Goal: Transaction & Acquisition: Purchase product/service

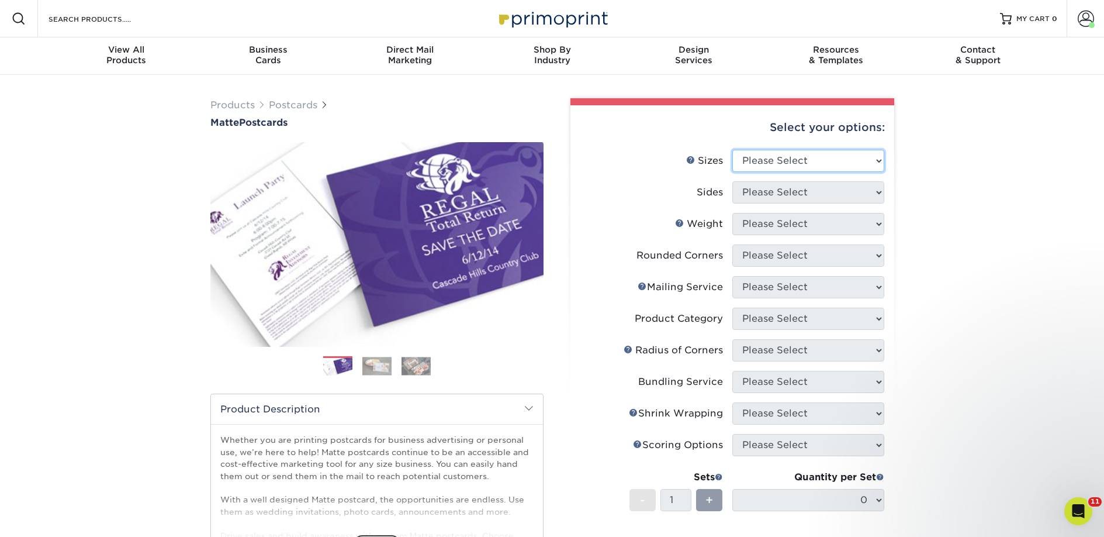
click at [786, 163] on select "Please Select 1.5" x 7" 2" x 4" 2" x 6" 2" x 7" 2" x 8" 2.12" x 5.5" 2.125" x 5…" at bounding box center [808, 161] width 152 height 22
select select "2.00x6.00"
click at [732, 150] on select "Please Select 1.5" x 7" 2" x 4" 2" x 6" 2" x 7" 2" x 8" 2.12" x 5.5" 2.125" x 5…" at bounding box center [808, 161] width 152 height 22
click at [756, 196] on select "Please Select Print Both Sides Print Front Only" at bounding box center [808, 192] width 152 height 22
select select "13abbda7-1d64-4f25-8bb2-c179b224825d"
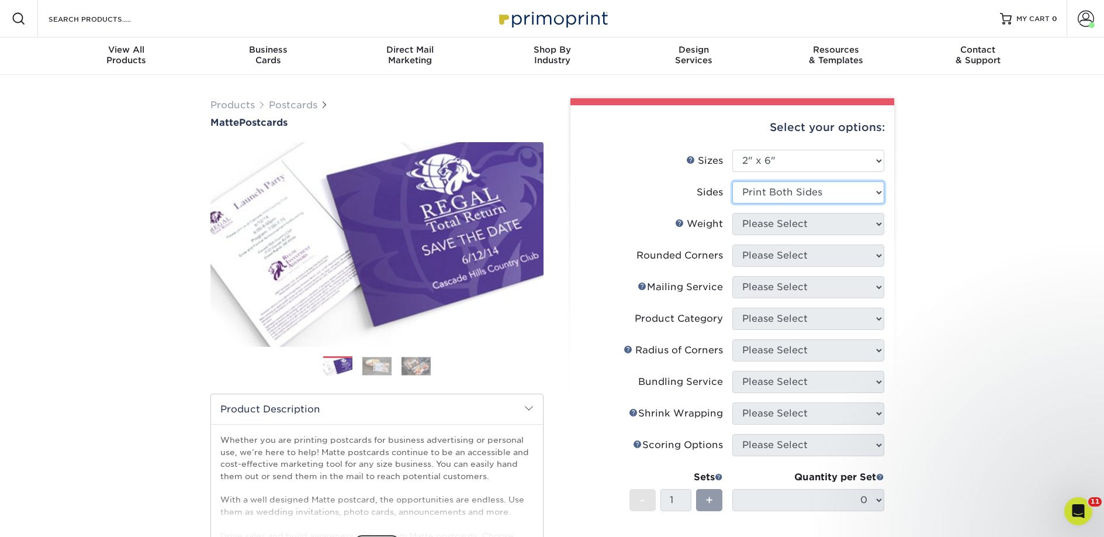
click at [732, 181] on select "Please Select Print Both Sides Print Front Only" at bounding box center [808, 192] width 152 height 22
click at [760, 225] on select "Please Select 14PT 16PT" at bounding box center [808, 224] width 152 height 22
select select "14PT"
click at [732, 213] on select "Please Select 14PT 16PT" at bounding box center [808, 224] width 152 height 22
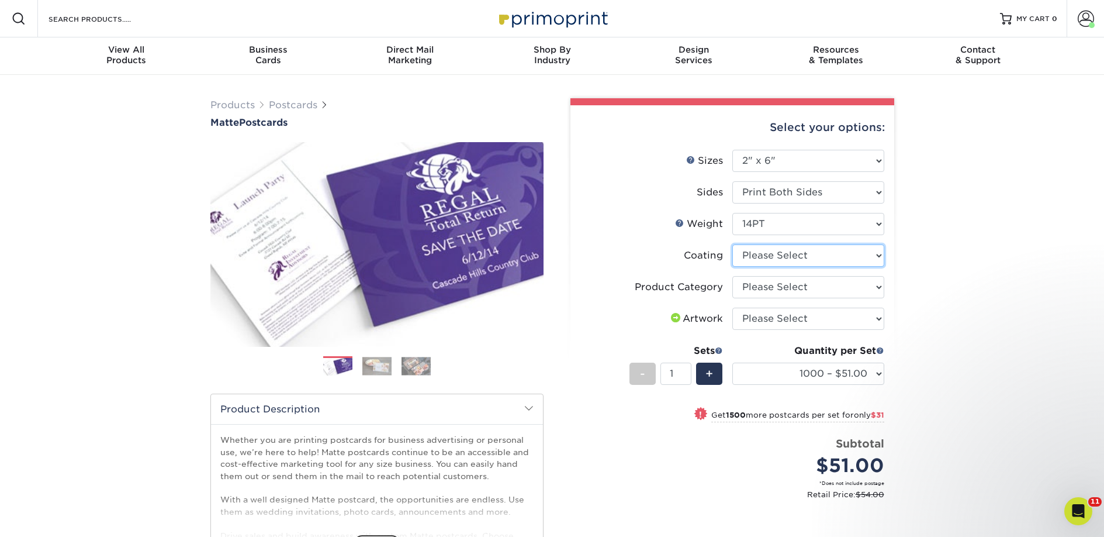
click at [763, 257] on select at bounding box center [808, 255] width 152 height 22
click at [732, 244] on select at bounding box center [808, 255] width 152 height 22
click at [763, 257] on select at bounding box center [808, 255] width 152 height 22
select select "121bb7b5-3b4d-429f-bd8d-bbf80e953313"
click at [732, 244] on select at bounding box center [808, 255] width 152 height 22
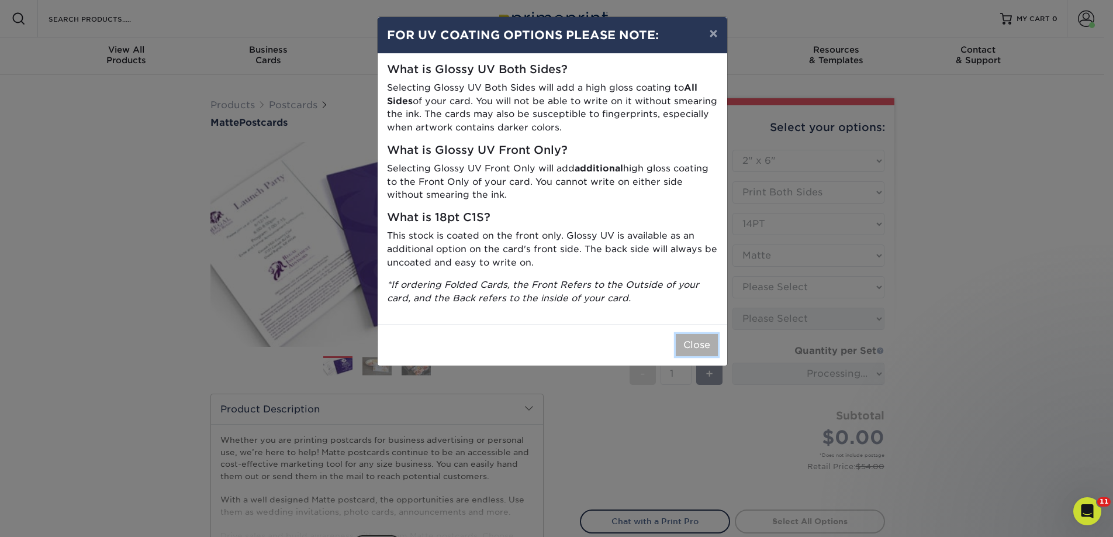
click at [688, 343] on button "Close" at bounding box center [697, 345] width 42 height 22
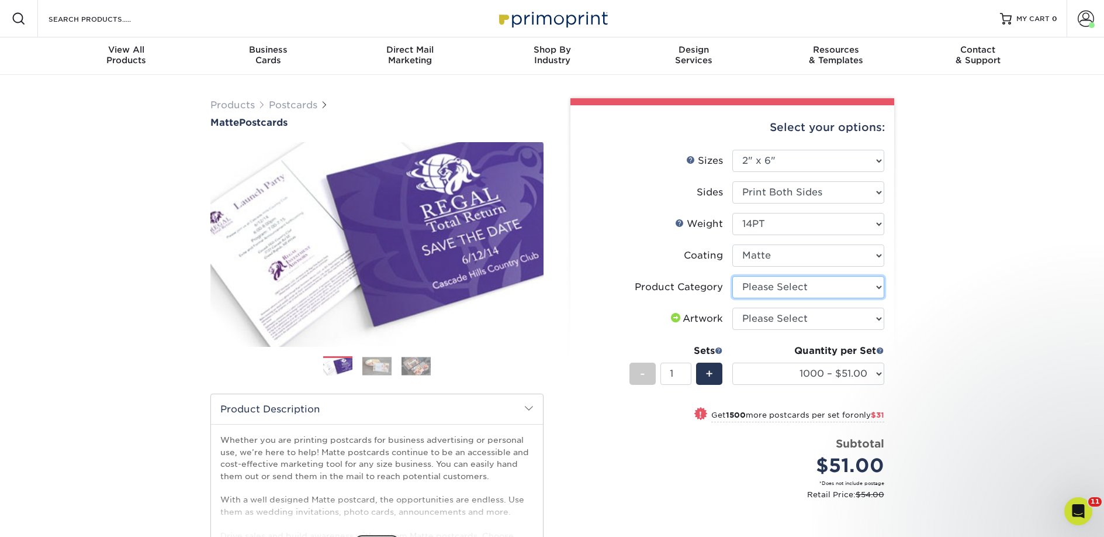
click at [766, 286] on select "Please Select Postcards" at bounding box center [808, 287] width 152 height 22
select select "9b7272e0-d6c8-4c3c-8e97-d3a1bcdab858"
click at [732, 276] on select "Please Select Postcards" at bounding box center [808, 287] width 152 height 22
click at [773, 317] on select "Please Select I will upload files I need a design - $150" at bounding box center [808, 318] width 152 height 22
select select "upload"
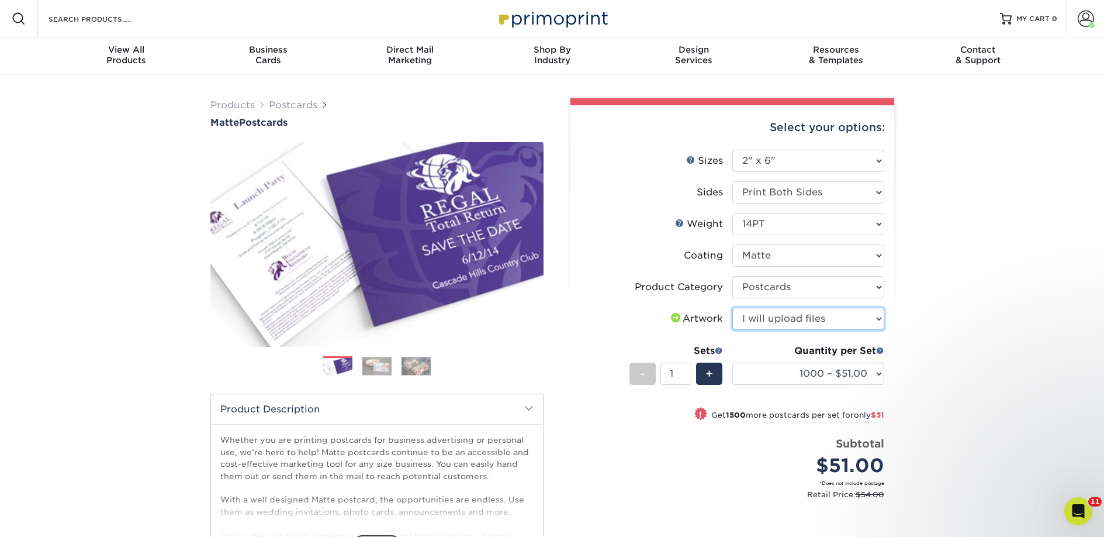
click at [732, 307] on select "Please Select I will upload files I need a design - $150" at bounding box center [808, 318] width 152 height 22
click at [792, 378] on select "1000 – $51.00 2500 – $82.00 5000 – $123.00 10000 – $234.00 15000 – $344.00 2000…" at bounding box center [808, 373] width 152 height 22
select select "5000 – $123.00"
click at [732, 362] on select "1000 – $51.00 2500 – $82.00 5000 – $123.00 10000 – $234.00 15000 – $344.00 2000…" at bounding box center [808, 373] width 152 height 22
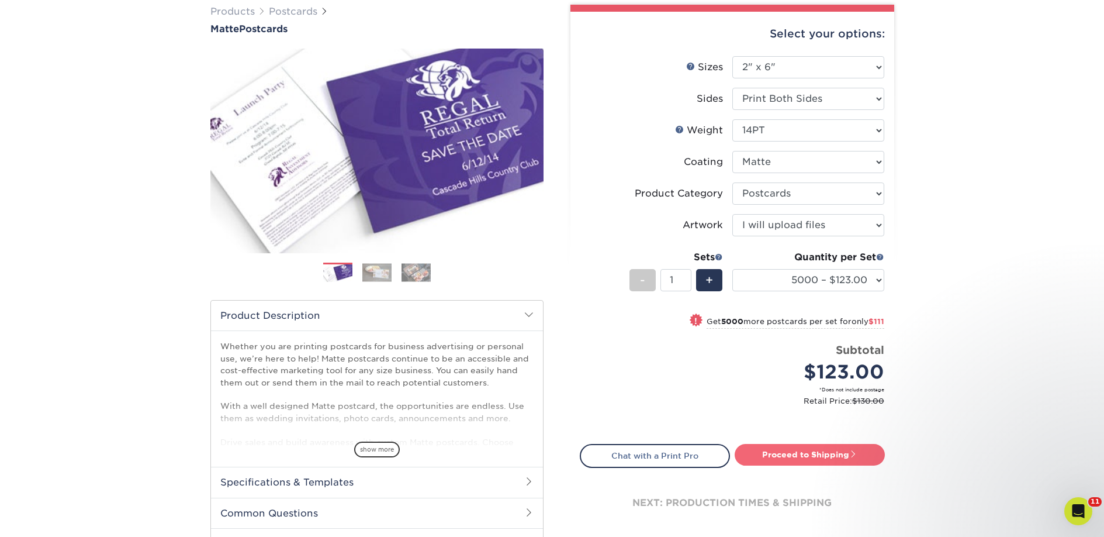
click at [826, 457] on link "Proceed to Shipping" at bounding box center [810, 454] width 150 height 21
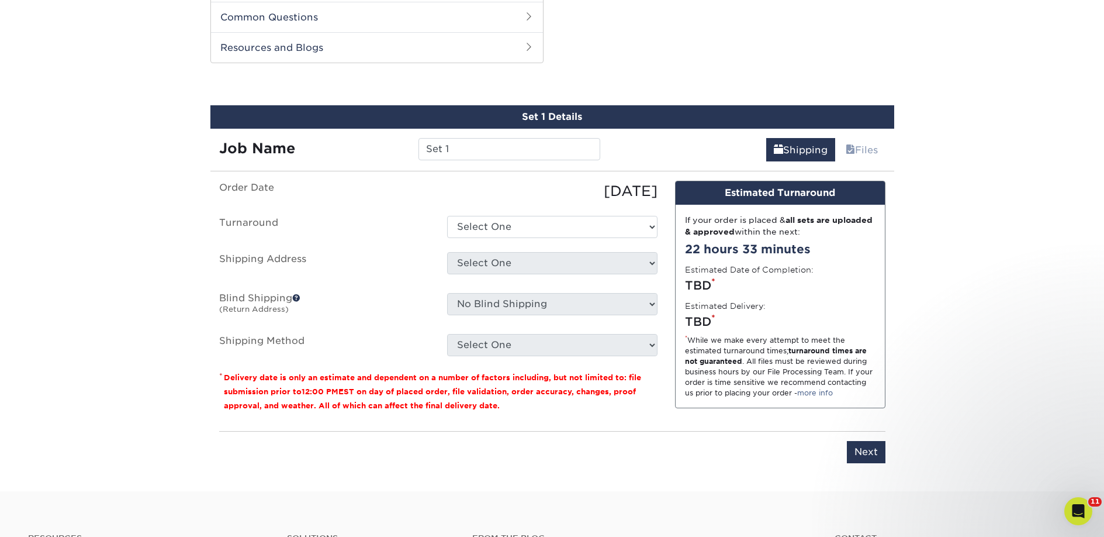
scroll to position [595, 0]
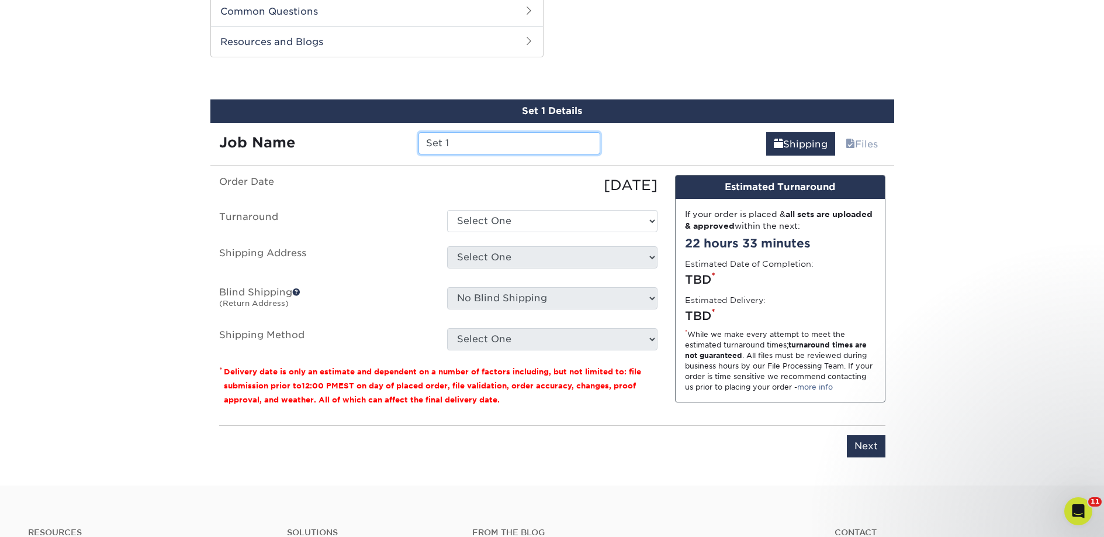
click at [437, 139] on input "Set 1" at bounding box center [510, 143] width 182 height 22
paste input "Word Horde Emporium of the Weird & Fantastic"
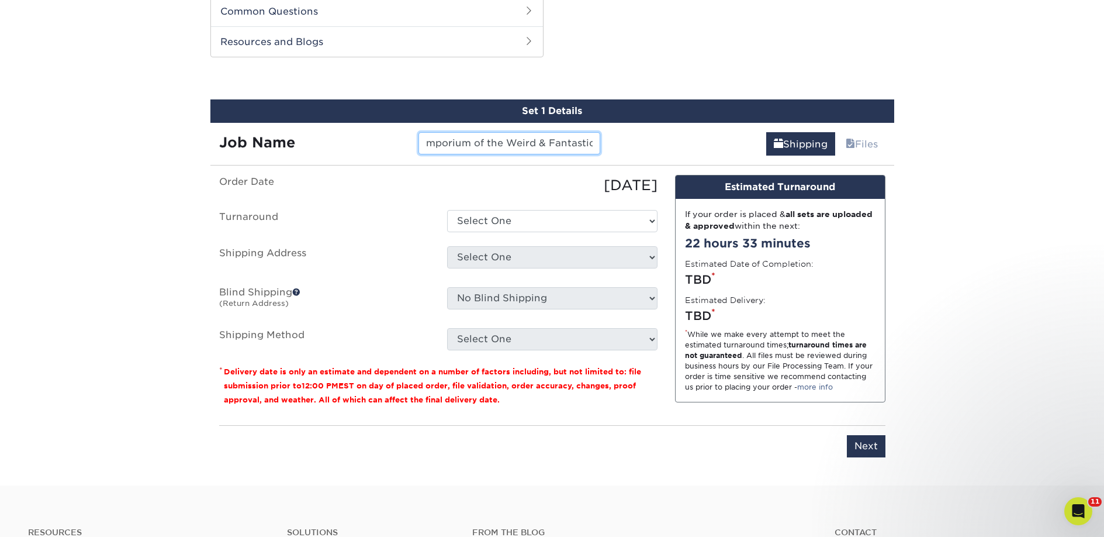
type input "Word Horde Emporium of the Weird & Fantastic"
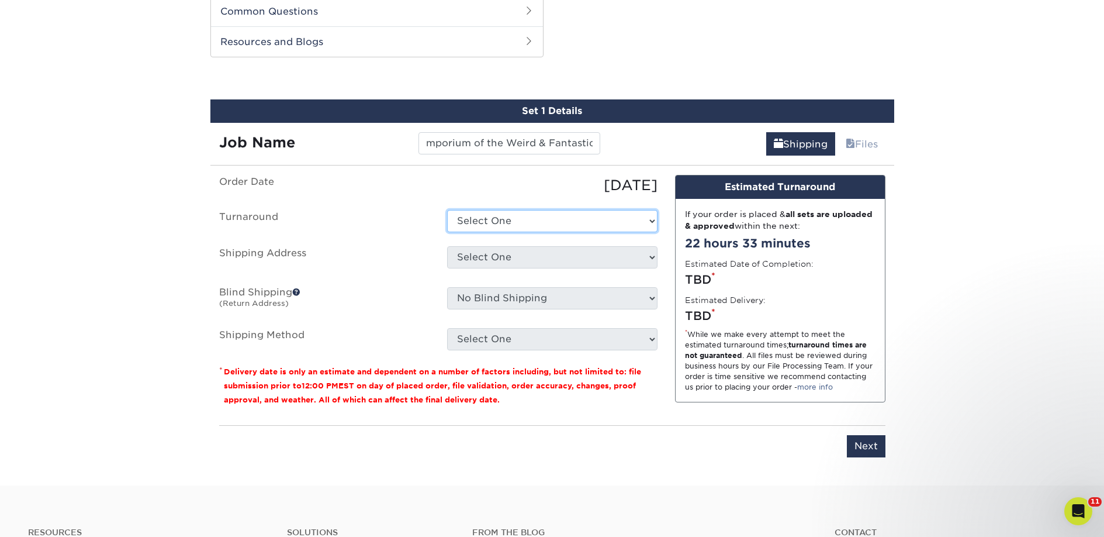
click at [465, 221] on select "Select One 2-4 Business Days 2 Day Next Business Day" at bounding box center [552, 221] width 210 height 22
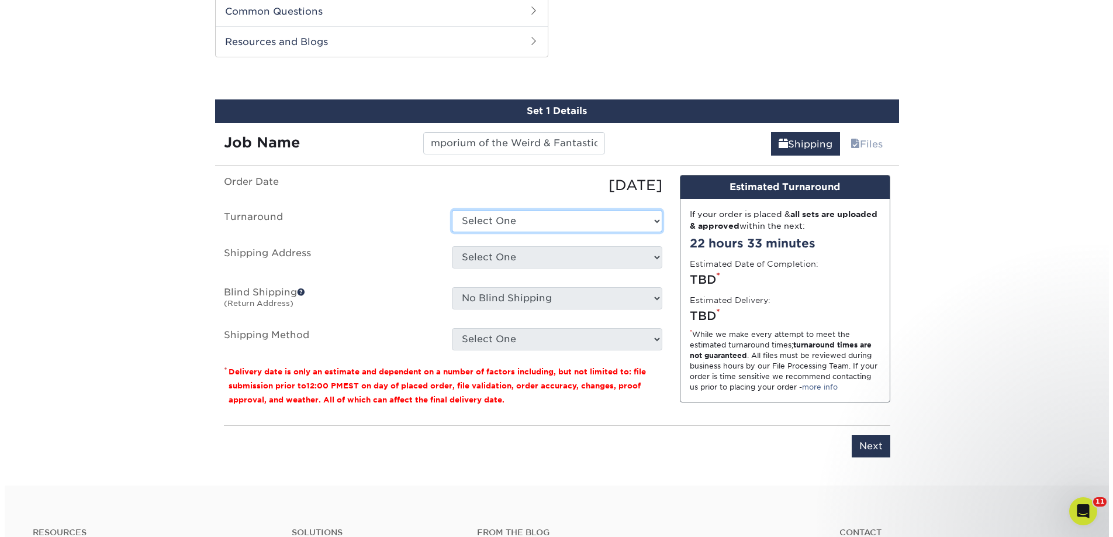
scroll to position [0, 0]
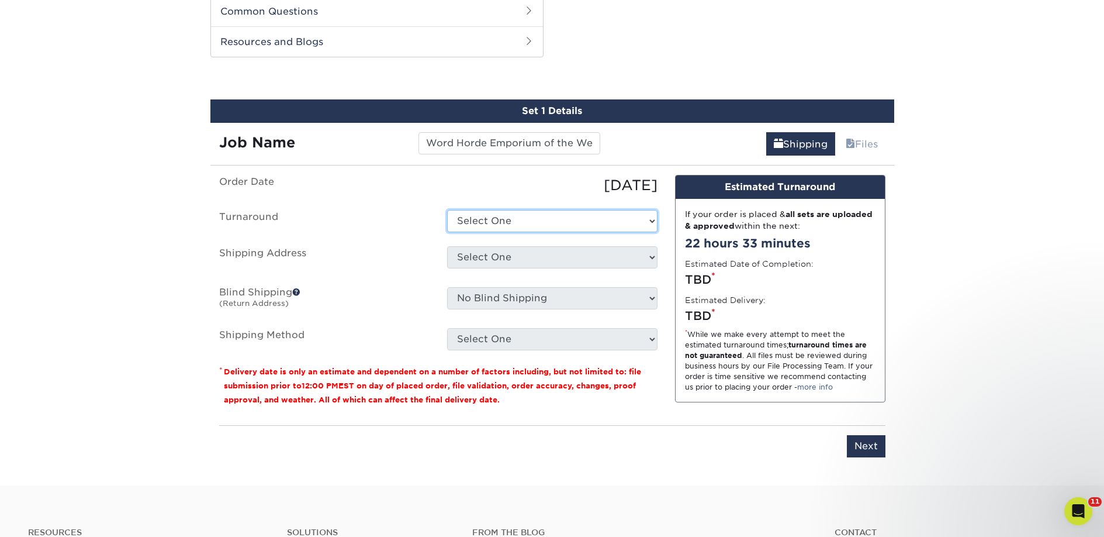
select select "a9cd5a85-4071-4433-97be-2a724b9524af"
click at [447, 210] on select "Select One 2-4 Business Days 2 Day Next Business Day" at bounding box center [552, 221] width 210 height 22
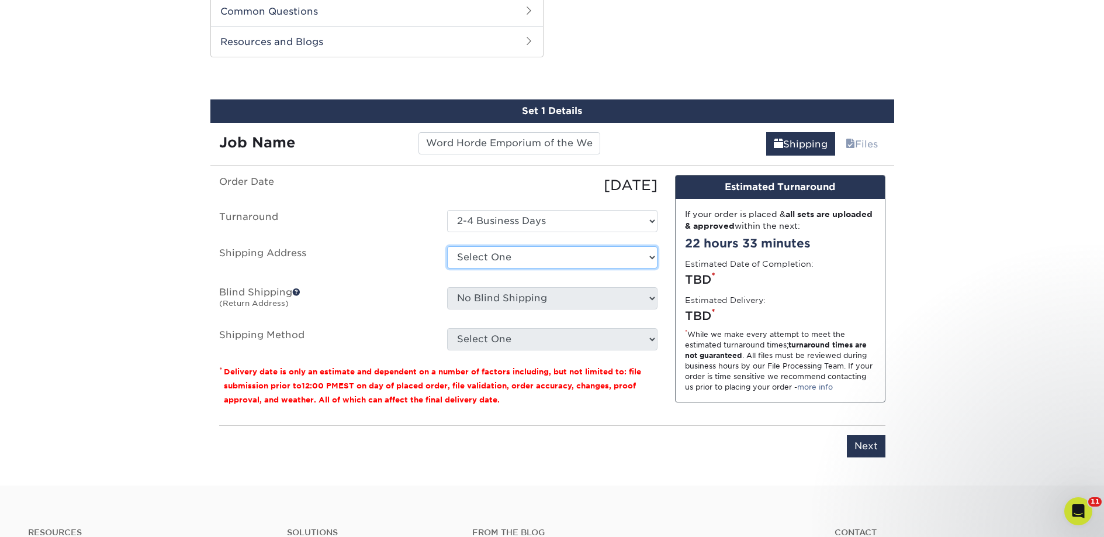
click at [470, 253] on select "Select One 2nd Floor Convention Center A Better Today Books & Boutique A Good B…" at bounding box center [552, 257] width 210 height 22
select select "newaddress"
click at [447, 246] on select "Select One 2nd Floor Convention Center A Better Today Books & Boutique A Good B…" at bounding box center [552, 257] width 210 height 22
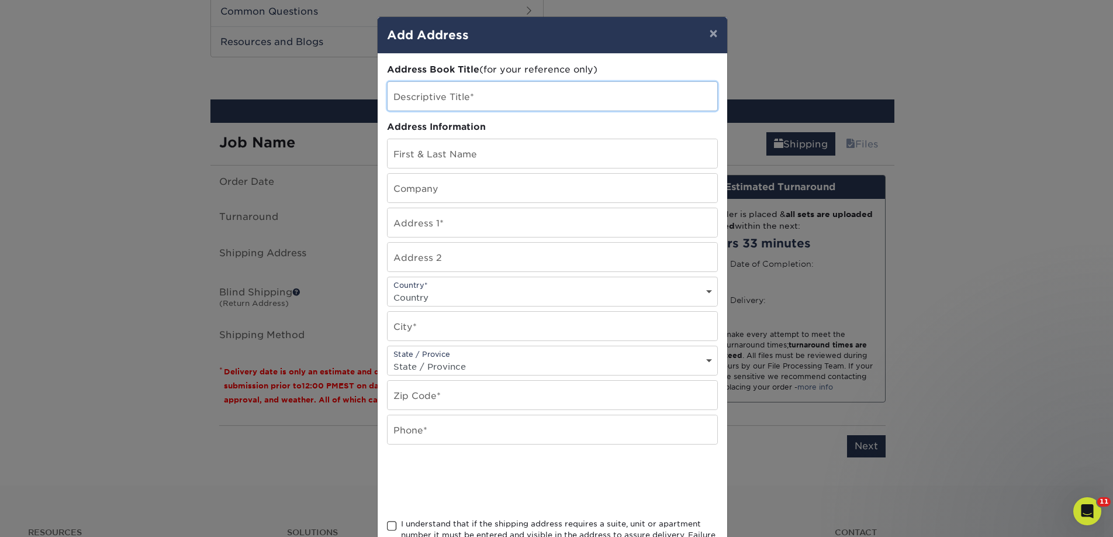
click at [437, 105] on input "text" at bounding box center [553, 96] width 330 height 29
paste input "Word Horde Emporium of the Weird & Fantastic"
type input "Word Horde Emporium of the Weird & Fantastic"
click at [414, 177] on input "text" at bounding box center [553, 188] width 330 height 29
paste input "Word Horde Emporium of the Weird & Fantastic"
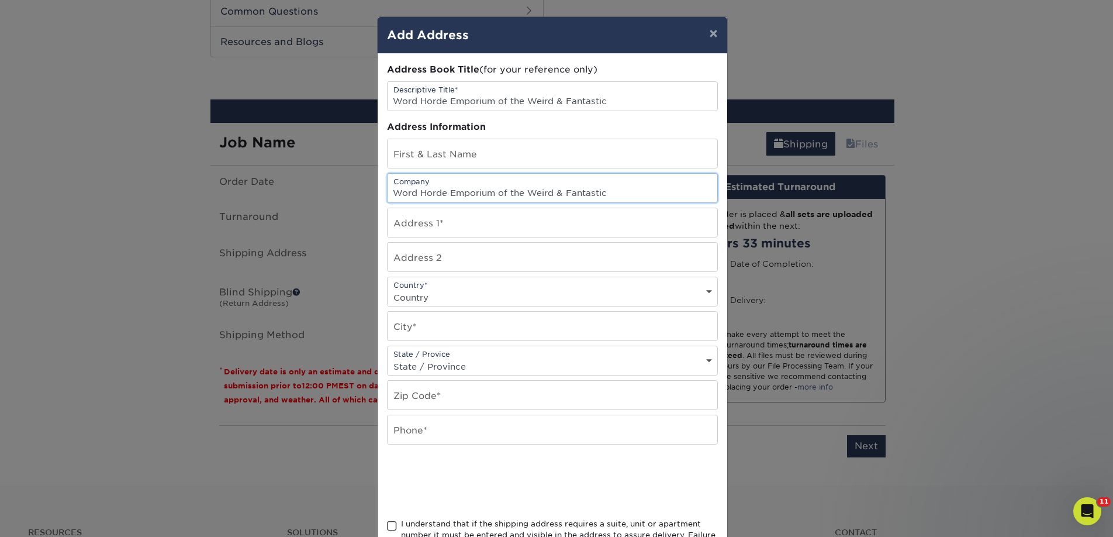
type input "Word Horde Emporium of the Weird & Fantastic"
click at [476, 153] on input "text" at bounding box center [553, 153] width 330 height 29
paste input "Ross E. Lockhart"
type input "Ross E. Lockhart"
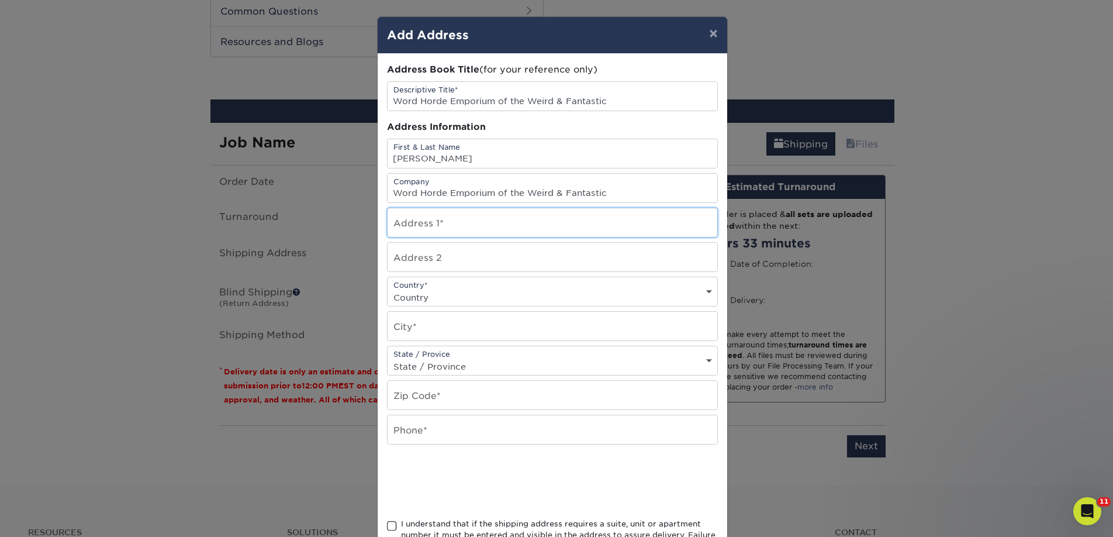
click at [498, 219] on input "text" at bounding box center [553, 222] width 330 height 29
paste input "2200 Petaluma Blvd N Ste 805"
type input "2200 Petaluma Blvd N Ste 805"
click at [458, 293] on select "Country United States Canada ----------------------------- Afghanistan Albania …" at bounding box center [553, 297] width 330 height 17
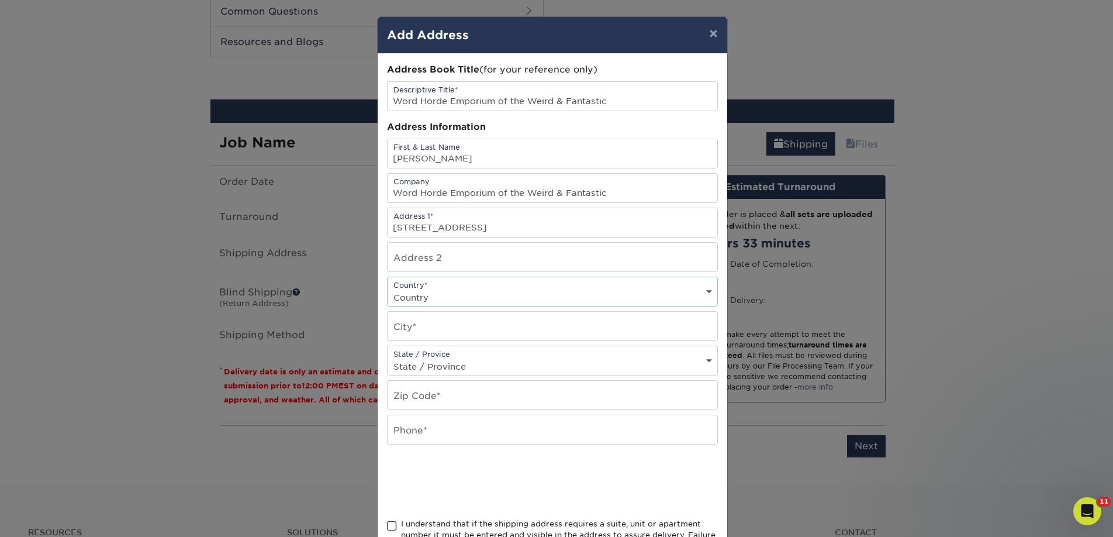
select select "US"
click at [388, 289] on select "Country United States Canada ----------------------------- Afghanistan Albania …" at bounding box center [553, 297] width 330 height 17
click at [426, 321] on input "text" at bounding box center [553, 326] width 330 height 29
click at [447, 317] on input "text" at bounding box center [553, 326] width 330 height 29
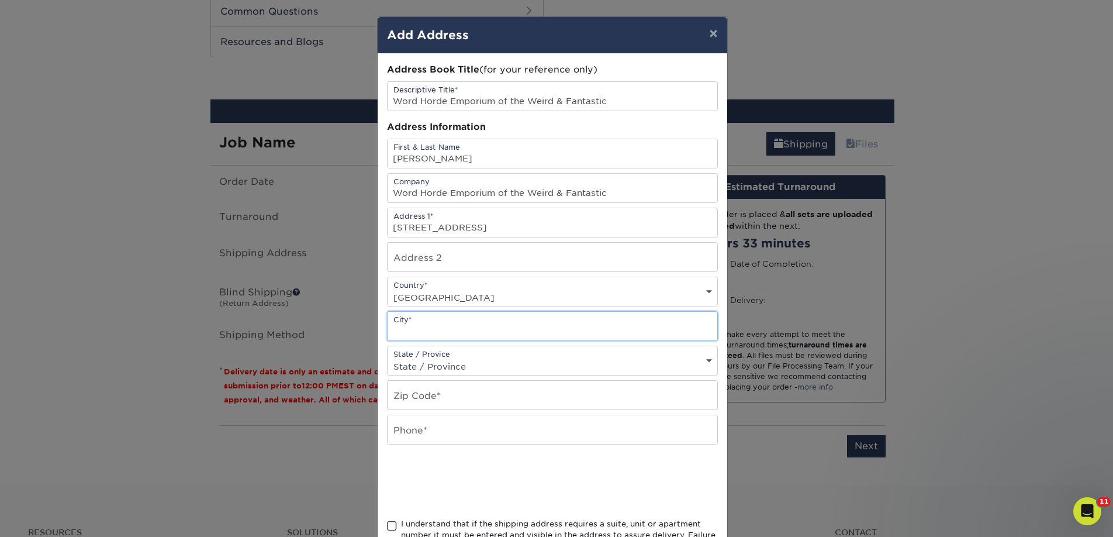
paste input "Petaluma"
type input "Petaluma"
click at [419, 355] on div "State / Provice State / Province Alabama Alaska Arizona Arkansas California Col…" at bounding box center [552, 360] width 331 height 30
click at [421, 361] on select "State / Province Alabama Alaska Arizona Arkansas California Colorado Connecticu…" at bounding box center [553, 366] width 330 height 17
select select "CA"
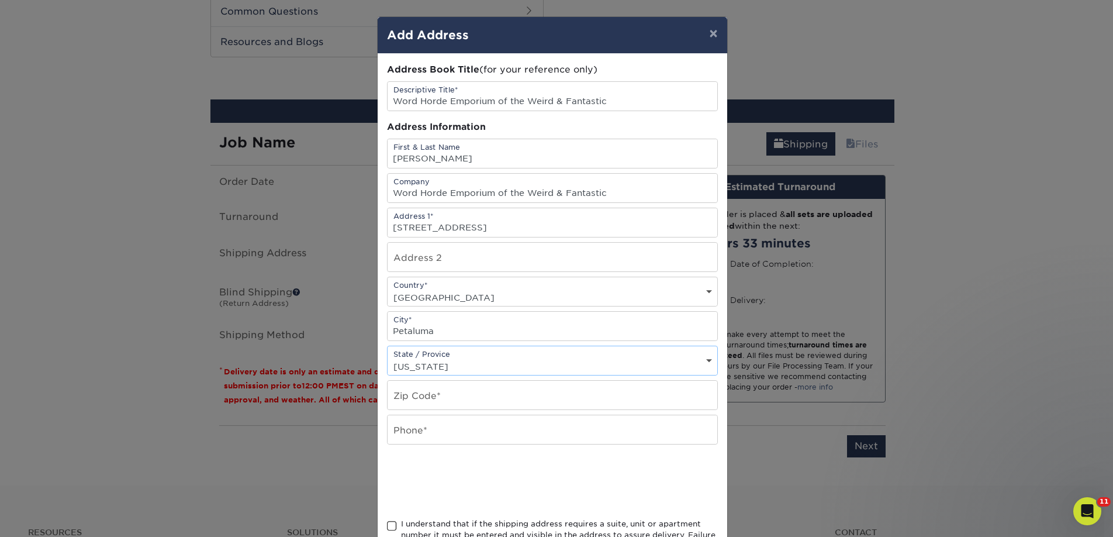
click at [388, 358] on select "State / Province Alabama Alaska Arizona Arkansas California Colorado Connecticu…" at bounding box center [553, 366] width 330 height 17
click at [426, 392] on input "text" at bounding box center [553, 395] width 330 height 29
paste input "94952"
type input "94952"
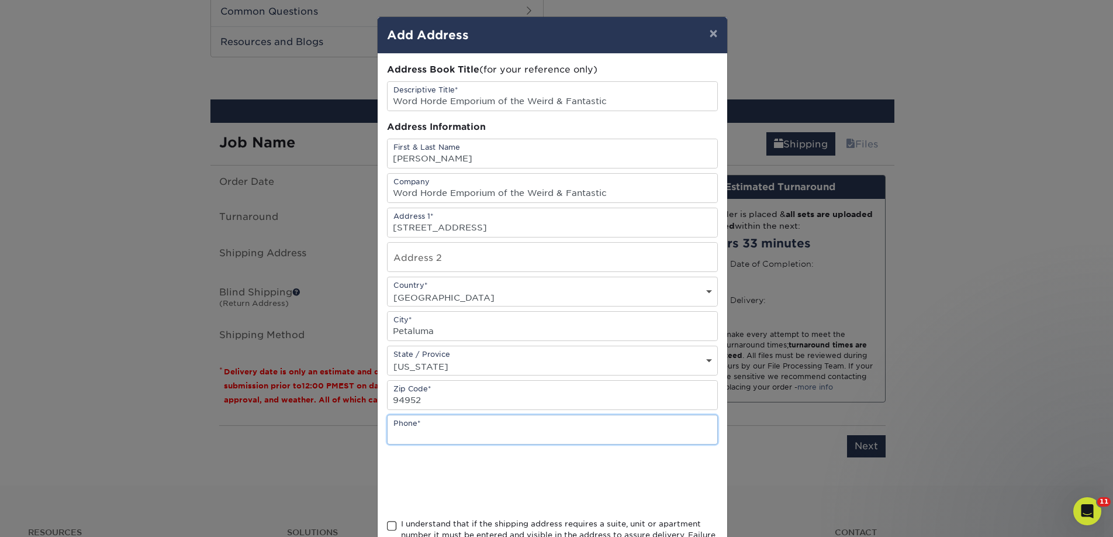
click at [409, 424] on input "text" at bounding box center [553, 429] width 330 height 29
type input "4257367064"
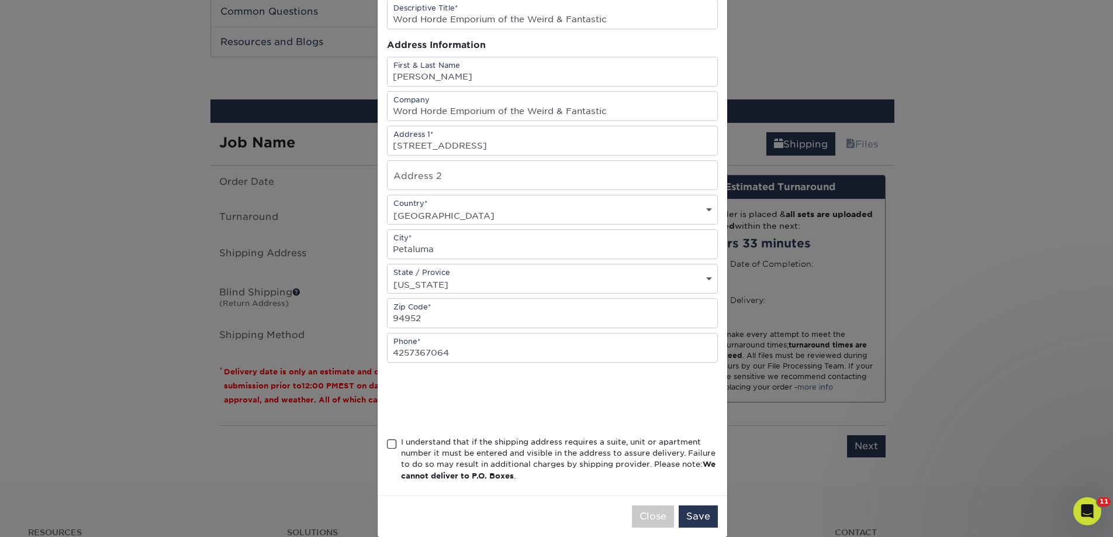
scroll to position [91, 0]
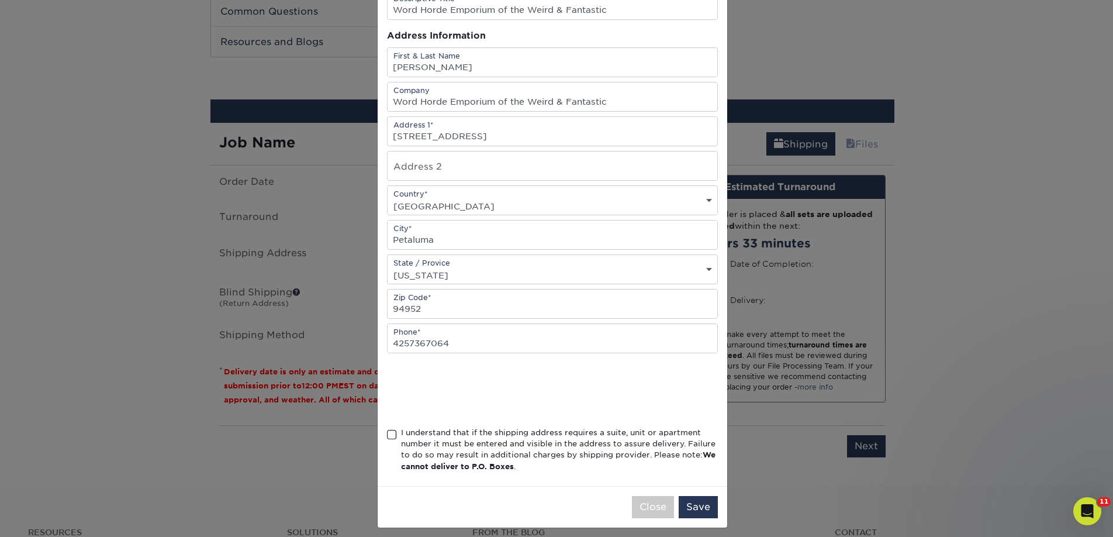
click at [406, 429] on div "I understand that if the shipping address requires a suite, unit or apartment n…" at bounding box center [559, 450] width 317 height 46
click at [0, 0] on input "I understand that if the shipping address requires a suite, unit or apartment n…" at bounding box center [0, 0] width 0 height 0
click at [700, 509] on button "Save" at bounding box center [698, 507] width 39 height 22
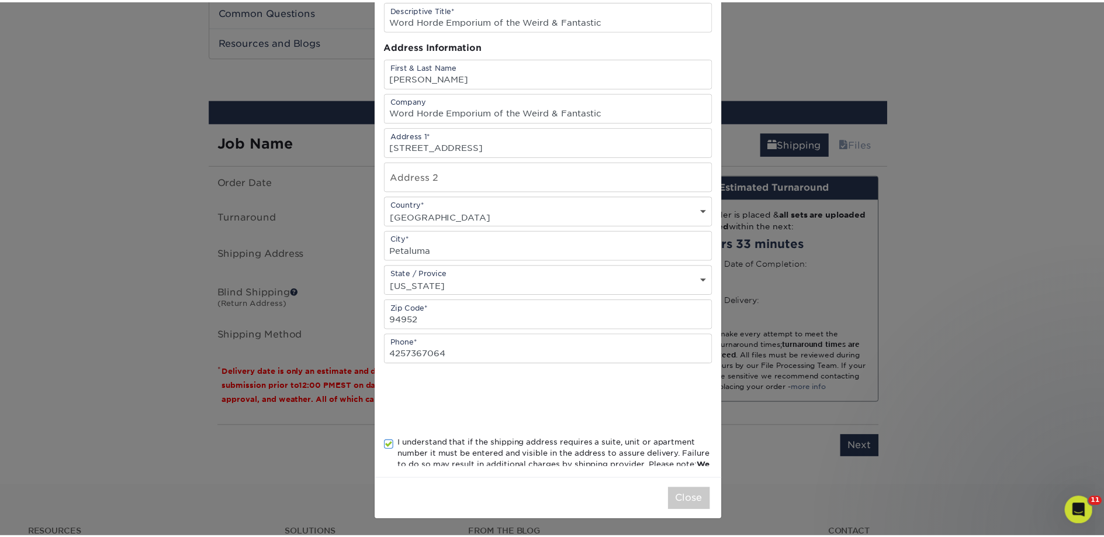
scroll to position [0, 0]
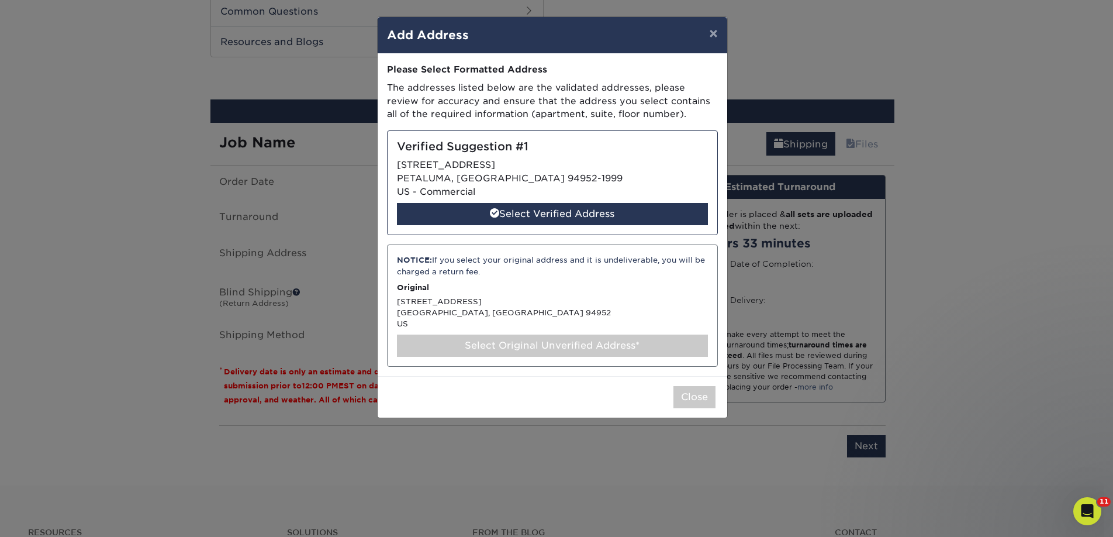
click at [568, 345] on div "Select Original Unverified Address*" at bounding box center [552, 345] width 311 height 22
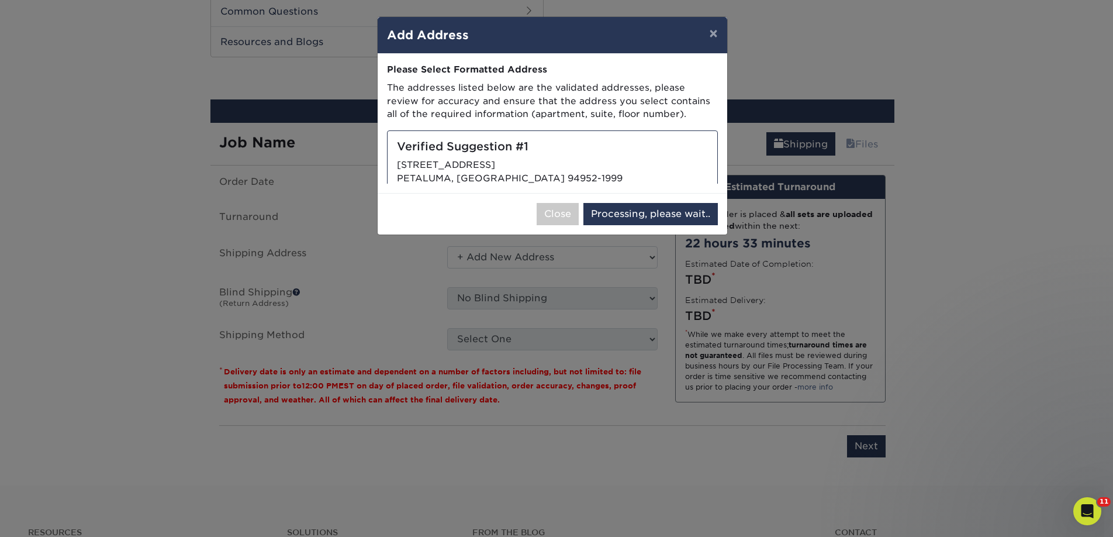
select select "285819"
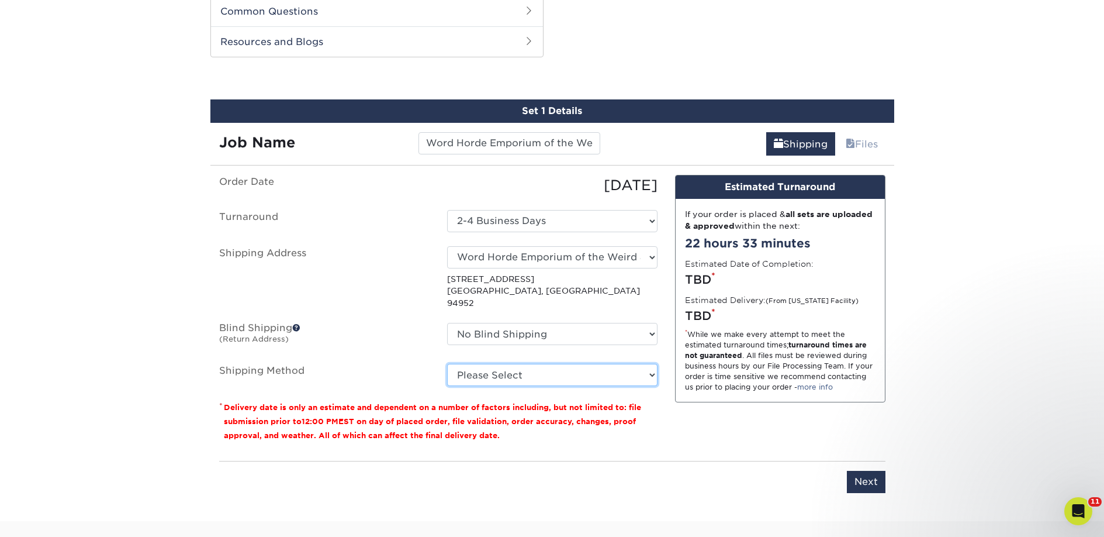
click at [562, 368] on select "Please Select Ground Shipping (+$45.20) 3 Day Shipping Service (+$64.65) 2 Day …" at bounding box center [552, 375] width 210 height 22
select select "03"
click at [447, 364] on select "Please Select Ground Shipping (+$45.20) 3 Day Shipping Service (+$64.65) 2 Day …" at bounding box center [552, 375] width 210 height 22
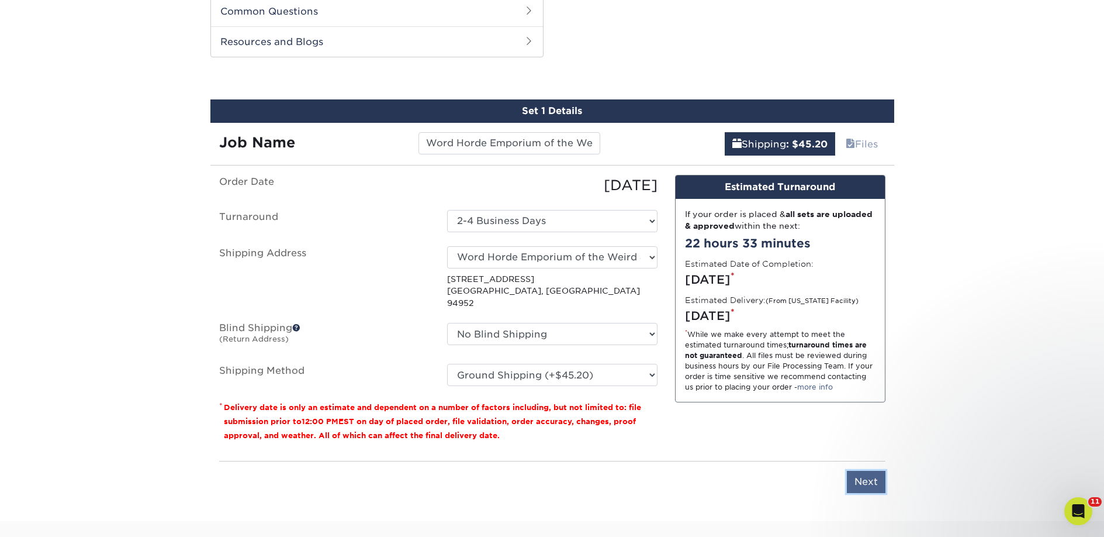
click at [857, 471] on input "Next" at bounding box center [866, 482] width 39 height 22
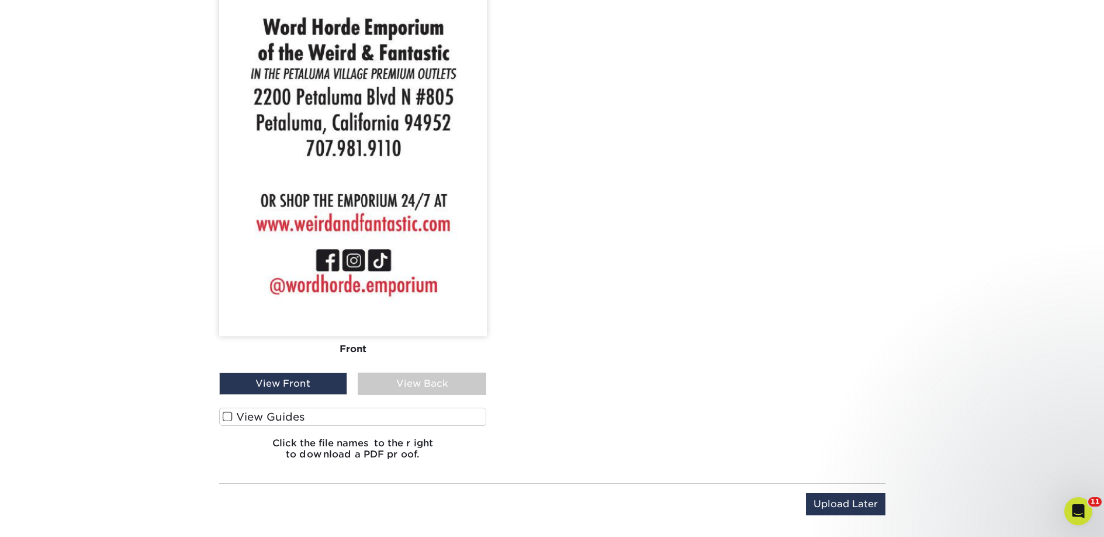
click at [342, 414] on label "View Guides" at bounding box center [353, 416] width 268 height 18
click at [0, 0] on input "View Guides" at bounding box center [0, 0] width 0 height 0
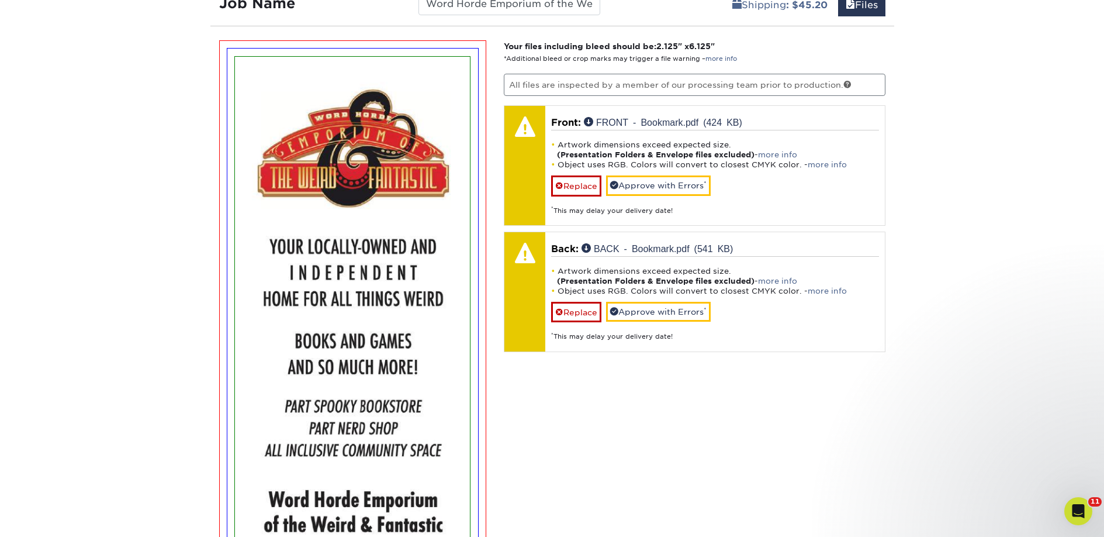
scroll to position [731, 0]
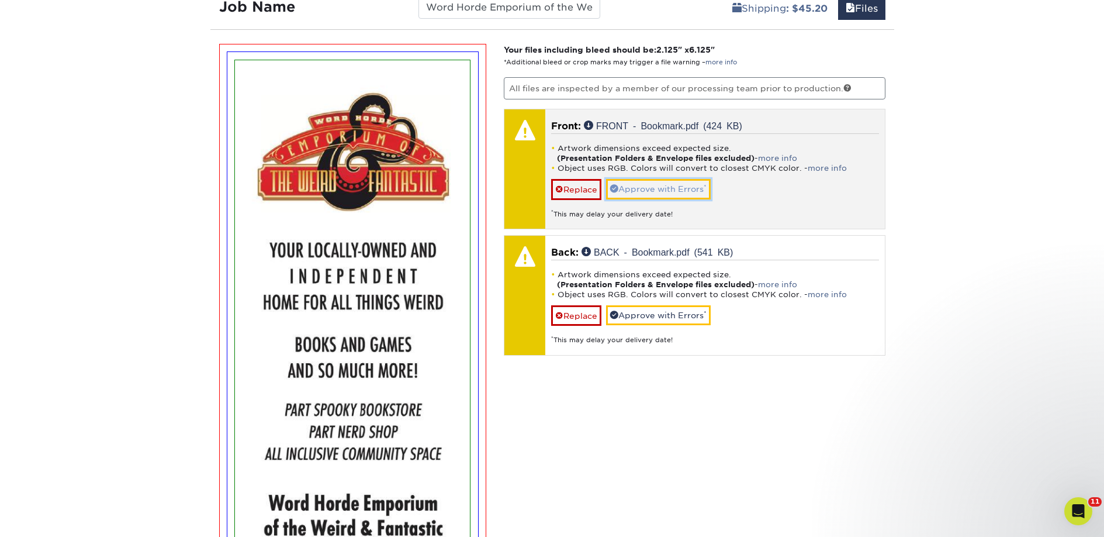
click at [633, 198] on link "Approve with Errors *" at bounding box center [658, 189] width 105 height 20
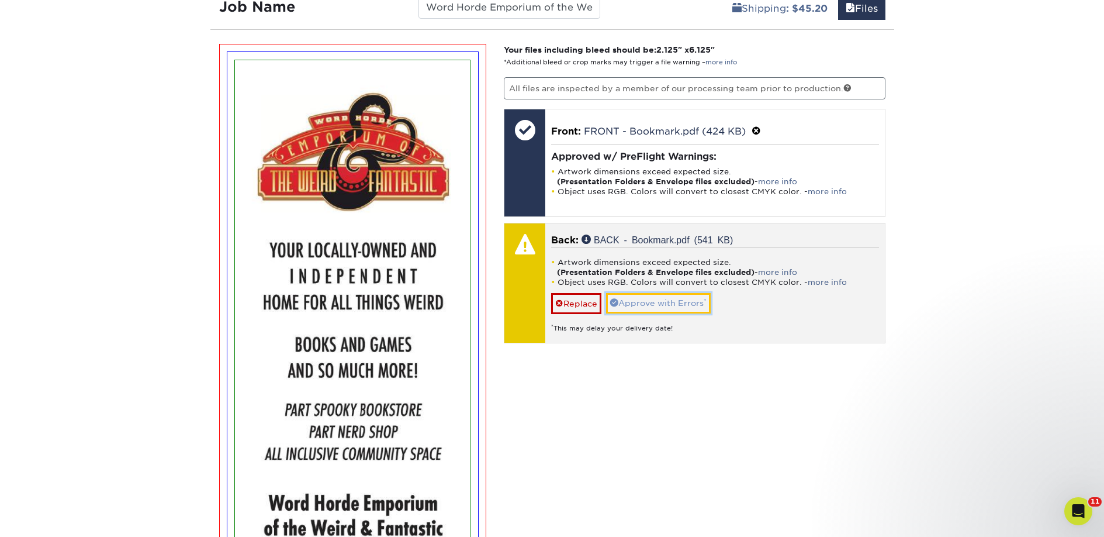
click at [656, 293] on link "Approve with Errors *" at bounding box center [658, 303] width 105 height 20
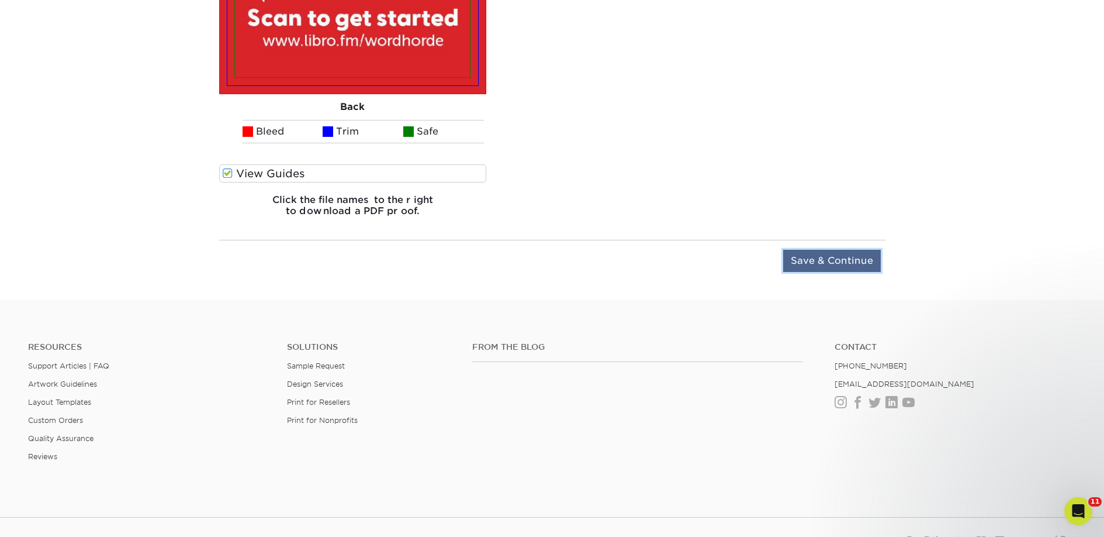
click at [845, 265] on input "Save & Continue" at bounding box center [832, 261] width 98 height 22
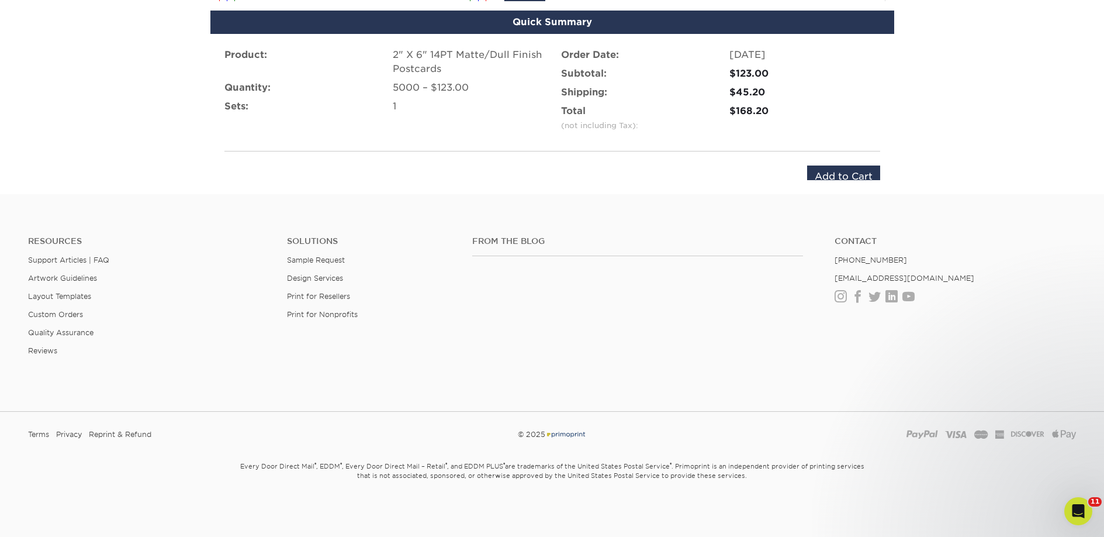
scroll to position [780, 0]
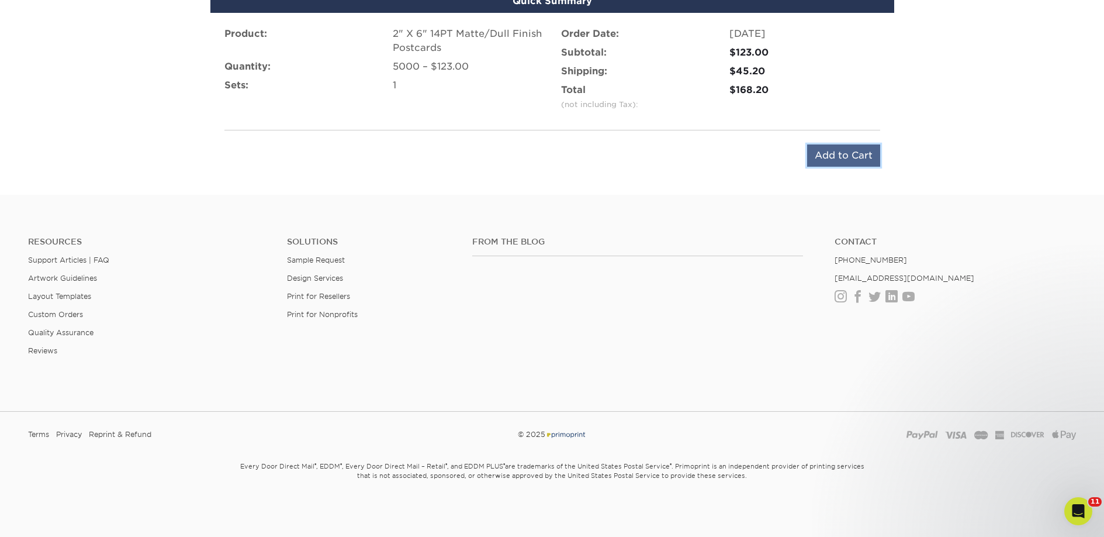
click at [829, 158] on input "Add to Cart" at bounding box center [843, 155] width 73 height 22
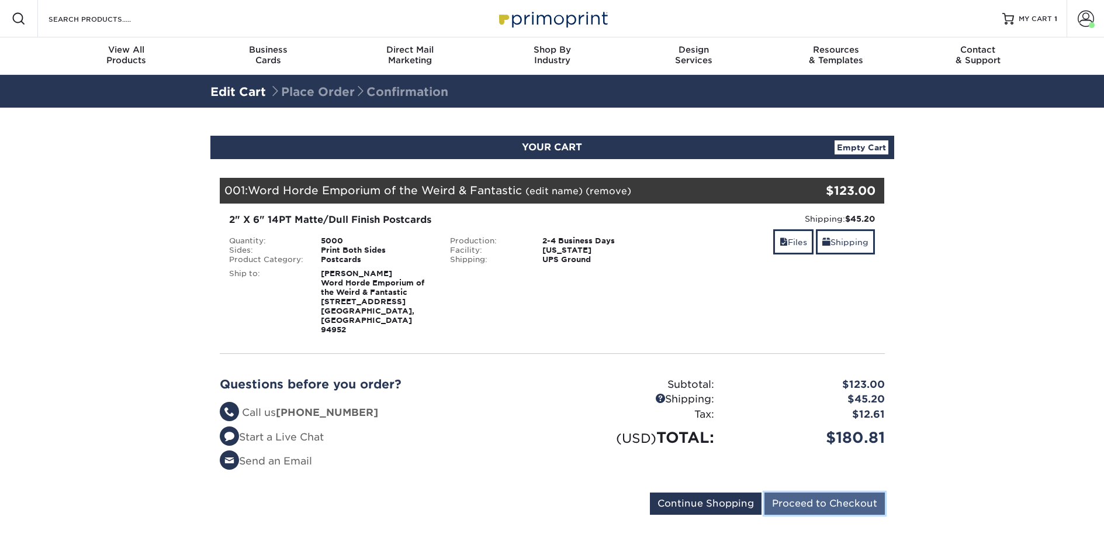
click at [839, 492] on input "Proceed to Checkout" at bounding box center [825, 503] width 120 height 22
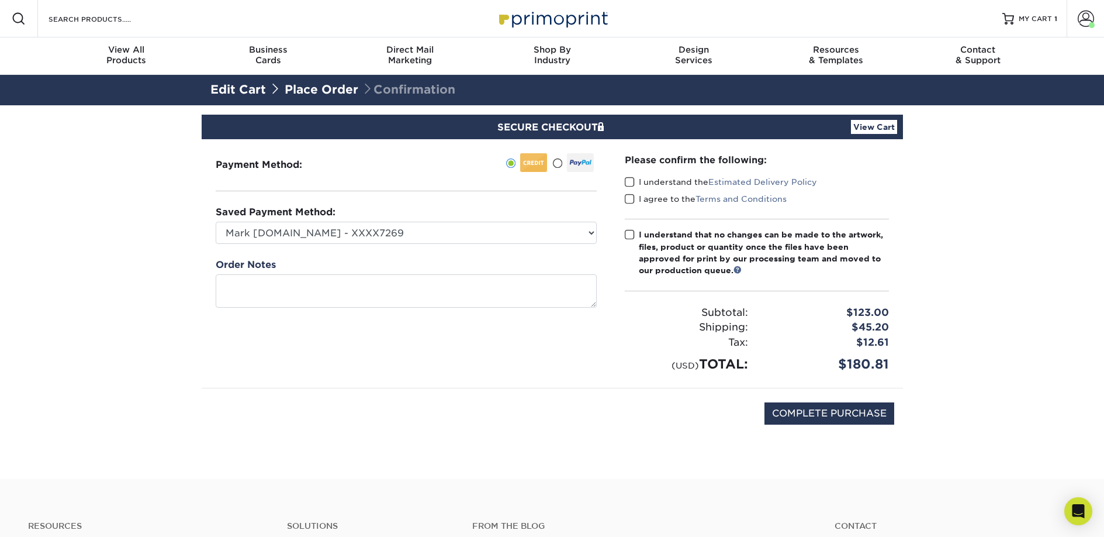
click at [641, 186] on label "I understand the Estimated Delivery Policy" at bounding box center [721, 182] width 192 height 12
click at [0, 0] on input "I understand the Estimated Delivery Policy" at bounding box center [0, 0] width 0 height 0
click at [643, 196] on label "I agree to the Terms and Conditions" at bounding box center [706, 199] width 162 height 12
click at [0, 0] on input "I agree to the Terms and Conditions" at bounding box center [0, 0] width 0 height 0
click at [650, 230] on div "I understand that no changes can be made to the artwork, files, product or quan…" at bounding box center [764, 253] width 250 height 48
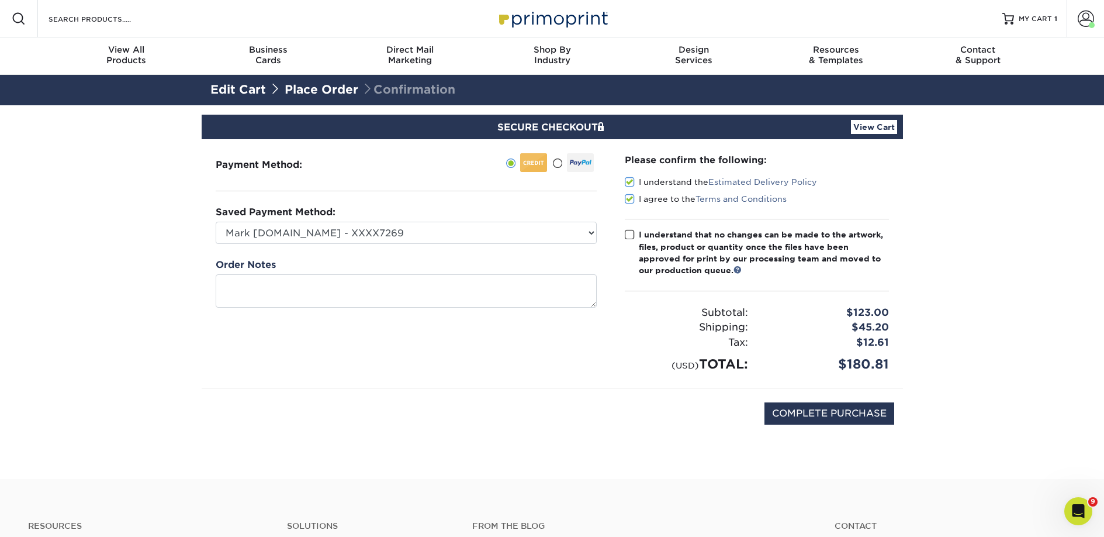
click at [0, 0] on input "I understand that no changes can be made to the artwork, files, product or quan…" at bounding box center [0, 0] width 0 height 0
click at [804, 426] on div "COMPLETE PURCHASE" at bounding box center [552, 419] width 684 height 63
click at [807, 421] on input "COMPLETE PURCHASE" at bounding box center [830, 413] width 130 height 22
type input "PROCESSING, PLEASE WAIT..."
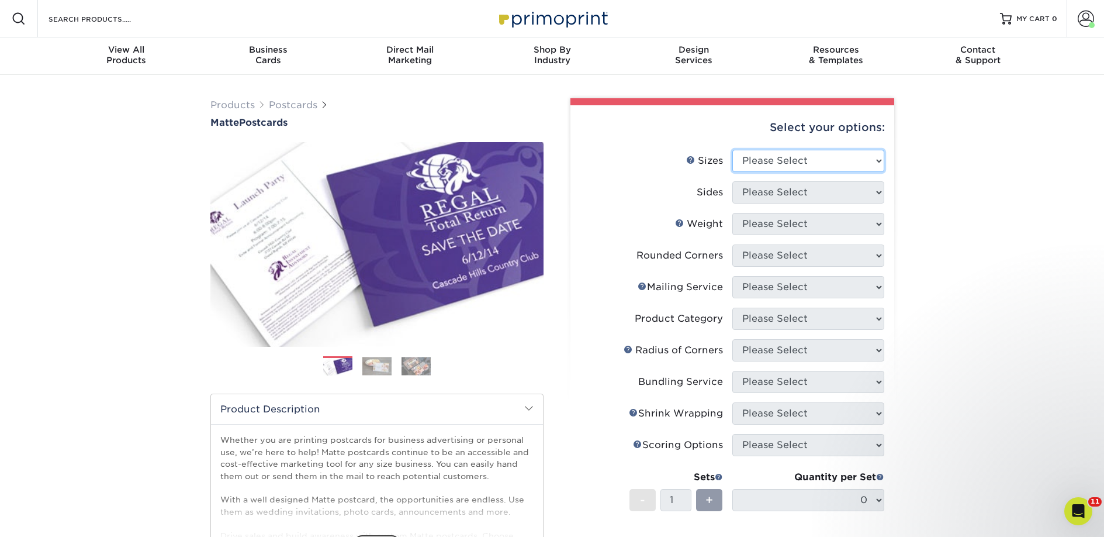
click at [792, 165] on select "Please Select 1.5" x 7" 2" x 4" 2" x 6" 2" x 7" 2" x 8" 2.12" x 5.5" 2.125" x 5…" at bounding box center [808, 161] width 152 height 22
select select "2.00x6.00"
click at [732, 150] on select "Please Select 1.5" x 7" 2" x 4" 2" x 6" 2" x 7" 2" x 8" 2.12" x 5.5" 2.125" x 5…" at bounding box center [808, 161] width 152 height 22
click at [772, 198] on select "Please Select Print Both Sides Print Front Only" at bounding box center [808, 192] width 152 height 22
select select "13abbda7-1d64-4f25-8bb2-c179b224825d"
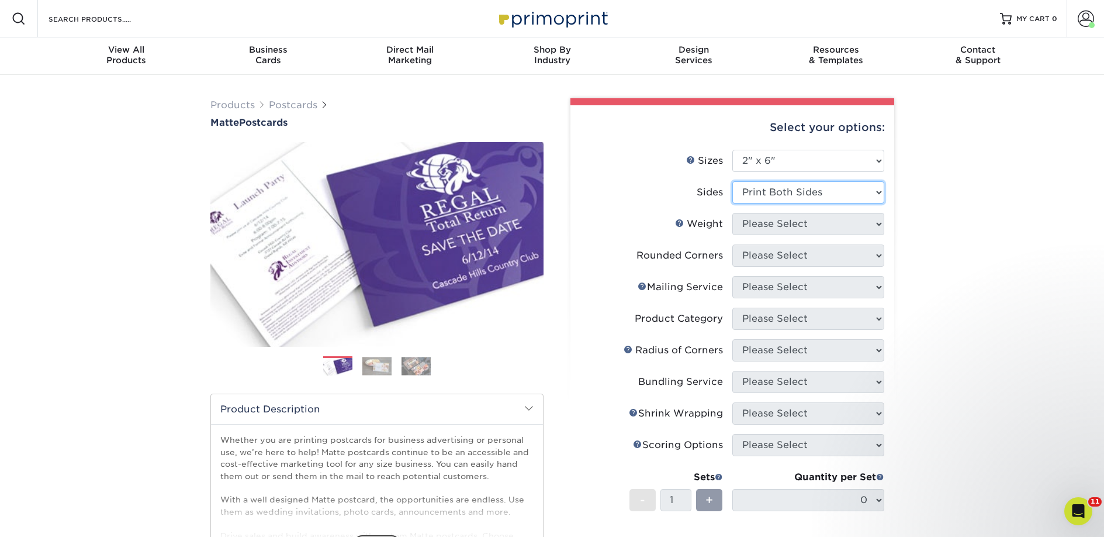
click at [732, 181] on select "Please Select Print Both Sides Print Front Only" at bounding box center [808, 192] width 152 height 22
click at [772, 227] on select "Please Select 14PT 16PT" at bounding box center [808, 224] width 152 height 22
select select "14PT"
click at [732, 213] on select "Please Select 14PT 16PT" at bounding box center [808, 224] width 152 height 22
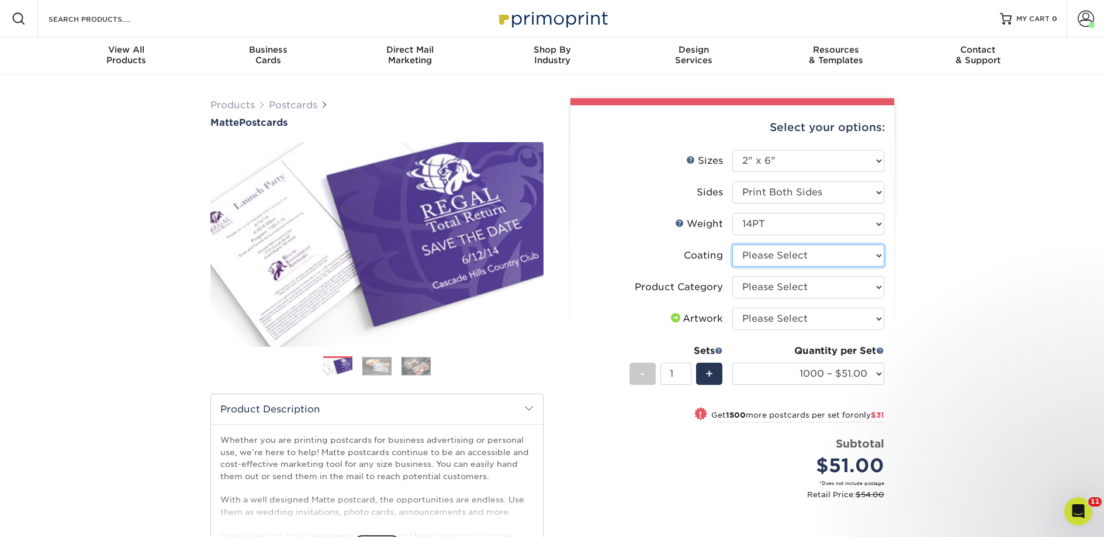
click at [776, 257] on select at bounding box center [808, 255] width 152 height 22
select select "121bb7b5-3b4d-429f-bd8d-bbf80e953313"
click at [732, 244] on select at bounding box center [808, 255] width 152 height 22
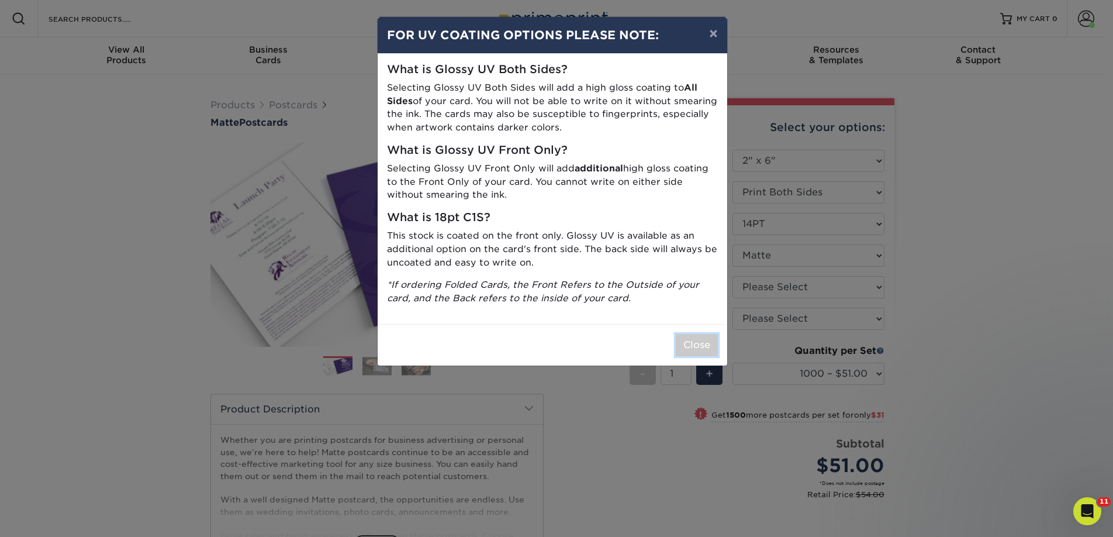
click at [685, 344] on button "Close" at bounding box center [697, 345] width 42 height 22
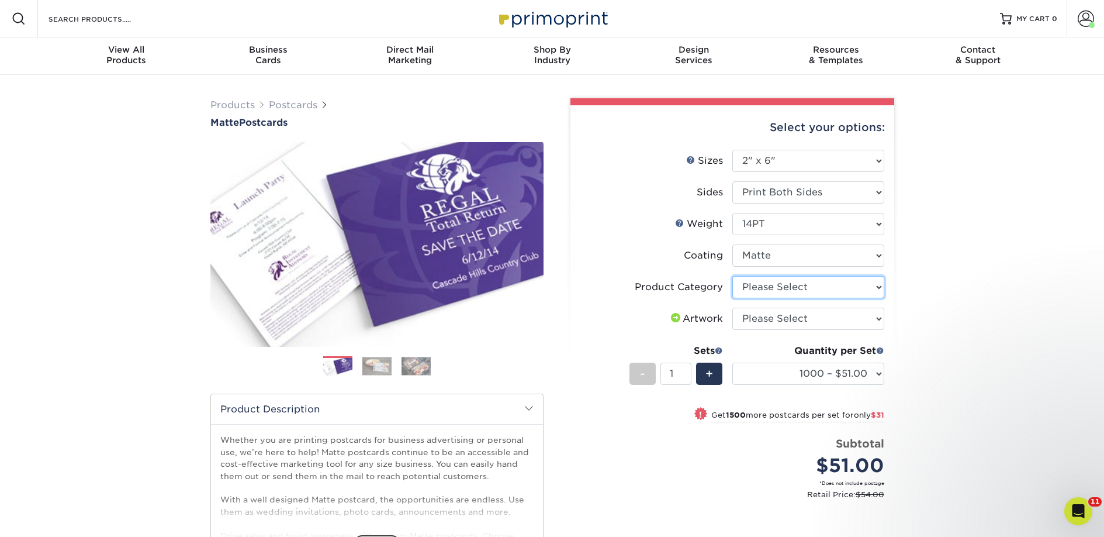
click at [752, 291] on select "Please Select Postcards" at bounding box center [808, 287] width 152 height 22
select select "9b7272e0-d6c8-4c3c-8e97-d3a1bcdab858"
click at [732, 276] on select "Please Select Postcards" at bounding box center [808, 287] width 152 height 22
click at [754, 317] on select "Please Select I will upload files I need a design - $150" at bounding box center [808, 318] width 152 height 22
select select "upload"
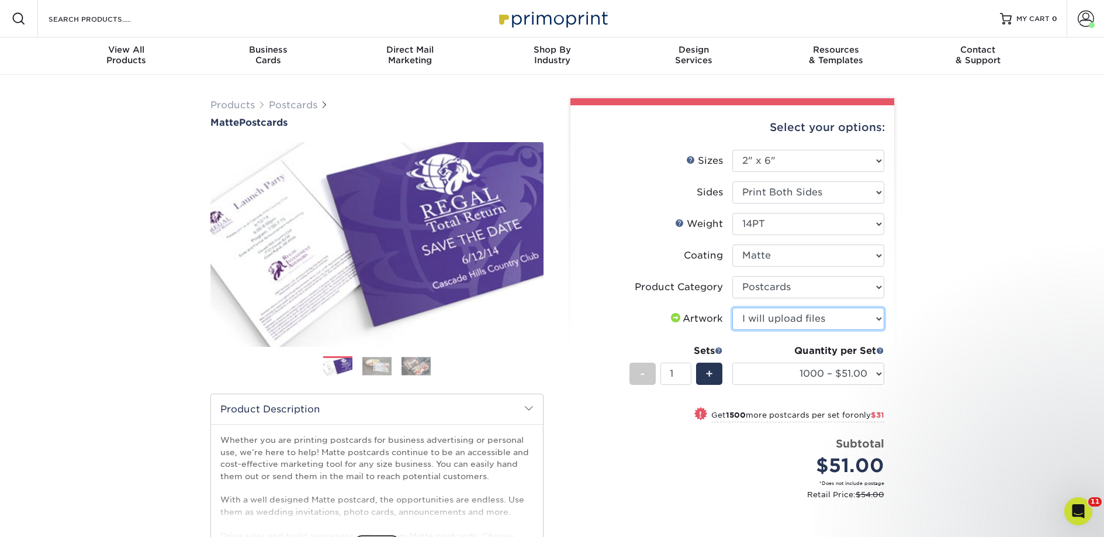
click at [732, 307] on select "Please Select I will upload files I need a design - $150" at bounding box center [808, 318] width 152 height 22
click at [765, 379] on select "1000 – $51.00 2500 – $82.00 5000 – $123.00 10000 – $234.00 15000 – $344.00 2000…" at bounding box center [808, 373] width 152 height 22
select select "2500 – $82.00"
click at [732, 362] on select "1000 – $51.00 2500 – $82.00 5000 – $123.00 10000 – $234.00 15000 – $344.00 2000…" at bounding box center [808, 373] width 152 height 22
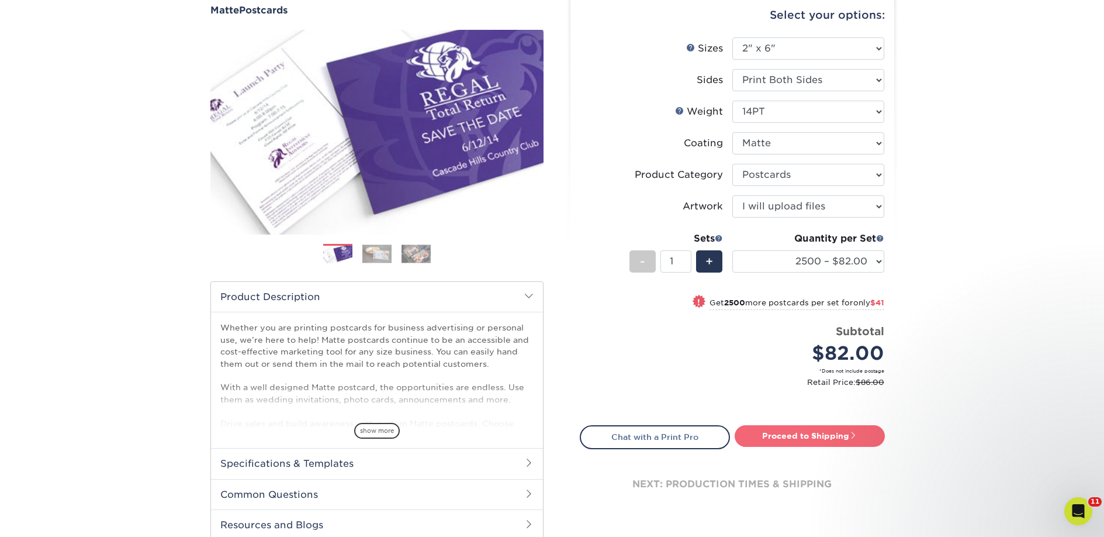
click at [780, 434] on link "Proceed to Shipping" at bounding box center [810, 435] width 150 height 21
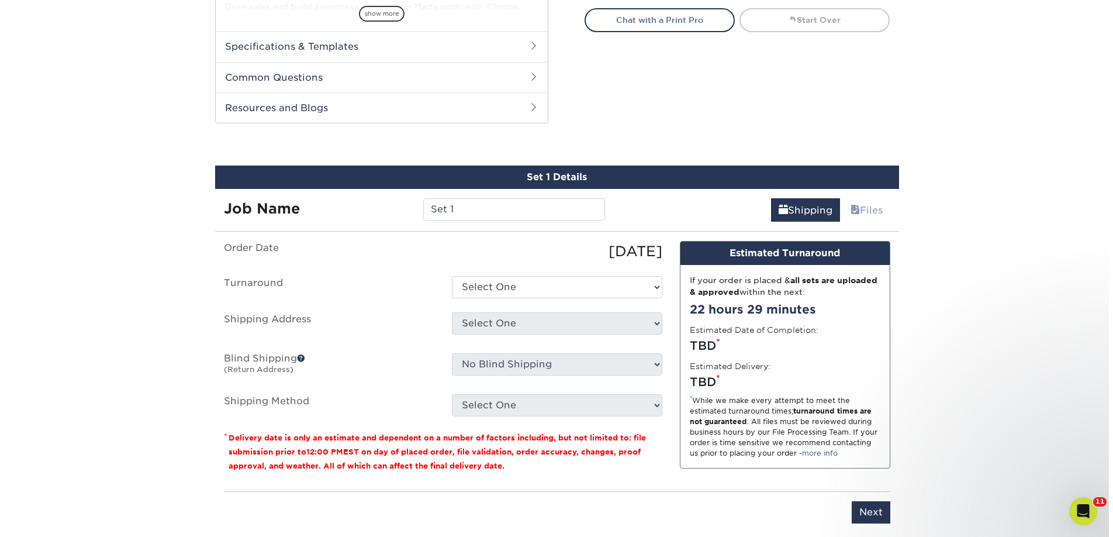
scroll to position [595, 0]
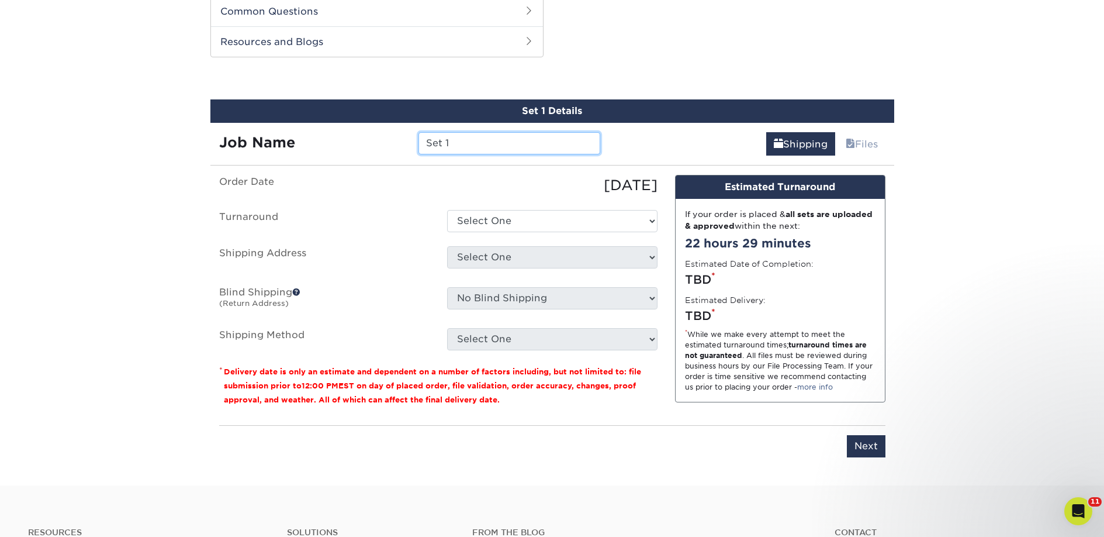
click at [489, 146] on input "Set 1" at bounding box center [510, 143] width 182 height 22
paste input "Monarch Books"
type input "Monarch Books"
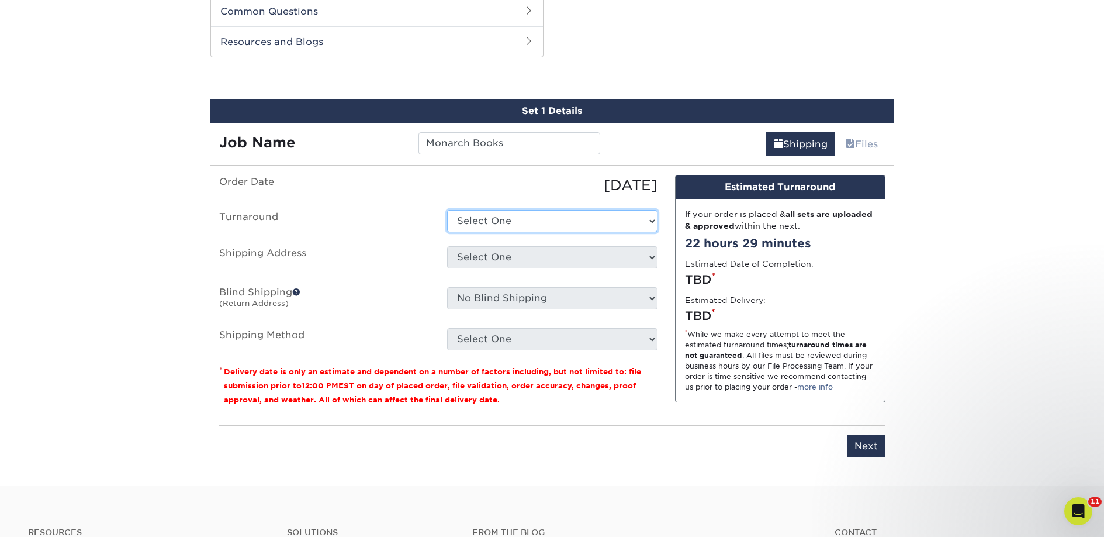
click at [485, 223] on select "Select One 2-4 Business Days 2 Day Next Business Day" at bounding box center [552, 221] width 210 height 22
select select "23bed37c-fa74-46a4-afc9-d3c3160655ce"
click at [447, 210] on select "Select One 2-4 Business Days 2 Day Next Business Day" at bounding box center [552, 221] width 210 height 22
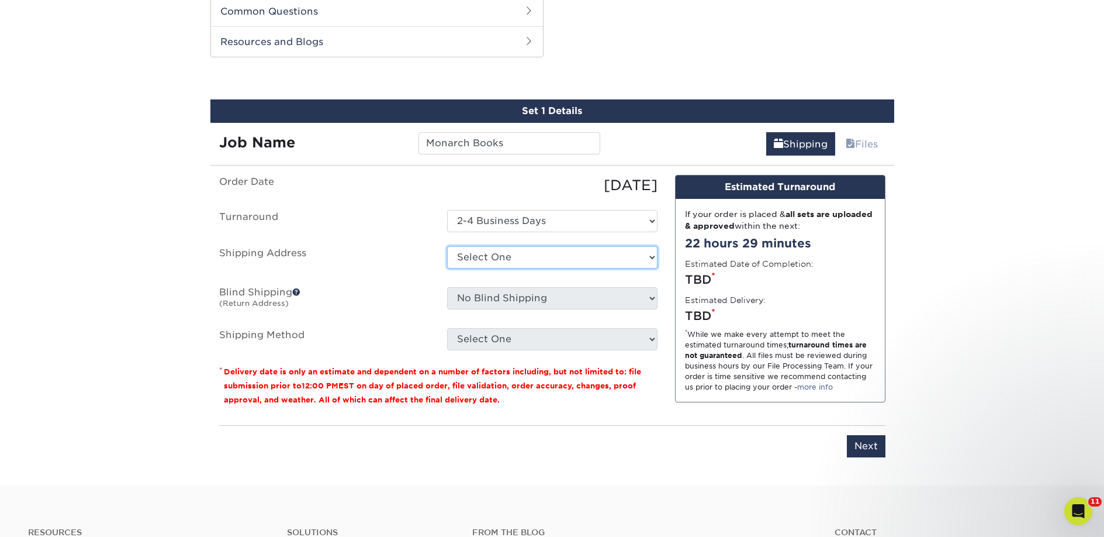
click at [492, 257] on select "Select One 2nd Floor Convention Center A Better Today Books & Boutique A Good B…" at bounding box center [552, 257] width 210 height 22
select select "newaddress"
click at [447, 246] on select "Select One 2nd Floor Convention Center A Better Today Books & Boutique A Good B…" at bounding box center [552, 257] width 210 height 22
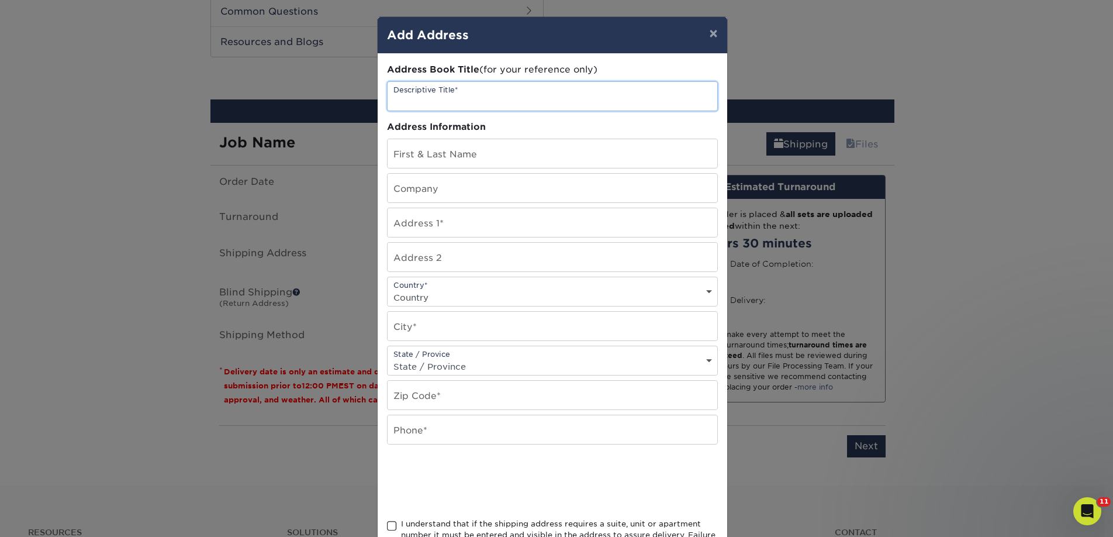
click at [440, 82] on input "text" at bounding box center [553, 96] width 330 height 29
paste input "Monarch Books"
type input "Monarch Books"
click at [403, 187] on input "text" at bounding box center [553, 188] width 330 height 29
paste input "Monarch Books"
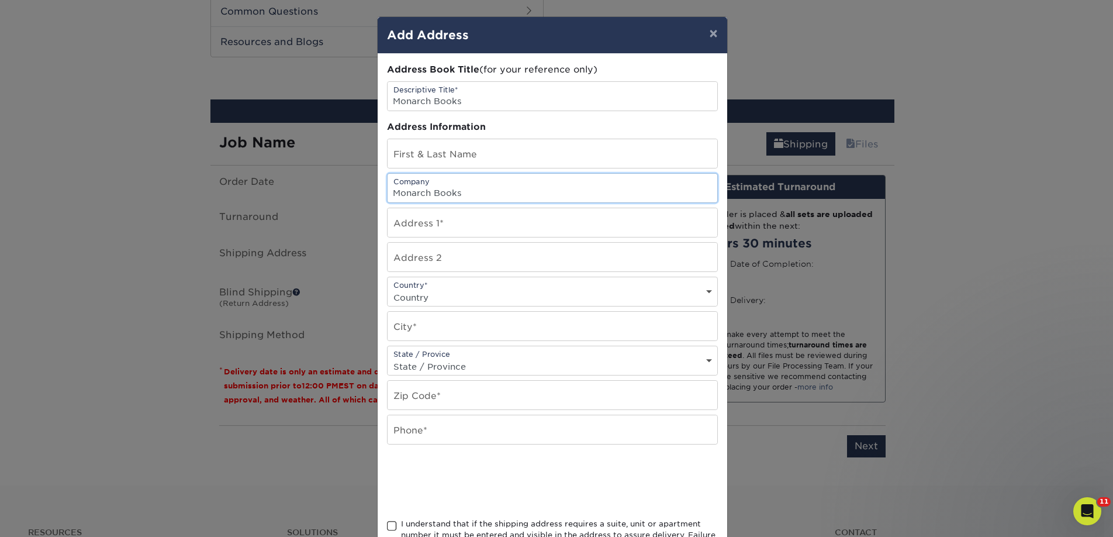
type input "Monarch Books"
click at [496, 146] on input "text" at bounding box center [553, 153] width 330 height 29
paste input "[PERSON_NAME]"
type input "[PERSON_NAME]"
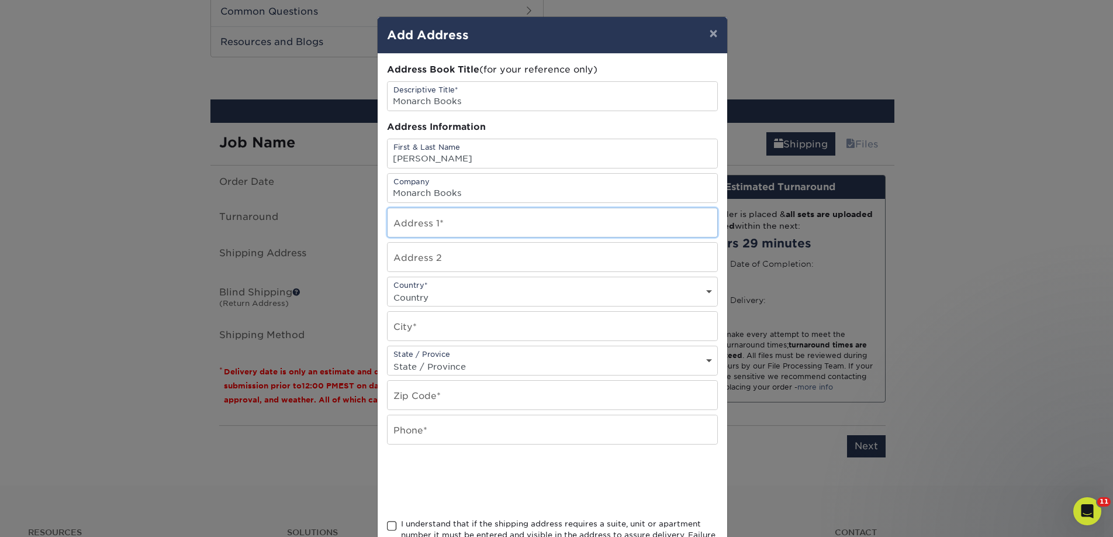
click at [428, 216] on input "text" at bounding box center [553, 222] width 330 height 29
paste input "[STREET_ADDRESS]"
type input "[STREET_ADDRESS]"
click at [471, 299] on select "Country United States Canada ----------------------------- Afghanistan Albania …" at bounding box center [553, 297] width 330 height 17
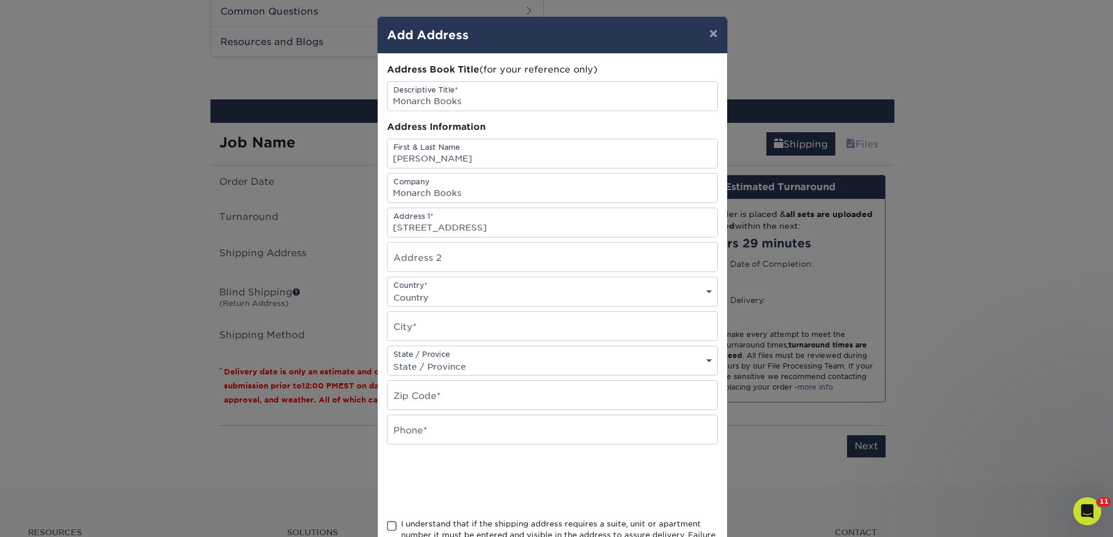
click at [471, 299] on select "Country United States Canada ----------------------------- Afghanistan Albania …" at bounding box center [553, 297] width 330 height 17
click at [447, 301] on select "Country United States Canada ----------------------------- Afghanistan Albania …" at bounding box center [553, 297] width 330 height 17
select select "US"
click at [388, 289] on select "Country United States Canada ----------------------------- Afghanistan Albania …" at bounding box center [553, 297] width 330 height 17
click at [439, 317] on input "text" at bounding box center [553, 326] width 330 height 29
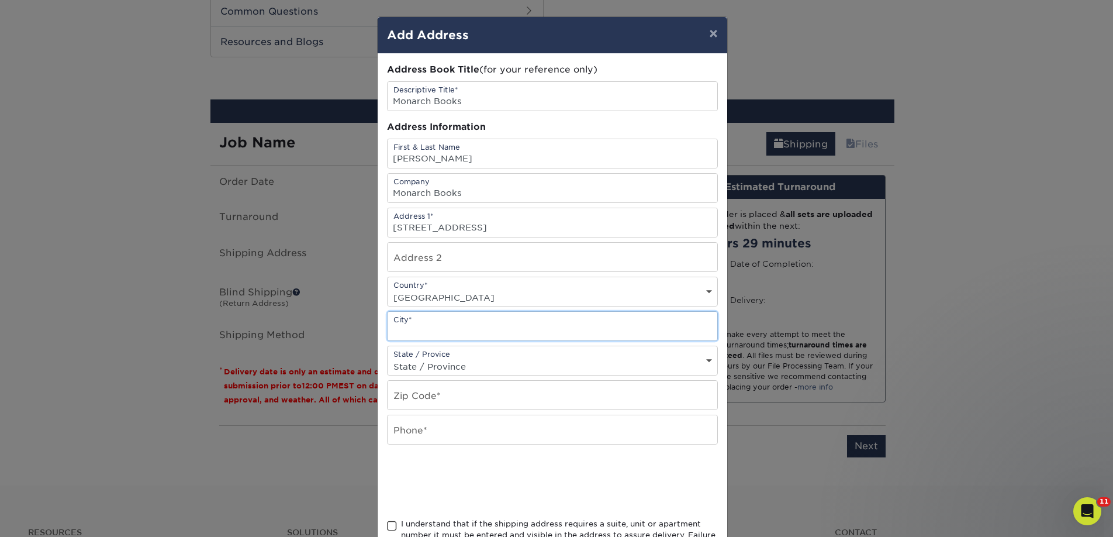
paste input "Arroyo Grande"
type input "Arroyo Grande"
click at [440, 398] on input "text" at bounding box center [553, 395] width 330 height 29
paste input "93420"
type input "93420"
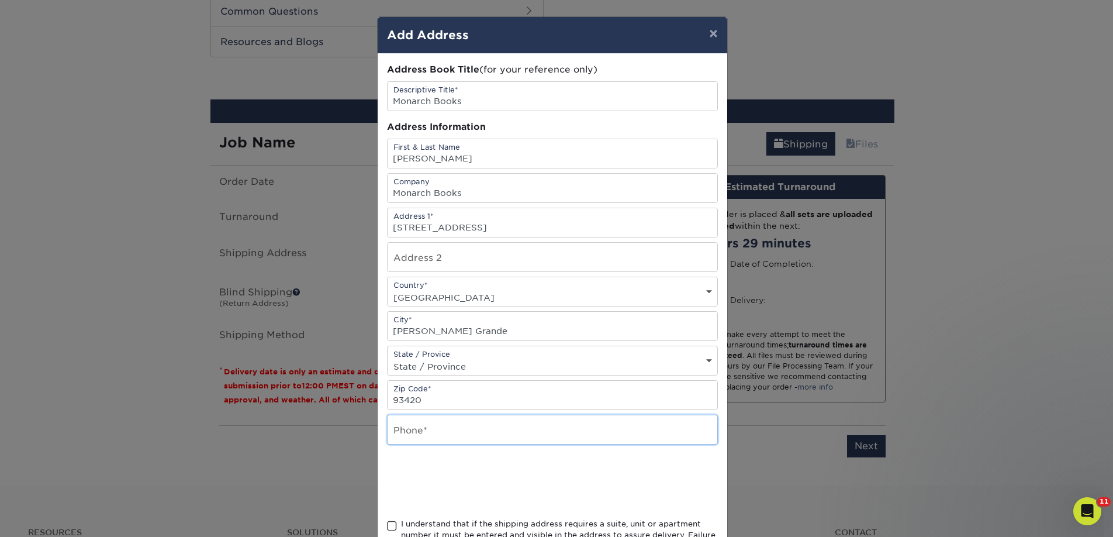
click at [422, 436] on input "text" at bounding box center [553, 429] width 330 height 29
type input "4257367064"
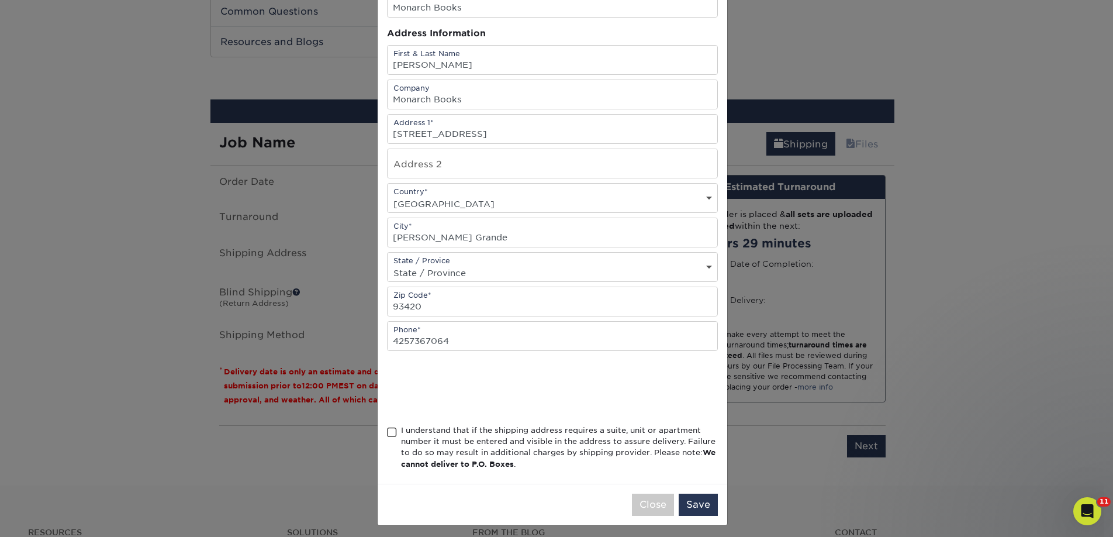
scroll to position [99, 0]
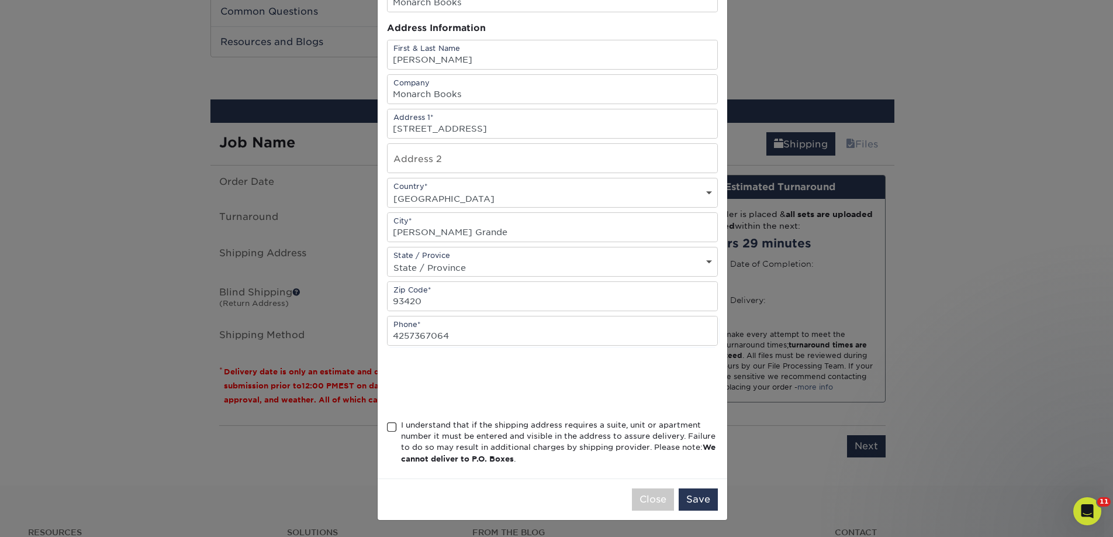
click at [428, 433] on div "I understand that if the shipping address requires a suite, unit or apartment n…" at bounding box center [559, 442] width 317 height 46
click at [0, 0] on input "I understand that if the shipping address requires a suite, unit or apartment n…" at bounding box center [0, 0] width 0 height 0
click at [698, 499] on button "Save" at bounding box center [698, 499] width 39 height 22
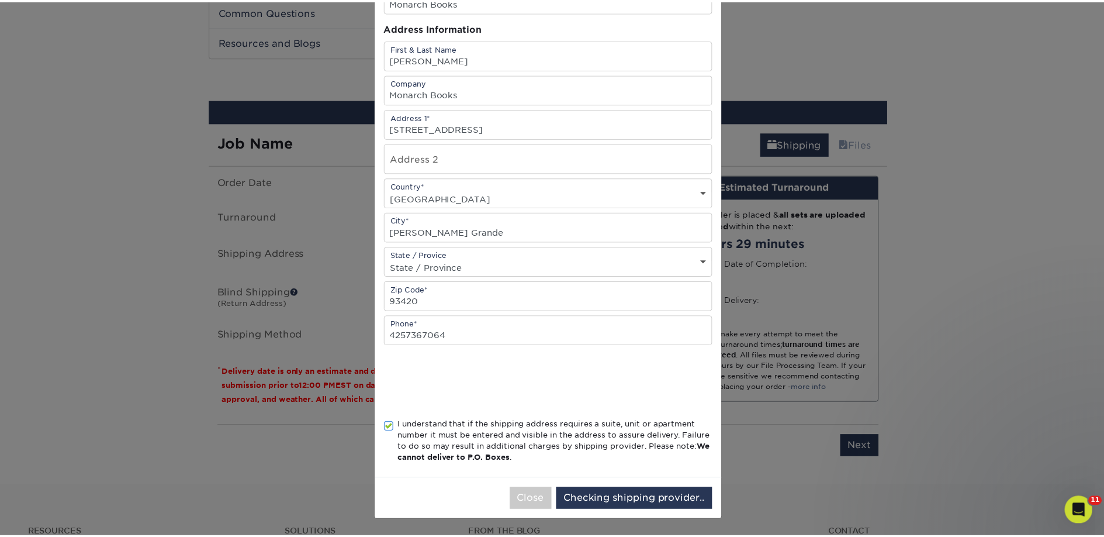
scroll to position [0, 0]
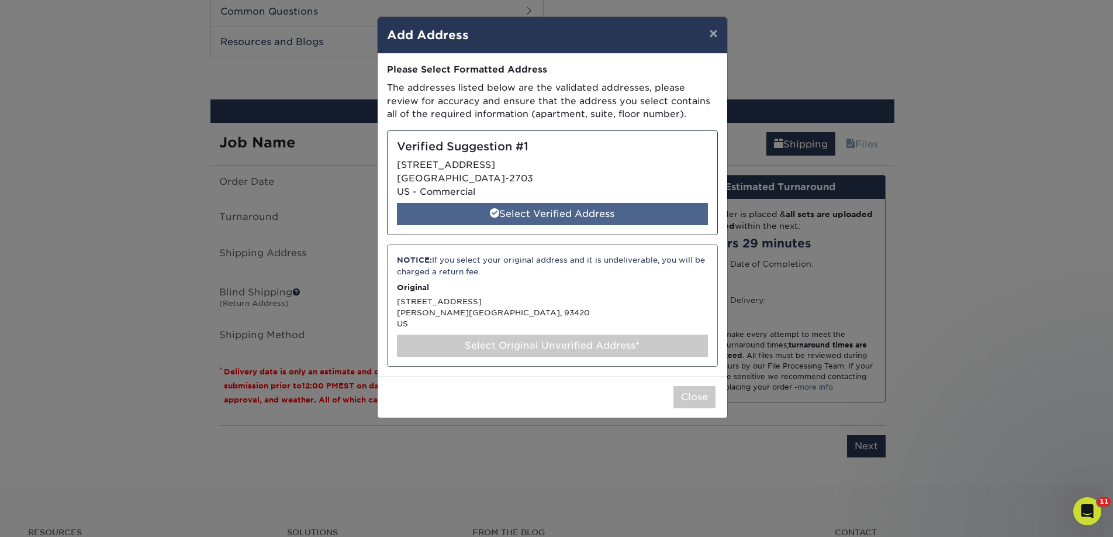
click at [530, 208] on div "Select Verified Address" at bounding box center [552, 214] width 311 height 22
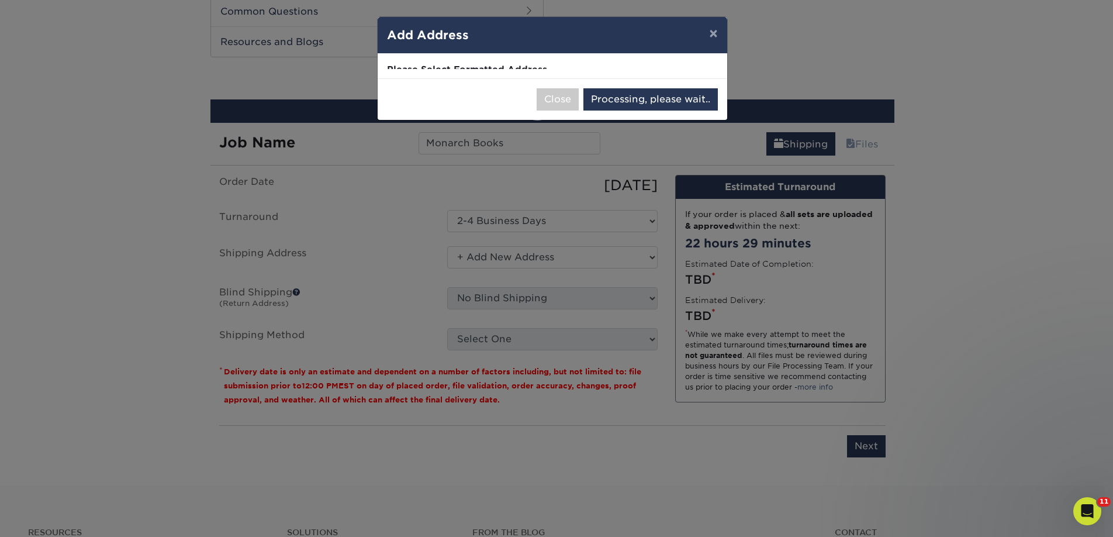
select select "285821"
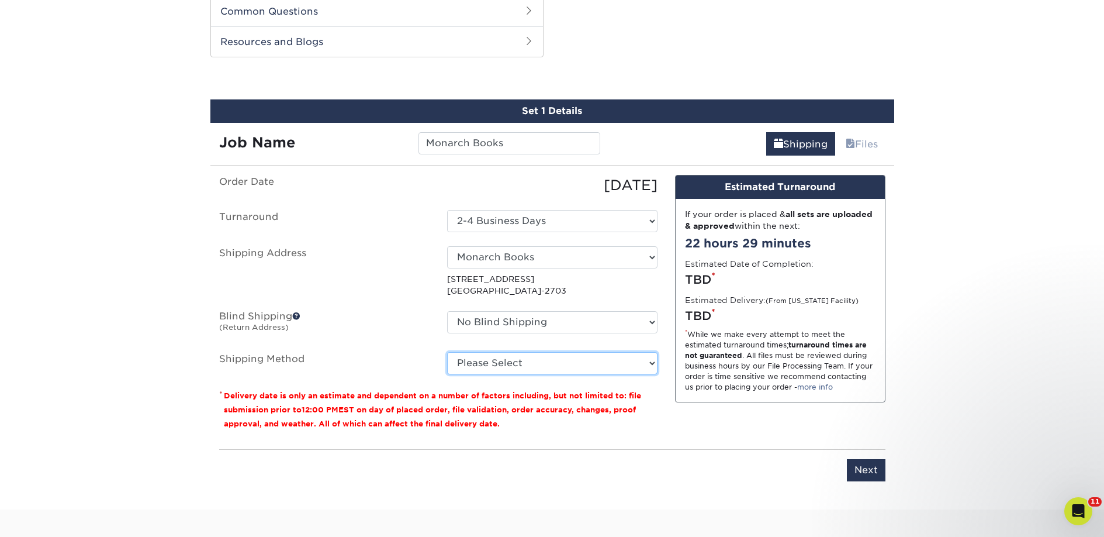
click at [574, 363] on select "Please Select Ground Shipping (+$25.38) 3 Day Shipping Service (+$31.86) 2 Day …" at bounding box center [552, 363] width 210 height 22
select select "03"
click at [447, 352] on select "Please Select Ground Shipping (+$25.38) 3 Day Shipping Service (+$31.86) 2 Day …" at bounding box center [552, 363] width 210 height 22
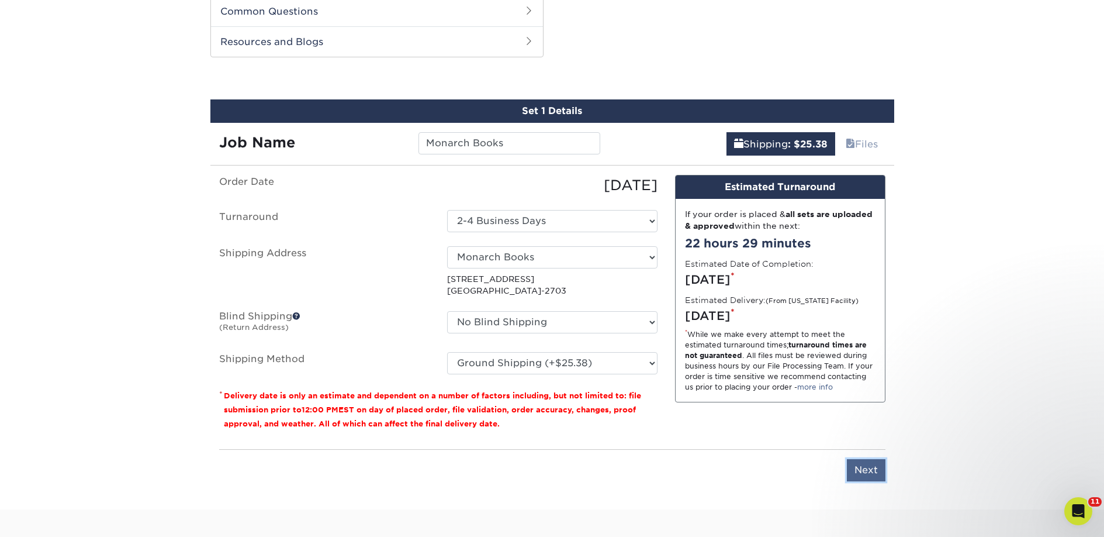
click at [873, 467] on input "Next" at bounding box center [866, 470] width 39 height 22
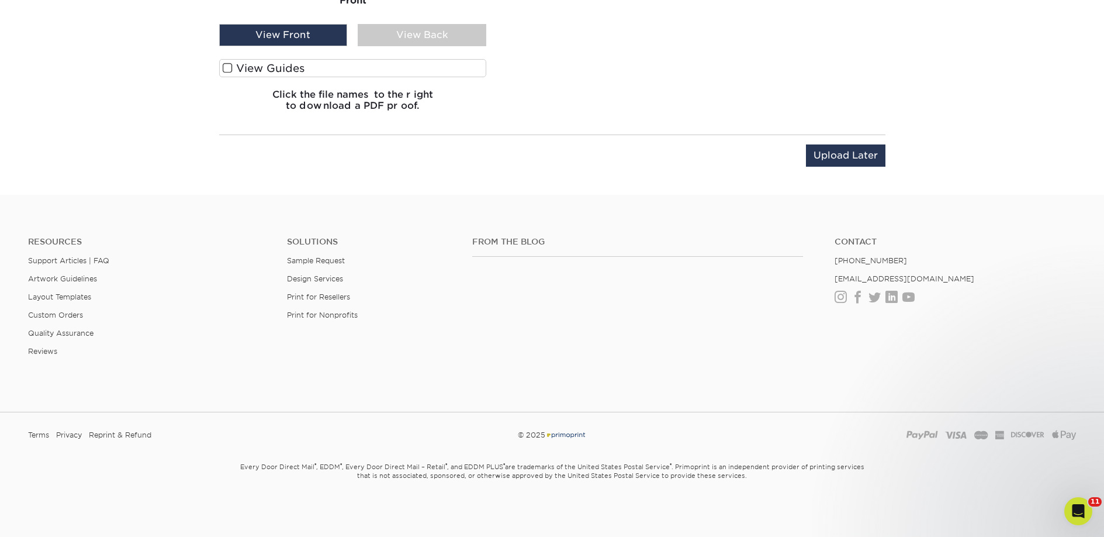
click at [345, 65] on label "View Guides" at bounding box center [353, 68] width 268 height 18
click at [0, 0] on input "View Guides" at bounding box center [0, 0] width 0 height 0
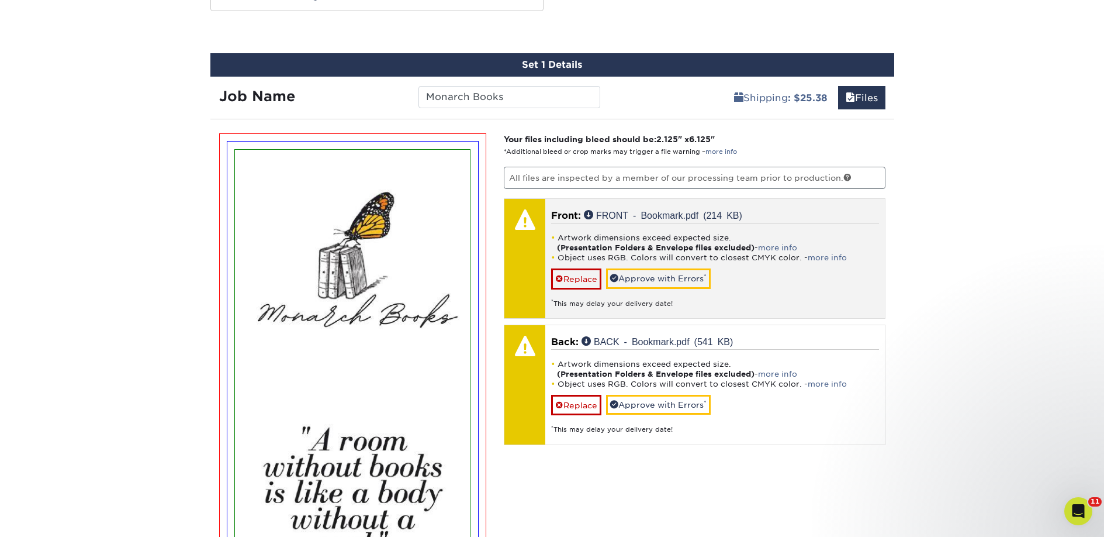
scroll to position [641, 0]
click at [716, 280] on div "Artwork dimensions exceed expected size. (Presentation Folders & Envelope files…" at bounding box center [715, 265] width 328 height 85
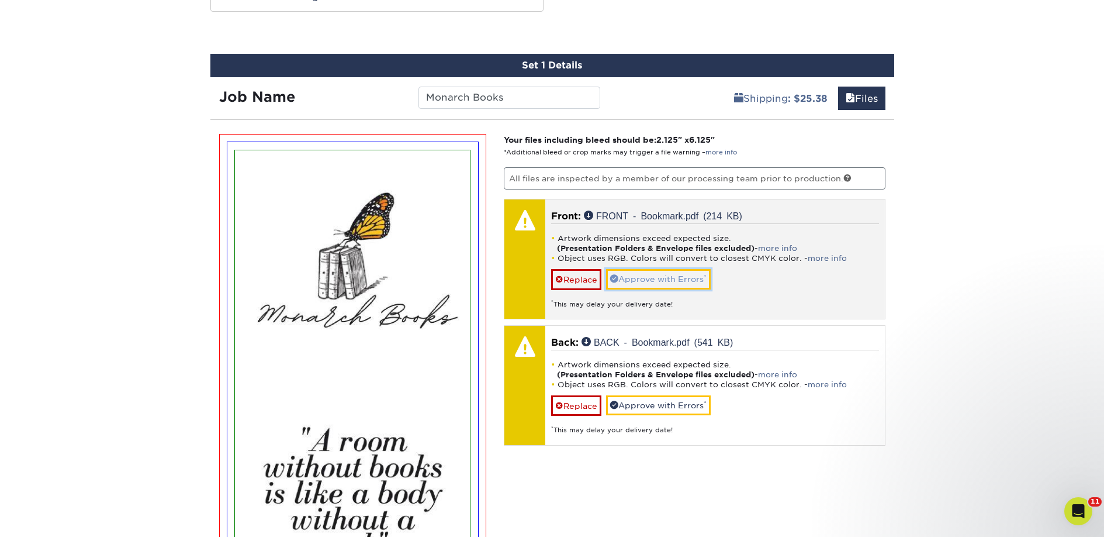
click at [689, 285] on link "Approve with Errors *" at bounding box center [658, 279] width 105 height 20
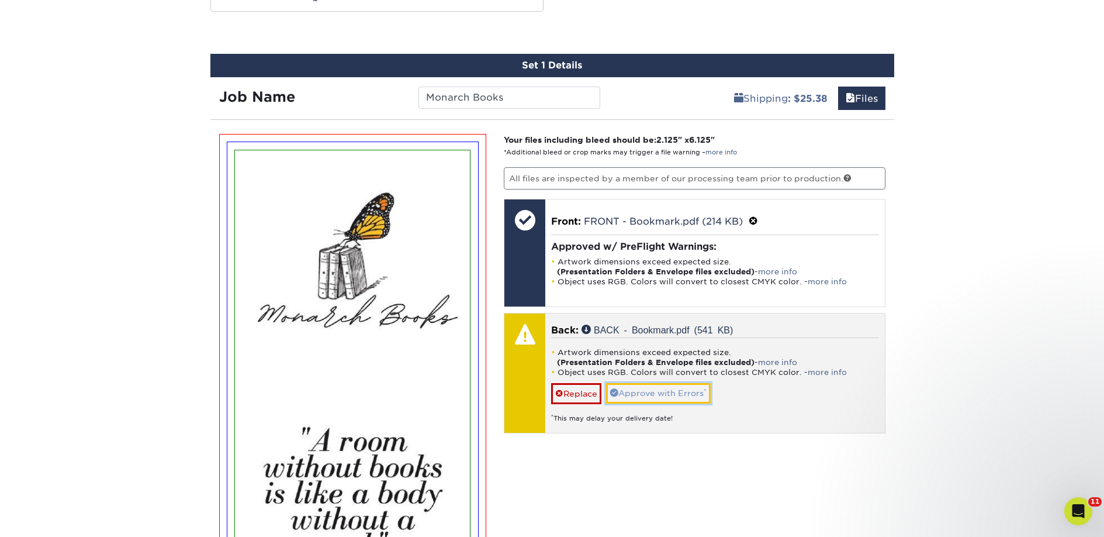
click at [673, 388] on link "Approve with Errors *" at bounding box center [658, 393] width 105 height 20
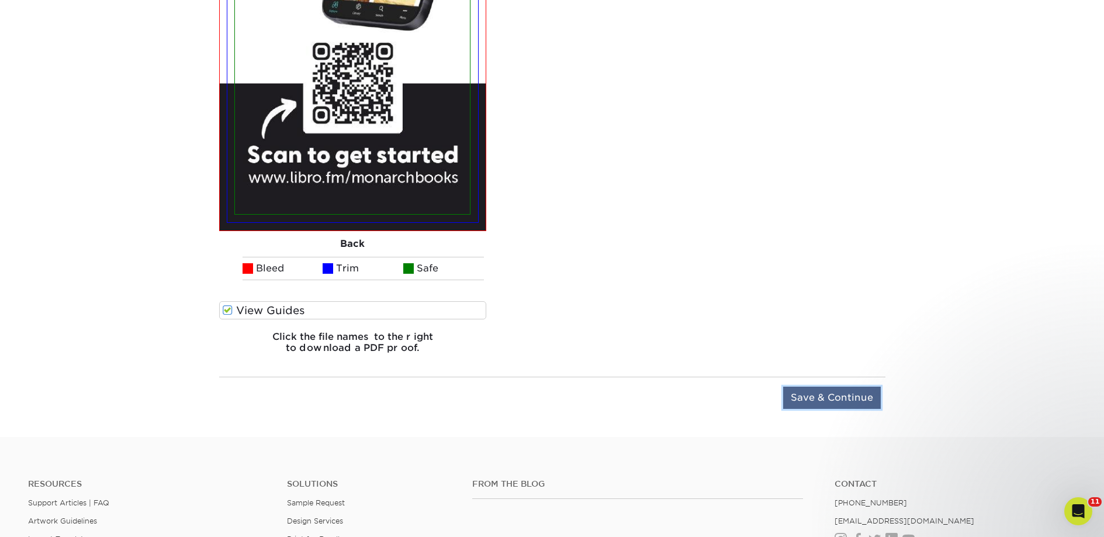
click at [824, 401] on input "Save & Continue" at bounding box center [832, 397] width 98 height 22
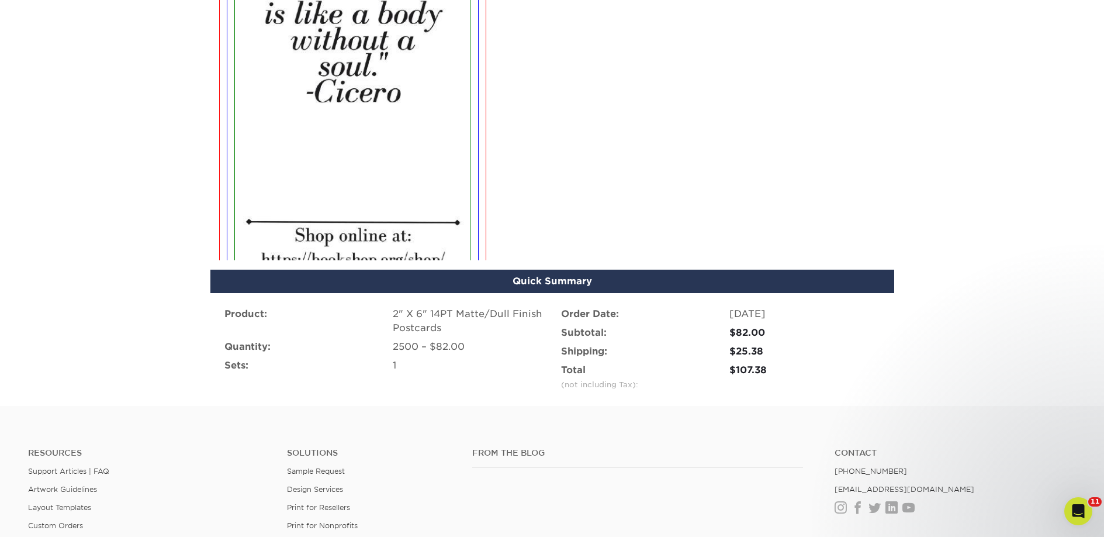
scroll to position [780, 0]
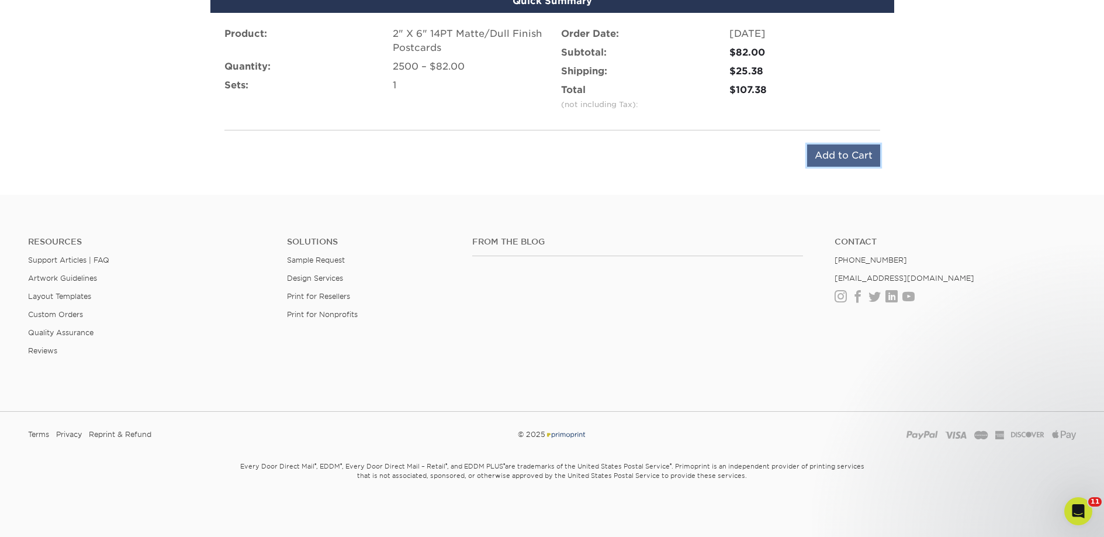
click at [834, 156] on input "Add to Cart" at bounding box center [843, 155] width 73 height 22
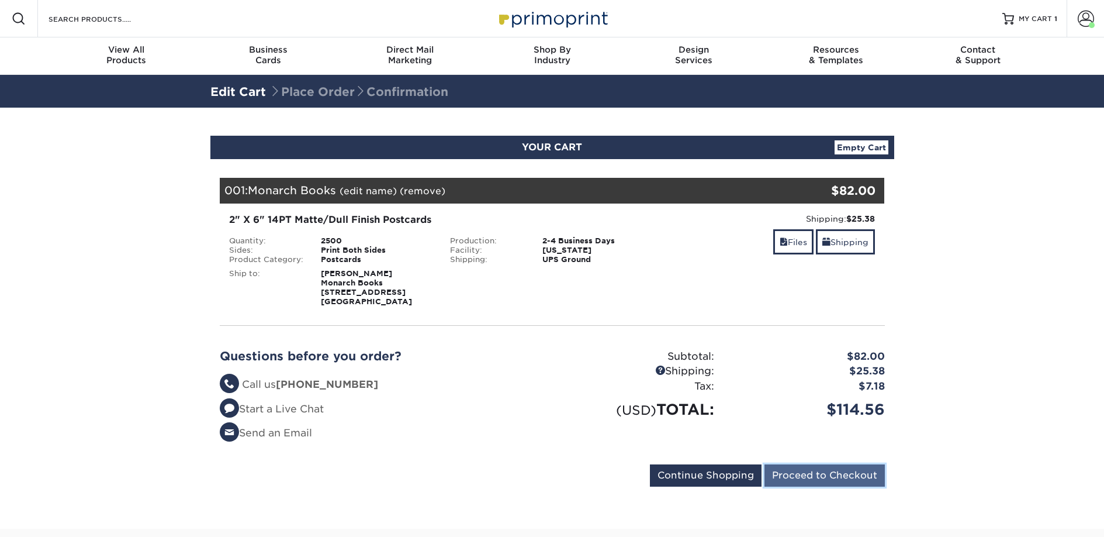
click at [801, 476] on input "Proceed to Checkout" at bounding box center [825, 475] width 120 height 22
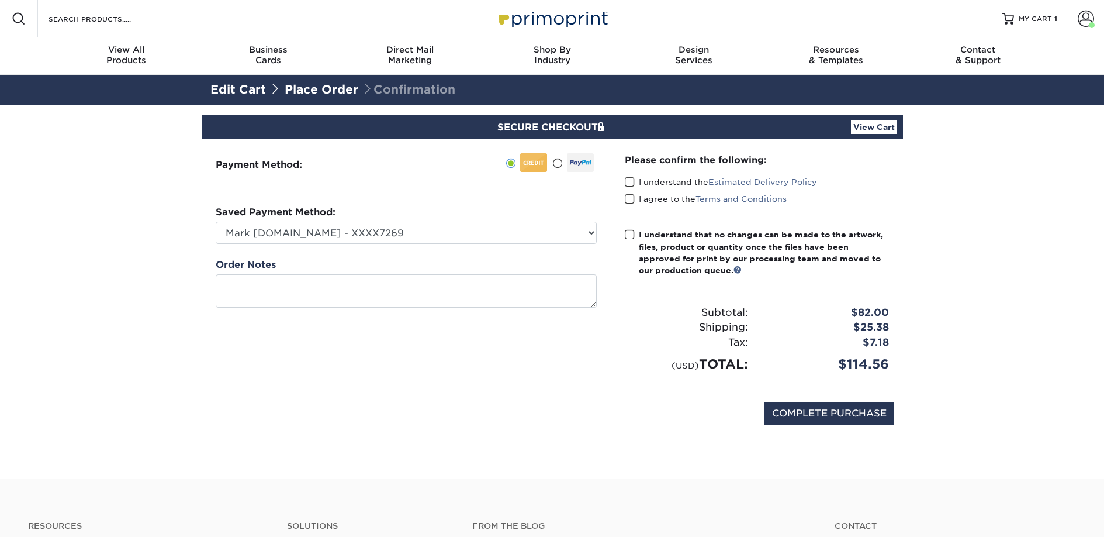
click at [636, 182] on label "I understand the Estimated Delivery Policy" at bounding box center [721, 182] width 192 height 12
click at [0, 0] on input "I understand the Estimated Delivery Policy" at bounding box center [0, 0] width 0 height 0
click at [635, 196] on label "I agree to the Terms and Conditions" at bounding box center [706, 199] width 162 height 12
click at [0, 0] on input "I agree to the Terms and Conditions" at bounding box center [0, 0] width 0 height 0
click at [635, 251] on label "I understand that no changes can be made to the artwork, files, product or quan…" at bounding box center [757, 253] width 264 height 48
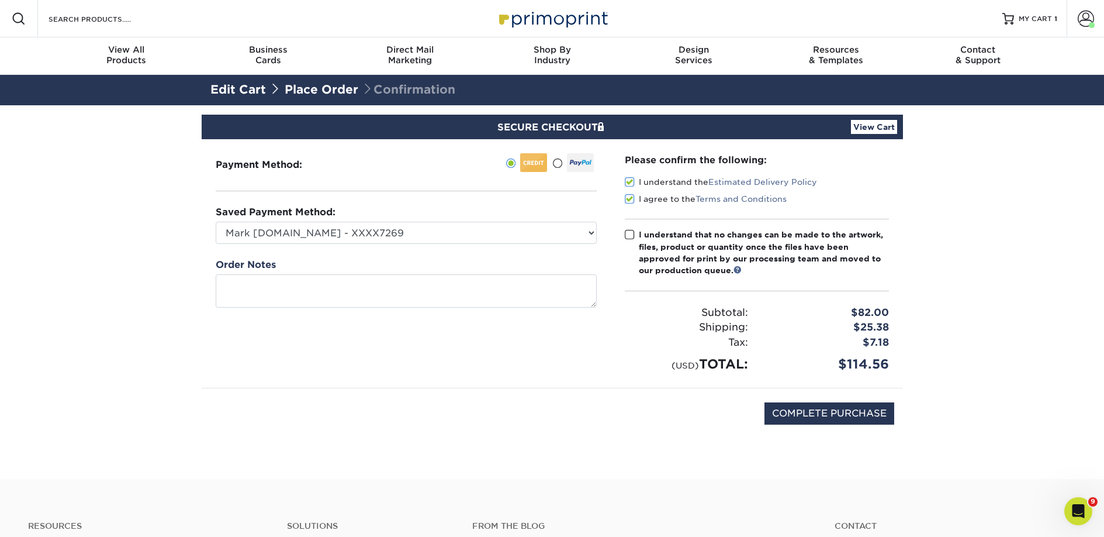
click at [0, 0] on input "I understand that no changes can be made to the artwork, files, product or quan…" at bounding box center [0, 0] width 0 height 0
click at [814, 426] on div "COMPLETE PURCHASE" at bounding box center [552, 419] width 684 height 63
click at [812, 415] on input "COMPLETE PURCHASE" at bounding box center [830, 413] width 130 height 22
type input "PROCESSING, PLEASE WAIT..."
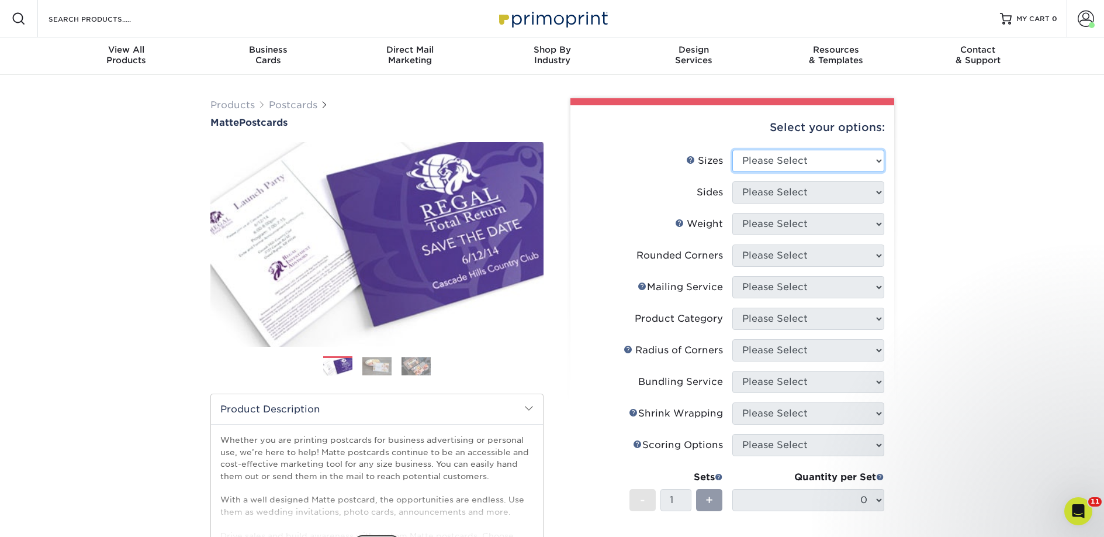
click at [817, 161] on select "Please Select 1.5" x 7" 2" x 4" 2" x 6" 2" x 7" 2" x 8" 2.12" x 5.5" 2.125" x 5…" at bounding box center [808, 161] width 152 height 22
select select "2.00x6.00"
click at [732, 150] on select "Please Select 1.5" x 7" 2" x 4" 2" x 6" 2" x 7" 2" x 8" 2.12" x 5.5" 2.125" x 5…" at bounding box center [808, 161] width 152 height 22
click at [765, 192] on select "Please Select Print Both Sides Print Front Only" at bounding box center [808, 192] width 152 height 22
select select "13abbda7-1d64-4f25-8bb2-c179b224825d"
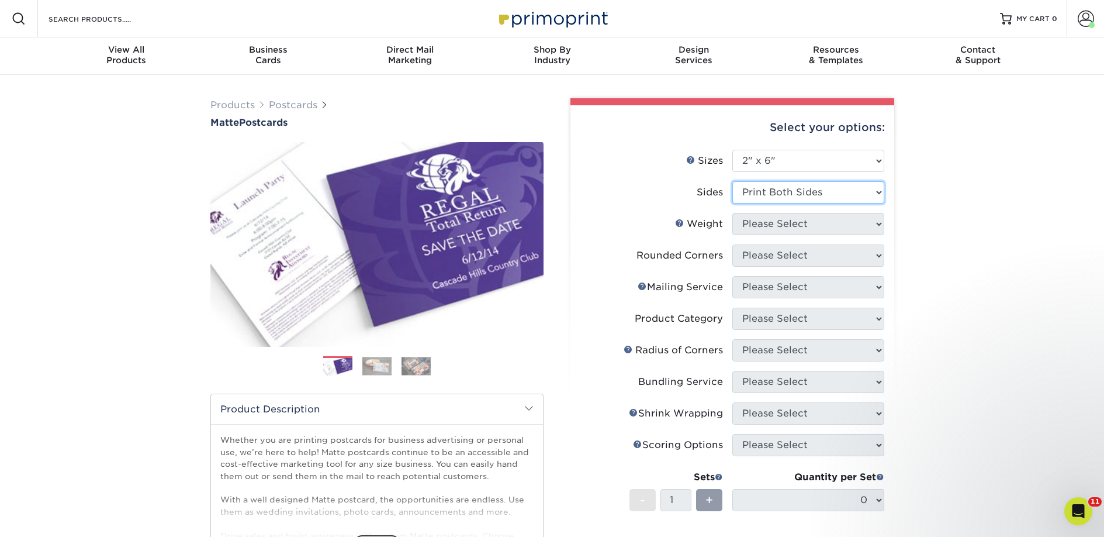
click at [732, 181] on select "Please Select Print Both Sides Print Front Only" at bounding box center [808, 192] width 152 height 22
click at [772, 223] on select "Please Select 14PT 16PT" at bounding box center [808, 224] width 152 height 22
select select "14PT"
click at [732, 213] on select "Please Select 14PT 16PT" at bounding box center [808, 224] width 152 height 22
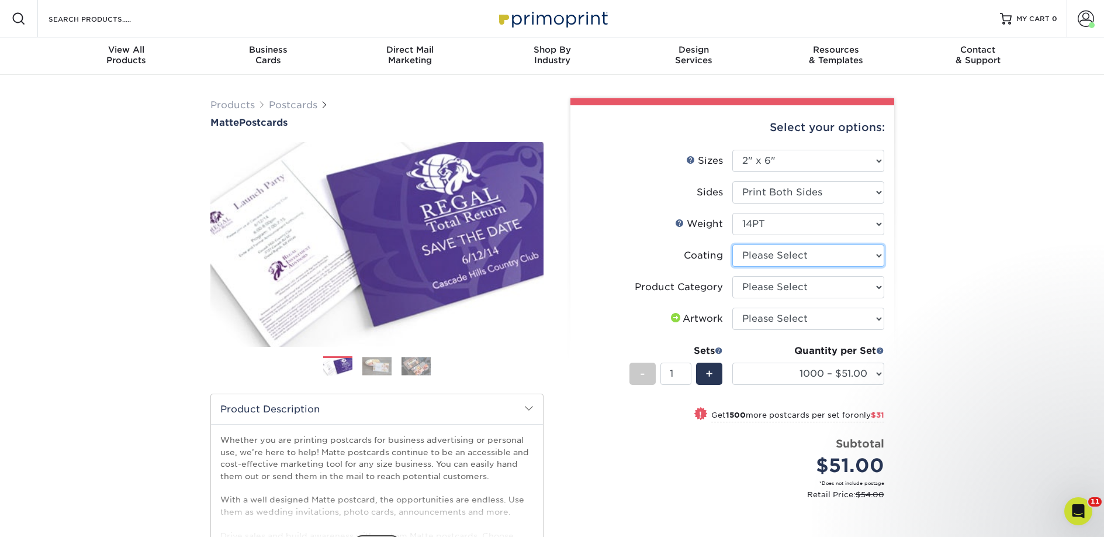
click at [750, 255] on select at bounding box center [808, 255] width 152 height 22
select select "121bb7b5-3b4d-429f-bd8d-bbf80e953313"
click at [732, 244] on select at bounding box center [808, 255] width 152 height 22
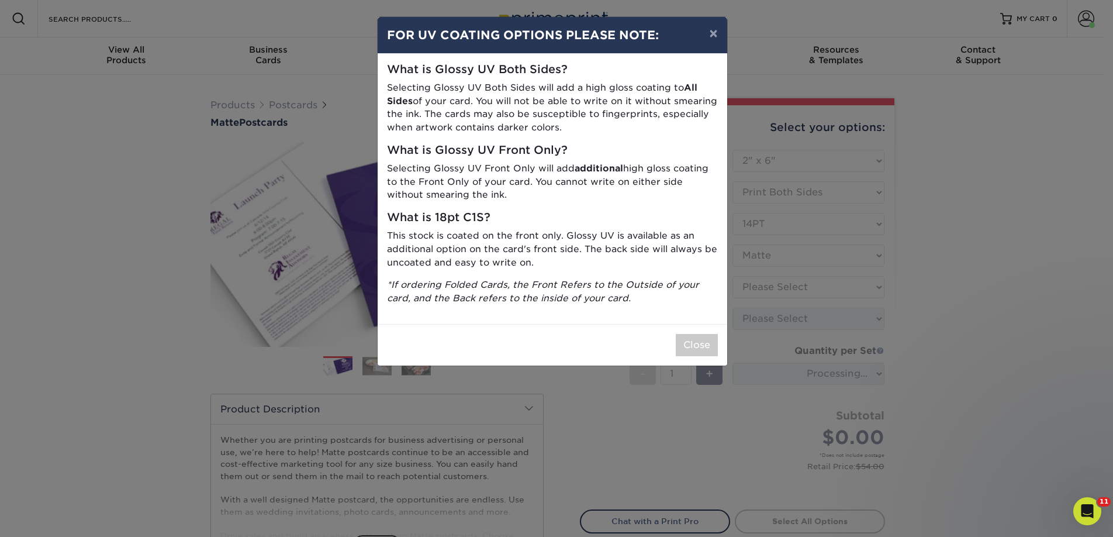
click at [718, 339] on div "Close" at bounding box center [553, 345] width 350 height 42
click at [714, 341] on button "Close" at bounding box center [697, 345] width 42 height 22
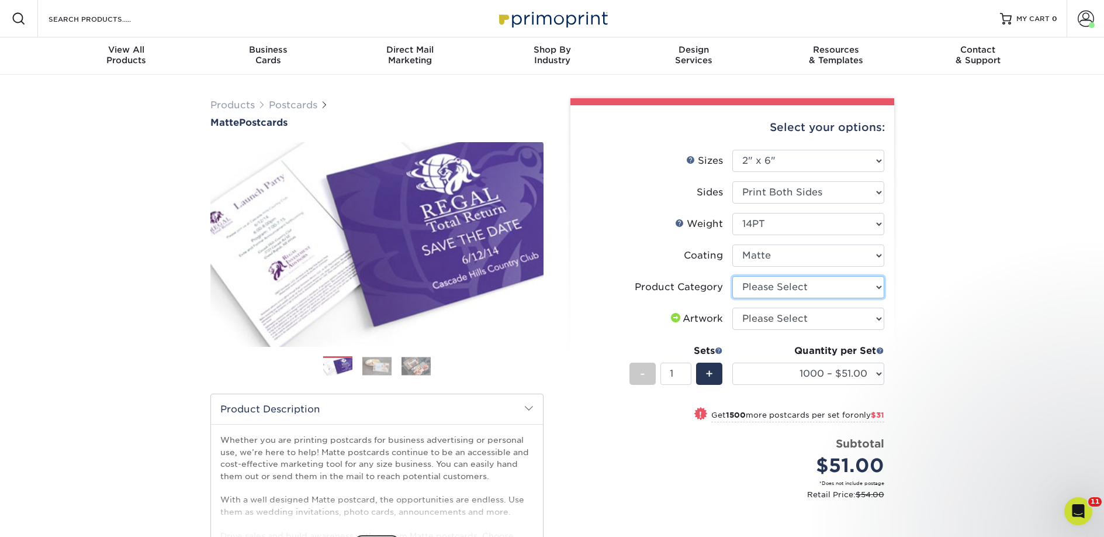
click at [815, 290] on select "Please Select Postcards" at bounding box center [808, 287] width 152 height 22
select select "9b7272e0-d6c8-4c3c-8e97-d3a1bcdab858"
click at [732, 276] on select "Please Select Postcards" at bounding box center [808, 287] width 152 height 22
click at [809, 319] on select "Please Select I will upload files I need a design - $150" at bounding box center [808, 318] width 152 height 22
select select "upload"
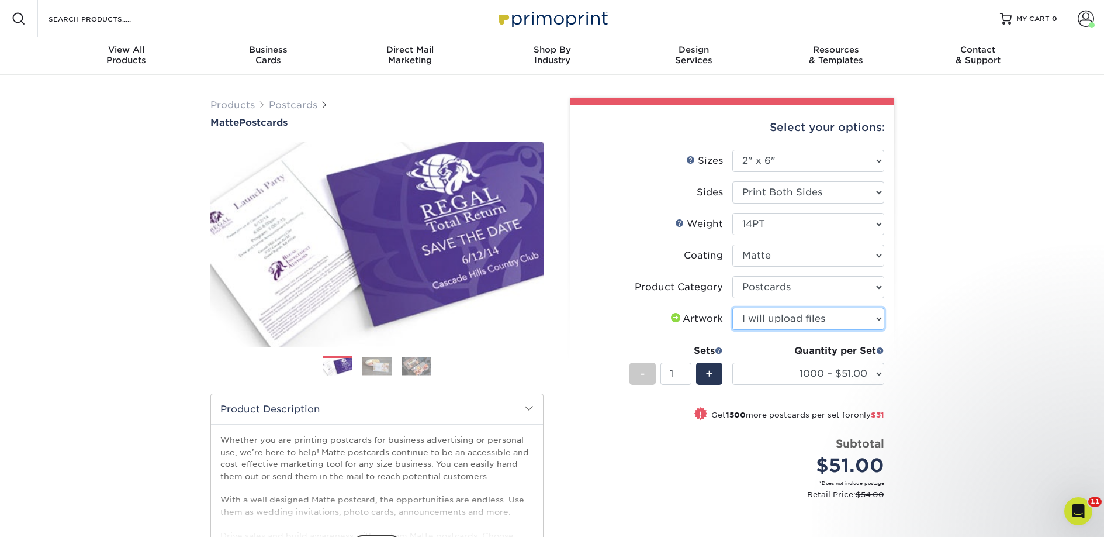
click at [732, 307] on select "Please Select I will upload files I need a design - $150" at bounding box center [808, 318] width 152 height 22
click at [826, 370] on select "1000 – $51.00 2500 – $82.00 5000 – $123.00 10000 – $234.00 15000 – $344.00 2000…" at bounding box center [808, 373] width 152 height 22
select select "5000 – $123.00"
click at [732, 362] on select "1000 – $51.00 2500 – $82.00 5000 – $123.00 10000 – $234.00 15000 – $344.00 2000…" at bounding box center [808, 373] width 152 height 22
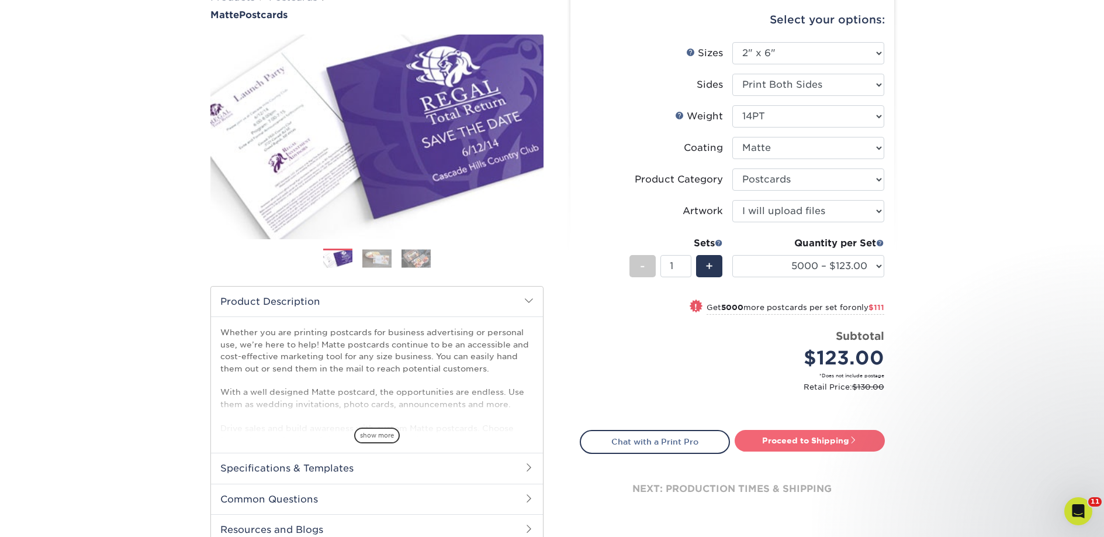
click at [796, 441] on link "Proceed to Shipping" at bounding box center [810, 440] width 150 height 21
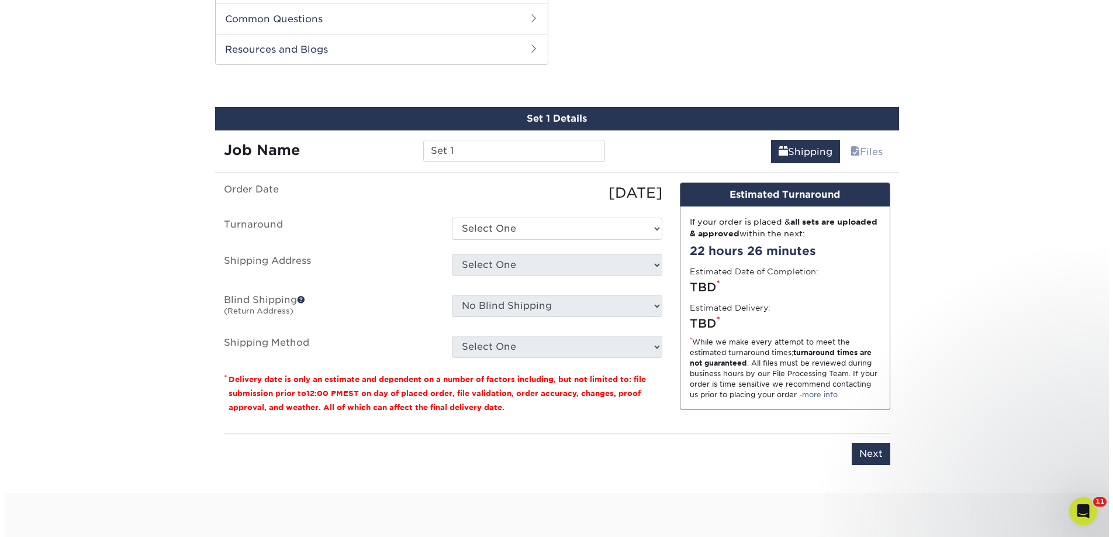
scroll to position [595, 0]
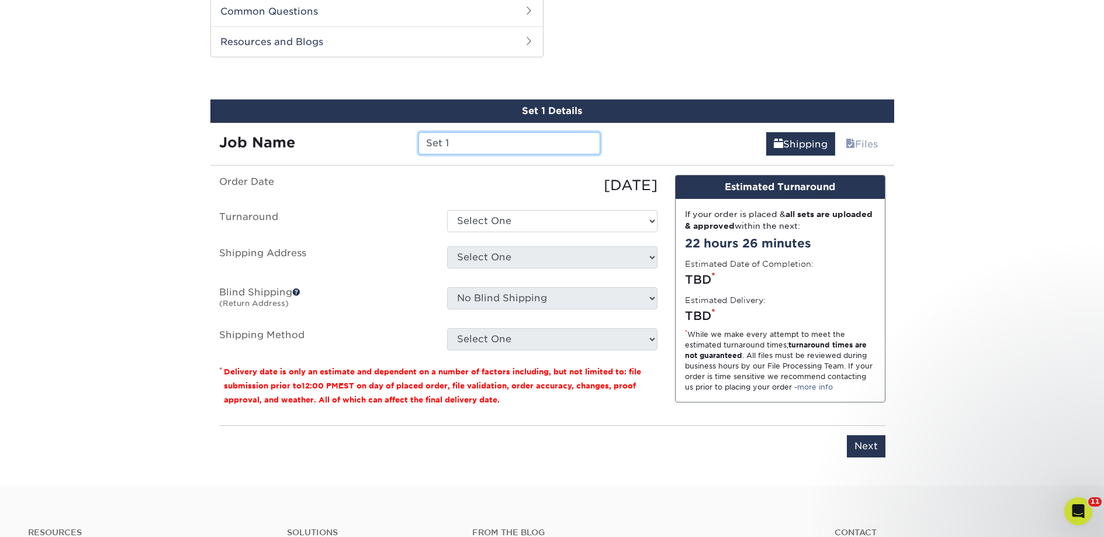
click at [478, 151] on input "Set 1" at bounding box center [510, 143] width 182 height 22
click at [478, 150] on input "Set 1" at bounding box center [510, 143] width 182 height 22
paste input "Analog Books"
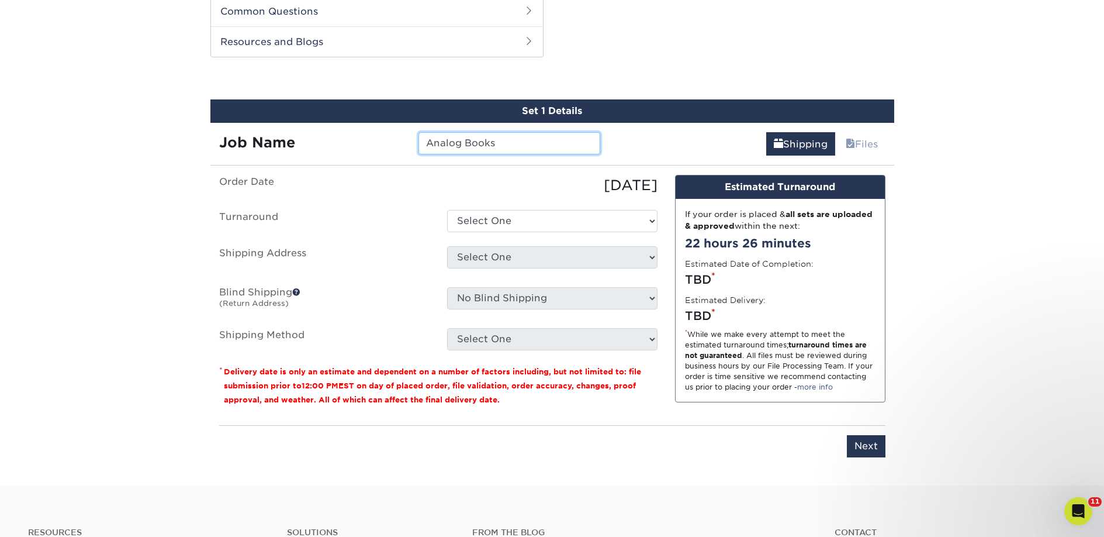
type input "Analog Books"
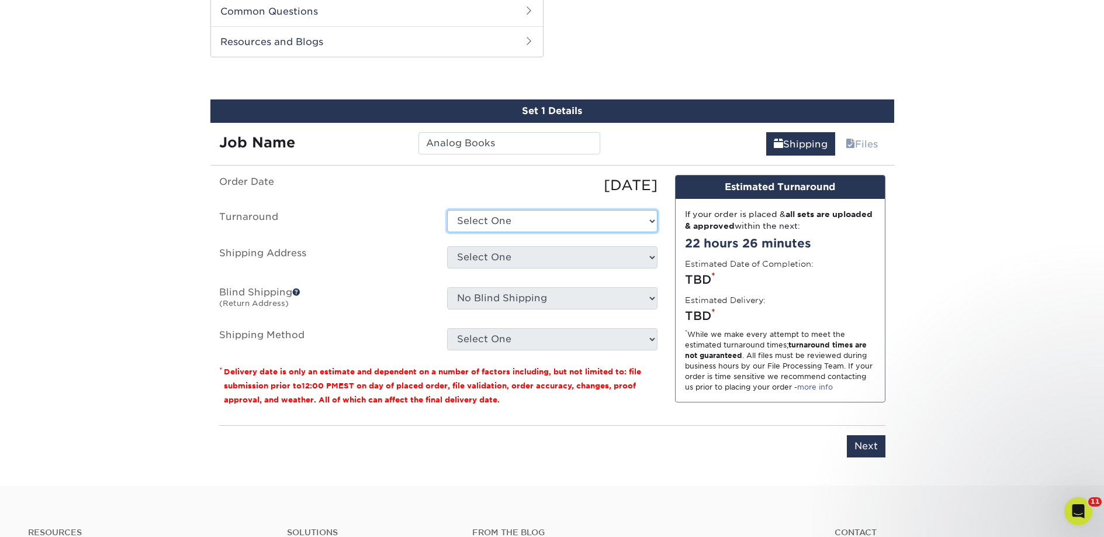
click at [497, 225] on select "Select One 2-4 Business Days 2 Day Next Business Day" at bounding box center [552, 221] width 210 height 22
select select "a9cd5a85-4071-4433-97be-2a724b9524af"
click at [447, 210] on select "Select One 2-4 Business Days 2 Day Next Business Day" at bounding box center [552, 221] width 210 height 22
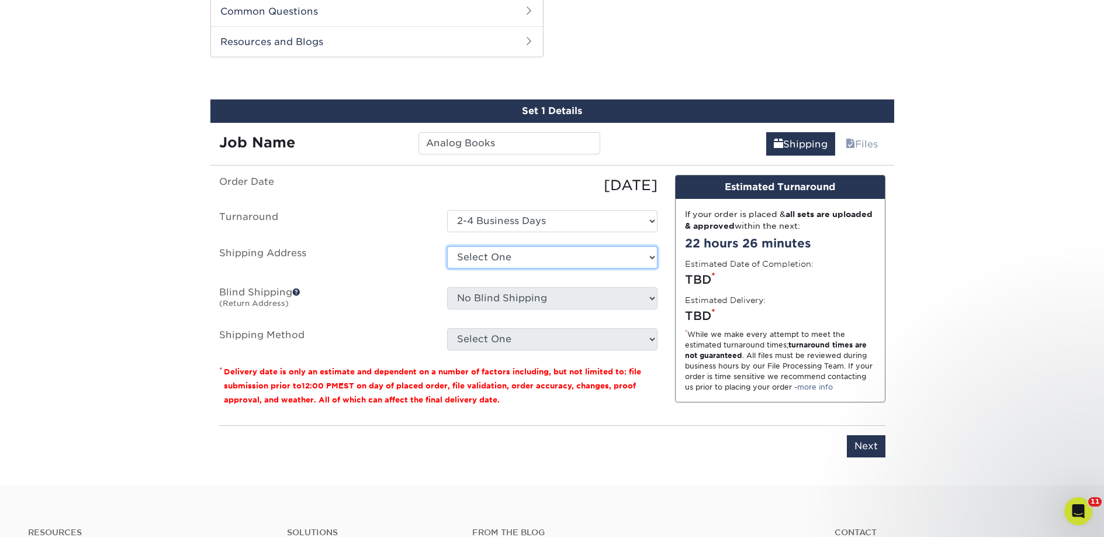
click at [510, 261] on select "Select One 2nd Floor Convention Center A Better [DATE] Books & Boutique A Good …" at bounding box center [552, 257] width 210 height 22
select select "newaddress"
click at [447, 246] on select "Select One 2nd Floor Convention Center A Better [DATE] Books & Boutique A Good …" at bounding box center [552, 257] width 210 height 22
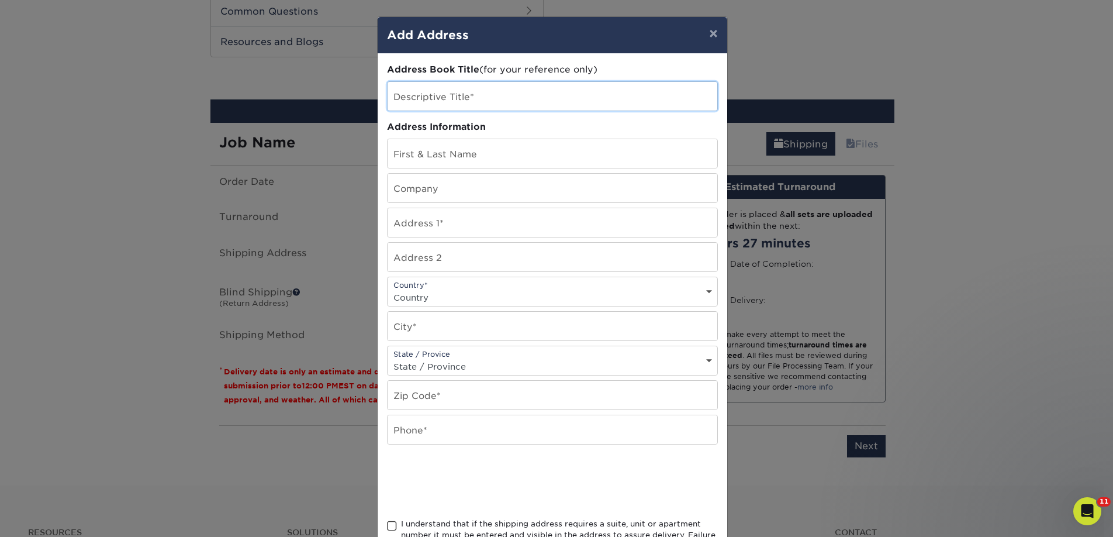
click at [452, 94] on input "text" at bounding box center [553, 96] width 330 height 29
paste input "Analog Books"
type input "Analog Books"
click at [438, 189] on input "text" at bounding box center [553, 188] width 330 height 29
paste input "Analog Books"
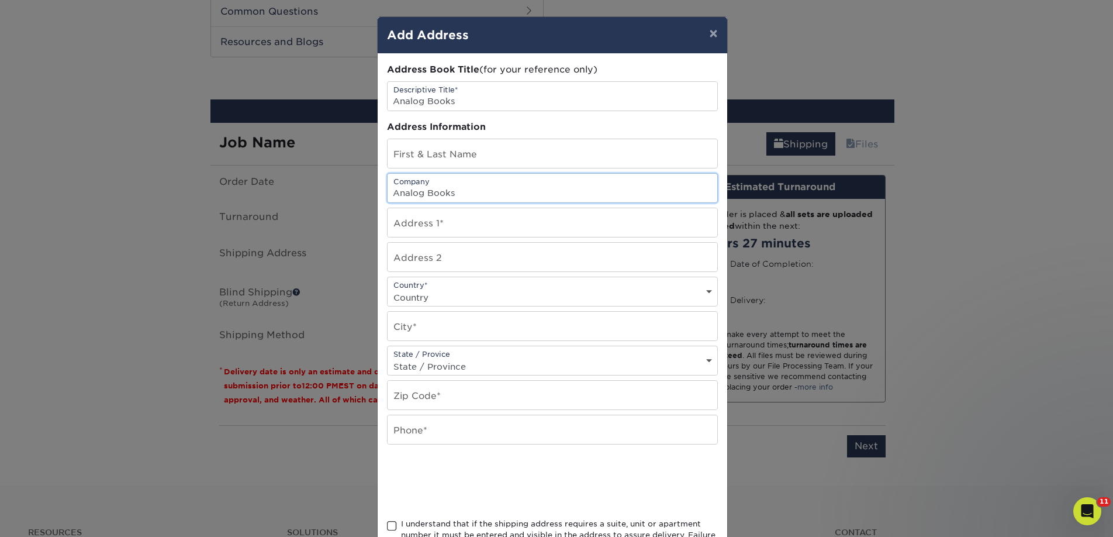
type input "Analog Books"
click at [409, 153] on input "text" at bounding box center [553, 153] width 330 height 29
paste input "Scott Warris"
type input "Scott Warris"
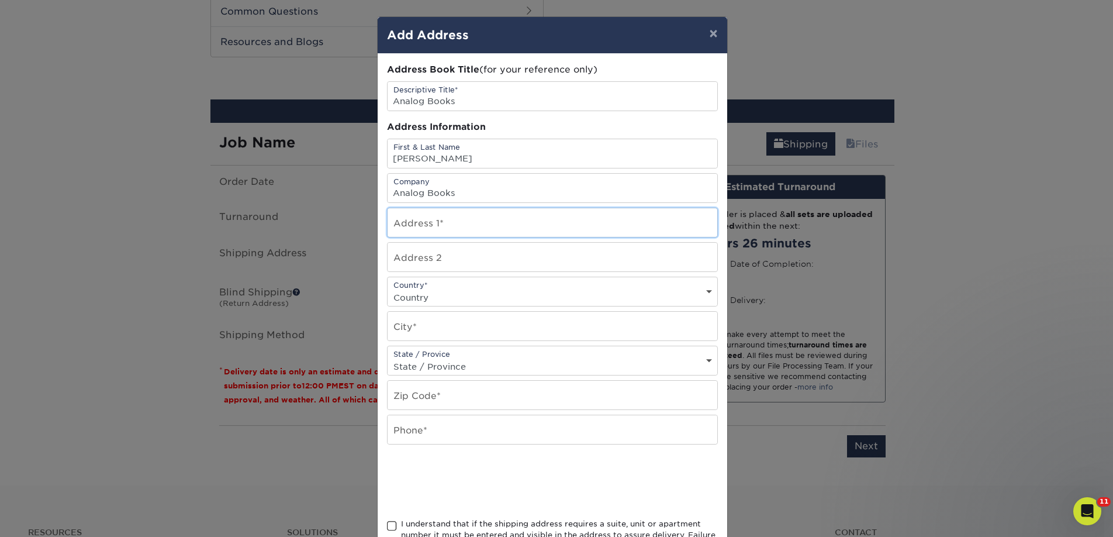
click at [451, 227] on input "text" at bounding box center [553, 222] width 330 height 29
paste input "322-6 Street South"
type input "322-6 Street South"
click at [405, 261] on input "text" at bounding box center [553, 257] width 330 height 29
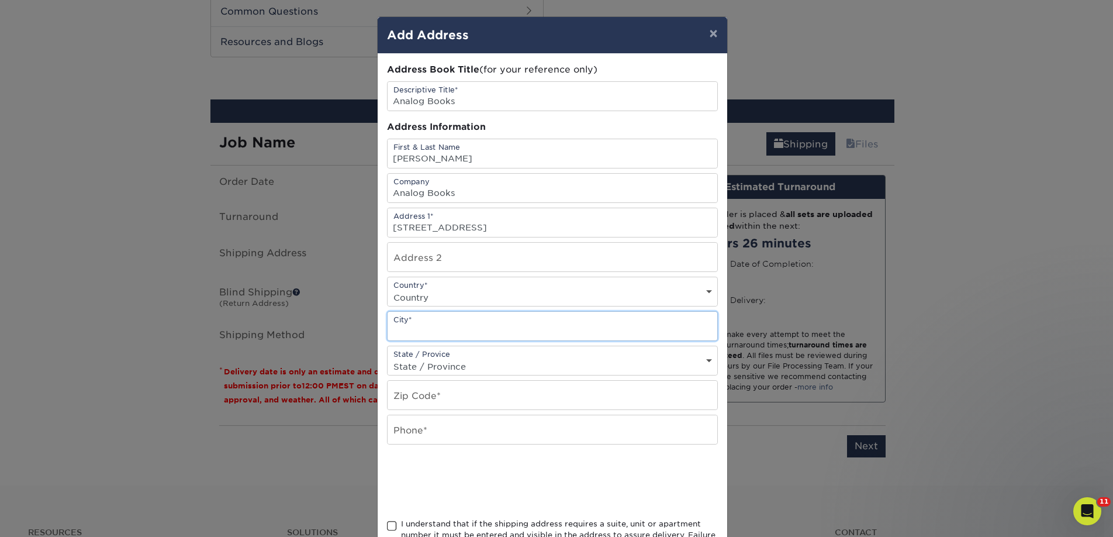
click at [407, 326] on input "text" at bounding box center [553, 326] width 330 height 29
paste input "Lethbridge"
type input "Lethbridge"
click at [416, 295] on select "Country [GEOGRAPHIC_DATA] [GEOGRAPHIC_DATA] ----------------------------- [GEOG…" at bounding box center [553, 297] width 330 height 17
select select "CA"
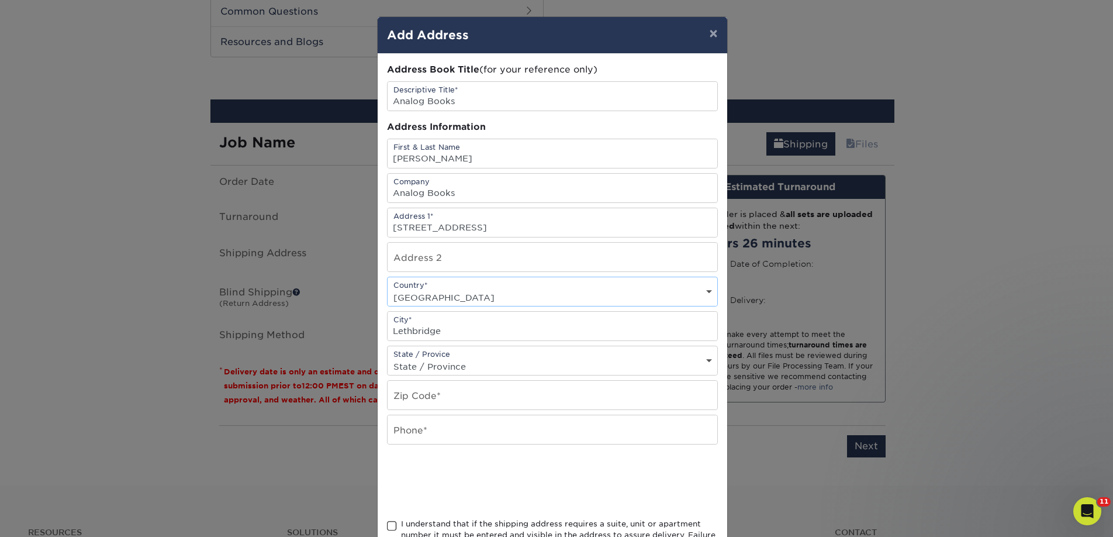
click at [388, 289] on select "Country [GEOGRAPHIC_DATA] [GEOGRAPHIC_DATA] ----------------------------- [GEOG…" at bounding box center [553, 297] width 330 height 17
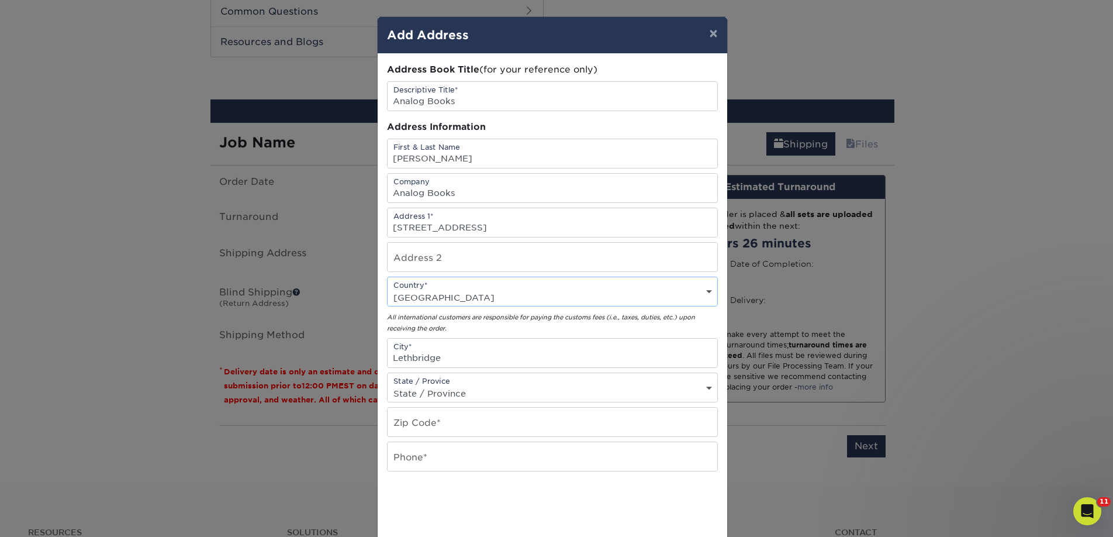
click at [423, 393] on select "State / Province Alabama Alaska Arizona Arkansas California Colorado Connecticu…" at bounding box center [553, 393] width 330 height 17
select select "AB"
click at [388, 385] on select "State / Province Alabama Alaska Arizona Arkansas California Colorado Connecticu…" at bounding box center [553, 393] width 330 height 17
click at [434, 430] on input "text" at bounding box center [553, 421] width 330 height 29
paste input "T1J2C8"
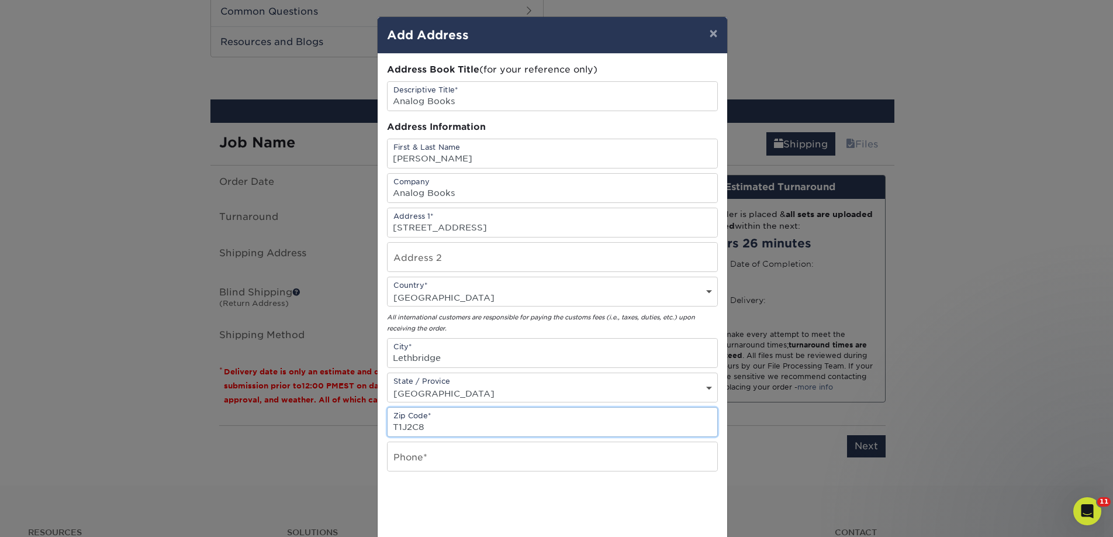
type input "T1J2C8"
click at [424, 447] on input "text" at bounding box center [553, 456] width 330 height 29
type input "4257367064"
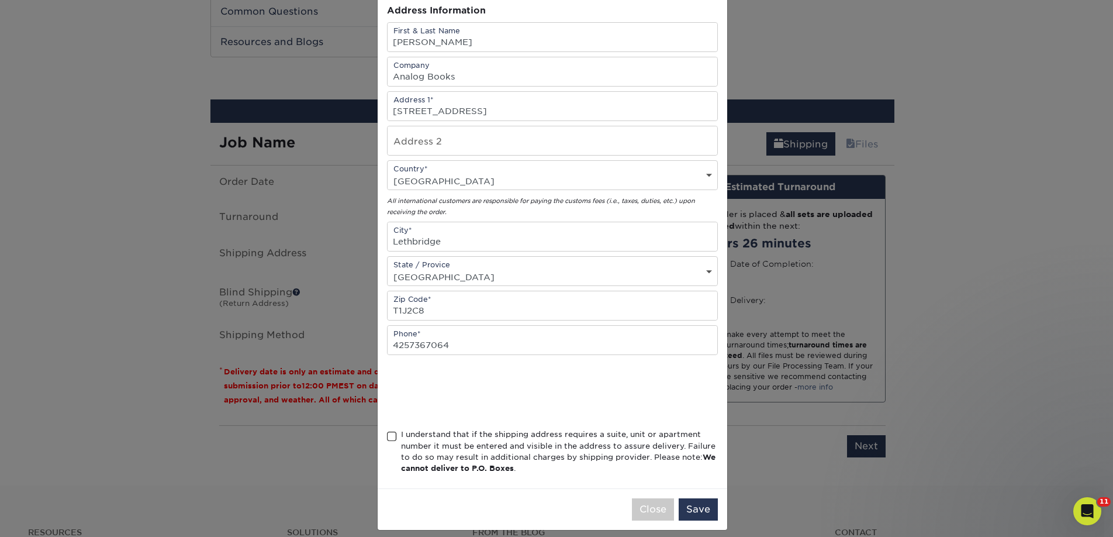
scroll to position [126, 0]
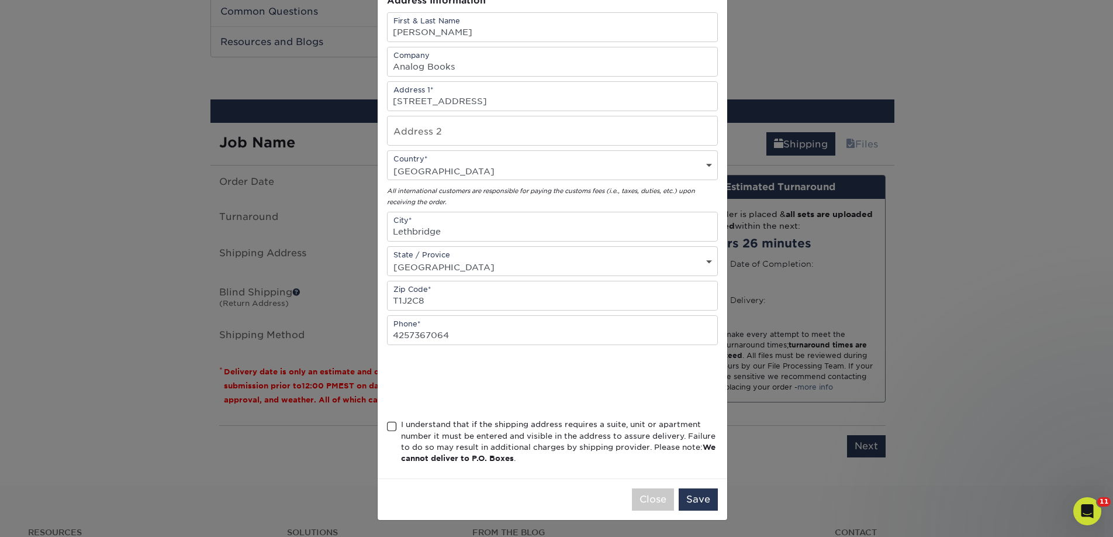
click at [444, 429] on div "I understand that if the shipping address requires a suite, unit or apartment n…" at bounding box center [559, 442] width 317 height 46
click at [0, 0] on input "I understand that if the shipping address requires a suite, unit or apartment n…" at bounding box center [0, 0] width 0 height 0
click at [699, 502] on button "Save" at bounding box center [698, 499] width 39 height 22
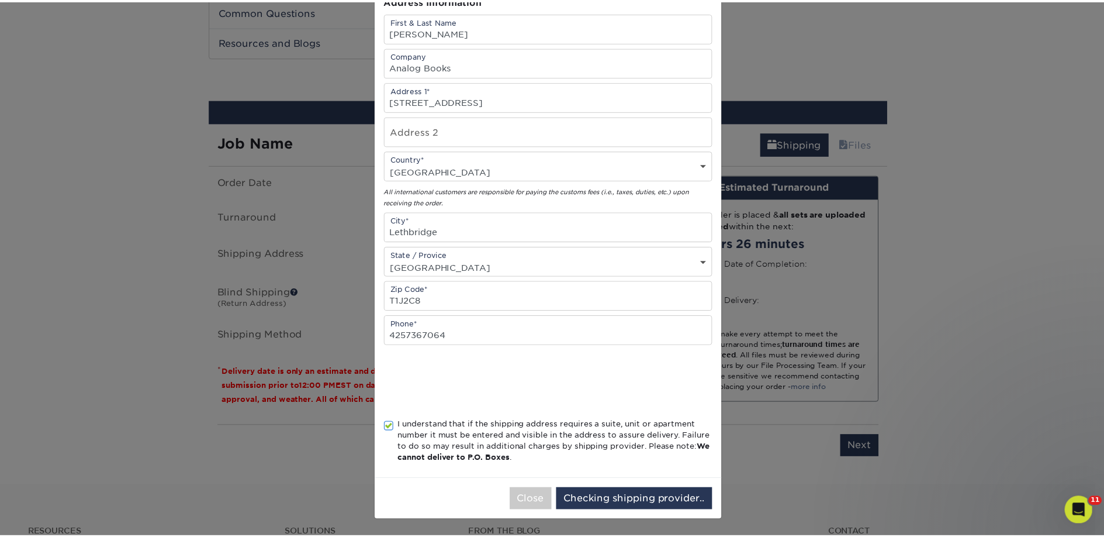
scroll to position [0, 0]
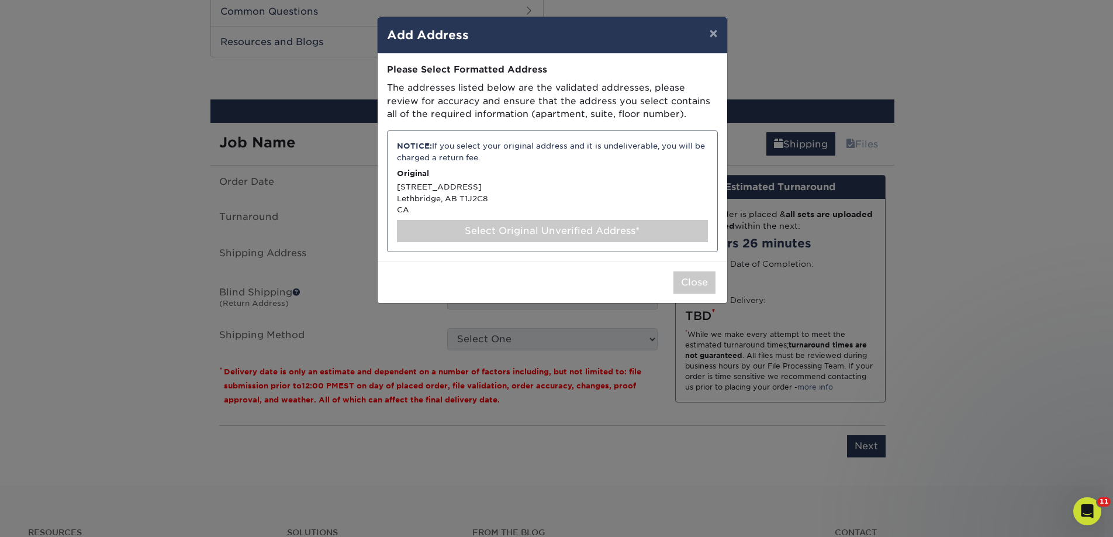
click at [525, 232] on div "Select Original Unverified Address*" at bounding box center [552, 231] width 311 height 22
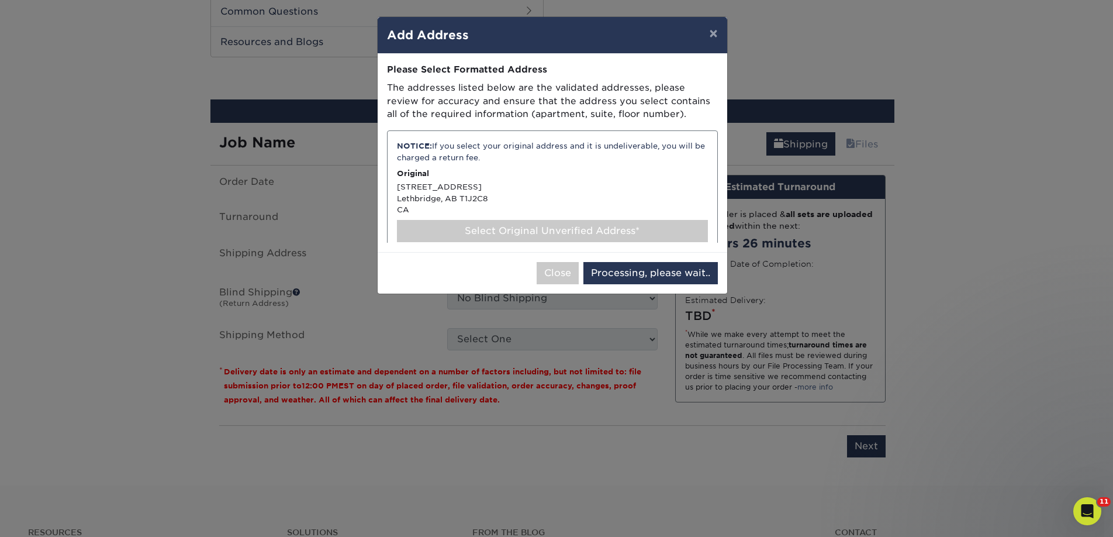
select select "285823"
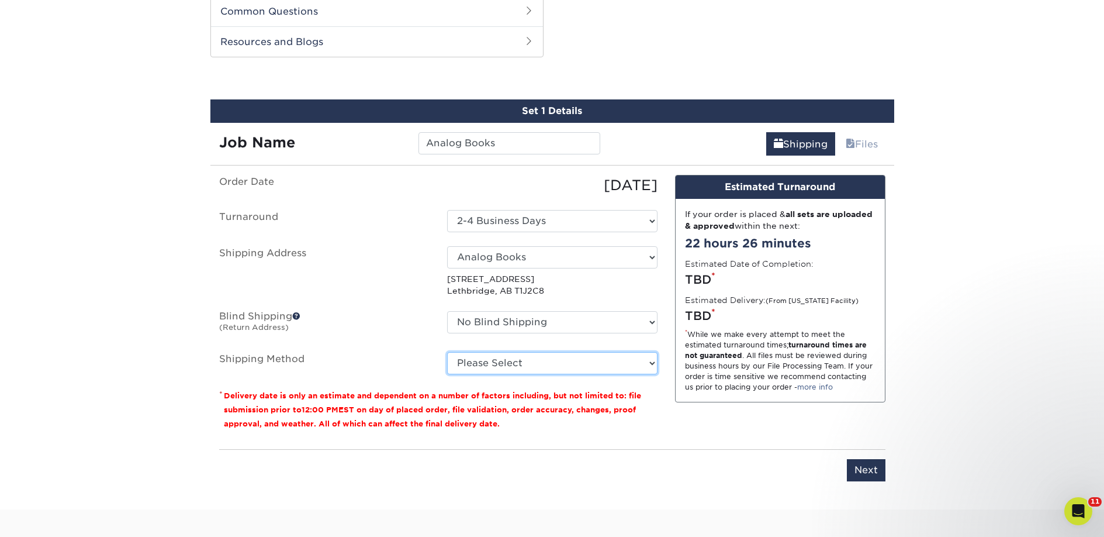
click at [573, 357] on select "Please Select Standard (+$75.44) Worldwide Expedited (+$112.72) Saver (+$150.64)" at bounding box center [552, 363] width 210 height 22
select select "11"
click at [447, 352] on select "Please Select Standard (+$75.44) Worldwide Expedited (+$112.72) Saver (+$150.64)" at bounding box center [552, 363] width 210 height 22
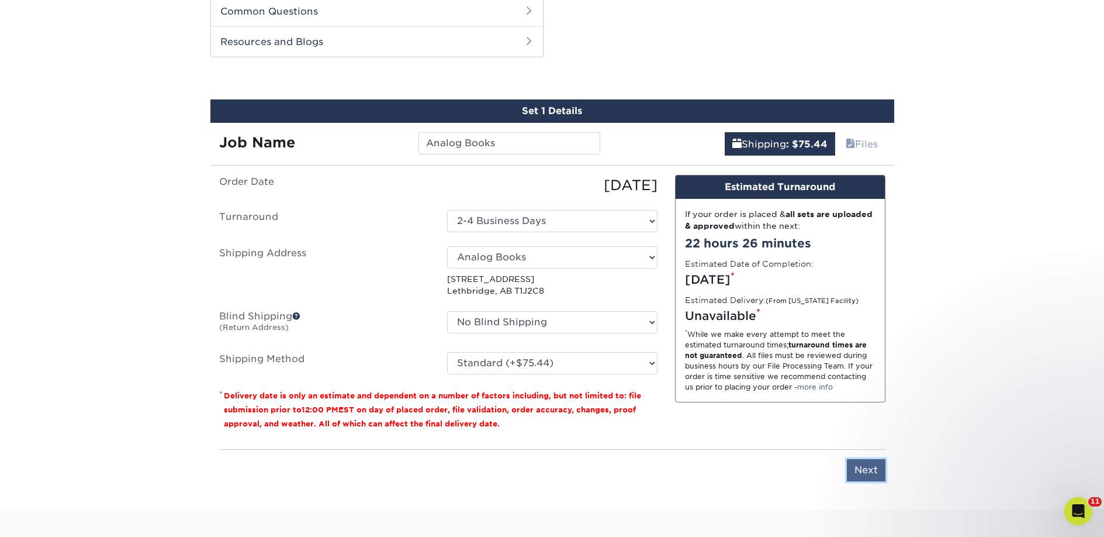
click at [875, 472] on input "Next" at bounding box center [866, 470] width 39 height 22
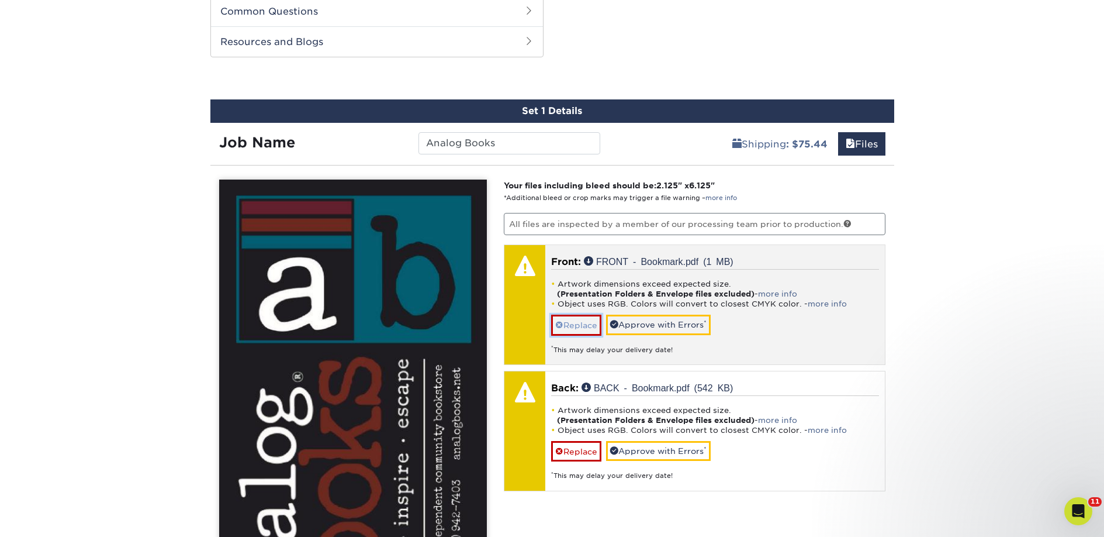
click at [586, 326] on link "Replace" at bounding box center [576, 325] width 50 height 20
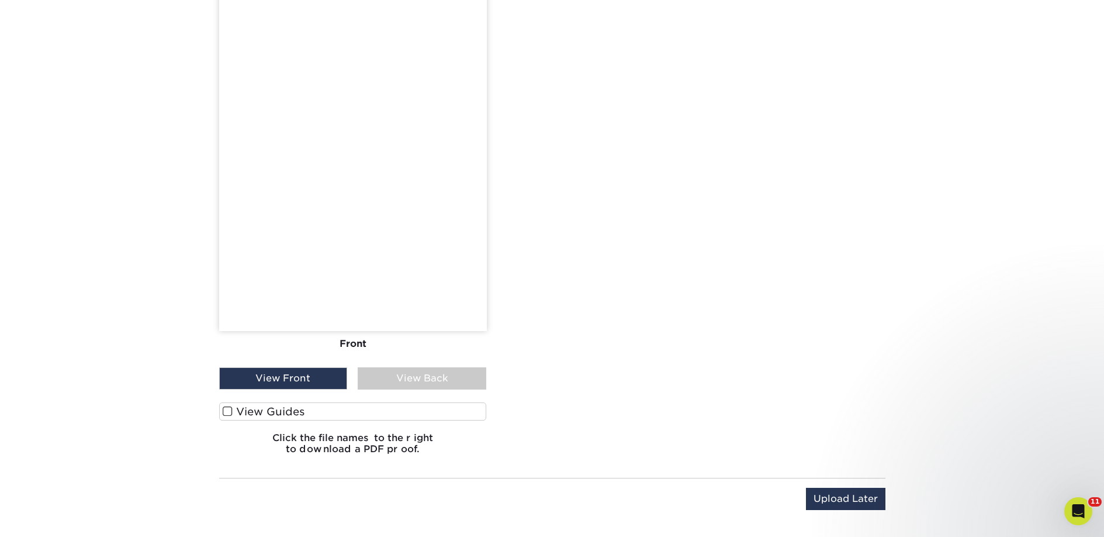
scroll to position [1276, 0]
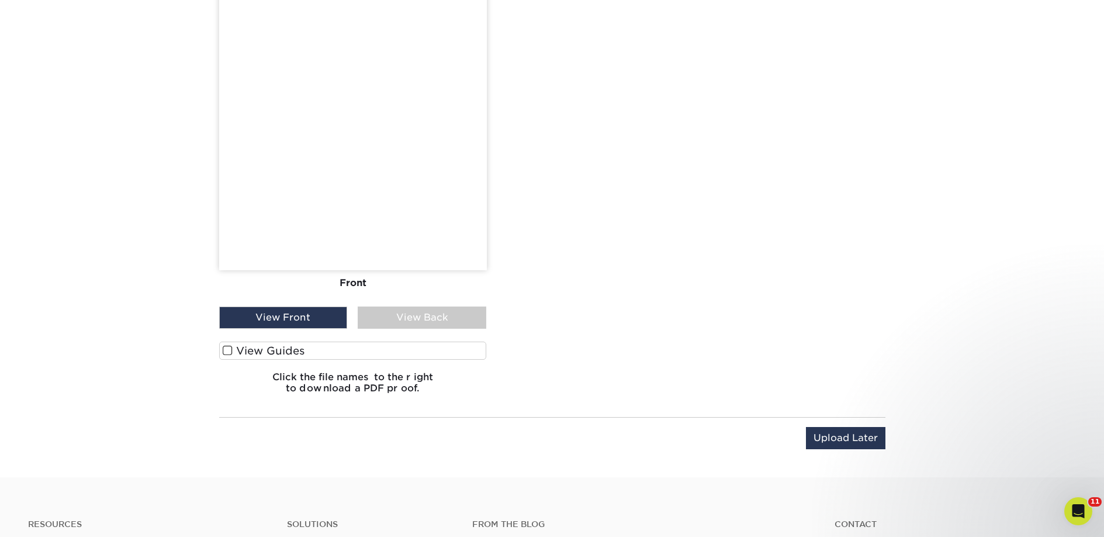
click at [298, 351] on label "View Guides" at bounding box center [353, 350] width 268 height 18
click at [0, 0] on input "View Guides" at bounding box center [0, 0] width 0 height 0
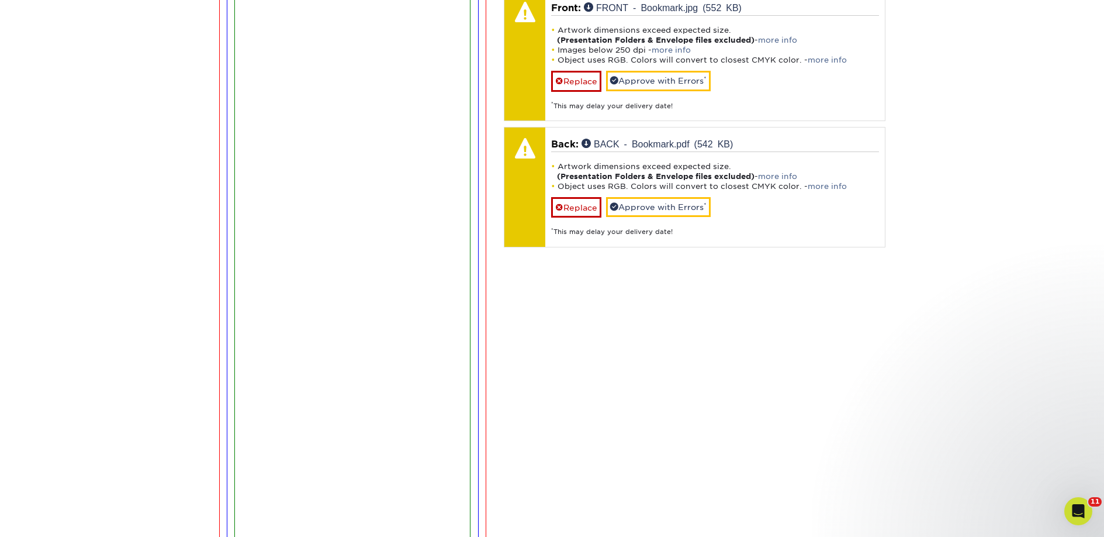
scroll to position [884, 0]
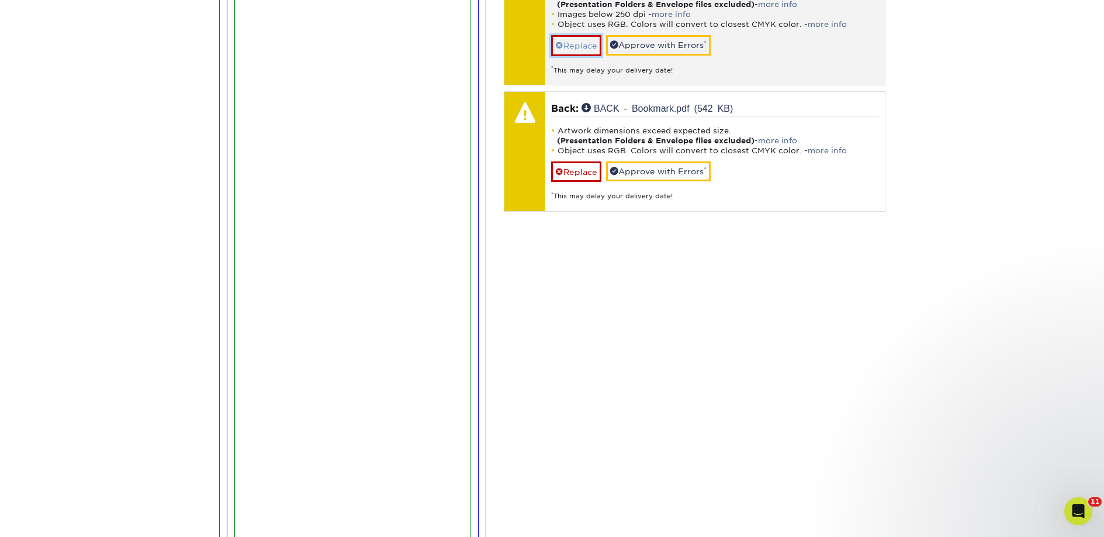
click at [573, 50] on link "Replace" at bounding box center [576, 45] width 50 height 20
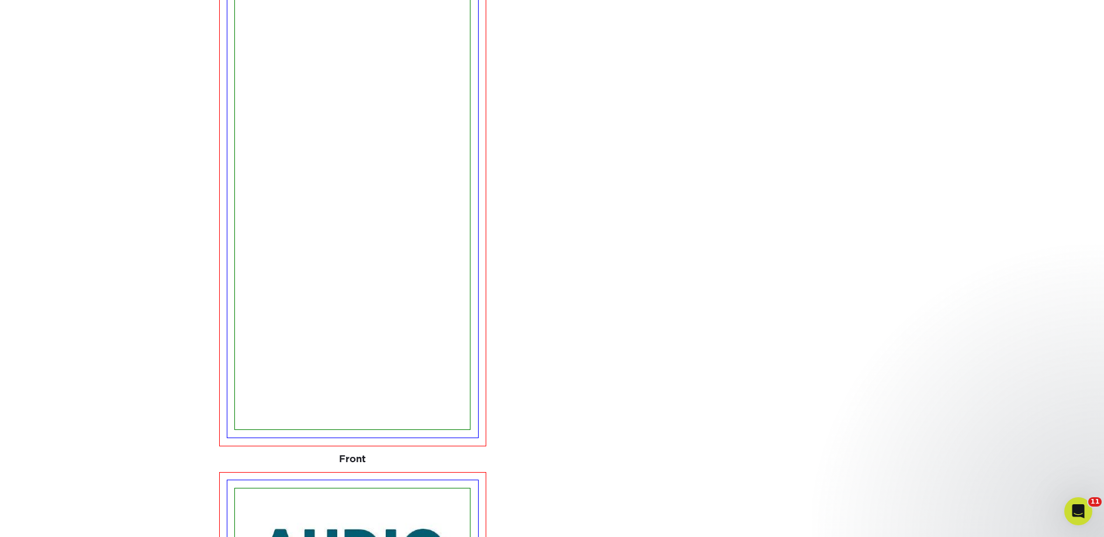
scroll to position [713, 0]
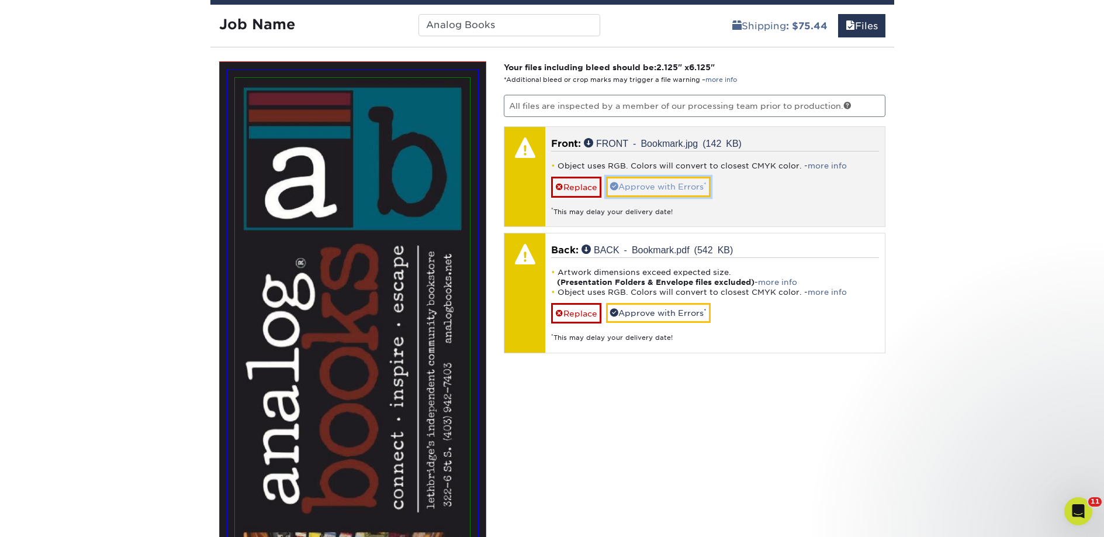
click at [638, 185] on link "Approve with Errors *" at bounding box center [658, 187] width 105 height 20
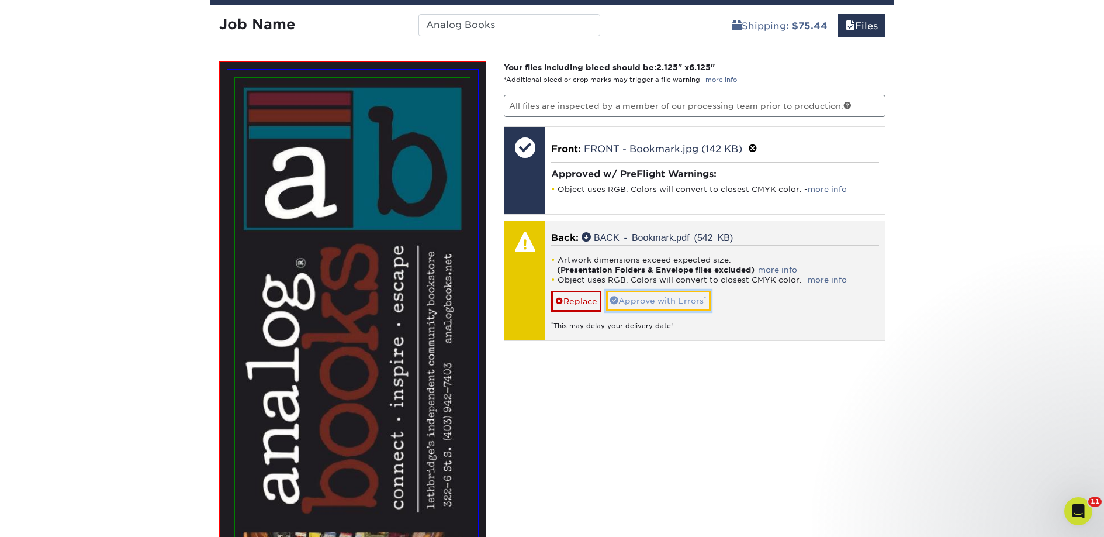
click at [651, 295] on link "Approve with Errors *" at bounding box center [658, 301] width 105 height 20
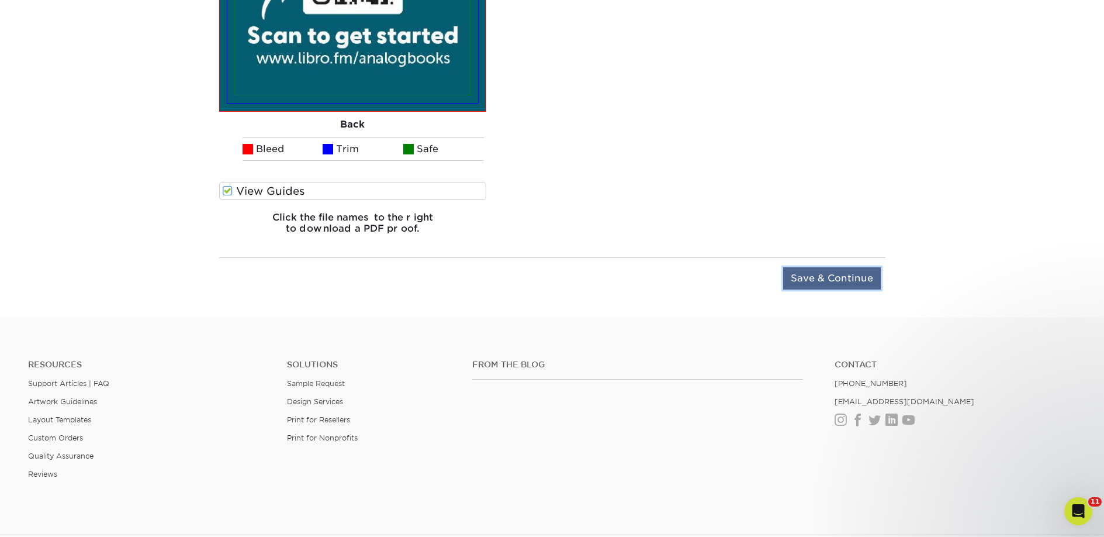
click at [801, 282] on input "Save & Continue" at bounding box center [832, 278] width 98 height 22
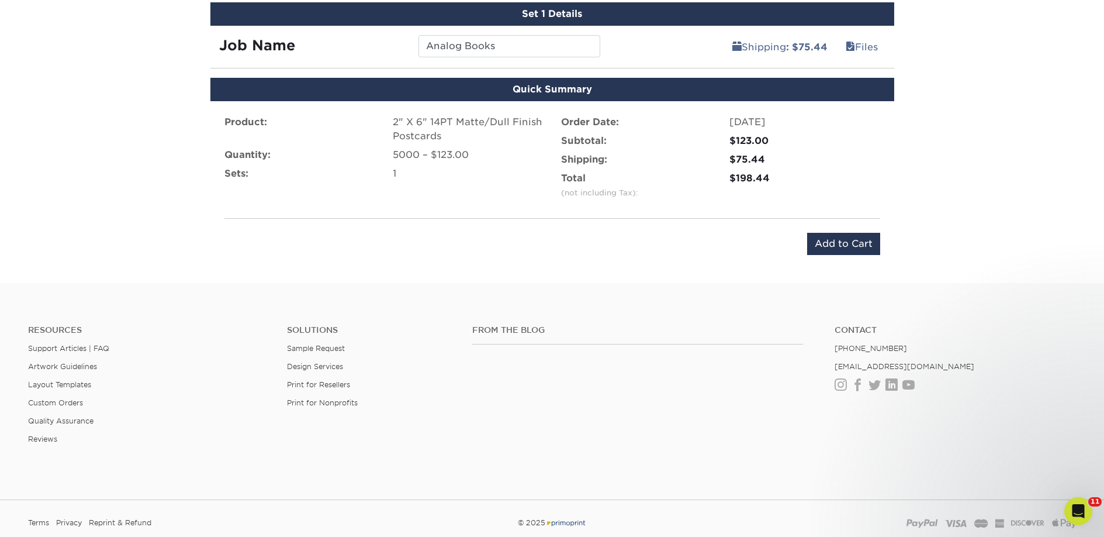
scroll to position [684, 0]
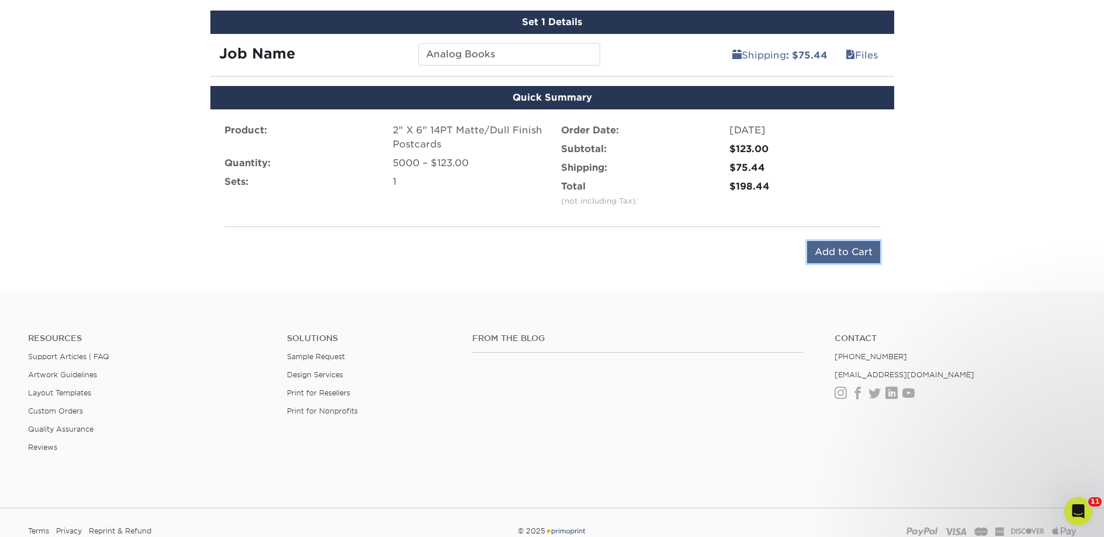
click at [818, 250] on input "Add to Cart" at bounding box center [843, 252] width 73 height 22
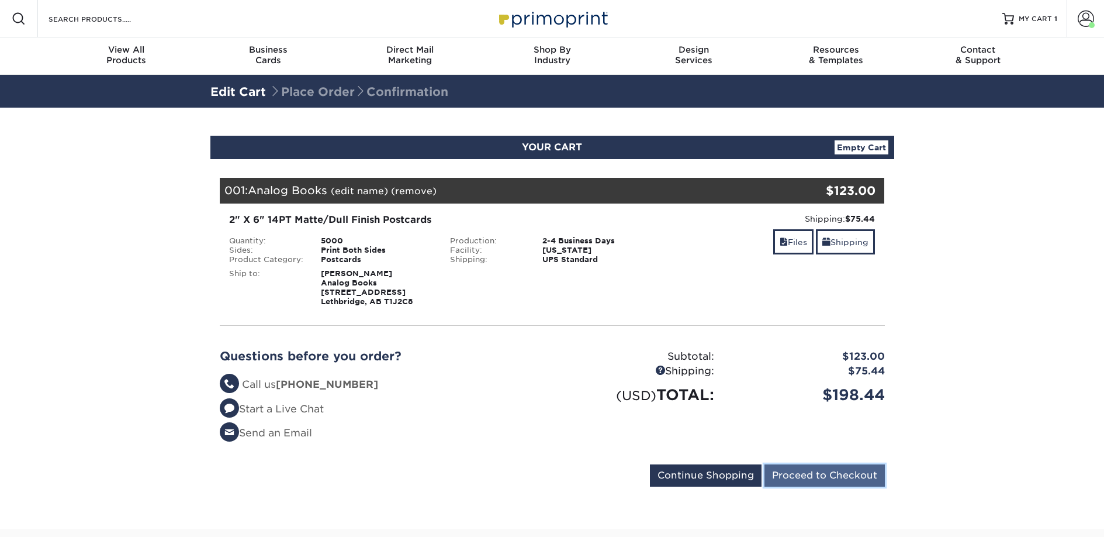
click at [813, 466] on input "Proceed to Checkout" at bounding box center [825, 475] width 120 height 22
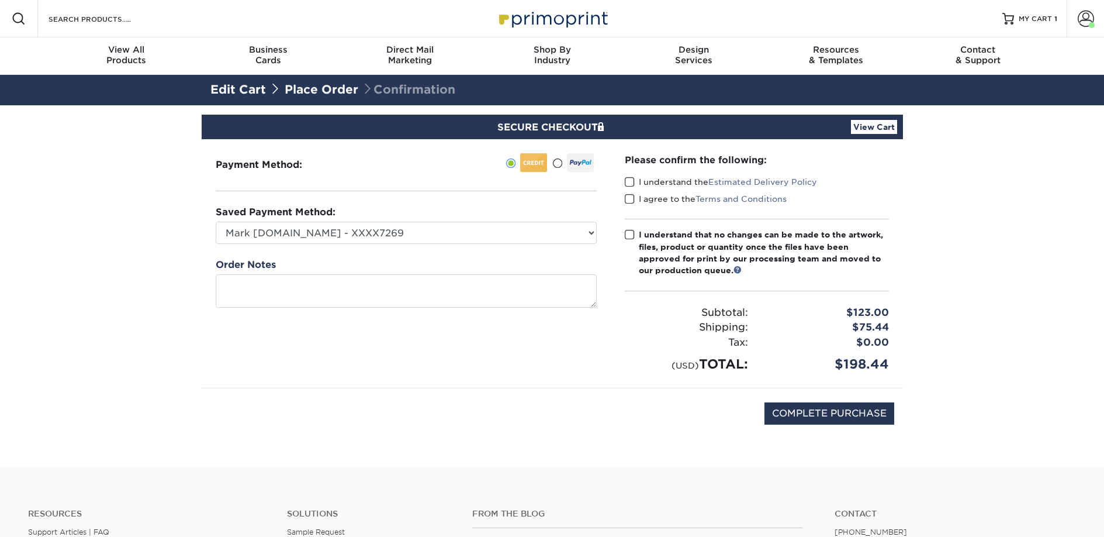
drag, startPoint x: 658, startPoint y: 184, endPoint x: 656, endPoint y: 196, distance: 12.4
click at [657, 184] on label "I understand the Estimated Delivery Policy" at bounding box center [721, 182] width 192 height 12
click at [0, 0] on input "I understand the Estimated Delivery Policy" at bounding box center [0, 0] width 0 height 0
click at [656, 200] on label "I agree to the Terms and Conditions" at bounding box center [706, 199] width 162 height 12
click at [0, 0] on input "I agree to the Terms and Conditions" at bounding box center [0, 0] width 0 height 0
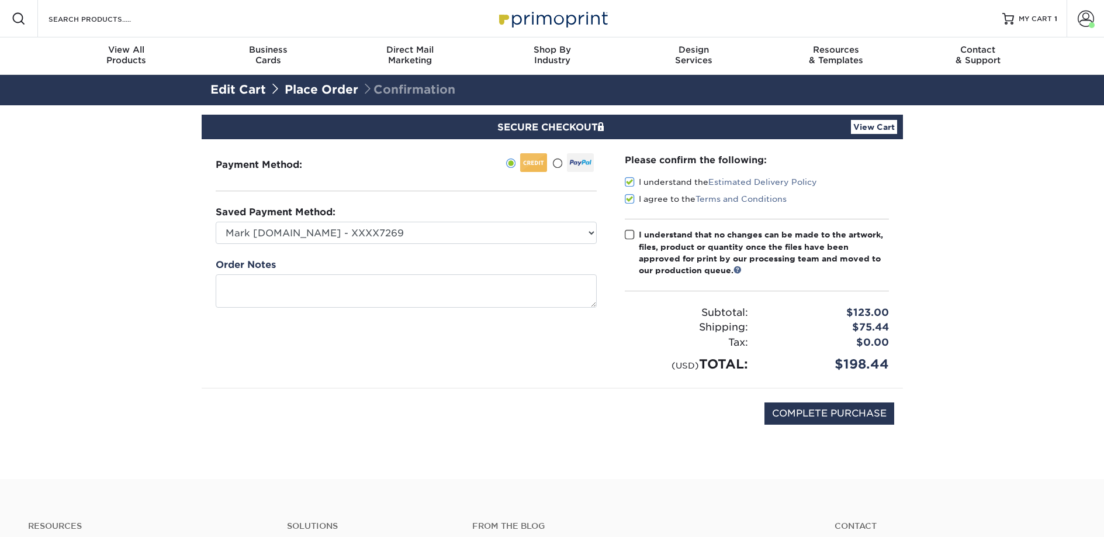
drag, startPoint x: 662, startPoint y: 236, endPoint x: 704, endPoint y: 292, distance: 70.6
click at [662, 236] on div "I understand that no changes can be made to the artwork, files, product or quan…" at bounding box center [764, 253] width 250 height 48
click at [0, 0] on input "I understand that no changes can be made to the artwork, files, product or quan…" at bounding box center [0, 0] width 0 height 0
click at [782, 412] on input "COMPLETE PURCHASE" at bounding box center [830, 413] width 130 height 22
type input "PROCESSING, PLEASE WAIT..."
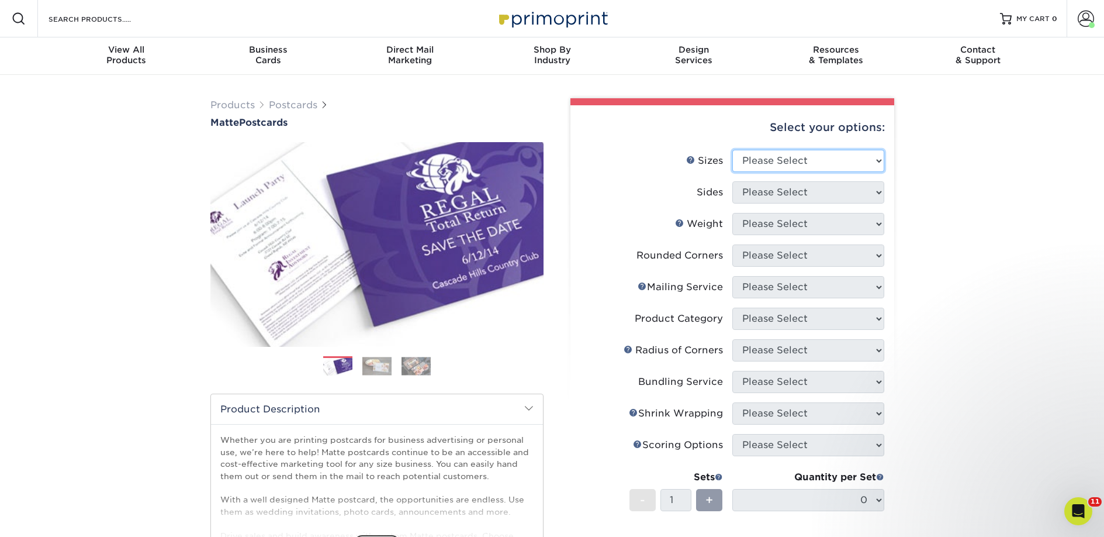
click at [768, 165] on select "Please Select 1.5" x 7" 2" x 4" 2" x 6" 2" x 7" 2" x 8" 2.12" x 5.5" 2.125" x 5…" at bounding box center [808, 161] width 152 height 22
click at [768, 168] on select "Please Select 1.5" x 7" 2" x 4" 2" x 6" 2" x 7" 2" x 8" 2.12" x 5.5" 2.125" x 5…" at bounding box center [808, 161] width 152 height 22
select select "2.00x6.00"
click at [732, 150] on select "Please Select 1.5" x 7" 2" x 4" 2" x 6" 2" x 7" 2" x 8" 2.12" x 5.5" 2.125" x 5…" at bounding box center [808, 161] width 152 height 22
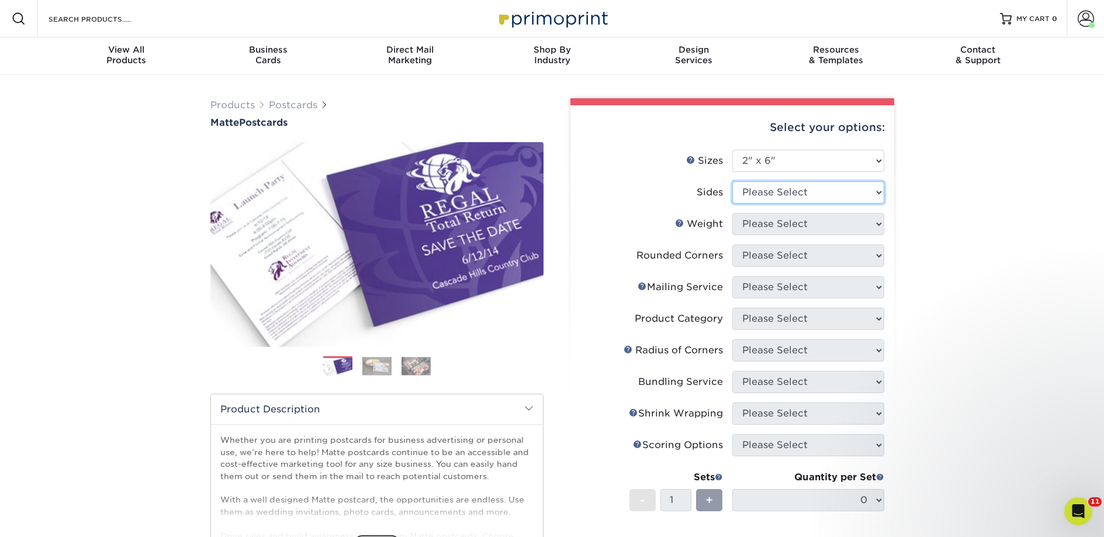
click at [769, 198] on select "Please Select Print Both Sides Print Front Only" at bounding box center [808, 192] width 152 height 22
select select "13abbda7-1d64-4f25-8bb2-c179b224825d"
click at [732, 181] on select "Please Select Print Both Sides Print Front Only" at bounding box center [808, 192] width 152 height 22
click at [771, 223] on select "Please Select 14PT 16PT" at bounding box center [808, 224] width 152 height 22
select select "14PT"
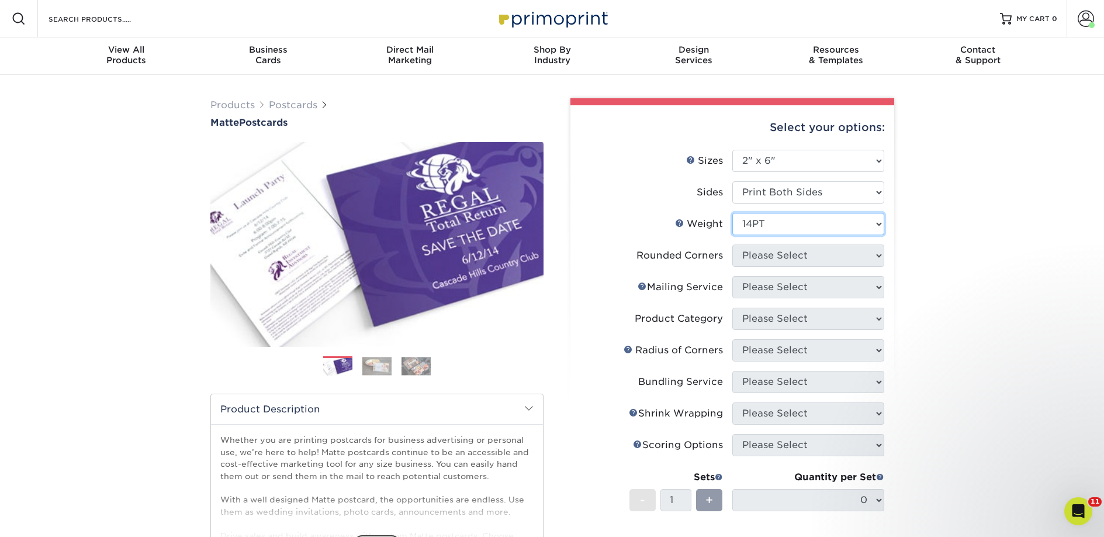
click at [732, 213] on select "Please Select 14PT 16PT" at bounding box center [808, 224] width 152 height 22
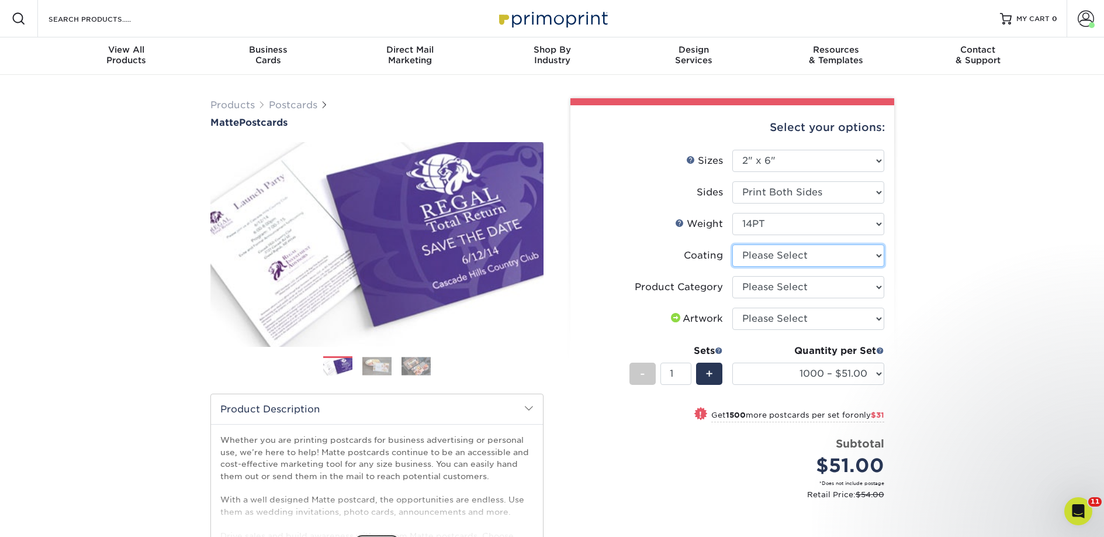
click at [764, 251] on select at bounding box center [808, 255] width 152 height 22
select select "121bb7b5-3b4d-429f-bd8d-bbf80e953313"
click at [732, 244] on select at bounding box center [808, 255] width 152 height 22
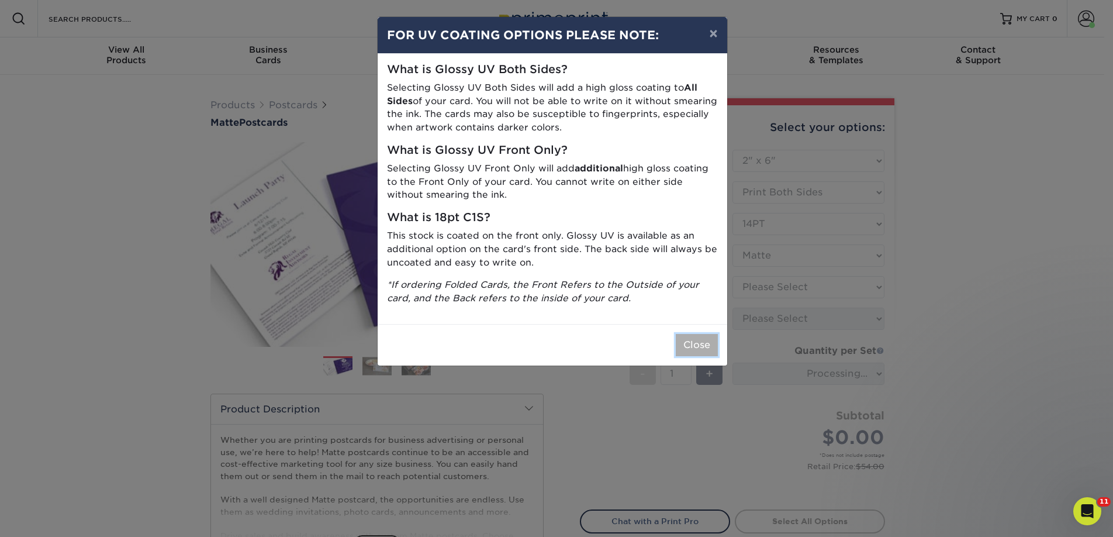
click at [710, 338] on button "Close" at bounding box center [697, 345] width 42 height 22
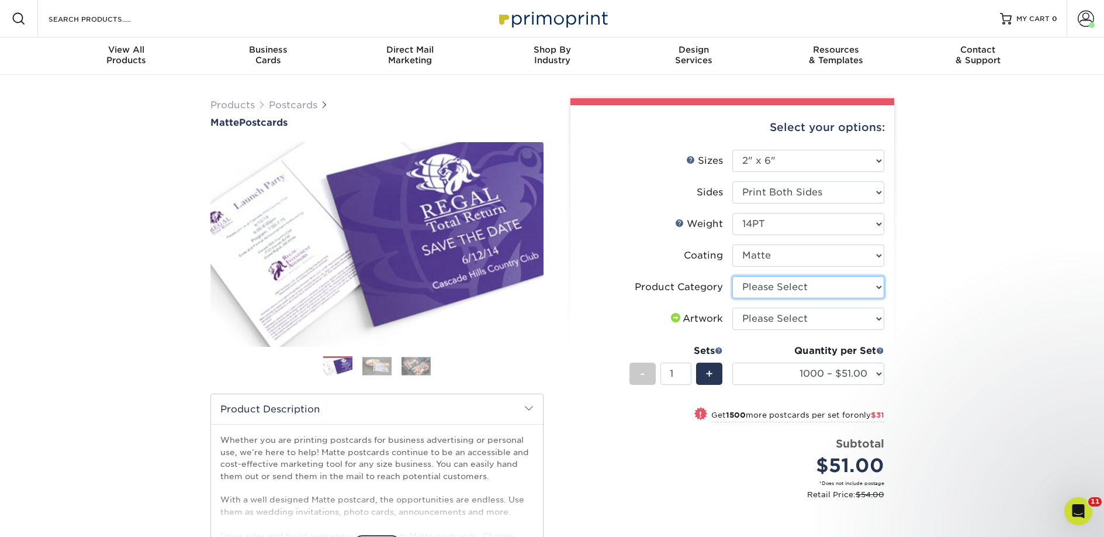
click at [810, 285] on select "Please Select Postcards" at bounding box center [808, 287] width 152 height 22
select select "9b7272e0-d6c8-4c3c-8e97-d3a1bcdab858"
click at [732, 276] on select "Please Select Postcards" at bounding box center [808, 287] width 152 height 22
click at [805, 313] on select "Please Select I will upload files I need a design - $150" at bounding box center [808, 318] width 152 height 22
select select "upload"
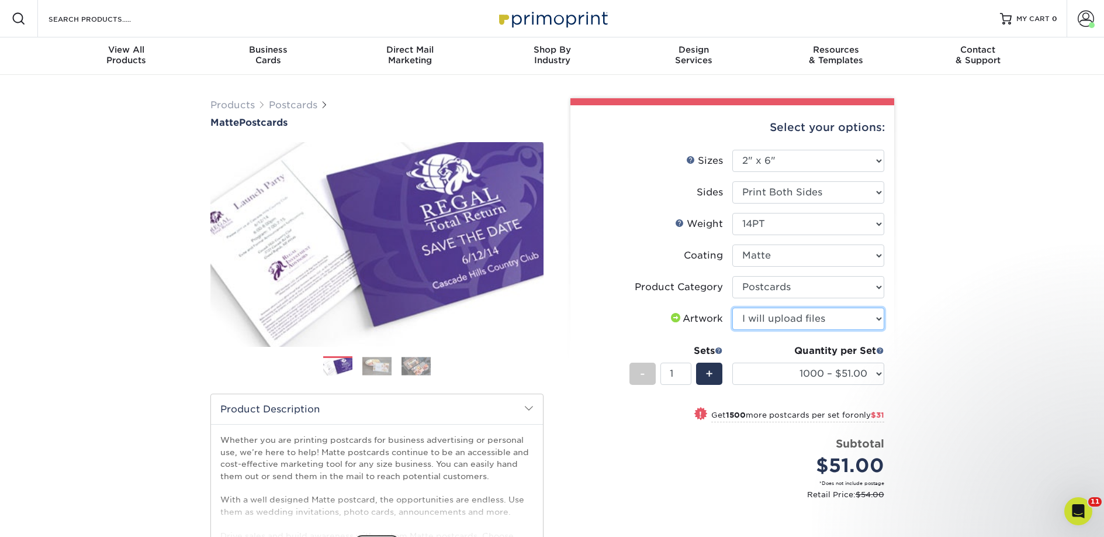
click at [732, 307] on select "Please Select I will upload files I need a design - $150" at bounding box center [808, 318] width 152 height 22
click at [825, 368] on select "1000 – $51.00 2500 – $82.00 5000 – $123.00 10000 – $234.00 15000 – $344.00 2000…" at bounding box center [808, 373] width 152 height 22
select select "10000 – $234.00"
click at [732, 362] on select "1000 – $51.00 2500 – $82.00 5000 – $123.00 10000 – $234.00 15000 – $344.00 2000…" at bounding box center [808, 373] width 152 height 22
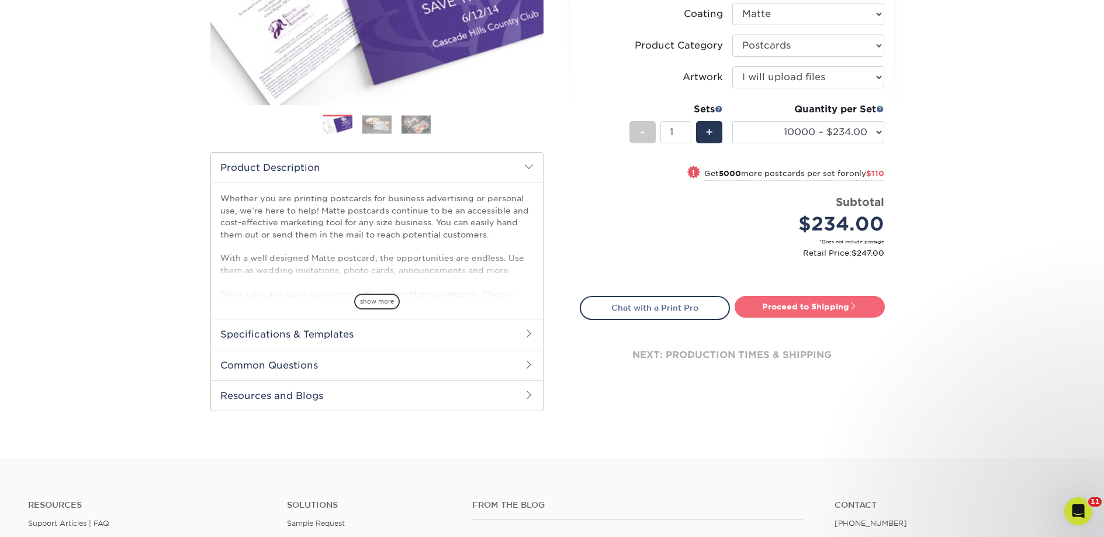
click at [782, 308] on link "Proceed to Shipping" at bounding box center [810, 306] width 150 height 21
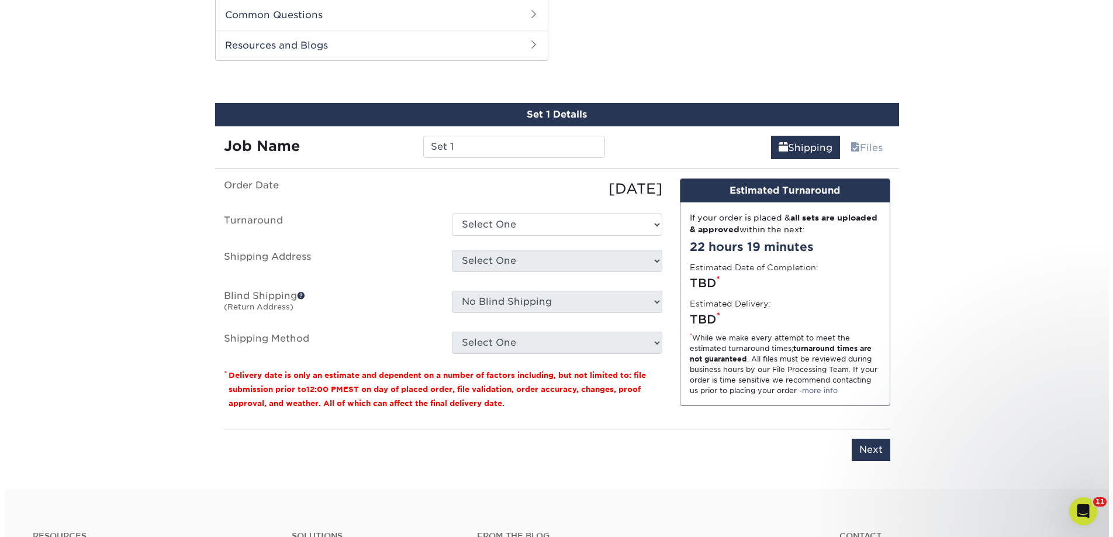
scroll to position [595, 0]
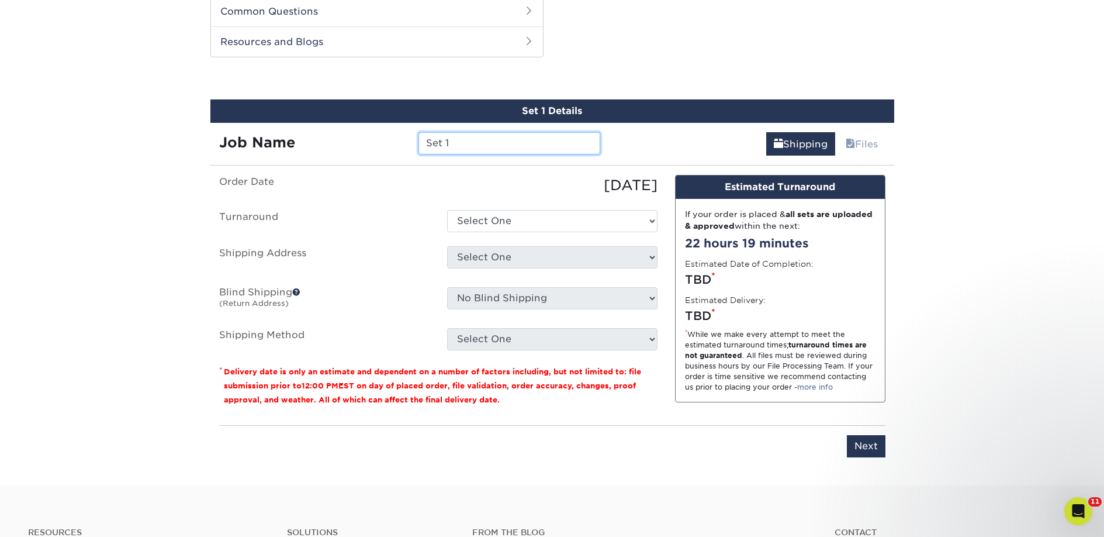
click at [499, 144] on input "Set 1" at bounding box center [510, 143] width 182 height 22
paste input "The Book Cellar"
type input "The Book Cellar"
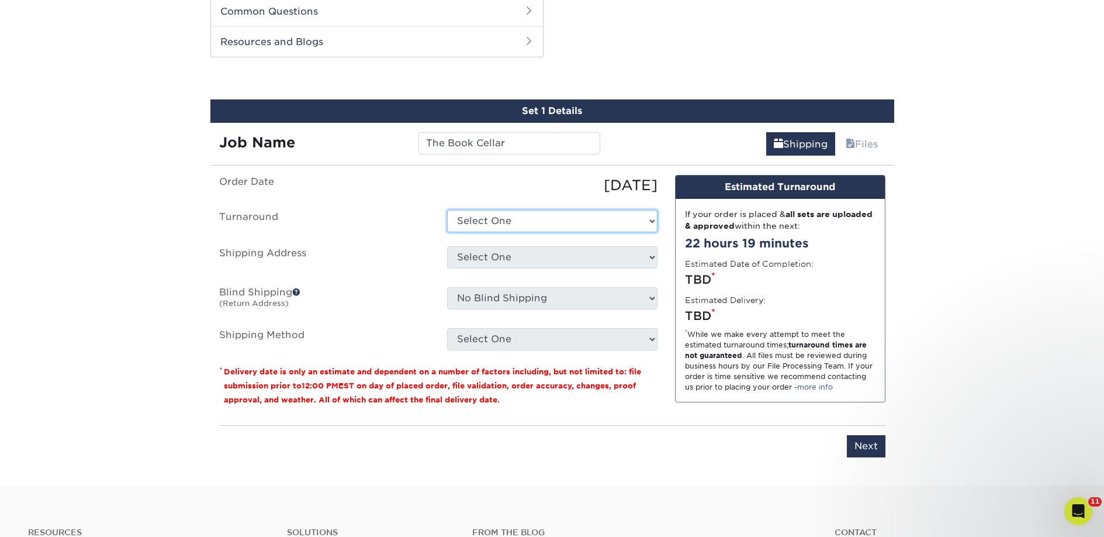
click at [514, 226] on select "Select One 2-4 Business Days 2 Day Next Business Day" at bounding box center [552, 221] width 210 height 22
select select "ec42ffe5-ebcc-45e1-9ee7-bced27445271"
click at [447, 210] on select "Select One 2-4 Business Days 2 Day Next Business Day" at bounding box center [552, 221] width 210 height 22
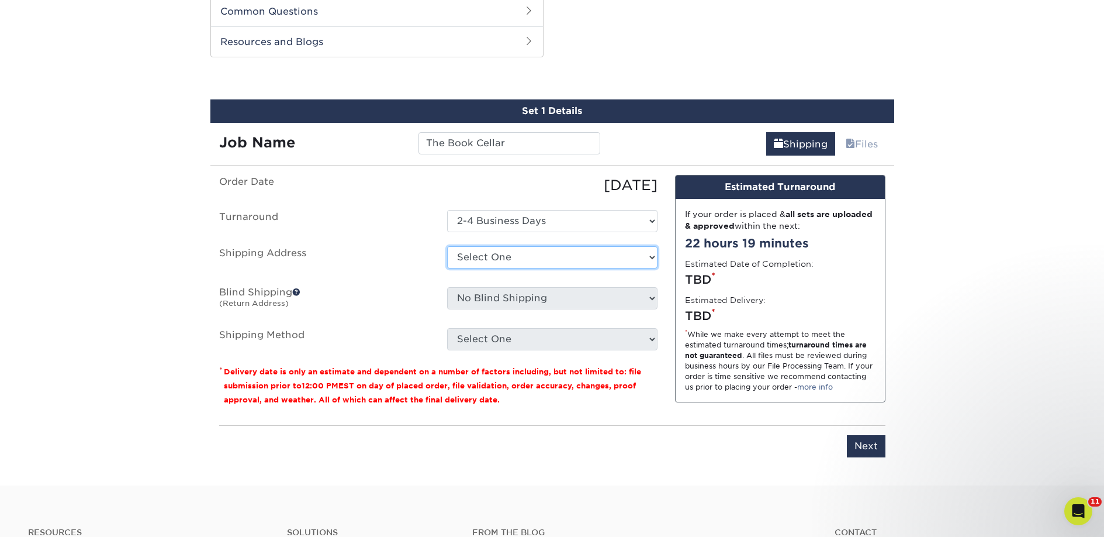
click at [510, 257] on select "Select One 2nd Floor Convention Center A Better [DATE] Books & Boutique A Good …" at bounding box center [552, 257] width 210 height 22
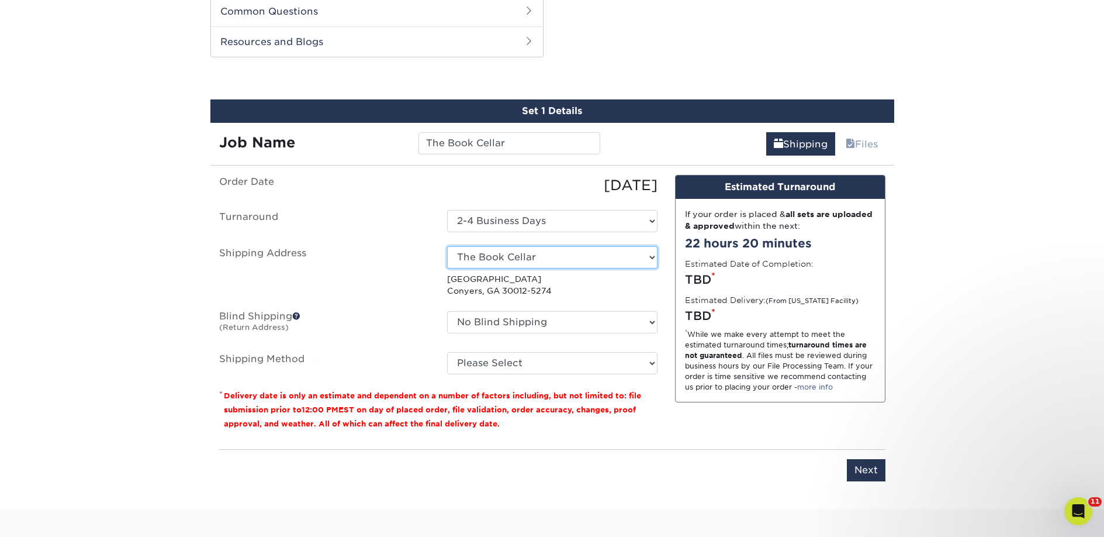
click at [549, 257] on select "Select One 2nd Floor Convention Center A Better [DATE] Books & Boutique A Good …" at bounding box center [552, 257] width 210 height 22
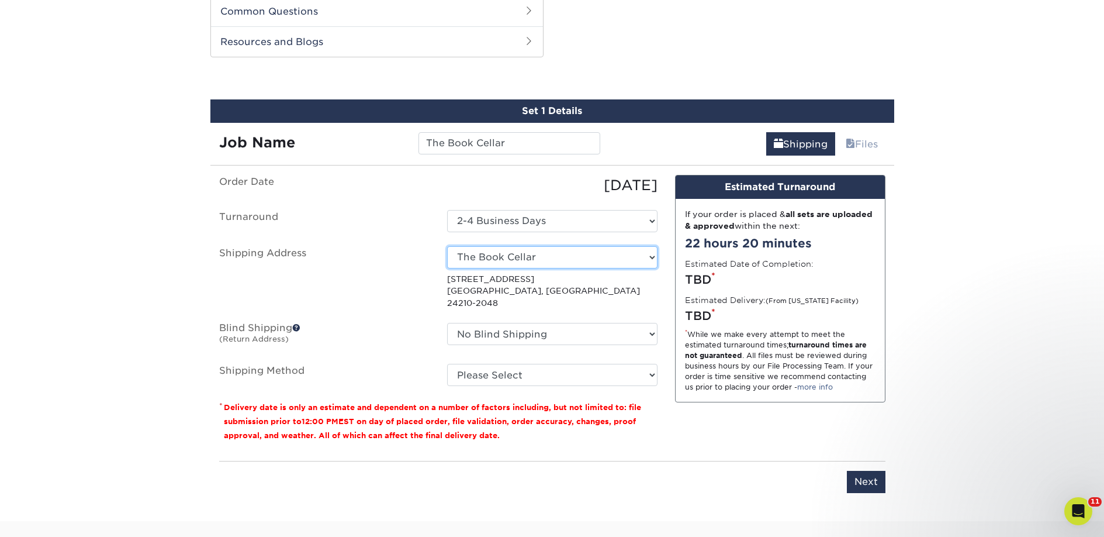
click at [548, 260] on select "Select One 2nd Floor Convention Center A Better [DATE] Books & Boutique A Good …" at bounding box center [552, 257] width 210 height 22
select select "newaddress"
click at [447, 246] on select "Select One 2nd Floor Convention Center A Better [DATE] Books & Boutique A Good …" at bounding box center [552, 257] width 210 height 22
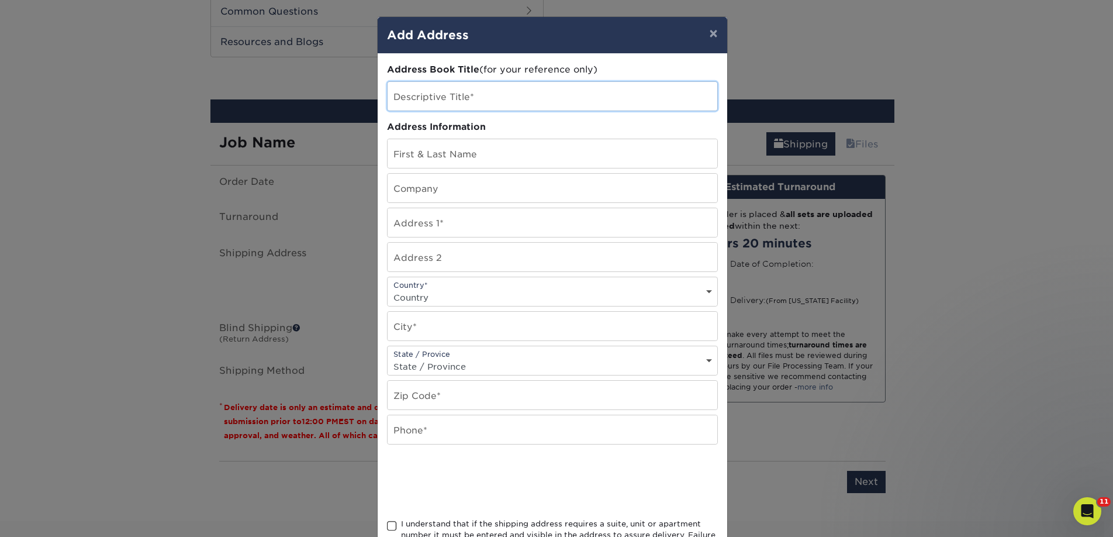
click at [457, 106] on input "text" at bounding box center [553, 96] width 330 height 29
paste input "The Book Cellar"
type input "The Book Cellar - IL"
click at [427, 182] on input "text" at bounding box center [553, 188] width 330 height 29
paste input "The Book Cellar"
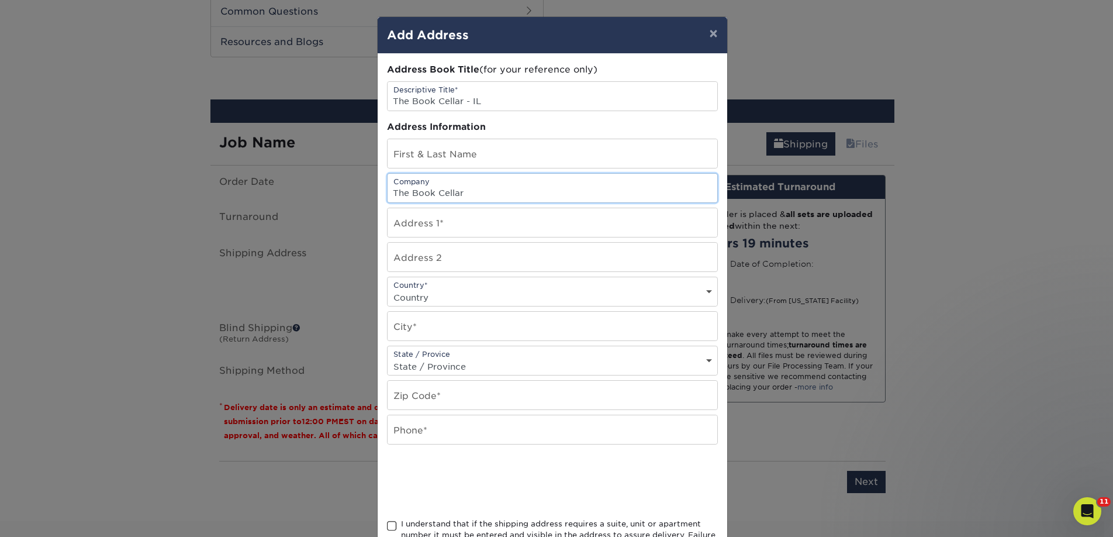
type input "The Book Cellar"
click at [393, 148] on input "text" at bounding box center [553, 153] width 330 height 29
paste input "Suzy Takacs"
type input "Suzy Takacs"
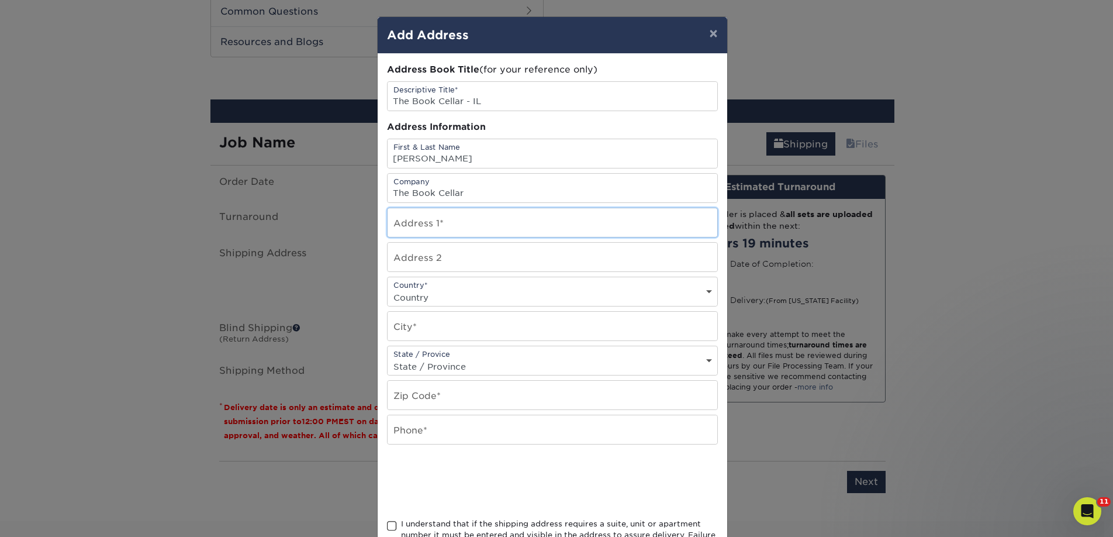
click at [402, 217] on input "text" at bounding box center [553, 222] width 330 height 29
paste input "4736-38 N Lincoln Ave"
type input "4736-38 N Lincoln Ave"
click at [431, 326] on input "text" at bounding box center [553, 326] width 330 height 29
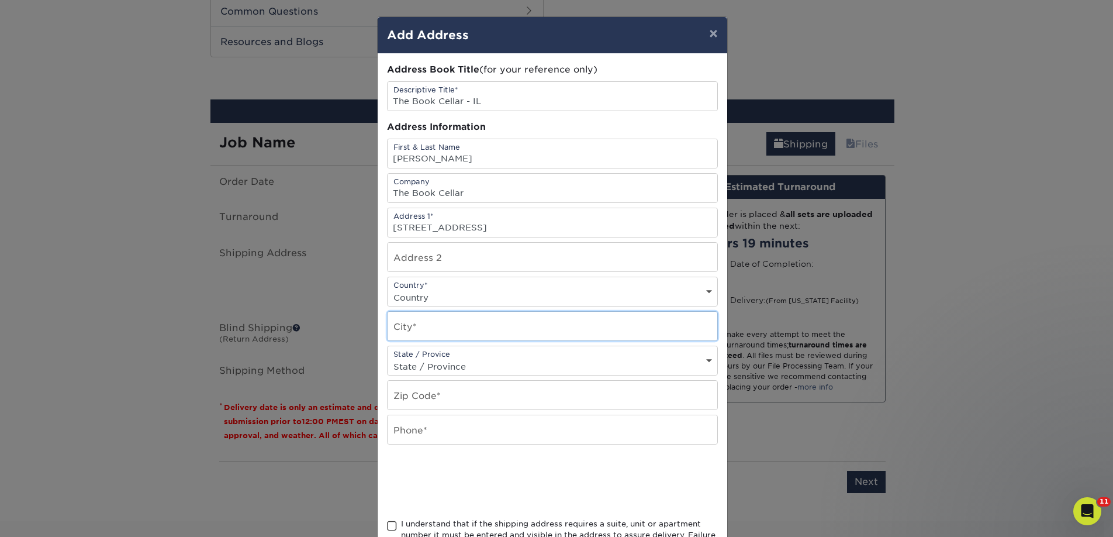
paste input "Chicago"
type input "Chicago"
click at [426, 295] on select "Country [GEOGRAPHIC_DATA] [GEOGRAPHIC_DATA] ----------------------------- [GEOG…" at bounding box center [553, 297] width 330 height 17
select select "US"
click at [388, 289] on select "Country [GEOGRAPHIC_DATA] [GEOGRAPHIC_DATA] ----------------------------- [GEOG…" at bounding box center [553, 297] width 330 height 17
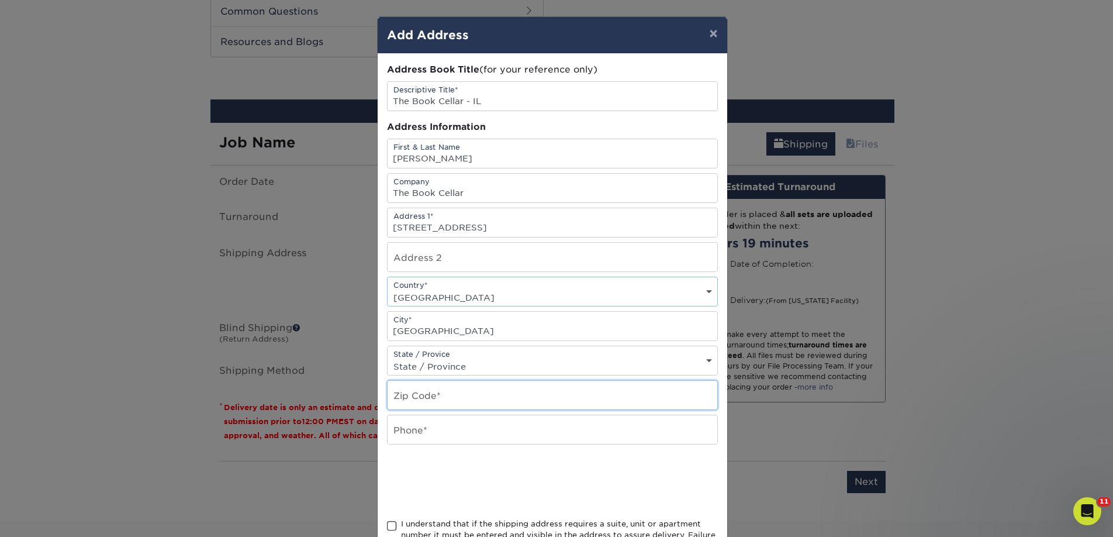
click at [423, 396] on input "text" at bounding box center [553, 395] width 330 height 29
paste input "60625"
type input "60625"
click at [417, 431] on input "text" at bounding box center [553, 429] width 330 height 29
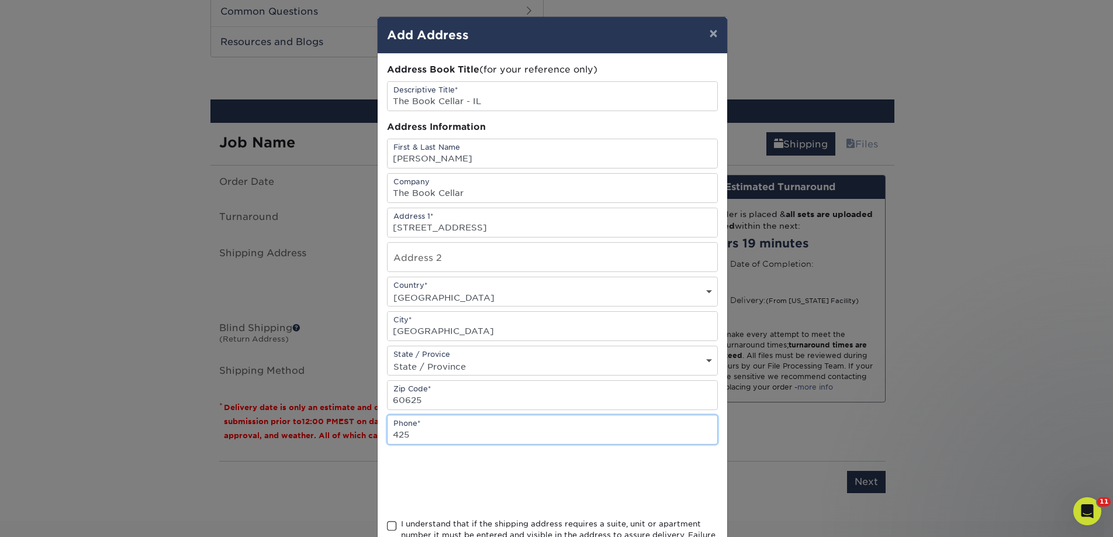
type input "4257367064"
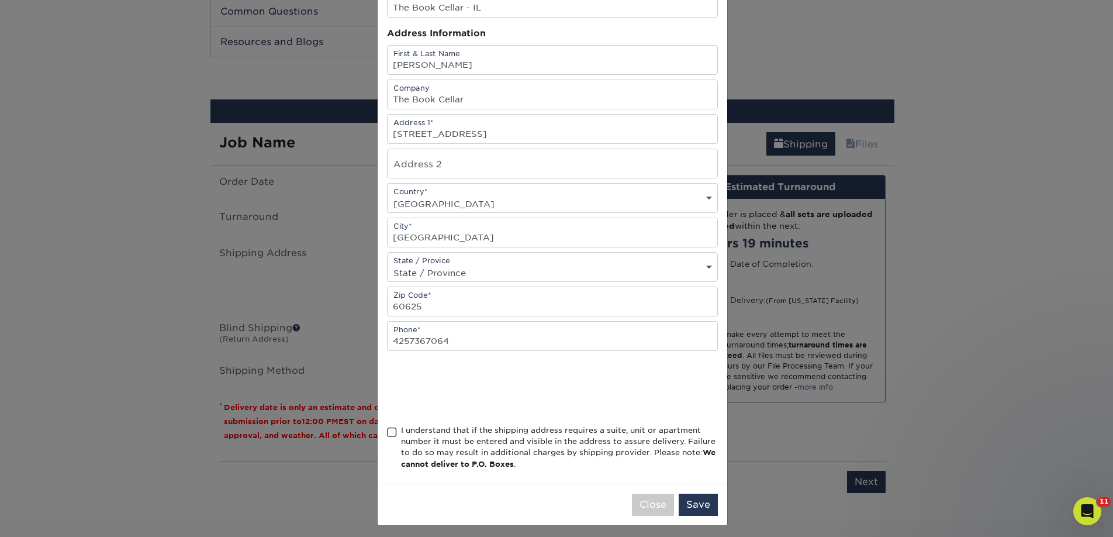
scroll to position [99, 0]
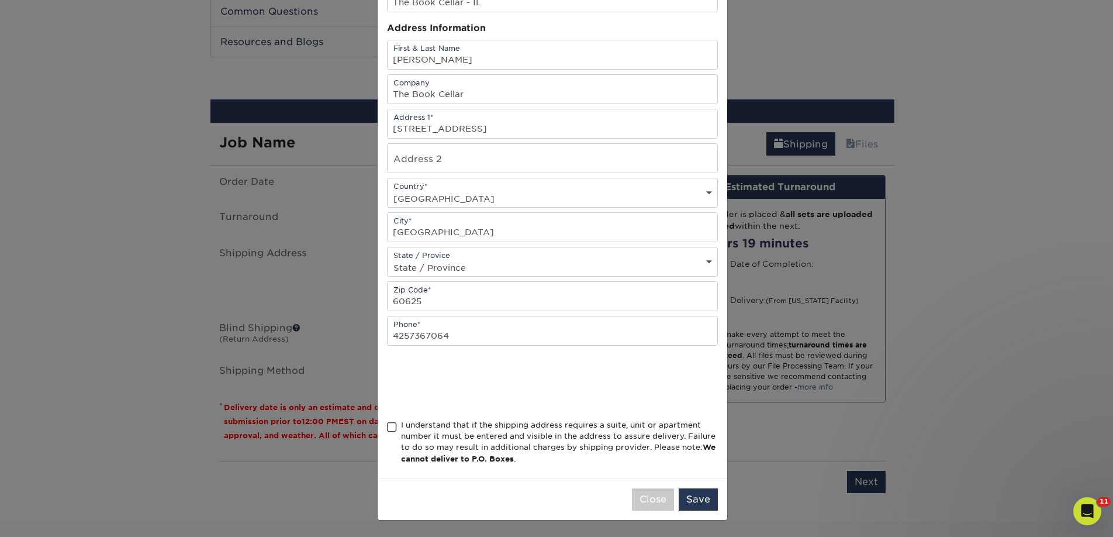
click at [462, 437] on div "I understand that if the shipping address requires a suite, unit or apartment n…" at bounding box center [559, 442] width 317 height 46
click at [0, 0] on input "I understand that if the shipping address requires a suite, unit or apartment n…" at bounding box center [0, 0] width 0 height 0
click at [705, 507] on button "Save" at bounding box center [698, 499] width 39 height 22
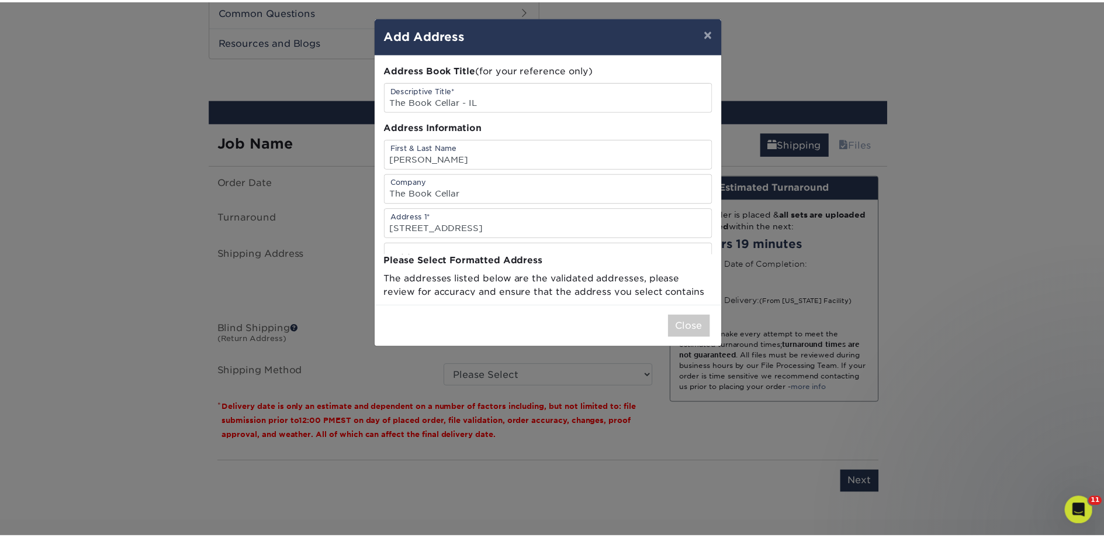
scroll to position [0, 0]
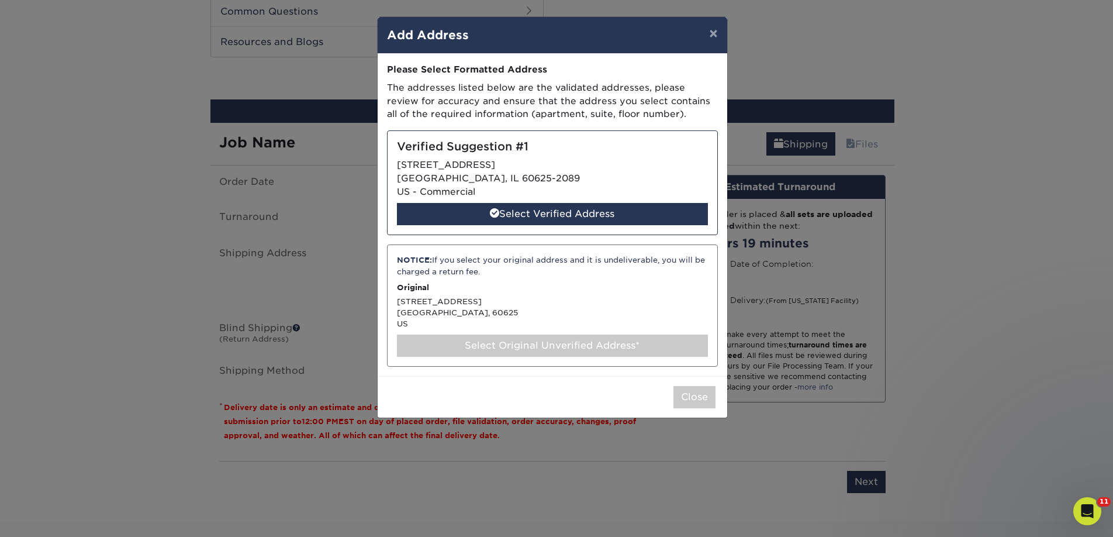
click at [552, 350] on div "Select Original Unverified Address*" at bounding box center [552, 345] width 311 height 22
click at [552, 344] on div "Select Original Unverified Address*" at bounding box center [552, 345] width 311 height 22
click at [561, 345] on div "Select Original Unverified Address*" at bounding box center [552, 345] width 311 height 22
click at [531, 318] on div "NOTICE: If you select your original address and it is undeliverable, you will b…" at bounding box center [552, 305] width 331 height 122
click at [528, 292] on p "Original" at bounding box center [552, 287] width 311 height 11
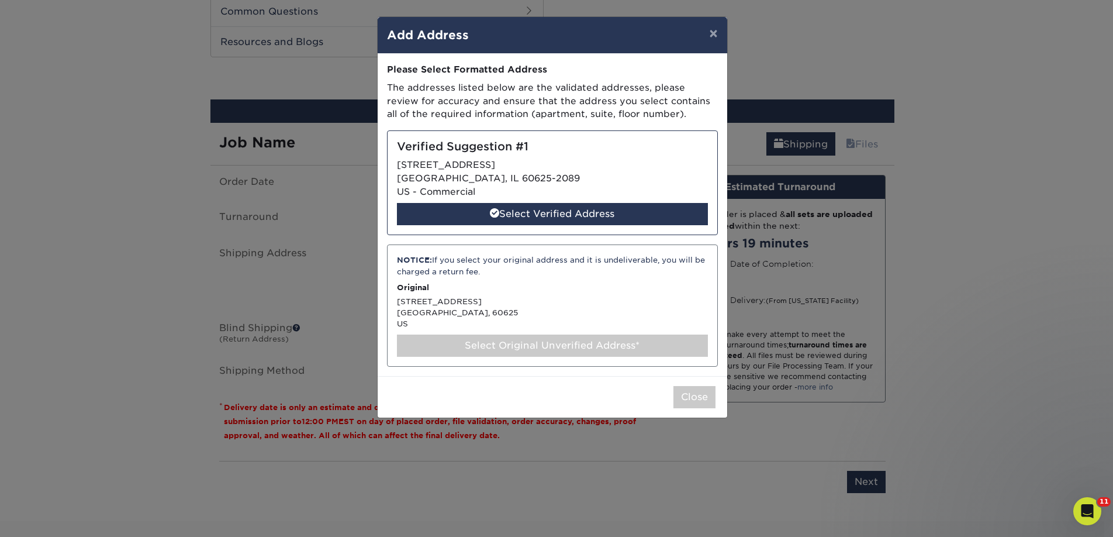
click at [643, 354] on div "Select Original Unverified Address*" at bounding box center [552, 345] width 311 height 22
click at [582, 300] on div "NOTICE: If you select your original address and it is undeliverable, you will b…" at bounding box center [552, 305] width 331 height 122
click at [582, 347] on div "Select Original Unverified Address*" at bounding box center [552, 345] width 311 height 22
click at [581, 341] on div "Select Original Unverified Address*" at bounding box center [552, 345] width 311 height 22
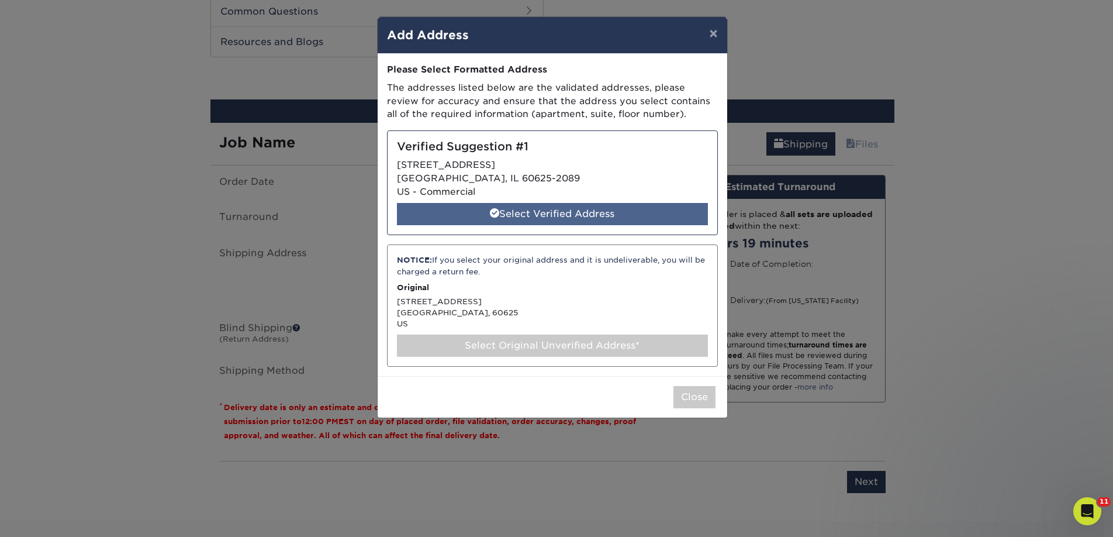
click at [592, 207] on div "Select Verified Address" at bounding box center [552, 214] width 311 height 22
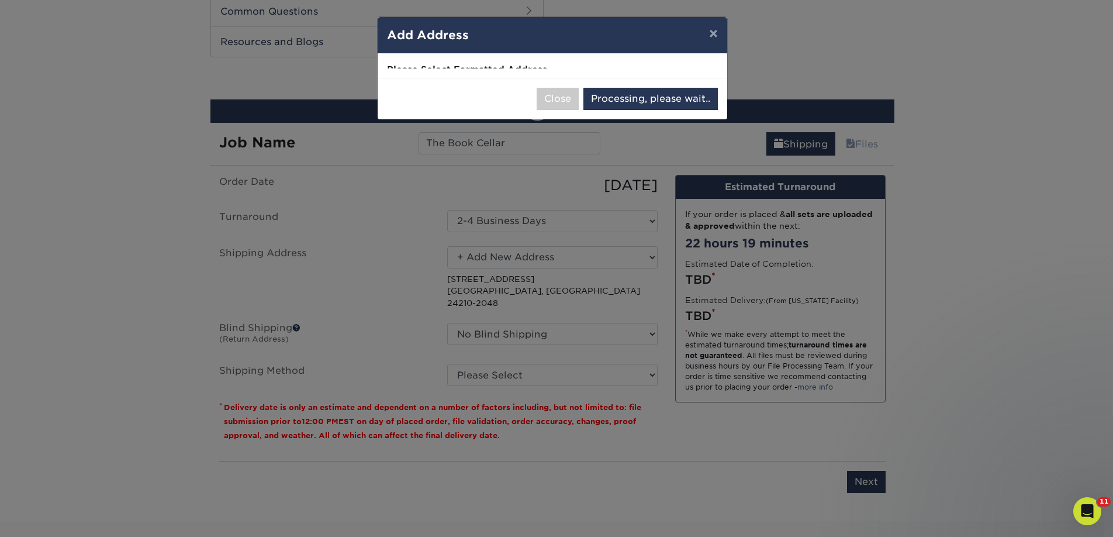
select select "285824"
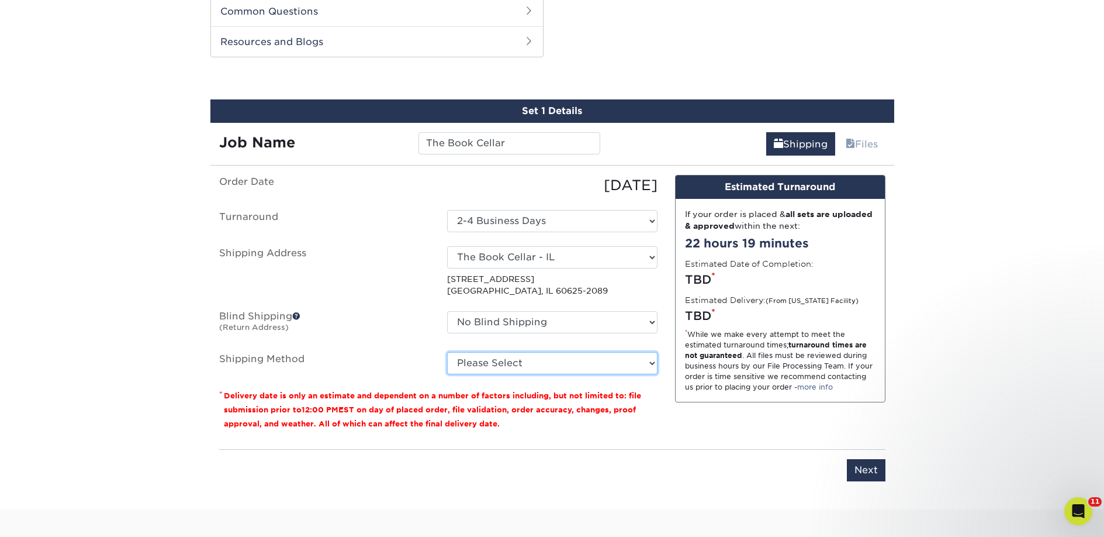
click at [536, 357] on select "Please Select Ground Shipping (+$50.28) 3 Day Shipping Service (+$77.55) 2 Day …" at bounding box center [552, 363] width 210 height 22
select select "03"
click at [447, 352] on select "Please Select Ground Shipping (+$50.28) 3 Day Shipping Service (+$77.55) 2 Day …" at bounding box center [552, 363] width 210 height 22
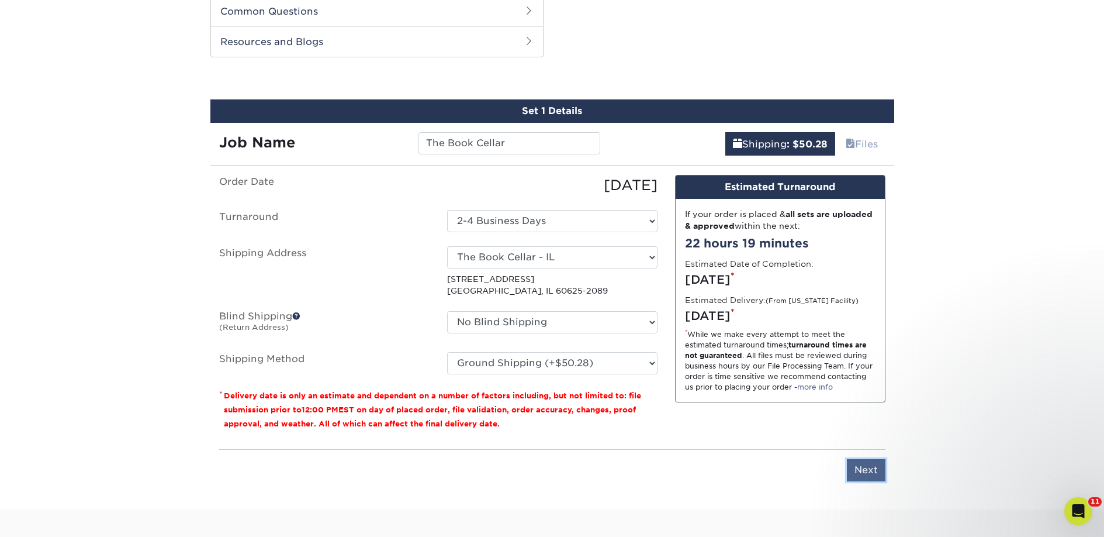
click at [862, 466] on input "Next" at bounding box center [866, 470] width 39 height 22
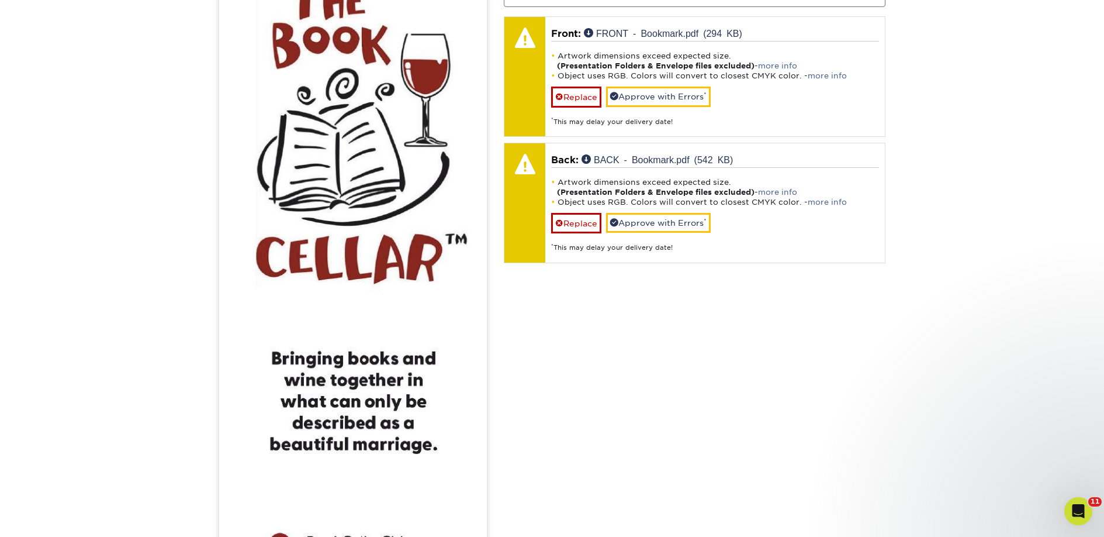
scroll to position [835, 0]
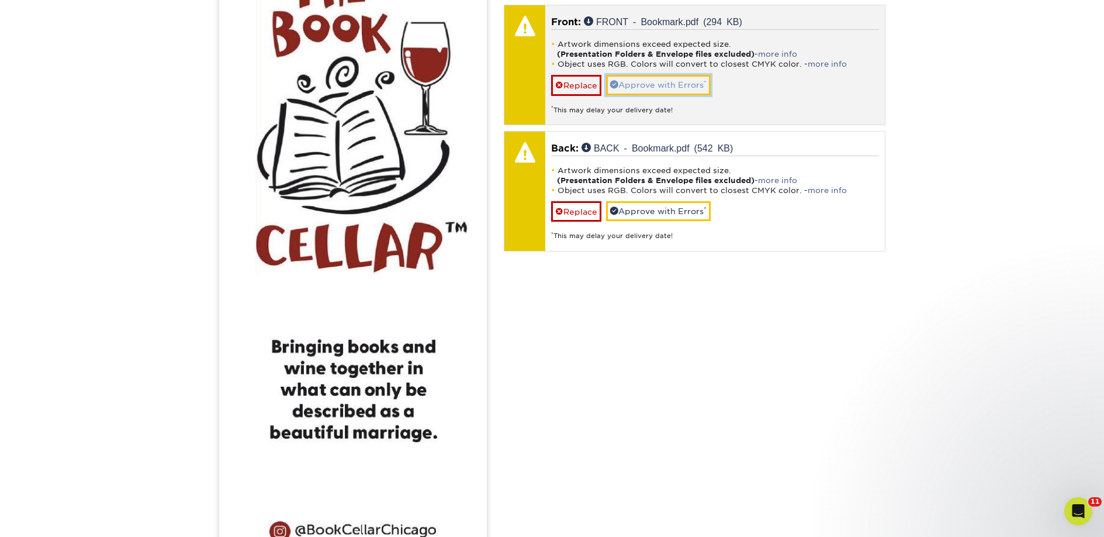
click at [657, 84] on link "Approve with Errors *" at bounding box center [658, 85] width 105 height 20
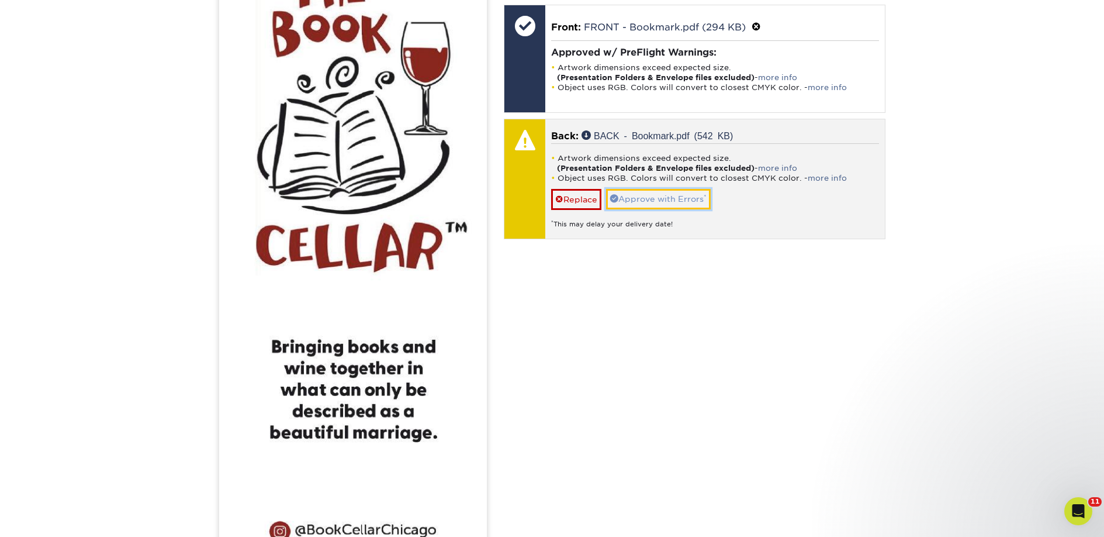
click at [658, 195] on link "Approve with Errors *" at bounding box center [658, 199] width 105 height 20
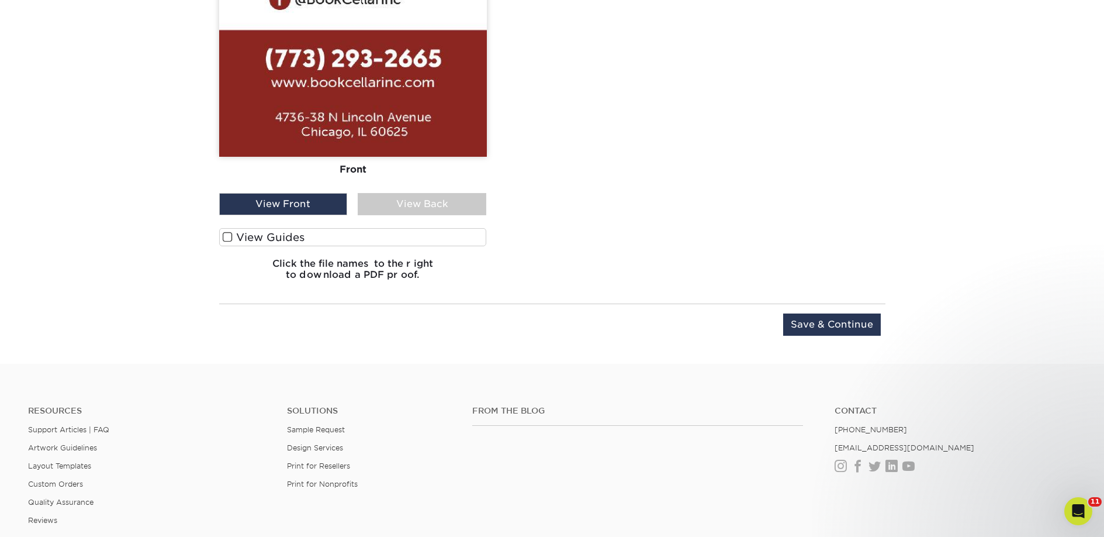
click at [367, 233] on label "View Guides" at bounding box center [353, 237] width 268 height 18
click at [0, 0] on input "View Guides" at bounding box center [0, 0] width 0 height 0
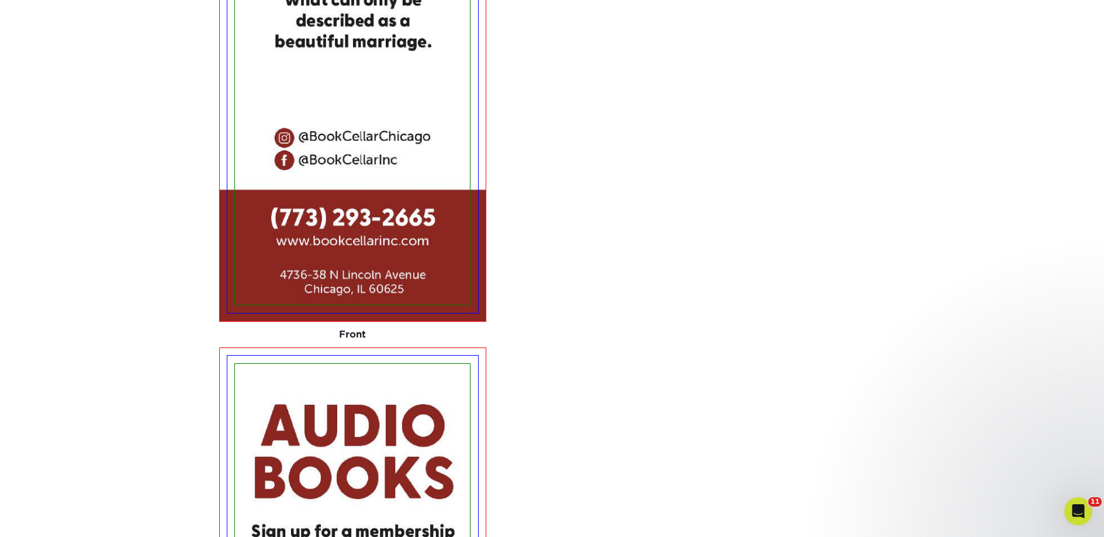
scroll to position [1225, 0]
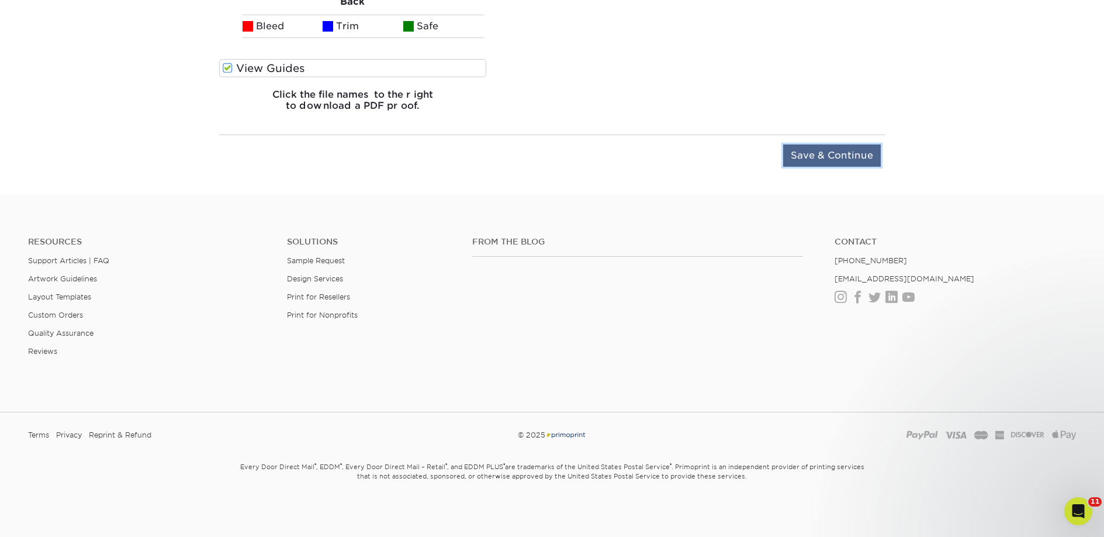
click at [818, 158] on input "Save & Continue" at bounding box center [832, 155] width 98 height 22
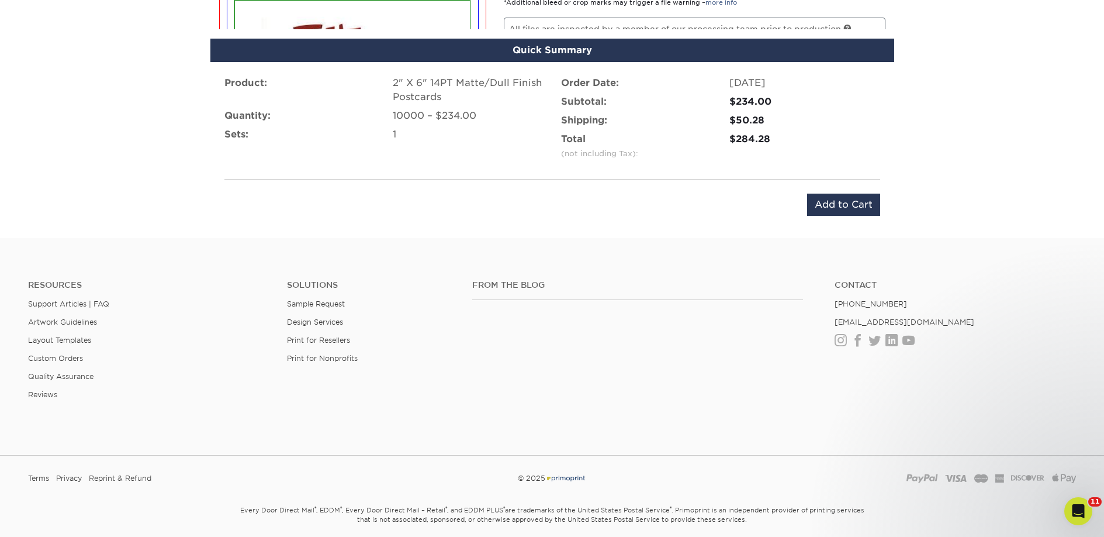
scroll to position [780, 0]
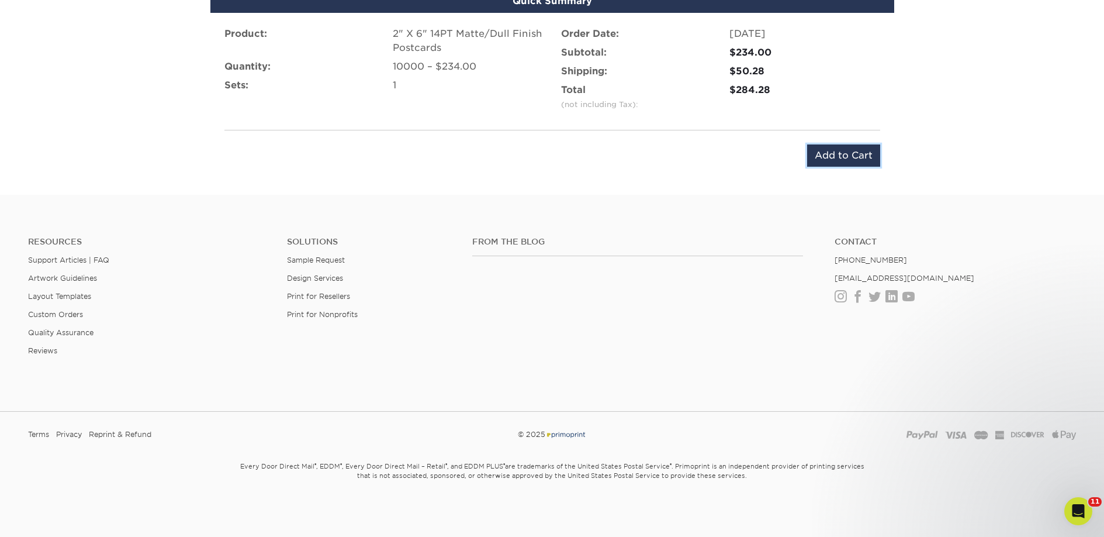
click at [859, 164] on input "Add to Cart" at bounding box center [843, 155] width 73 height 22
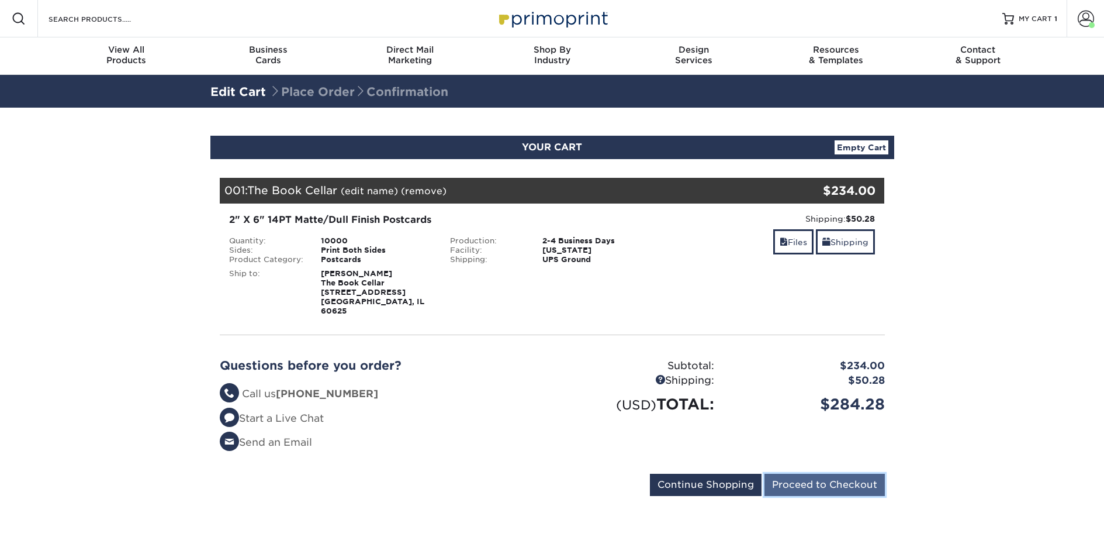
click at [810, 474] on input "Proceed to Checkout" at bounding box center [825, 485] width 120 height 22
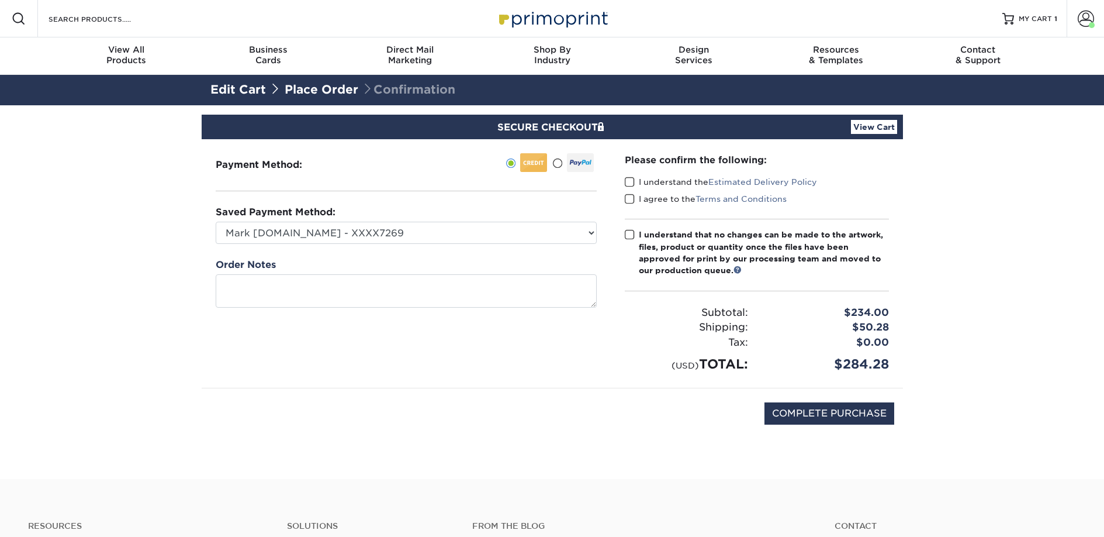
click at [638, 184] on label "I understand the Estimated Delivery Policy" at bounding box center [721, 182] width 192 height 12
click at [0, 0] on input "I understand the Estimated Delivery Policy" at bounding box center [0, 0] width 0 height 0
click at [640, 197] on label "I agree to the Terms and Conditions" at bounding box center [706, 199] width 162 height 12
click at [0, 0] on input "I agree to the Terms and Conditions" at bounding box center [0, 0] width 0 height 0
click at [652, 232] on div "I understand that no changes can be made to the artwork, files, product or quan…" at bounding box center [764, 253] width 250 height 48
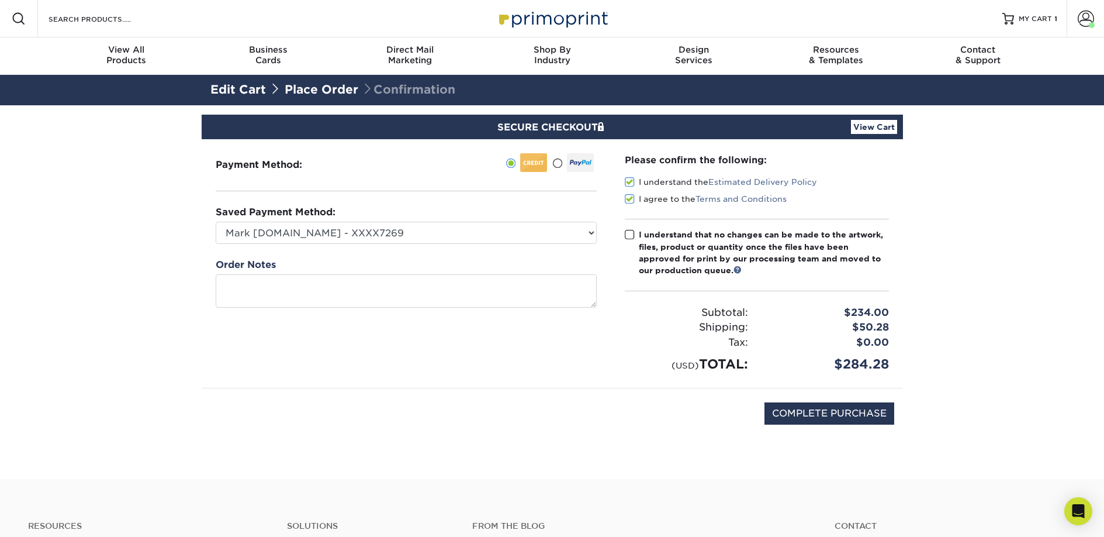
click at [0, 0] on input "I understand that no changes can be made to the artwork, files, product or quan…" at bounding box center [0, 0] width 0 height 0
click at [771, 407] on input "COMPLETE PURCHASE" at bounding box center [830, 413] width 130 height 22
type input "PROCESSING, PLEASE WAIT..."
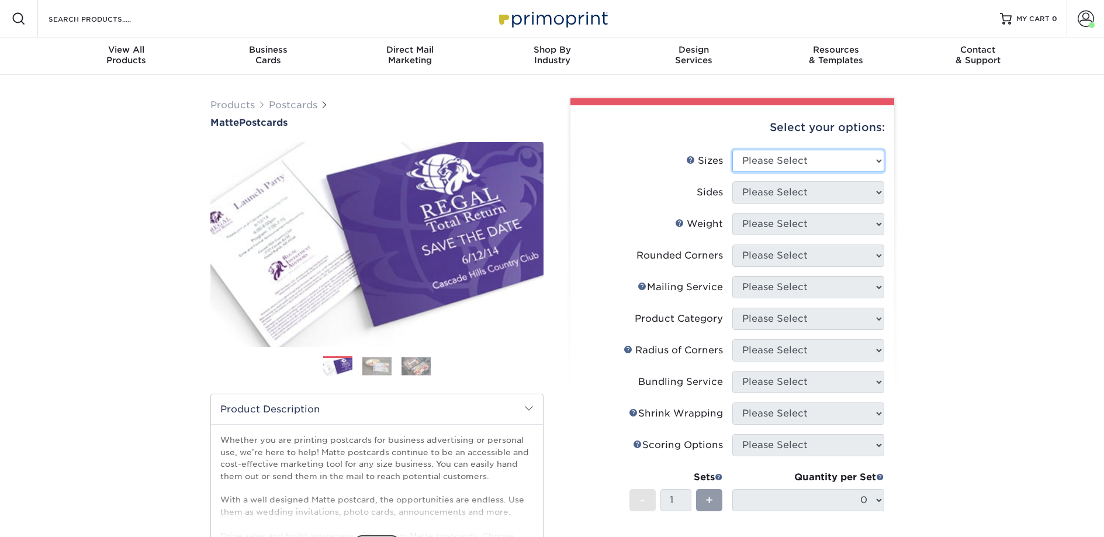
click at [769, 167] on select "Please Select 1.5" x 7" 2" x 4" 2" x 6" 2" x 7" 2" x 8" 2.12" x 5.5" 2.125" x 5…" at bounding box center [808, 161] width 152 height 22
select select "2.00x6.00"
click at [732, 150] on select "Please Select 1.5" x 7" 2" x 4" 2" x 6" 2" x 7" 2" x 8" 2.12" x 5.5" 2.125" x 5…" at bounding box center [808, 161] width 152 height 22
click at [765, 196] on select "Please Select Print Both Sides Print Front Only" at bounding box center [808, 192] width 152 height 22
select select "13abbda7-1d64-4f25-8bb2-c179b224825d"
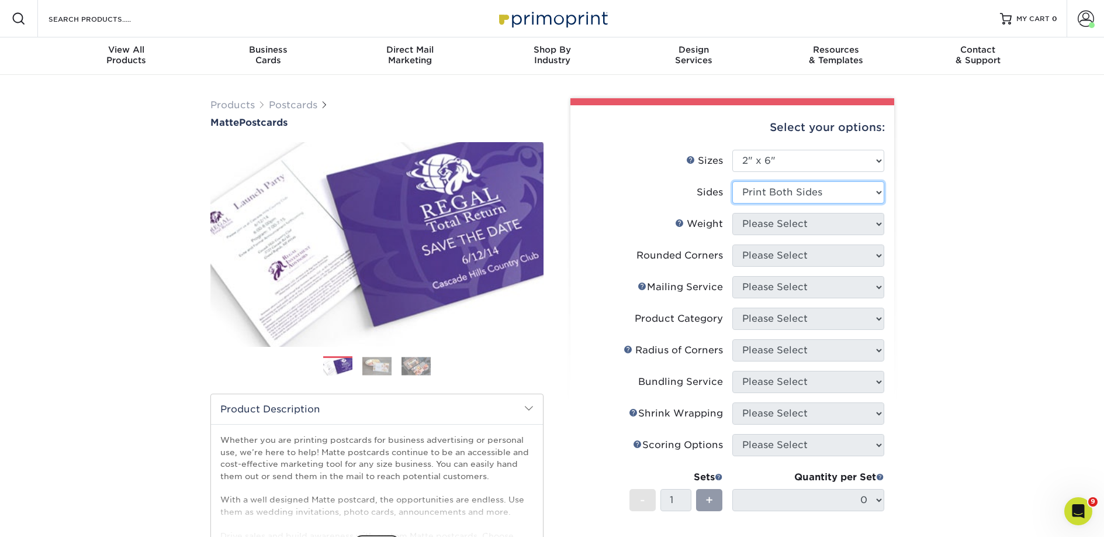
click at [732, 181] on select "Please Select Print Both Sides Print Front Only" at bounding box center [808, 192] width 152 height 22
click at [769, 221] on select "Please Select 14PT 16PT" at bounding box center [808, 224] width 152 height 22
select select "14PT"
click at [732, 213] on select "Please Select 14PT 16PT" at bounding box center [808, 224] width 152 height 22
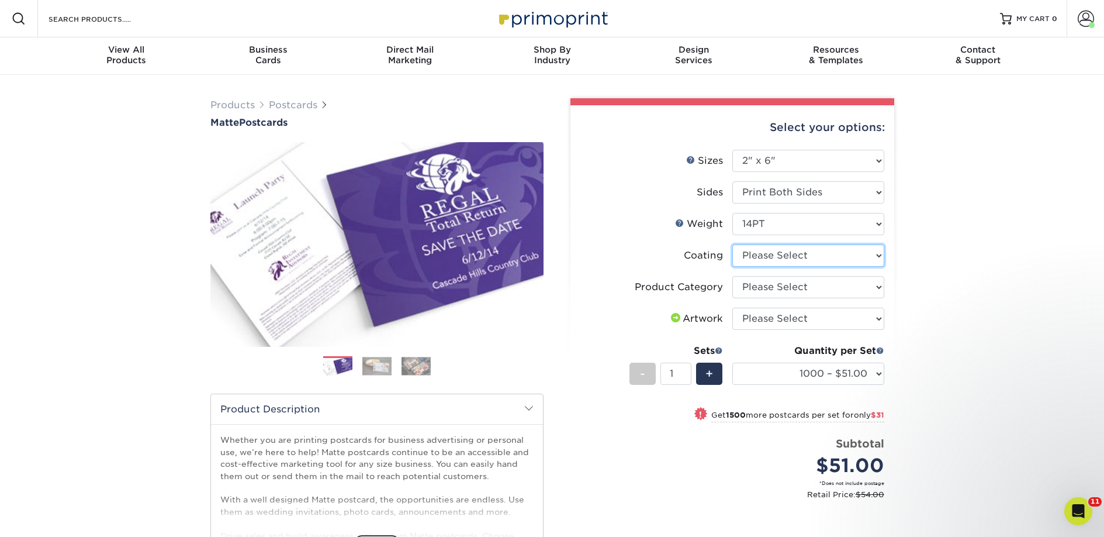
click at [777, 257] on select at bounding box center [808, 255] width 152 height 22
select select "121bb7b5-3b4d-429f-bd8d-bbf80e953313"
click at [732, 244] on select at bounding box center [808, 255] width 152 height 22
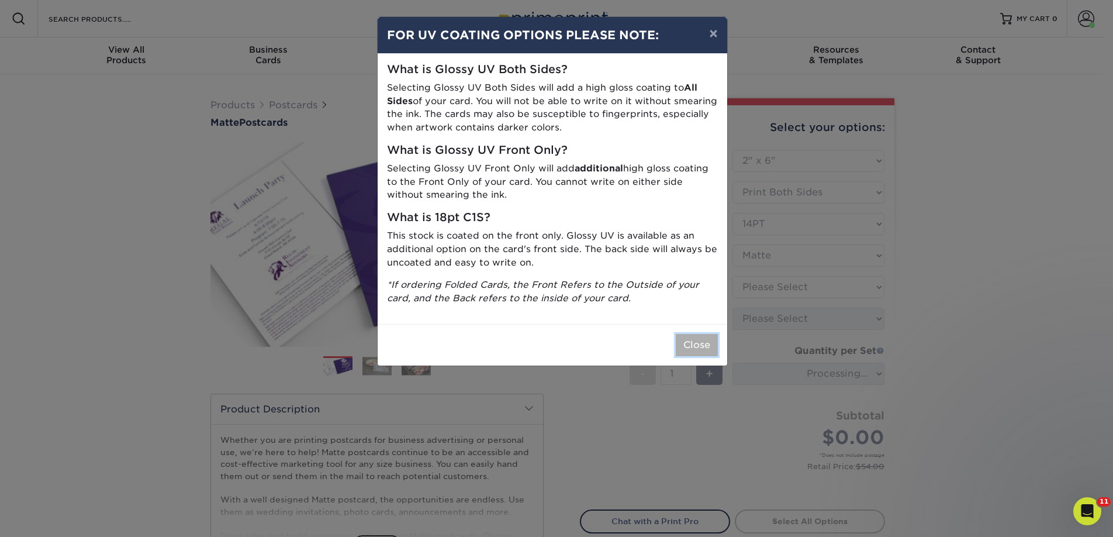
click at [699, 345] on button "Close" at bounding box center [697, 345] width 42 height 22
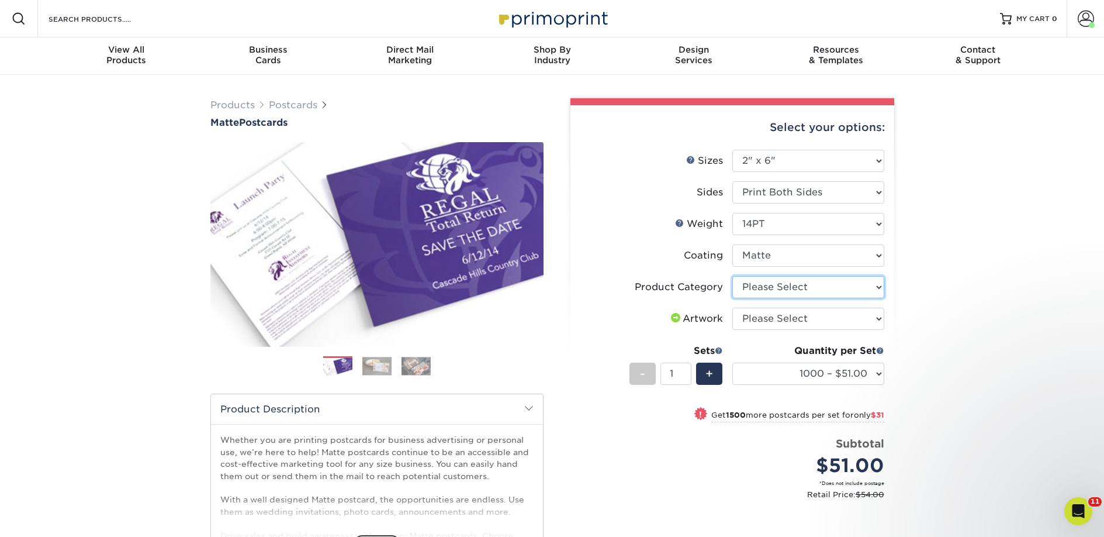
click at [759, 289] on select "Please Select Postcards" at bounding box center [808, 287] width 152 height 22
select select "9b7272e0-d6c8-4c3c-8e97-d3a1bcdab858"
click at [732, 276] on select "Please Select Postcards" at bounding box center [808, 287] width 152 height 22
click at [762, 319] on select "Please Select I will upload files I need a design - $150" at bounding box center [808, 318] width 152 height 22
select select "upload"
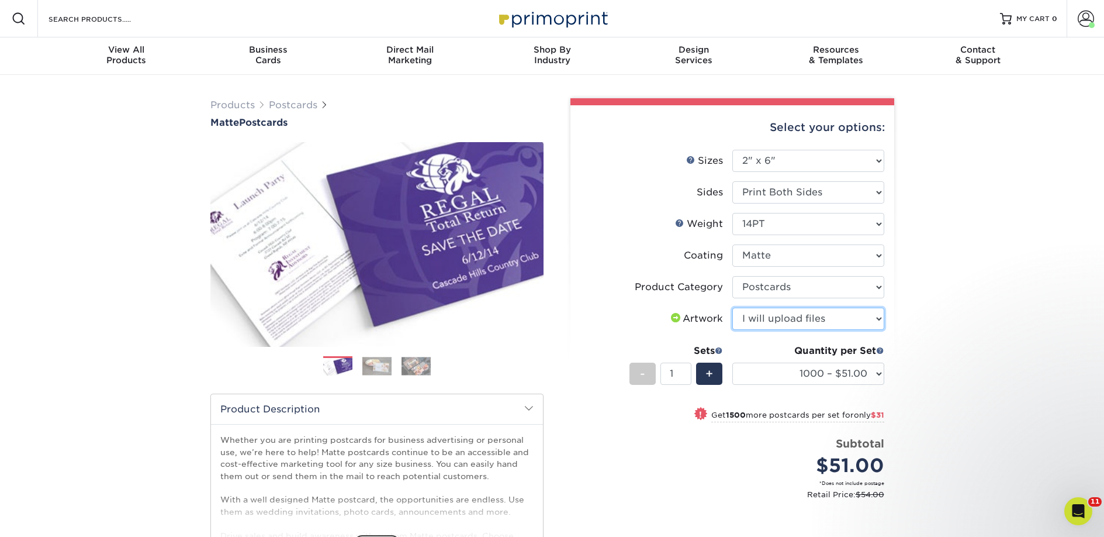
click at [732, 307] on select "Please Select I will upload files I need a design - $150" at bounding box center [808, 318] width 152 height 22
click at [764, 376] on select "1000 – $51.00 2500 – $82.00 5000 – $123.00 10000 – $234.00 15000 – $344.00 2000…" at bounding box center [808, 373] width 152 height 22
select select "2500 – $82.00"
click at [732, 362] on select "1000 – $51.00 2500 – $82.00 5000 – $123.00 10000 – $234.00 15000 – $344.00 2000…" at bounding box center [808, 373] width 152 height 22
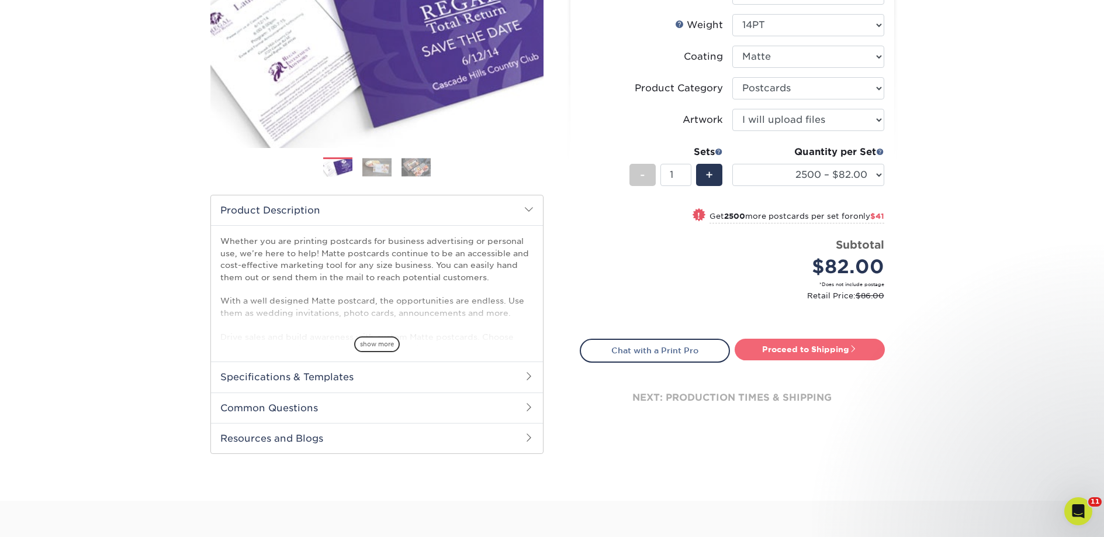
click at [787, 347] on link "Proceed to Shipping" at bounding box center [810, 348] width 150 height 21
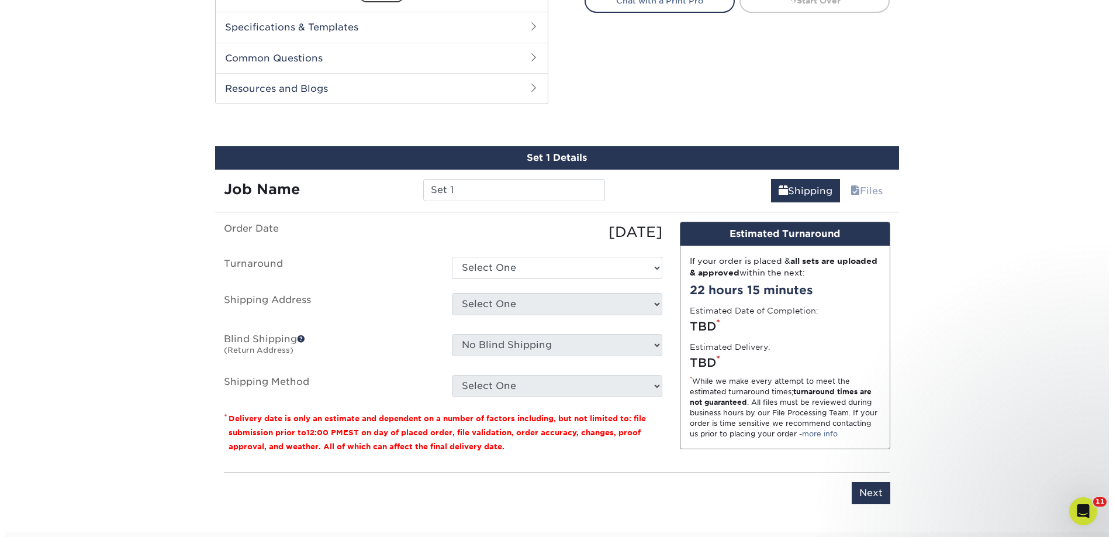
scroll to position [595, 0]
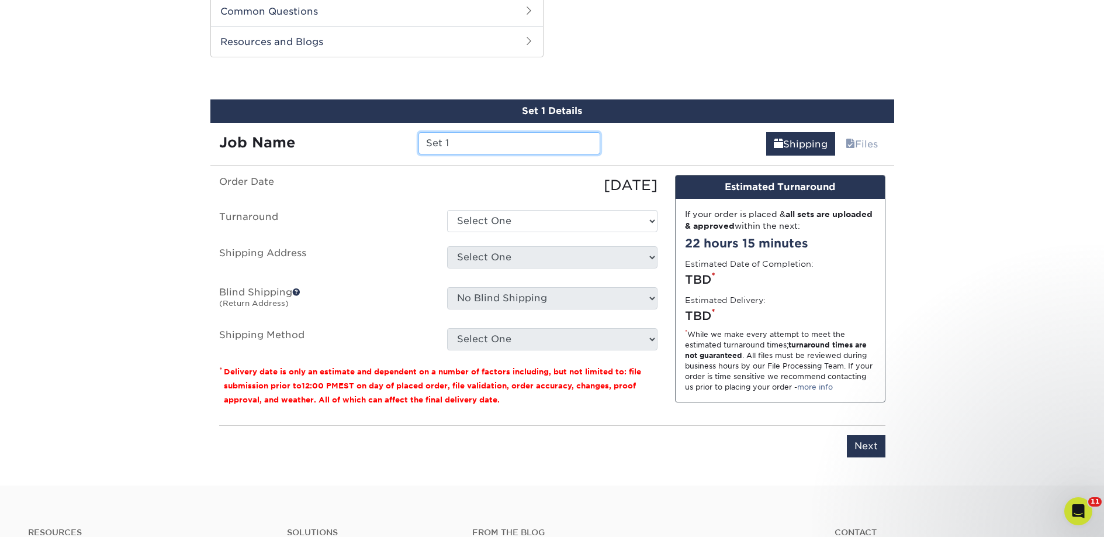
click at [468, 145] on input "Set 1" at bounding box center [510, 143] width 182 height 22
paste input "Forbidden Love Bookstore"
type input "Forbidden Love Bookstore"
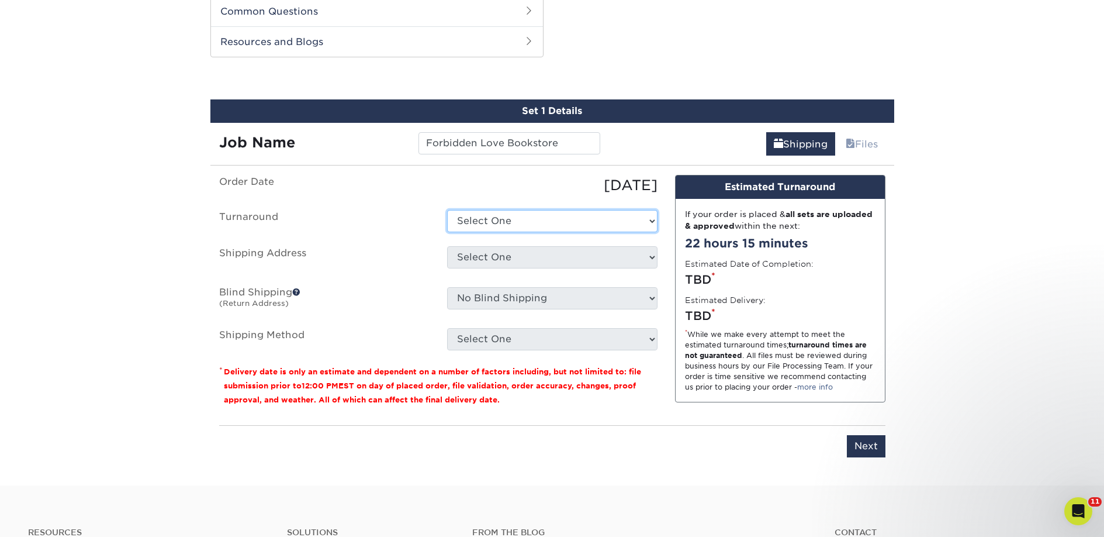
click at [491, 221] on select "Select One 2-4 Business Days 2 Day Next Business Day" at bounding box center [552, 221] width 210 height 22
select select "23bed37c-fa74-46a4-afc9-d3c3160655ce"
click at [447, 210] on select "Select One 2-4 Business Days 2 Day Next Business Day" at bounding box center [552, 221] width 210 height 22
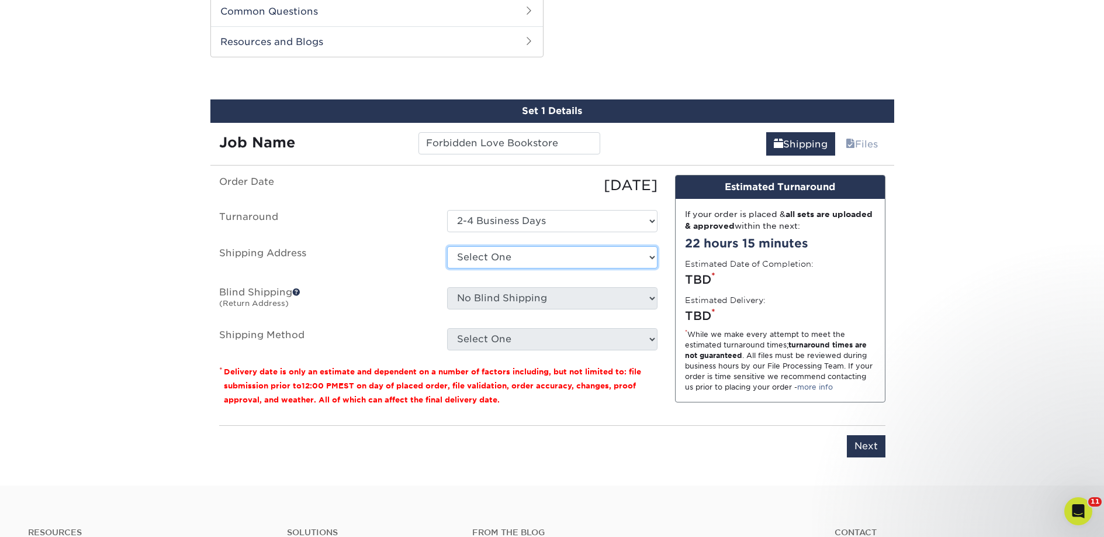
click at [492, 260] on select "Select One 2nd Floor Convention Center A Better [DATE] Books & Boutique A Good …" at bounding box center [552, 257] width 210 height 22
select select "newaddress"
click at [447, 246] on select "Select One 2nd Floor Convention Center A Better [DATE] Books & Boutique A Good …" at bounding box center [552, 257] width 210 height 22
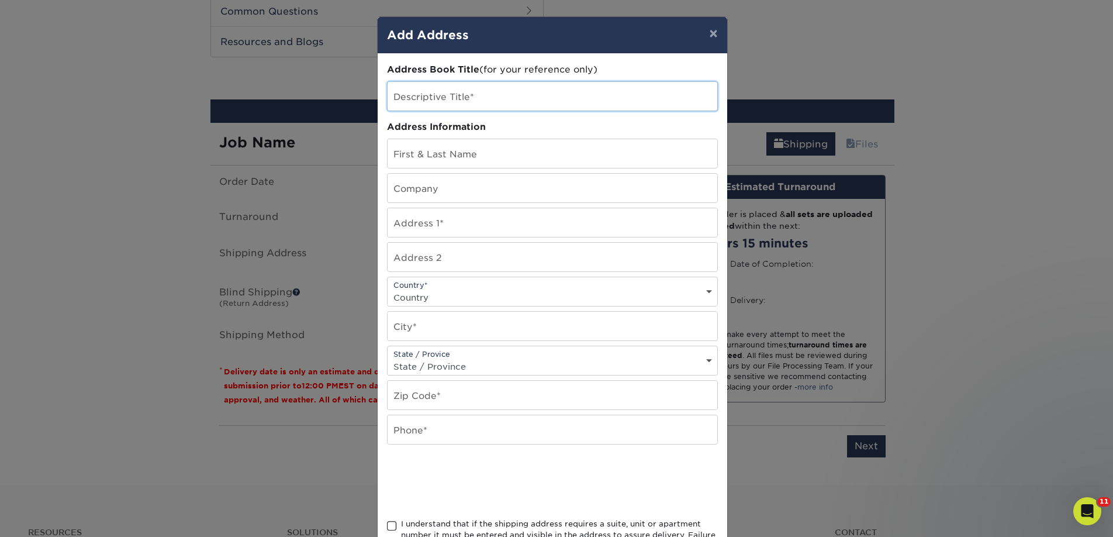
click at [408, 85] on input "text" at bounding box center [553, 96] width 330 height 29
paste input "Forbidden Love Bookstore"
type input "Forbidden Love Bookstore"
click at [406, 190] on input "text" at bounding box center [553, 188] width 330 height 29
paste input "Forbidden Love Bookstore"
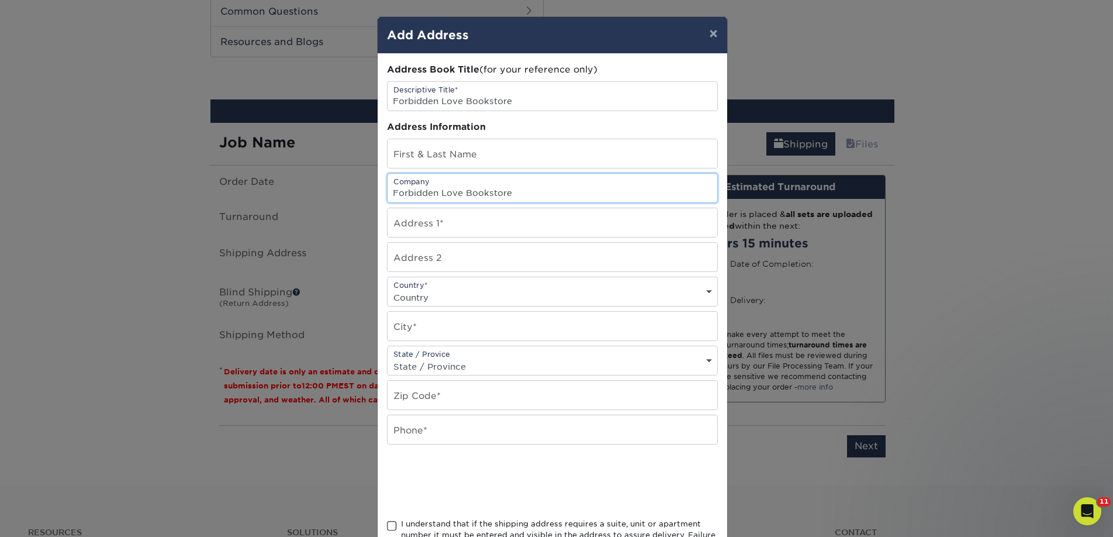
type input "Forbidden Love Bookstore"
click at [431, 155] on input "text" at bounding box center [553, 153] width 330 height 29
paste input "Mason Pack"
type input "Mason Pack"
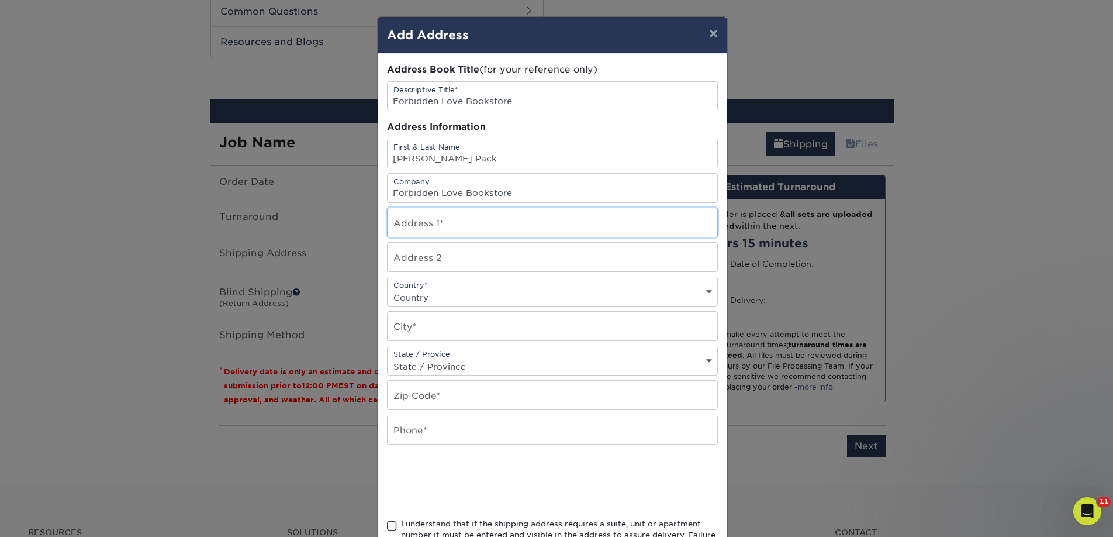
click at [410, 219] on input "text" at bounding box center [553, 222] width 330 height 29
paste input "452 Marshall Dr."
type input "452 Marshall Dr."
click at [436, 295] on select "Country United States Canada ----------------------------- Afghanistan Albania …" at bounding box center [553, 297] width 330 height 17
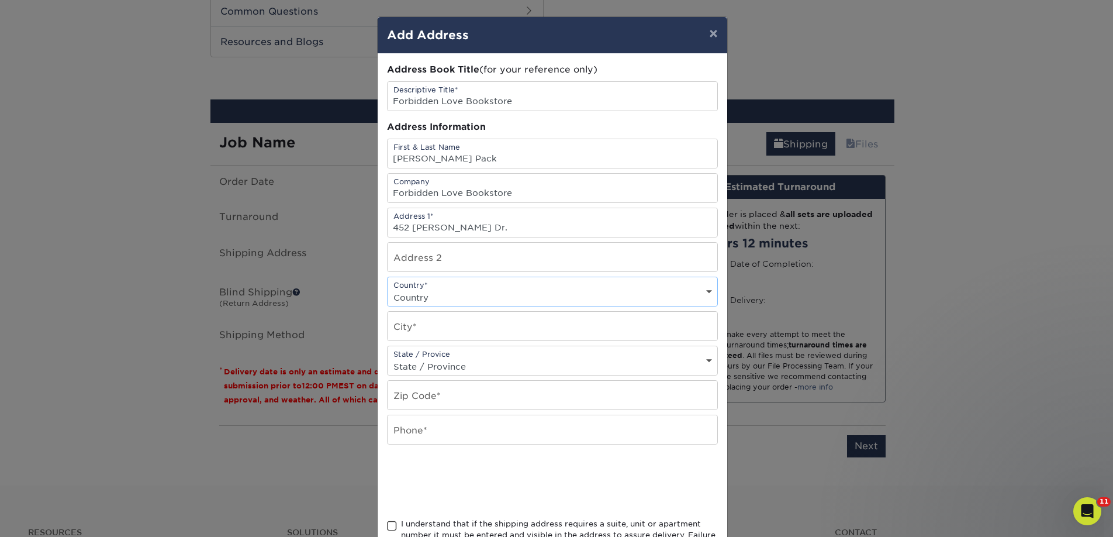
select select "US"
click at [388, 289] on select "Country United States Canada ----------------------------- Afghanistan Albania …" at bounding box center [553, 297] width 330 height 17
click at [420, 330] on input "text" at bounding box center [553, 326] width 330 height 29
paste input "Fairbanks"
type input "Fairbanks"
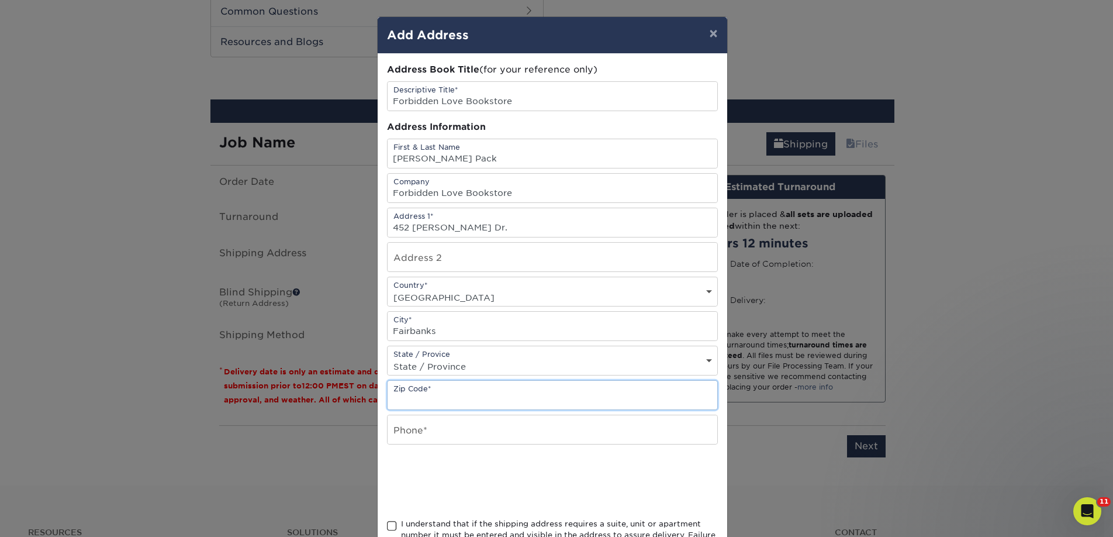
click at [445, 388] on input "text" at bounding box center [553, 395] width 330 height 29
paste input "99712"
type input "99712"
click at [417, 433] on input "text" at bounding box center [553, 429] width 330 height 29
type input "4257367064"
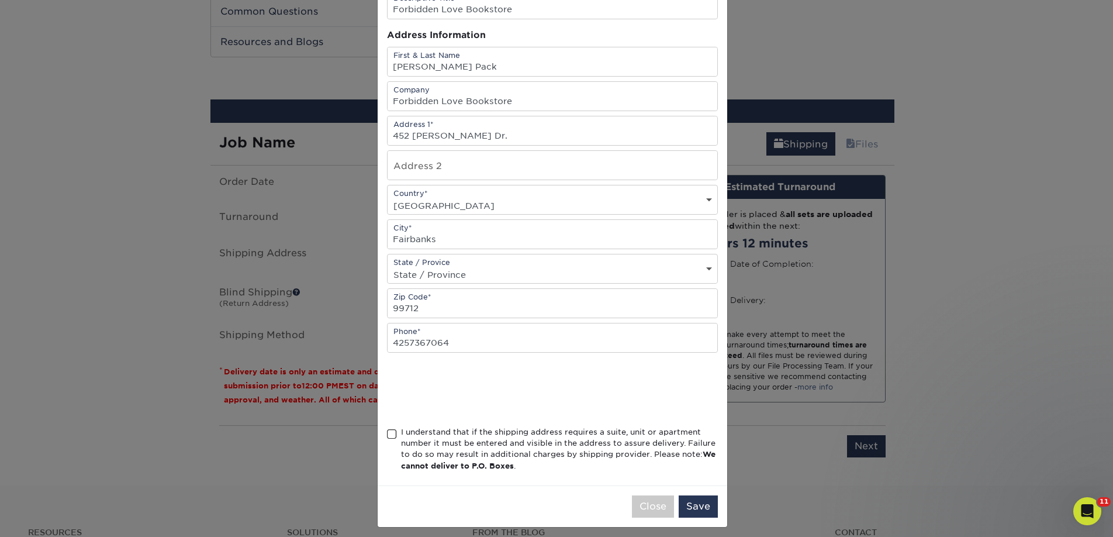
scroll to position [99, 0]
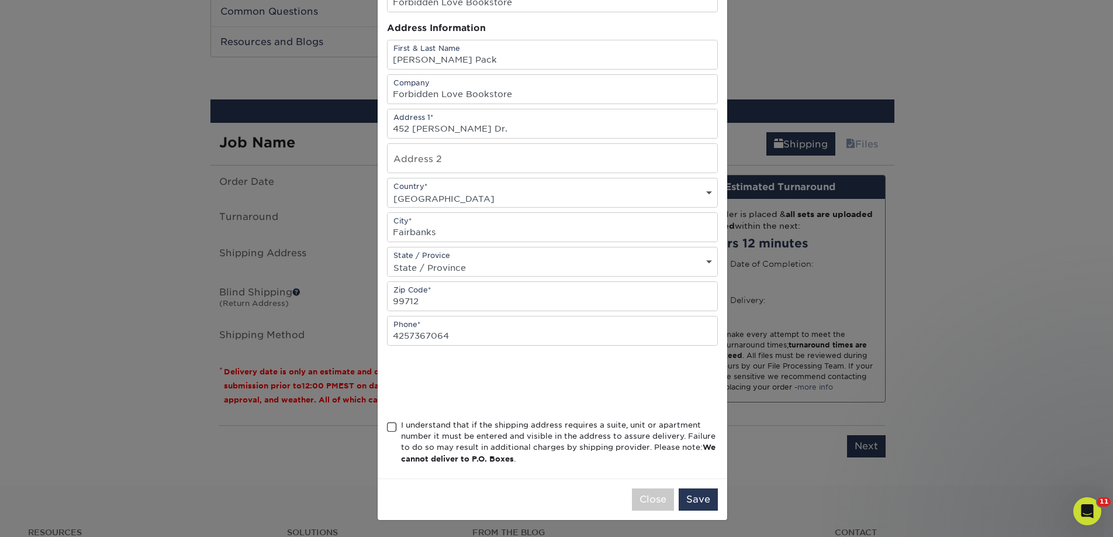
click at [446, 440] on div "I understand that if the shipping address requires a suite, unit or apartment n…" at bounding box center [559, 442] width 317 height 46
click at [0, 0] on input "I understand that if the shipping address requires a suite, unit or apartment n…" at bounding box center [0, 0] width 0 height 0
click at [679, 492] on button "Save" at bounding box center [698, 499] width 39 height 22
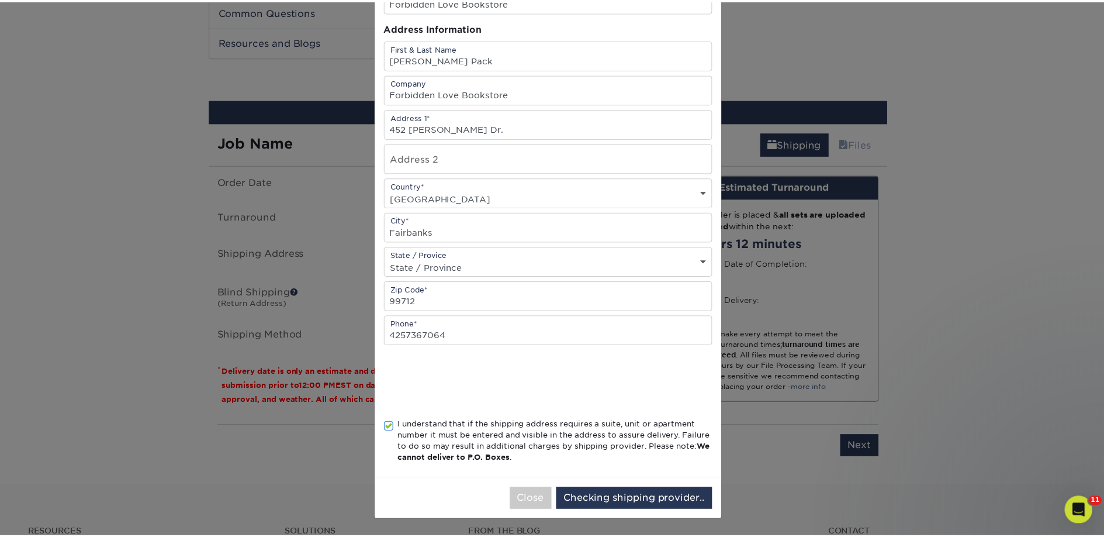
scroll to position [0, 0]
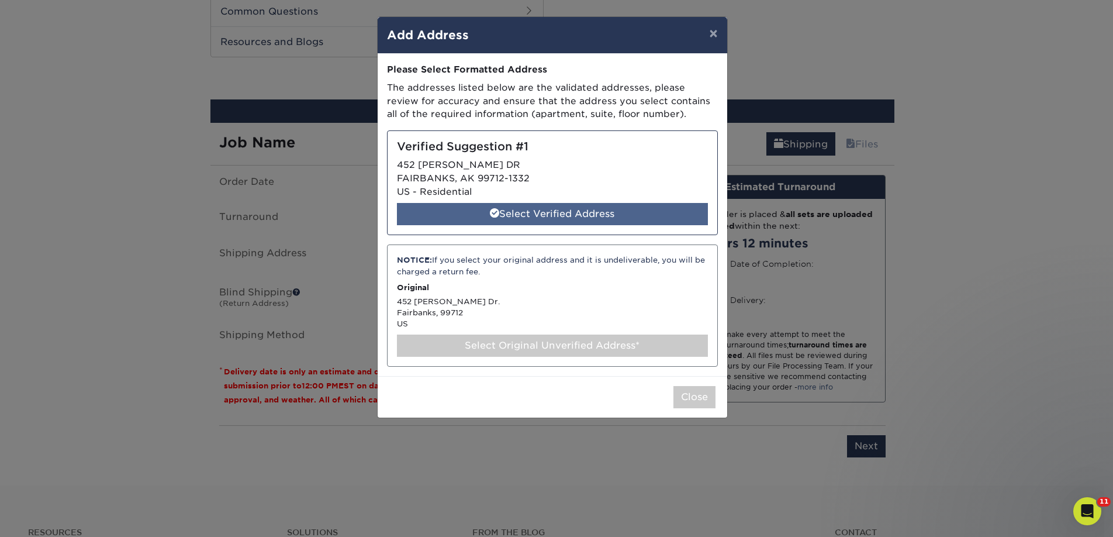
click at [492, 216] on span at bounding box center [494, 212] width 9 height 9
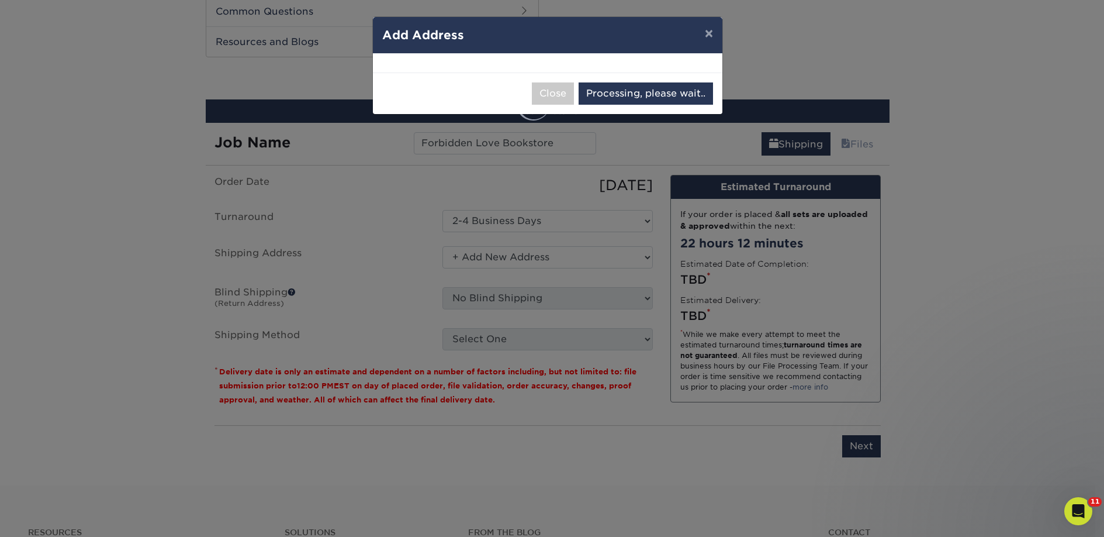
select select "285826"
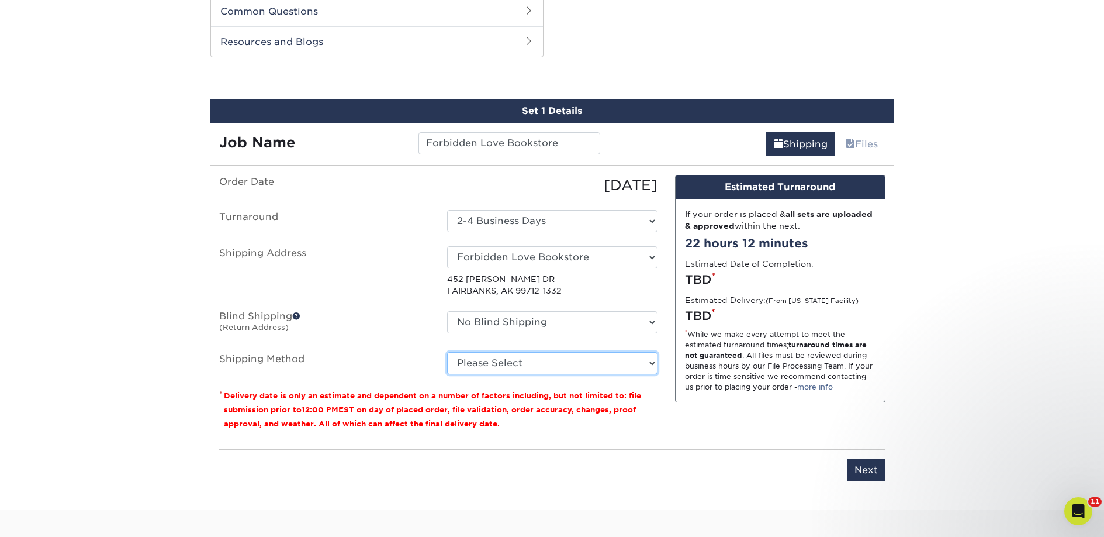
click at [486, 363] on select "Please Select 2 Day Air Shipping (+$87.02) Ground Shipping (+$94.17) Next Day S…" at bounding box center [552, 363] width 210 height 22
select select "02"
click at [447, 352] on select "Please Select 2 Day Air Shipping (+$87.02) Ground Shipping (+$94.17) Next Day S…" at bounding box center [552, 363] width 210 height 22
click at [586, 369] on select "Please Select 2 Day Air Shipping (+$87.02) Ground Shipping (+$94.17) Next Day S…" at bounding box center [552, 363] width 210 height 22
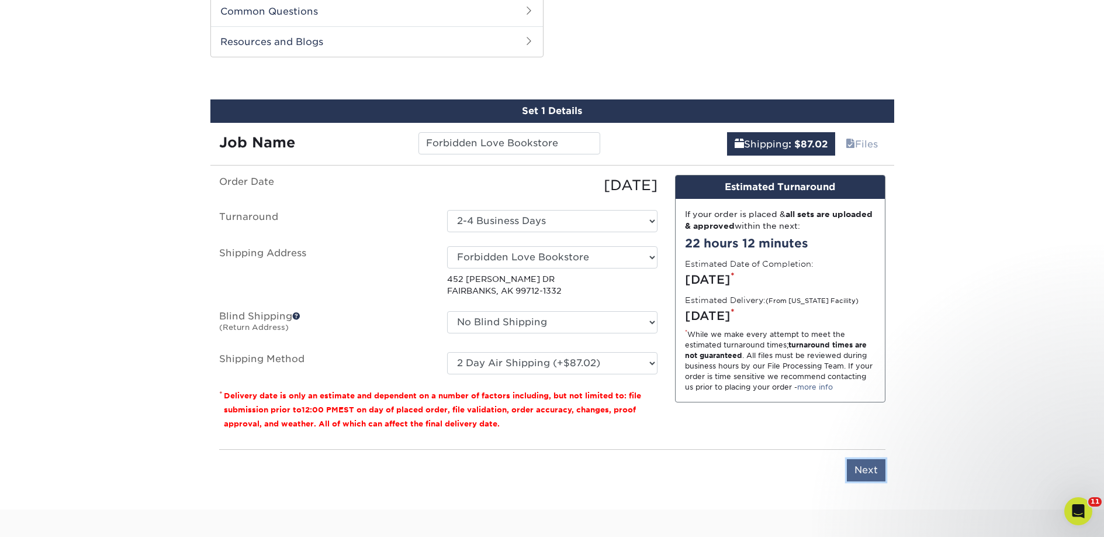
click at [877, 468] on input "Next" at bounding box center [866, 470] width 39 height 22
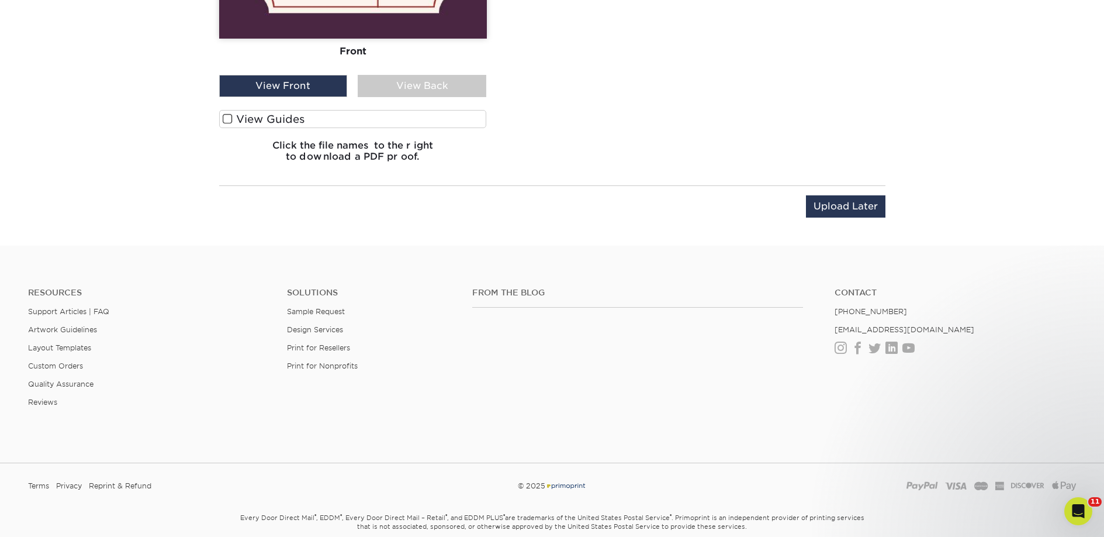
scroll to position [1408, 0]
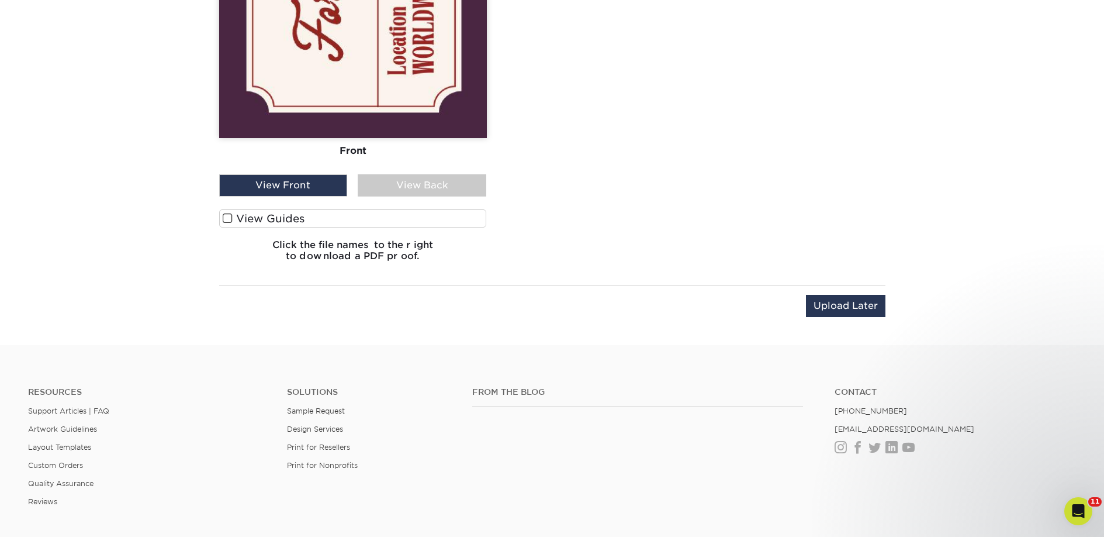
click at [355, 215] on label "View Guides" at bounding box center [353, 218] width 268 height 18
click at [0, 0] on input "View Guides" at bounding box center [0, 0] width 0 height 0
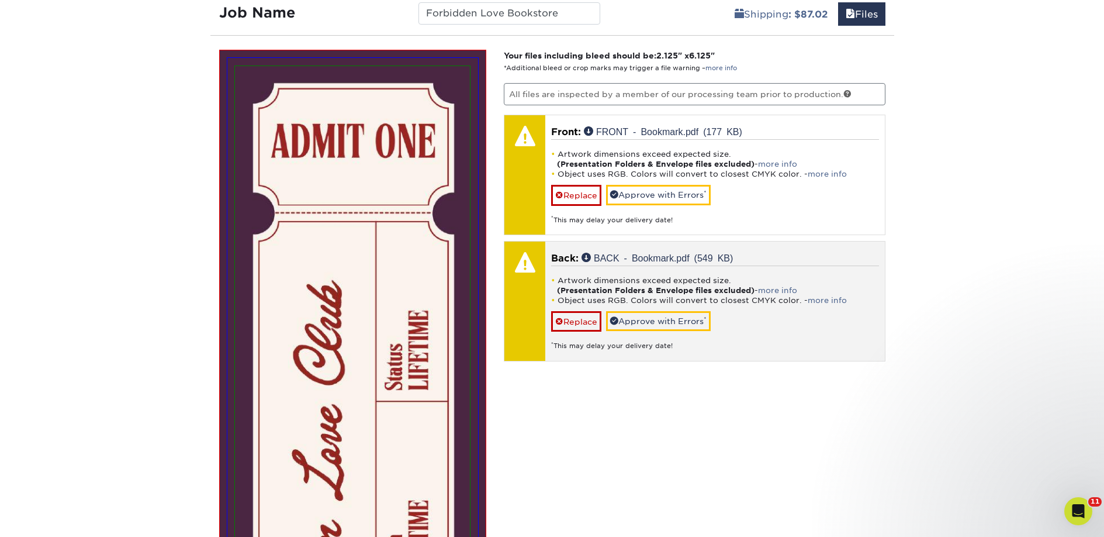
scroll to position [717, 0]
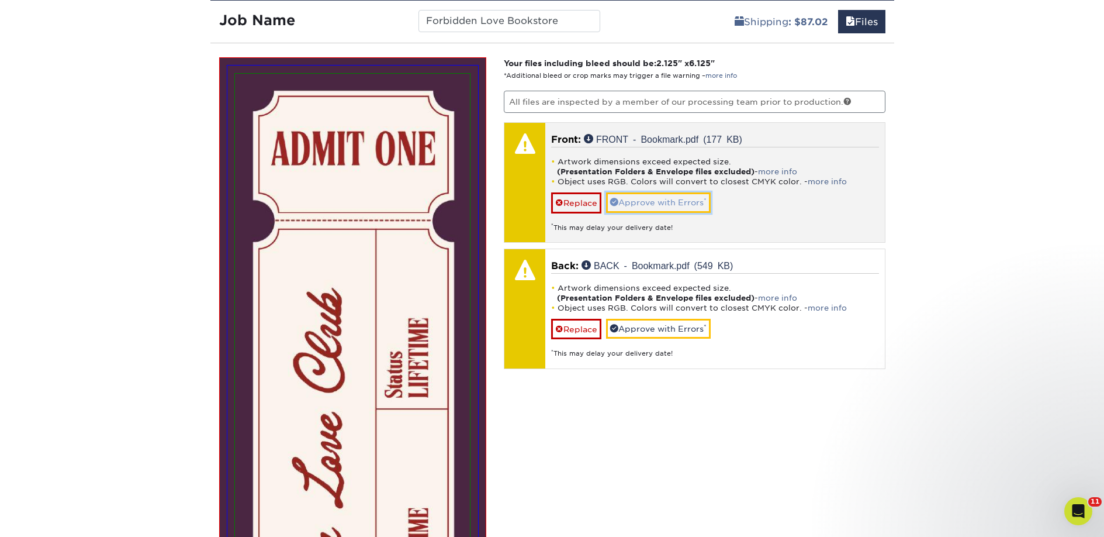
click at [698, 196] on link "Approve with Errors *" at bounding box center [658, 202] width 105 height 20
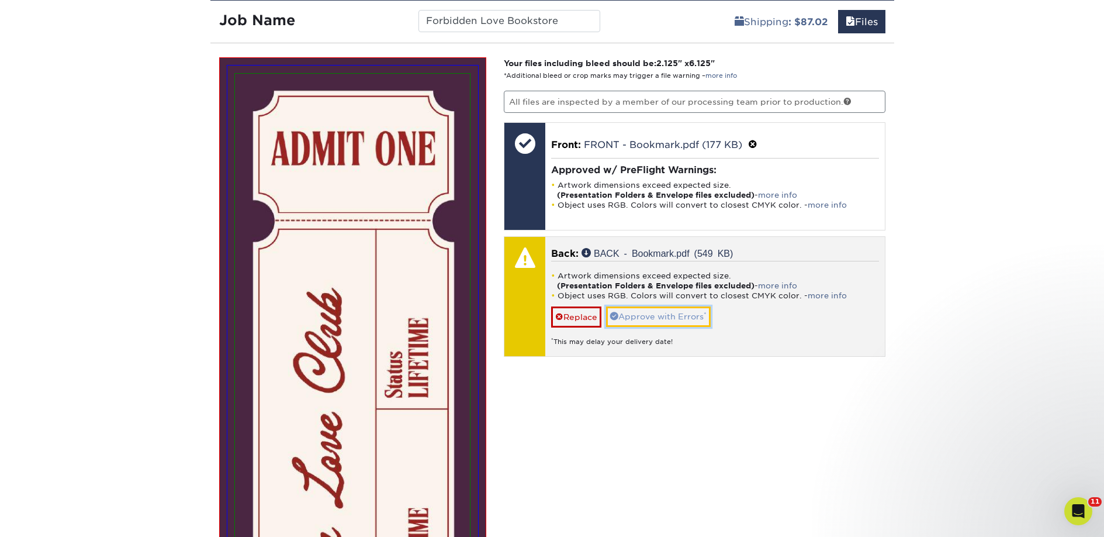
click at [676, 312] on link "Approve with Errors *" at bounding box center [658, 316] width 105 height 20
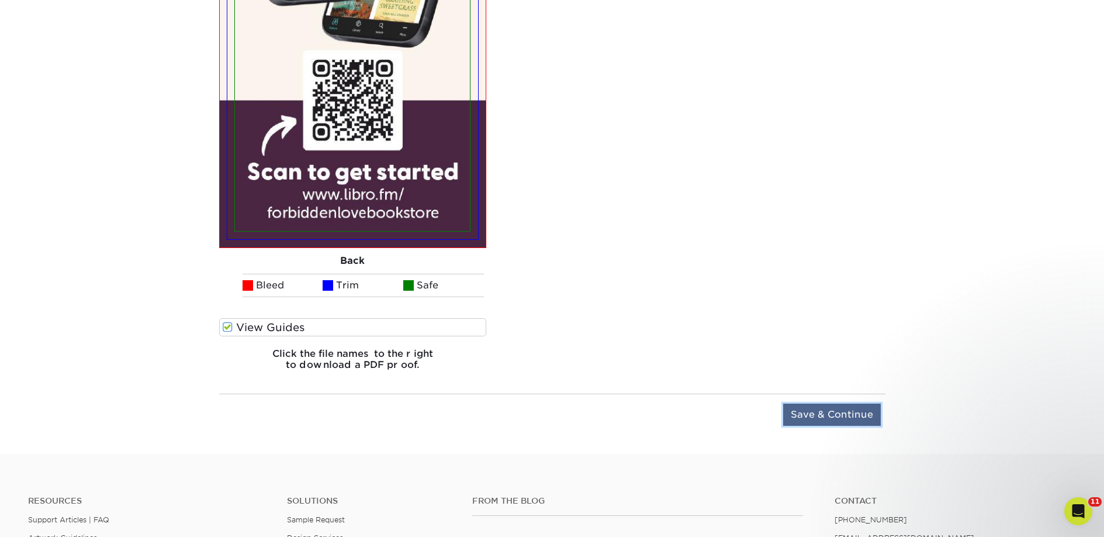
click at [797, 407] on input "Save & Continue" at bounding box center [832, 414] width 98 height 22
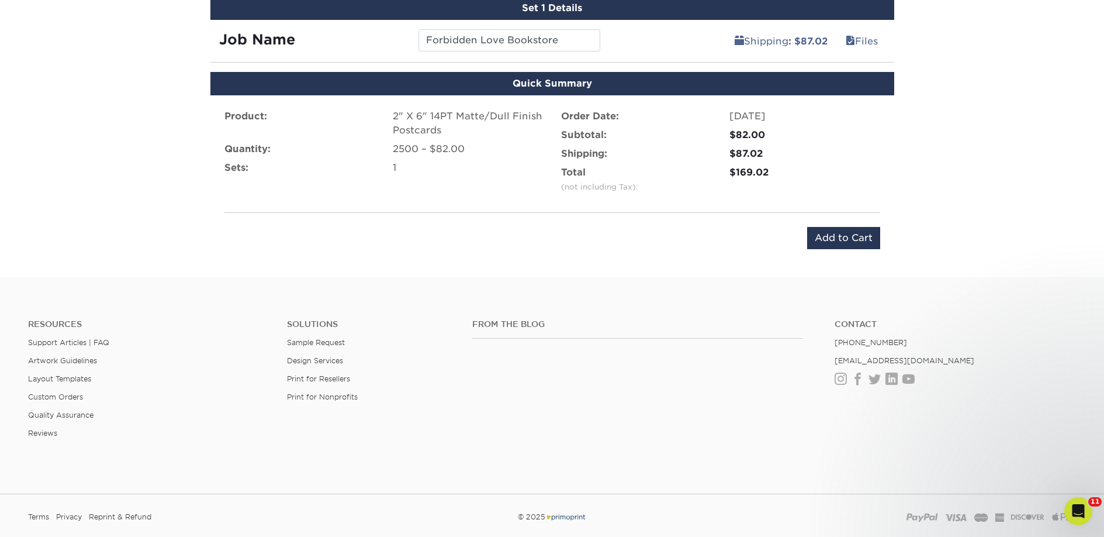
scroll to position [571, 0]
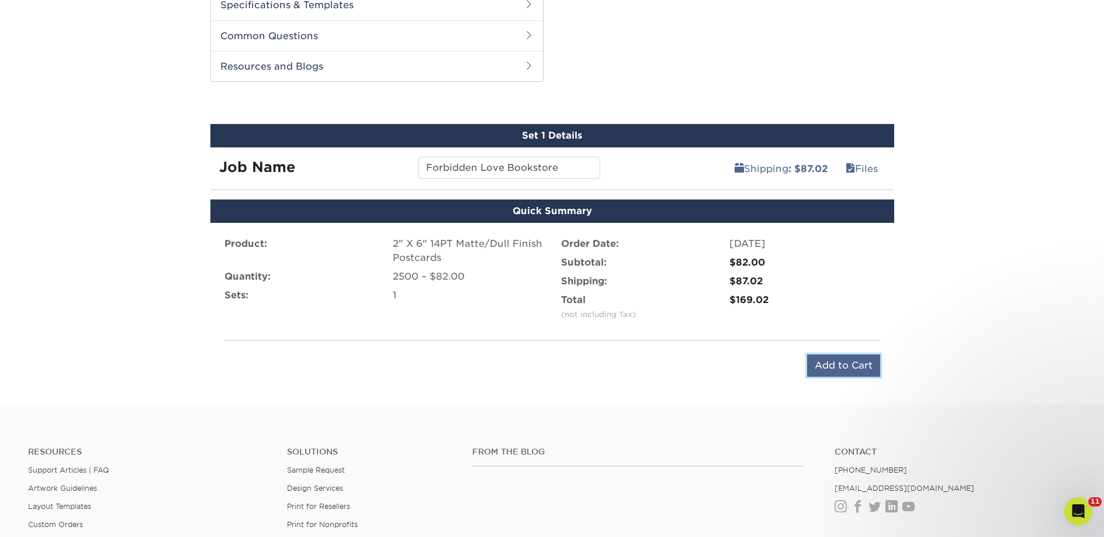
click at [834, 358] on input "Add to Cart" at bounding box center [843, 365] width 73 height 22
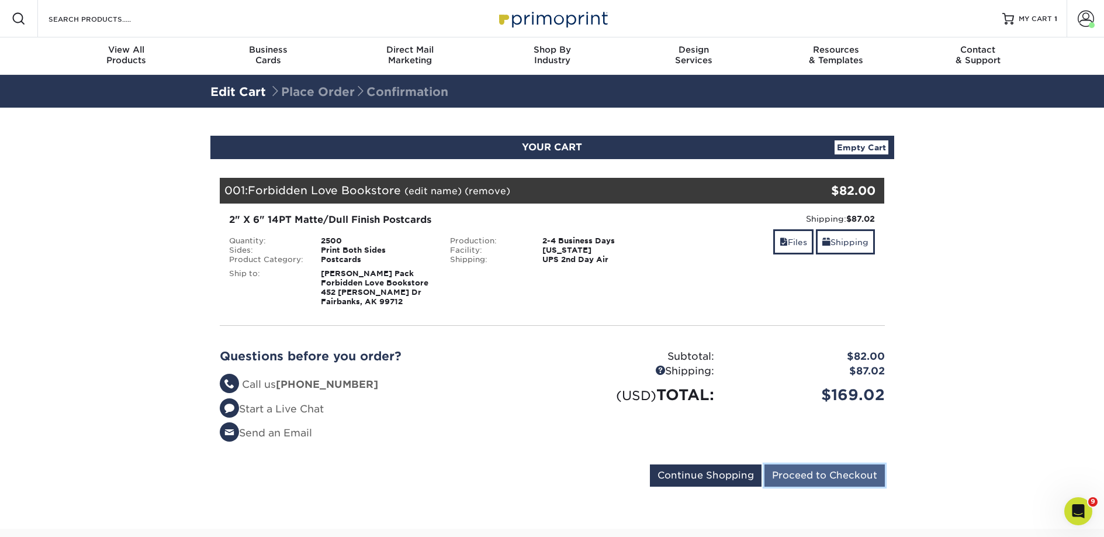
click at [804, 466] on input "Proceed to Checkout" at bounding box center [825, 475] width 120 height 22
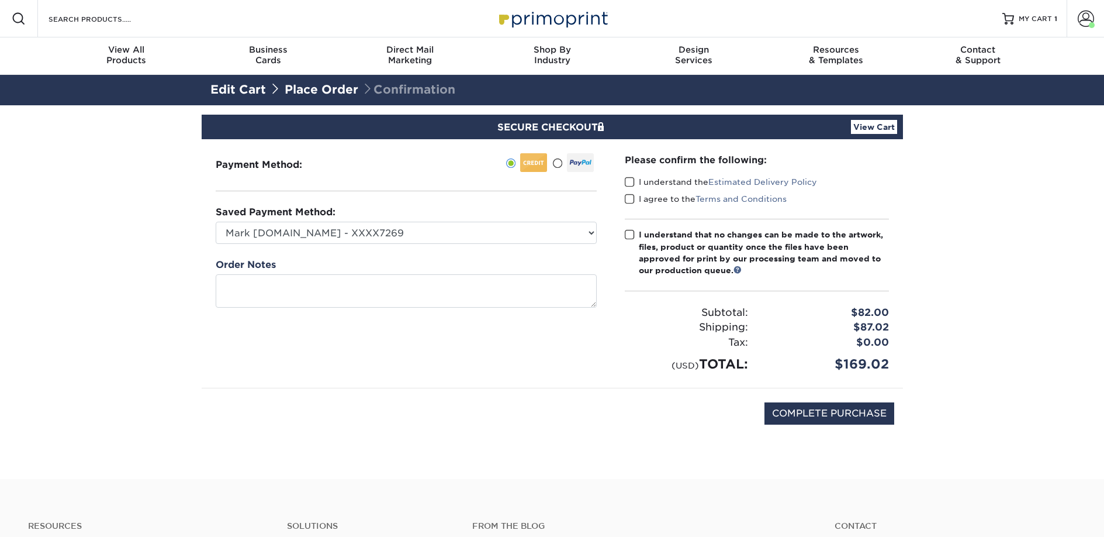
click at [634, 184] on span at bounding box center [630, 182] width 10 height 11
click at [0, 0] on input "I understand the Estimated Delivery Policy" at bounding box center [0, 0] width 0 height 0
click at [633, 204] on span at bounding box center [630, 198] width 10 height 11
click at [0, 0] on input "I agree to the Terms and Conditions" at bounding box center [0, 0] width 0 height 0
click at [634, 243] on label "I understand that no changes can be made to the artwork, files, product or quan…" at bounding box center [757, 253] width 264 height 48
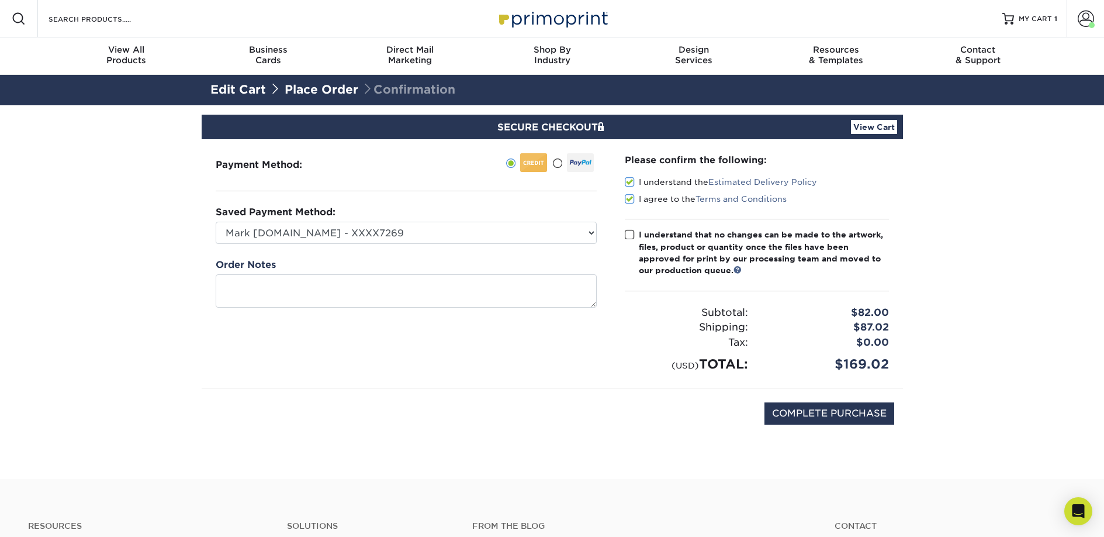
click at [0, 0] on input "I understand that no changes can be made to the artwork, files, product or quan…" at bounding box center [0, 0] width 0 height 0
click at [794, 420] on input "COMPLETE PURCHASE" at bounding box center [830, 413] width 130 height 22
type input "PROCESSING, PLEASE WAIT..."
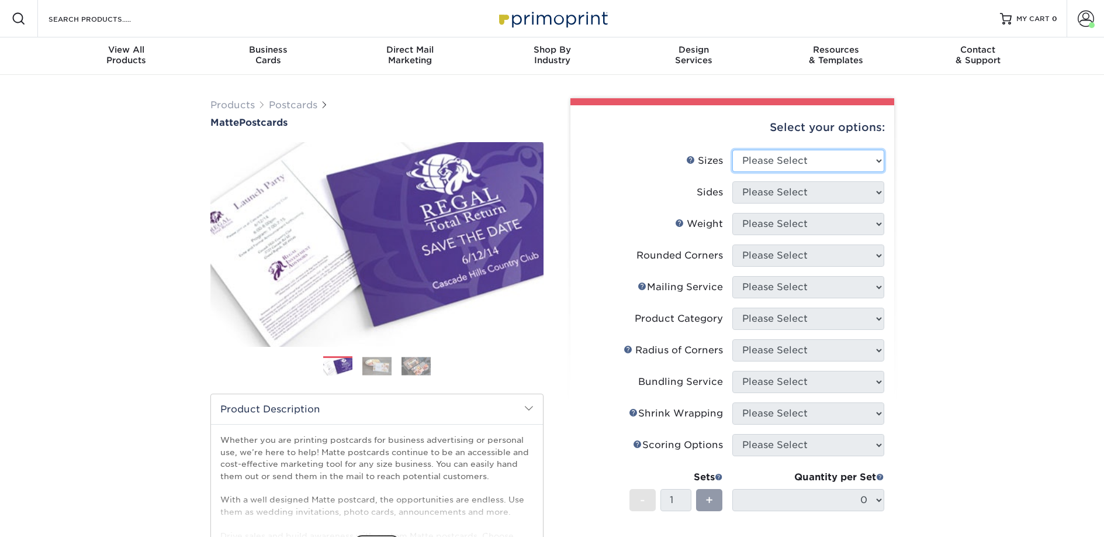
click at [788, 163] on select "Please Select 1.5" x 7" 2" x 4" 2" x 6" 2" x 7" 2" x 8" 2.12" x 5.5" 2.125" x 5…" at bounding box center [808, 161] width 152 height 22
select select "2.00x6.00"
click at [732, 150] on select "Please Select 1.5" x 7" 2" x 4" 2" x 6" 2" x 7" 2" x 8" 2.12" x 5.5" 2.125" x 5…" at bounding box center [808, 161] width 152 height 22
click at [757, 193] on select "Please Select Print Both Sides Print Front Only" at bounding box center [808, 192] width 152 height 22
select select "13abbda7-1d64-4f25-8bb2-c179b224825d"
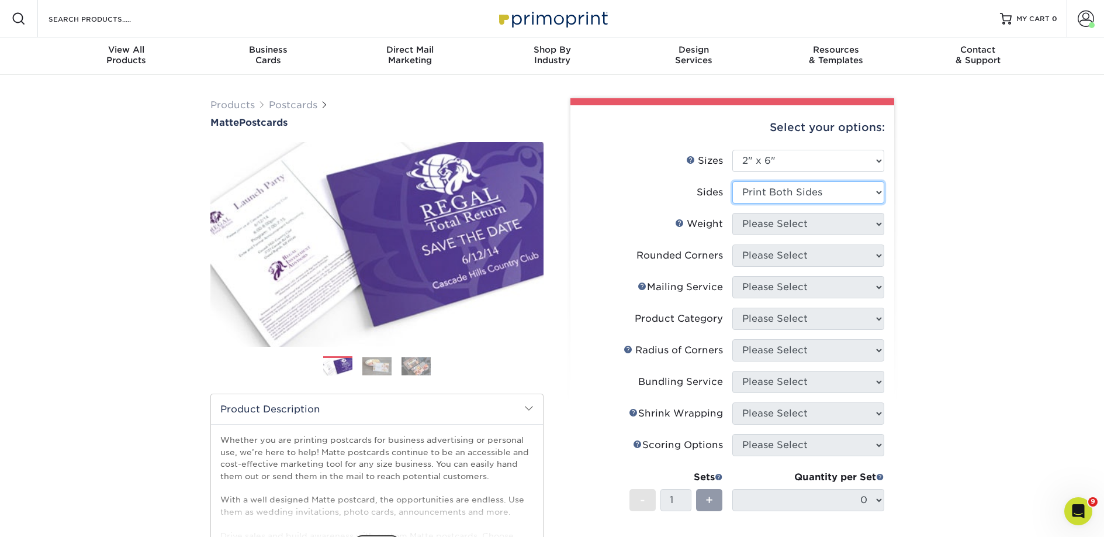
click at [732, 181] on select "Please Select Print Both Sides Print Front Only" at bounding box center [808, 192] width 152 height 22
click at [763, 227] on select "Please Select 14PT 16PT" at bounding box center [808, 224] width 152 height 22
select select "14PT"
click at [732, 213] on select "Please Select 14PT 16PT" at bounding box center [808, 224] width 152 height 22
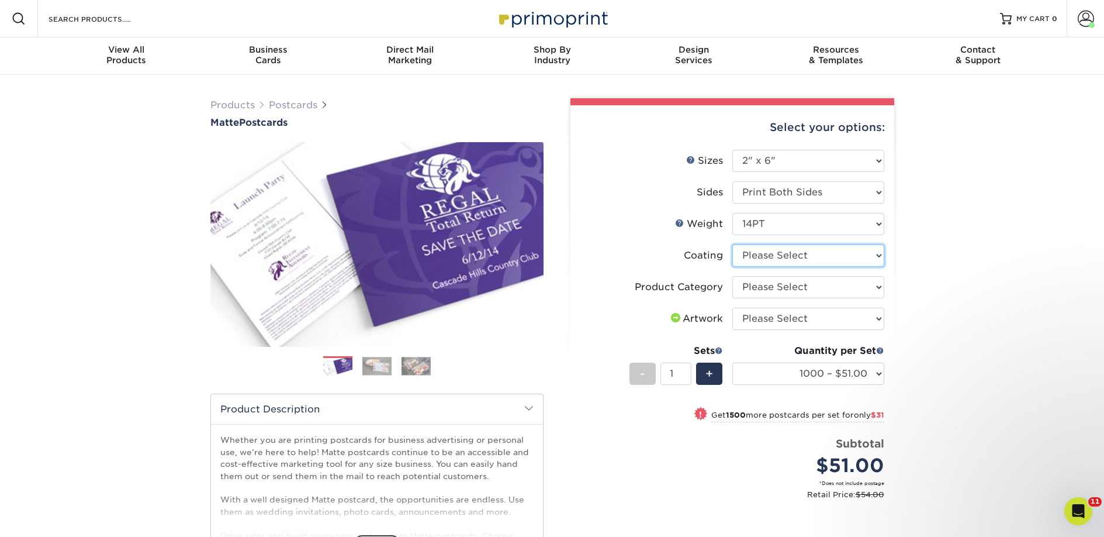
click at [762, 255] on select at bounding box center [808, 255] width 152 height 22
select select "121bb7b5-3b4d-429f-bd8d-bbf80e953313"
click at [732, 244] on select at bounding box center [808, 255] width 152 height 22
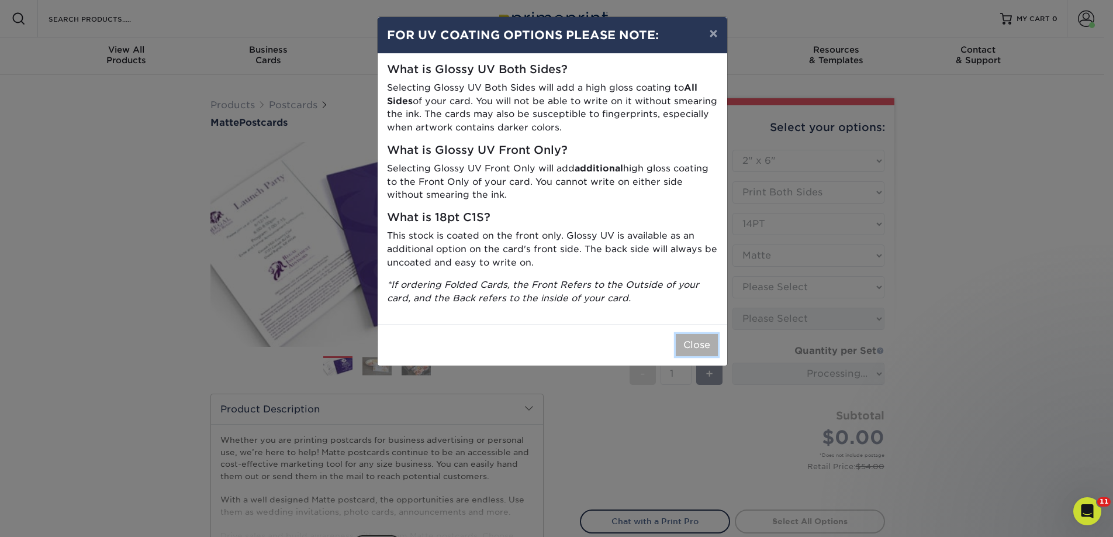
click at [687, 337] on button "Close" at bounding box center [697, 345] width 42 height 22
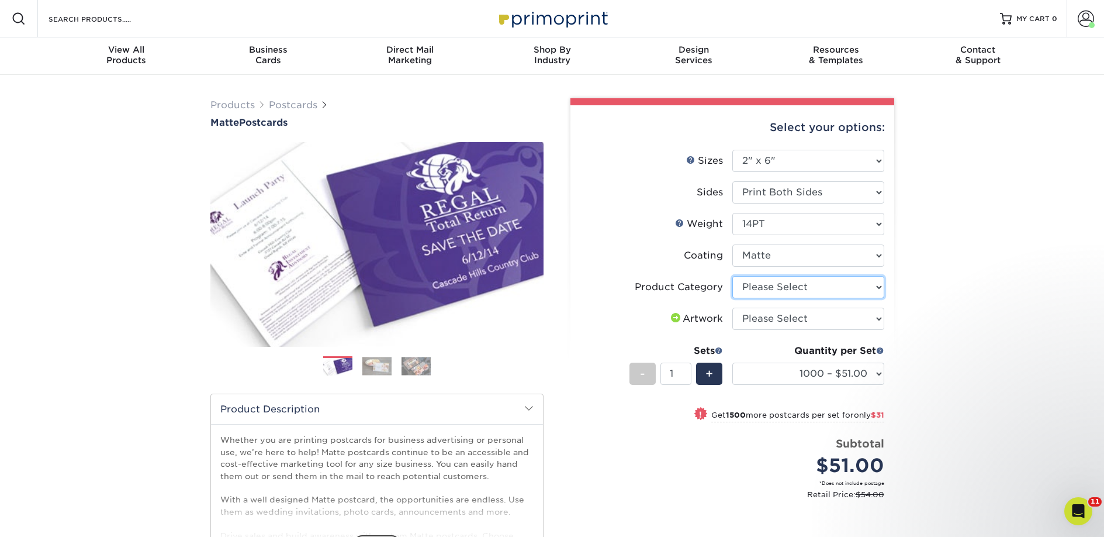
click at [754, 288] on select "Please Select Postcards" at bounding box center [808, 287] width 152 height 22
select select "9b7272e0-d6c8-4c3c-8e97-d3a1bcdab858"
click at [732, 276] on select "Please Select Postcards" at bounding box center [808, 287] width 152 height 22
click at [755, 317] on select "Please Select I will upload files I need a design - $150" at bounding box center [808, 318] width 152 height 22
select select "upload"
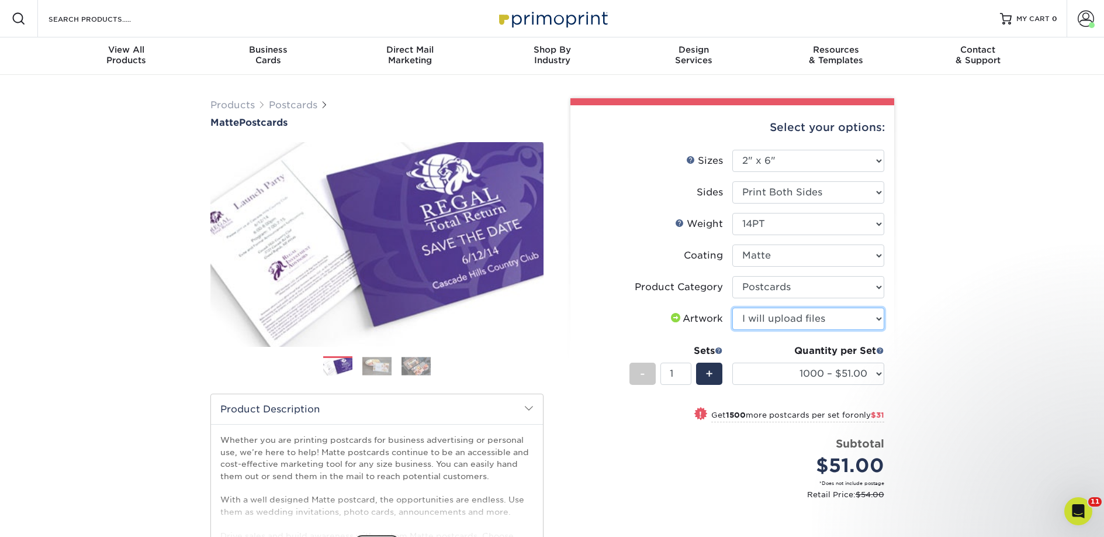
click at [732, 307] on select "Please Select I will upload files I need a design - $150" at bounding box center [808, 318] width 152 height 22
click at [777, 368] on select "1000 – $51.00 2500 – $82.00 5000 – $123.00 10000 – $234.00 15000 – $344.00 2000…" at bounding box center [808, 373] width 152 height 22
select select "2500 – $82.00"
click at [732, 362] on select "1000 – $51.00 2500 – $82.00 5000 – $123.00 10000 – $234.00 15000 – $344.00 2000…" at bounding box center [808, 373] width 152 height 22
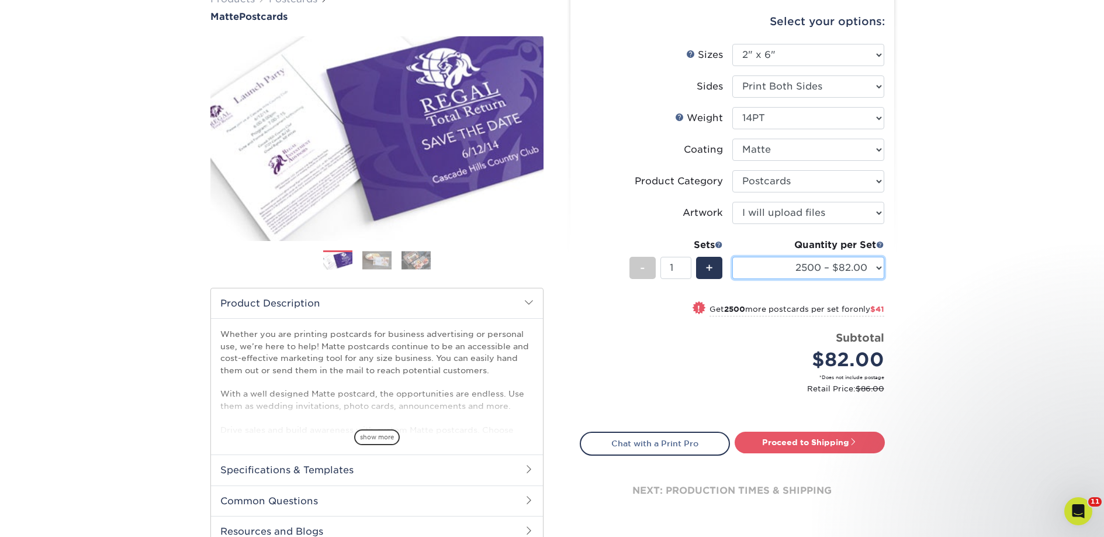
scroll to position [110, 0]
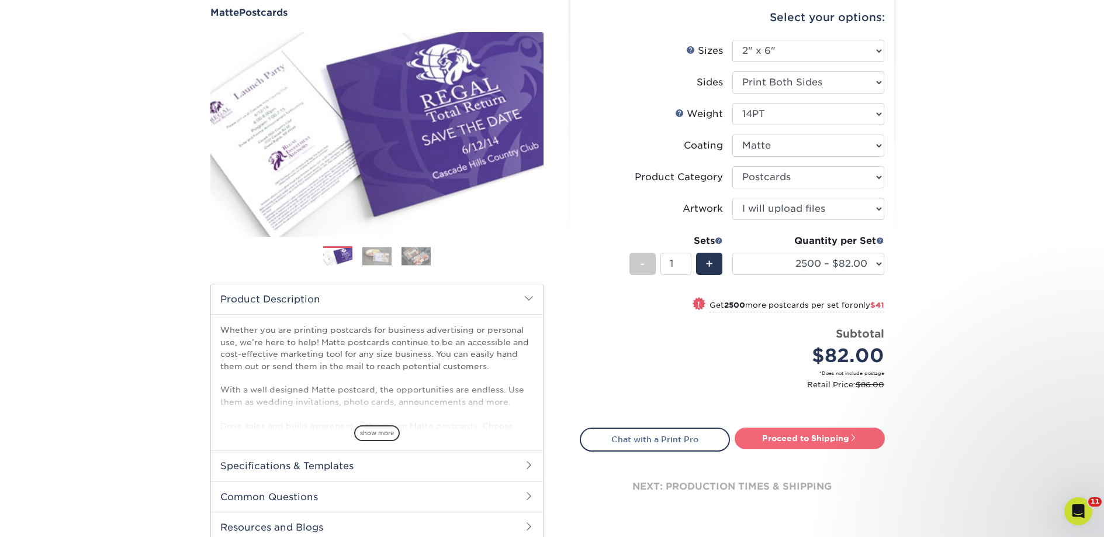
click at [803, 434] on link "Proceed to Shipping" at bounding box center [810, 437] width 150 height 21
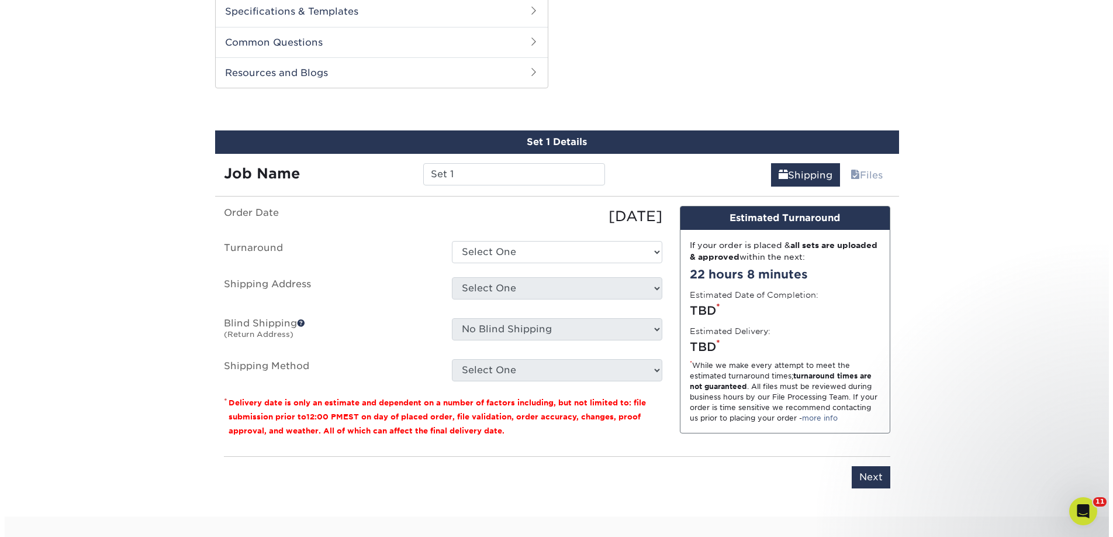
scroll to position [595, 0]
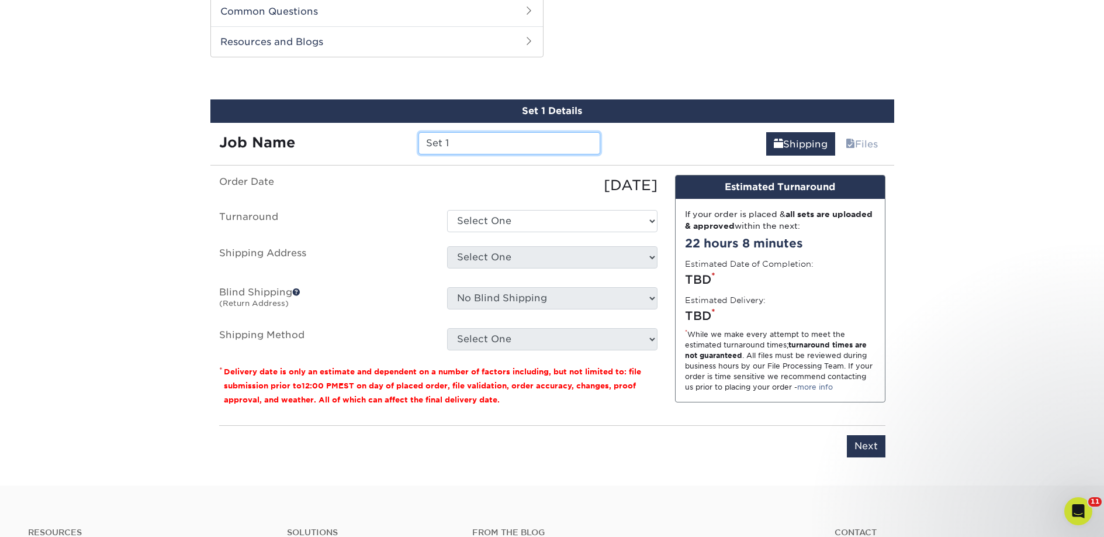
click at [524, 146] on input "Set 1" at bounding box center [510, 143] width 182 height 22
paste input "Booktrader of [PERSON_NAME]"
type input "Booktrader of [PERSON_NAME]"
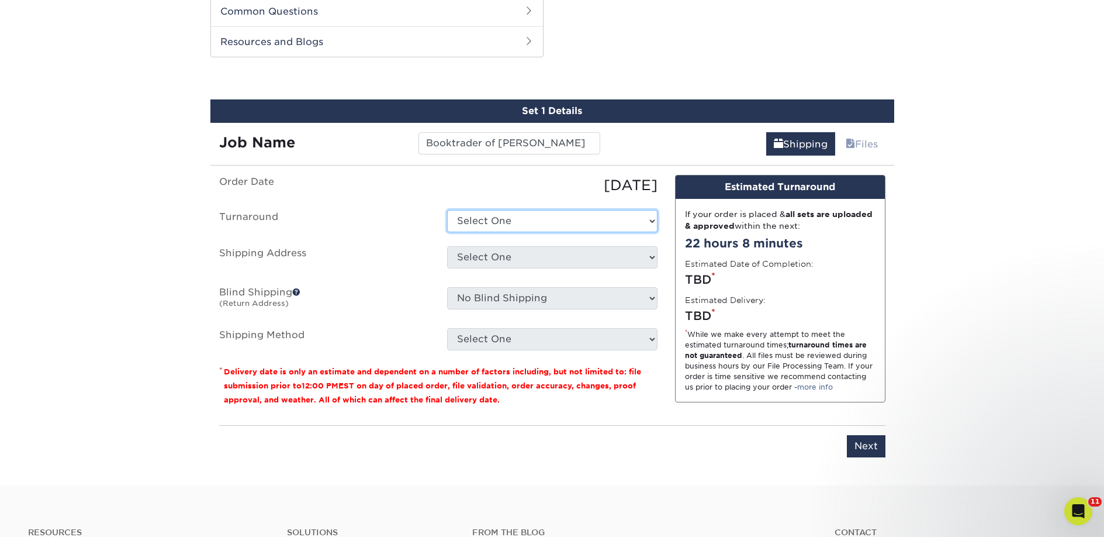
click at [493, 216] on select "Select One 2-4 Business Days 2 Day Next Business Day" at bounding box center [552, 221] width 210 height 22
select select "23bed37c-fa74-46a4-afc9-d3c3160655ce"
click at [447, 210] on select "Select One 2-4 Business Days 2 Day Next Business Day" at bounding box center [552, 221] width 210 height 22
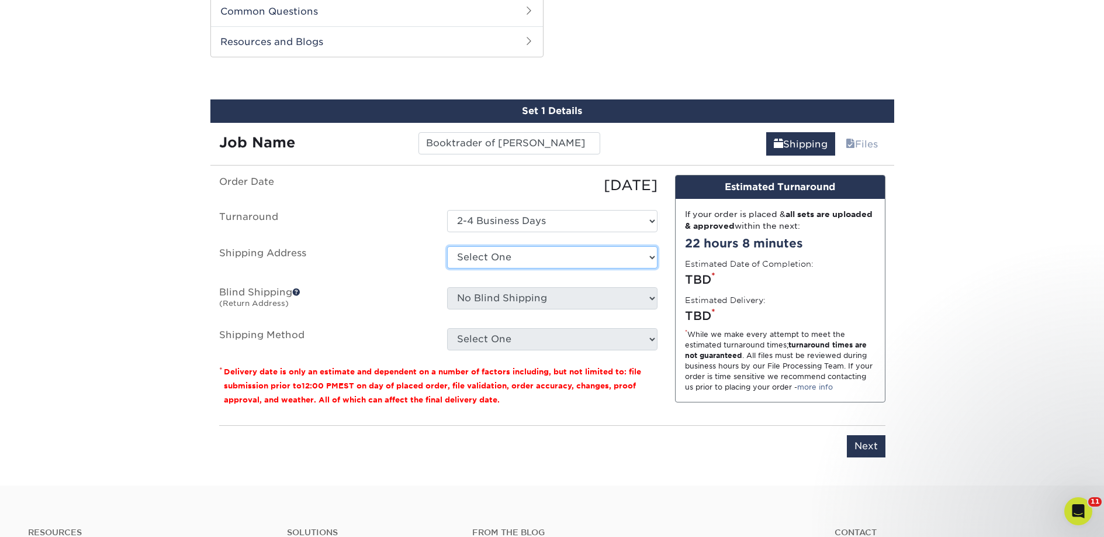
click at [509, 258] on select "Select One 2nd Floor Convention Center A Better Today Books & Boutique A Good B…" at bounding box center [552, 257] width 210 height 22
select select "newaddress"
click at [447, 246] on select "Select One 2nd Floor Convention Center A Better Today Books & Boutique A Good B…" at bounding box center [552, 257] width 210 height 22
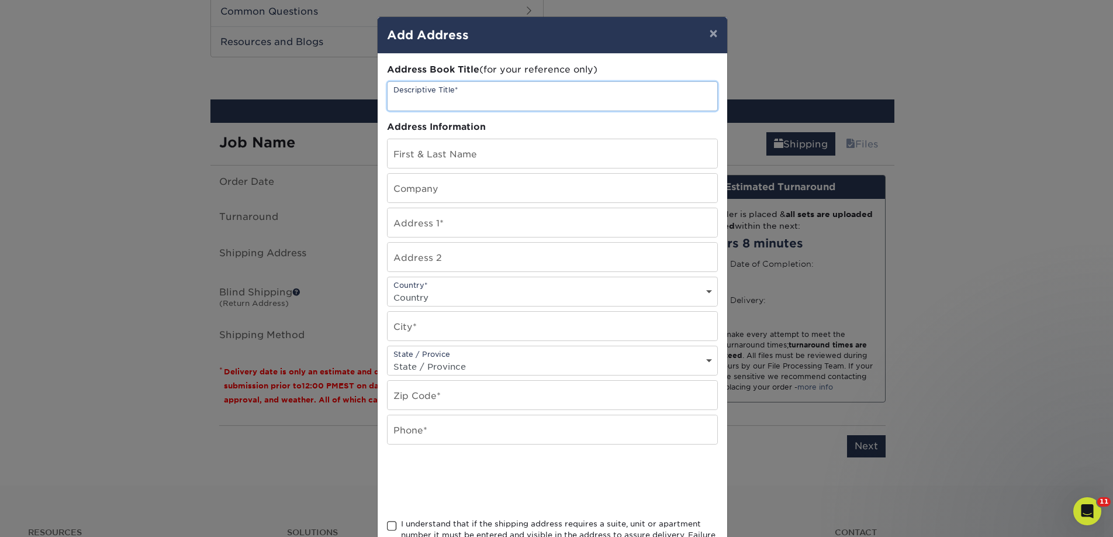
click at [456, 101] on input "text" at bounding box center [553, 96] width 330 height 29
paste input "Booktrader of [PERSON_NAME]"
type input "Booktrader of Hamilton"
click at [418, 185] on input "text" at bounding box center [553, 188] width 330 height 29
paste input "Booktrader of Hamilton"
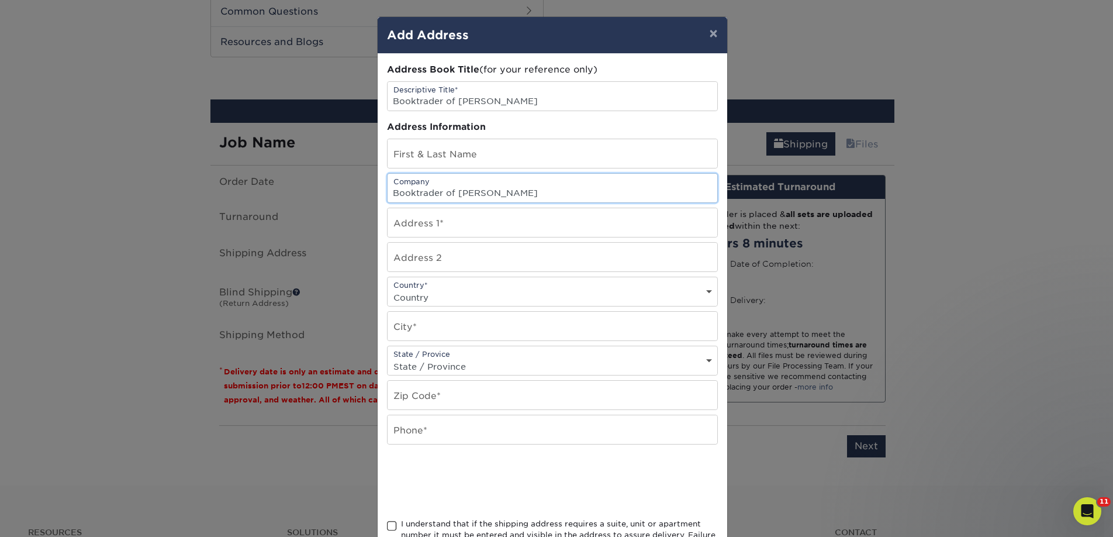
type input "Booktrader of Hamilton"
click at [420, 147] on input "text" at bounding box center [553, 153] width 330 height 29
paste input "[PERSON_NAME]"
type input "[PERSON_NAME]"
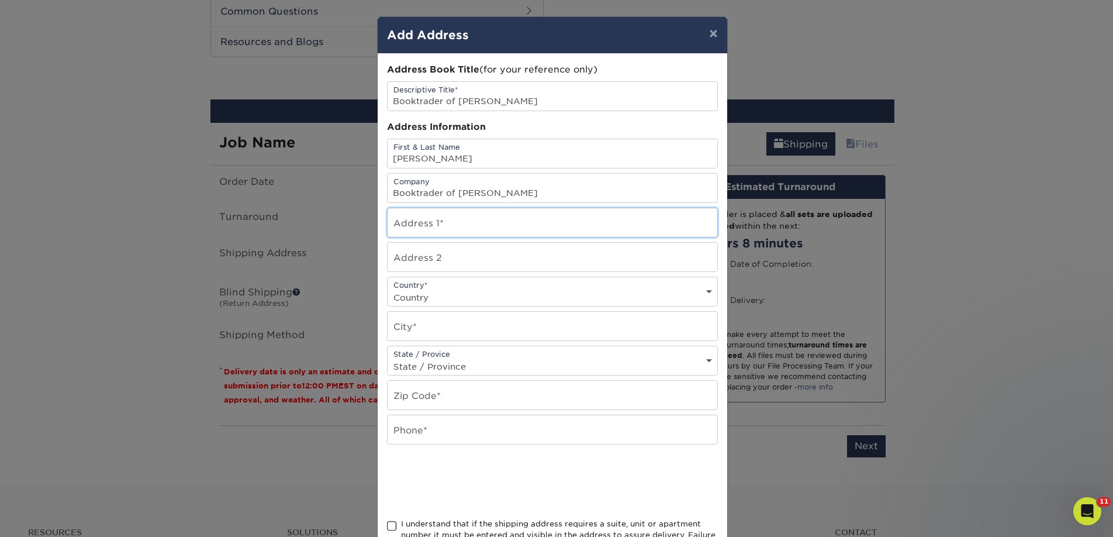
click at [432, 219] on input "text" at bounding box center [553, 222] width 330 height 29
paste input "4 Samantha La"
type input "4 Samantha La"
click at [391, 327] on input "text" at bounding box center [553, 326] width 330 height 29
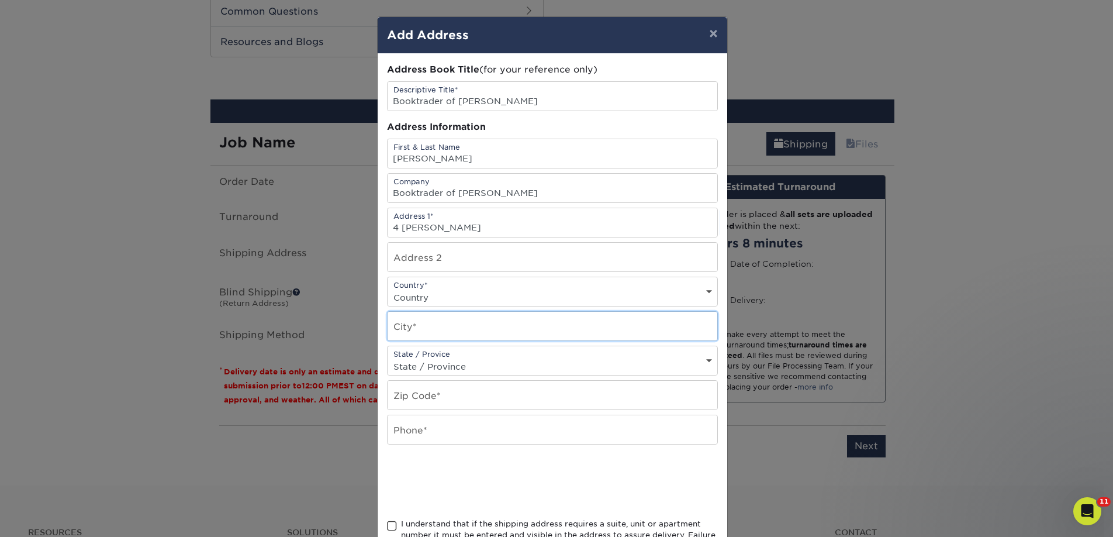
click at [391, 327] on input "text" at bounding box center [553, 326] width 330 height 29
paste input "HAMILTON"
type input "HAMILTON"
click at [407, 299] on select "Country United States Canada ----------------------------- Afghanistan Albania …" at bounding box center [553, 297] width 330 height 17
select select "US"
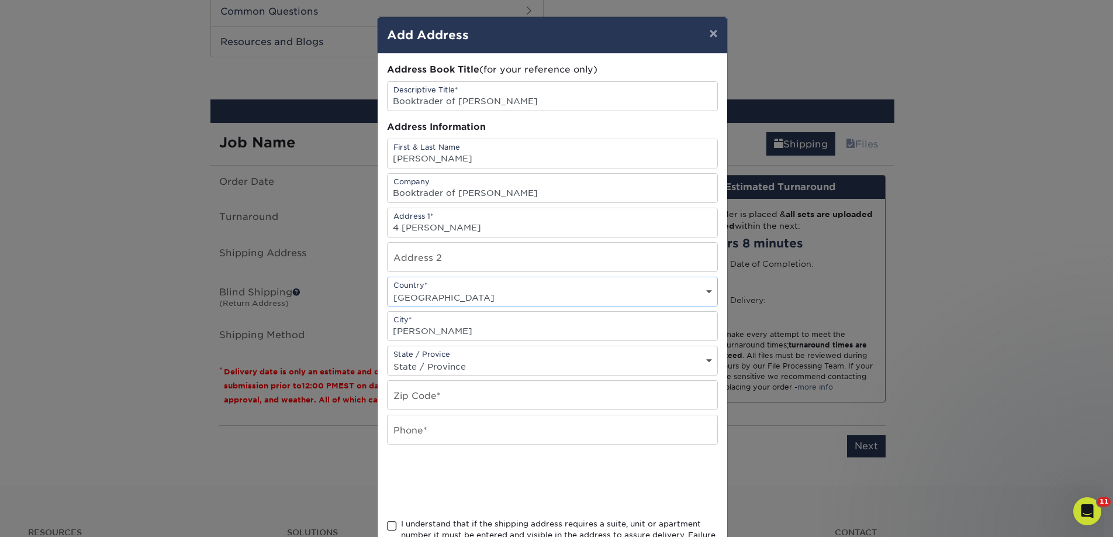
click at [388, 289] on select "Country United States Canada ----------------------------- Afghanistan Albania …" at bounding box center [553, 297] width 330 height 17
click at [456, 396] on input "text" at bounding box center [553, 395] width 330 height 29
paste input "08619"
type input "08619"
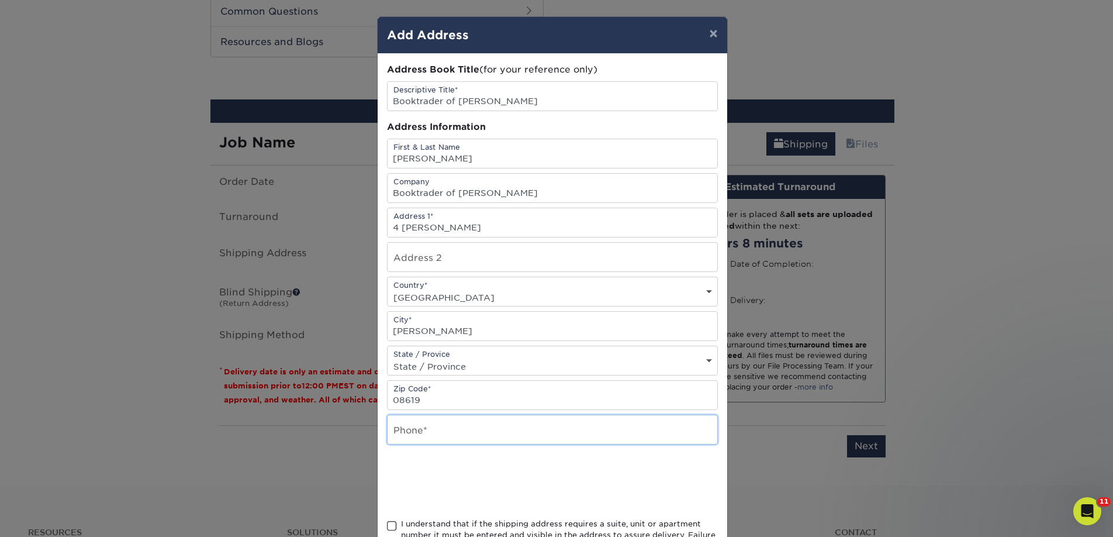
click at [431, 426] on input "text" at bounding box center [553, 429] width 330 height 29
type input "4257367064"
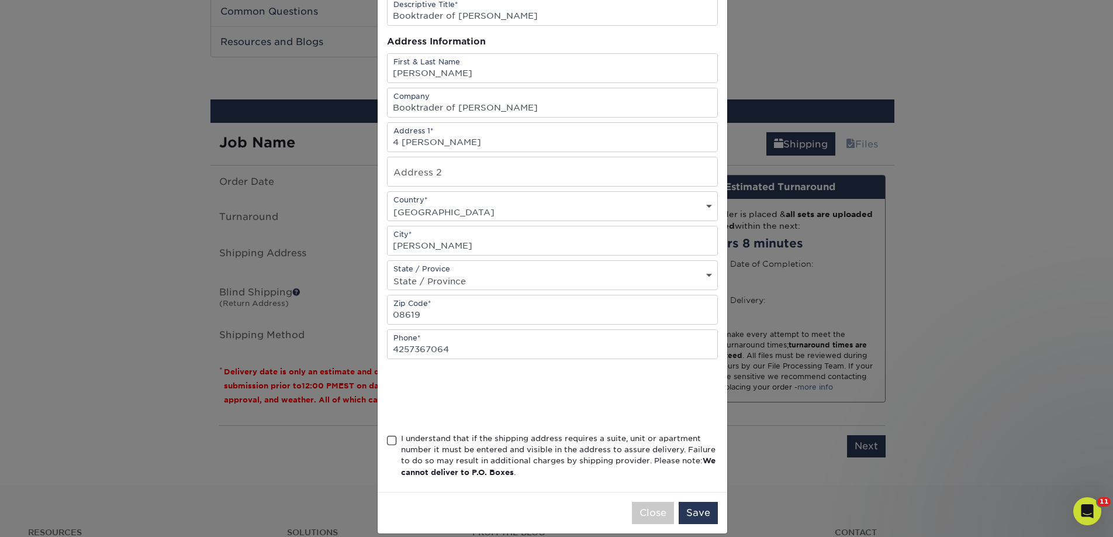
scroll to position [92, 0]
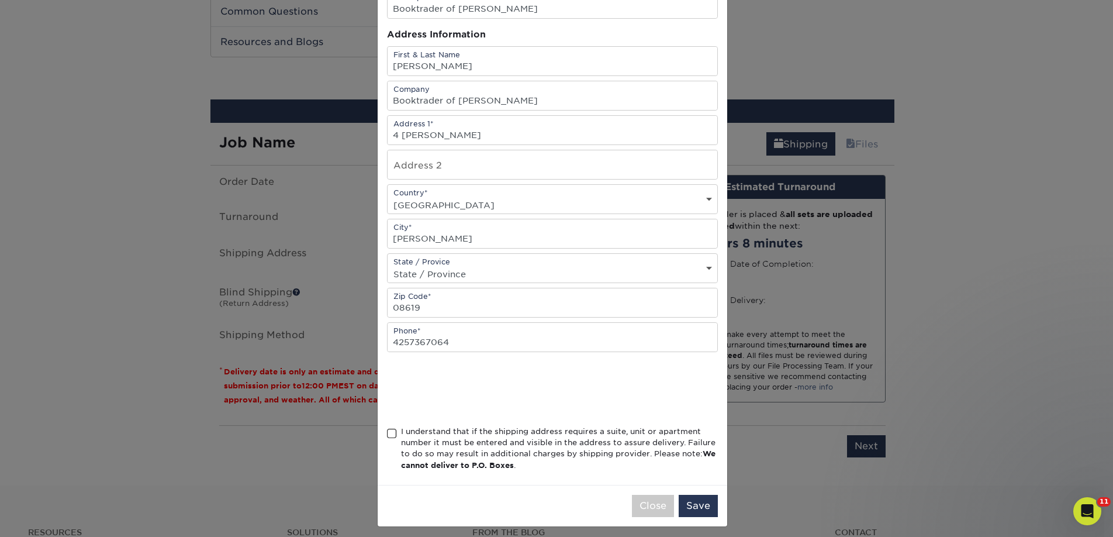
click at [448, 436] on div "I understand that if the shipping address requires a suite, unit or apartment n…" at bounding box center [559, 449] width 317 height 46
click at [0, 0] on input "I understand that if the shipping address requires a suite, unit or apartment n…" at bounding box center [0, 0] width 0 height 0
click at [693, 497] on button "Save" at bounding box center [698, 506] width 39 height 22
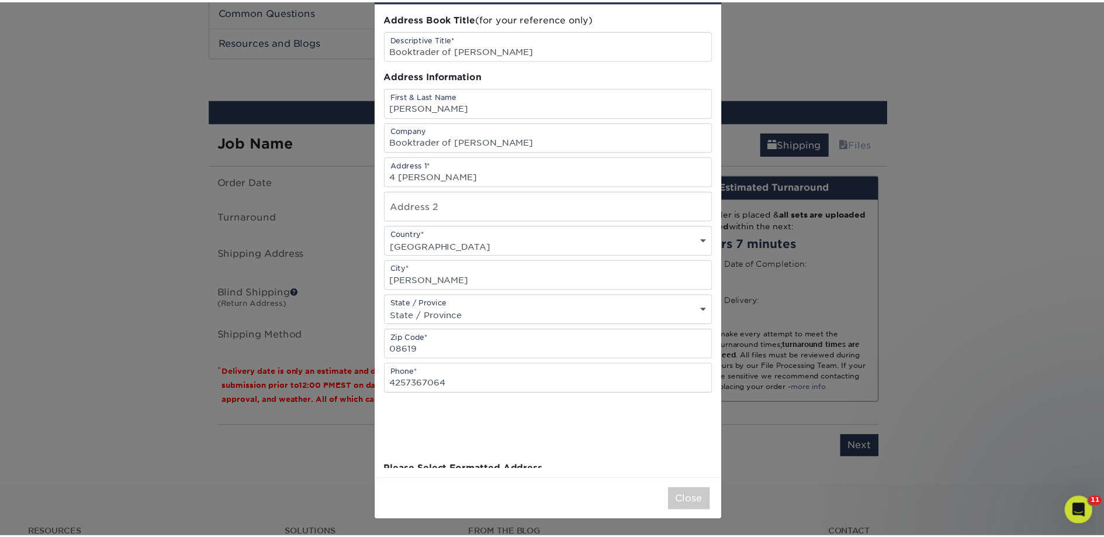
scroll to position [0, 0]
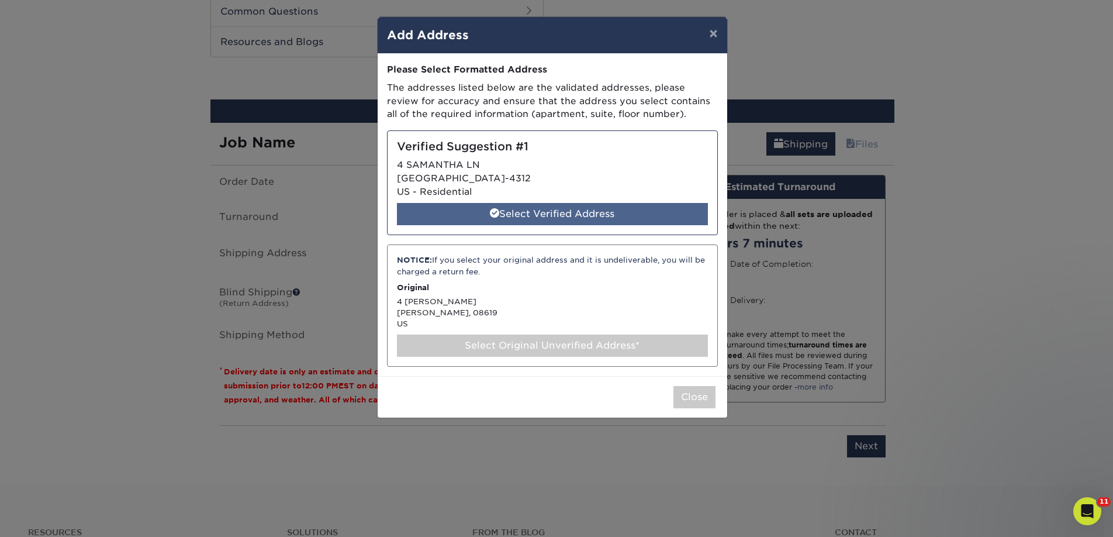
click at [509, 217] on div "Select Verified Address" at bounding box center [552, 214] width 311 height 22
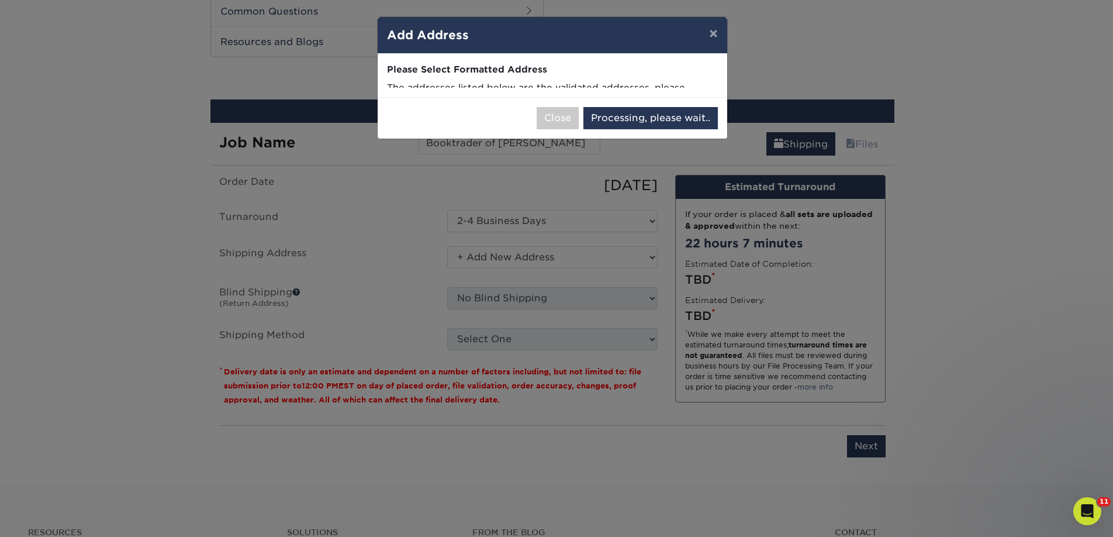
select select "285828"
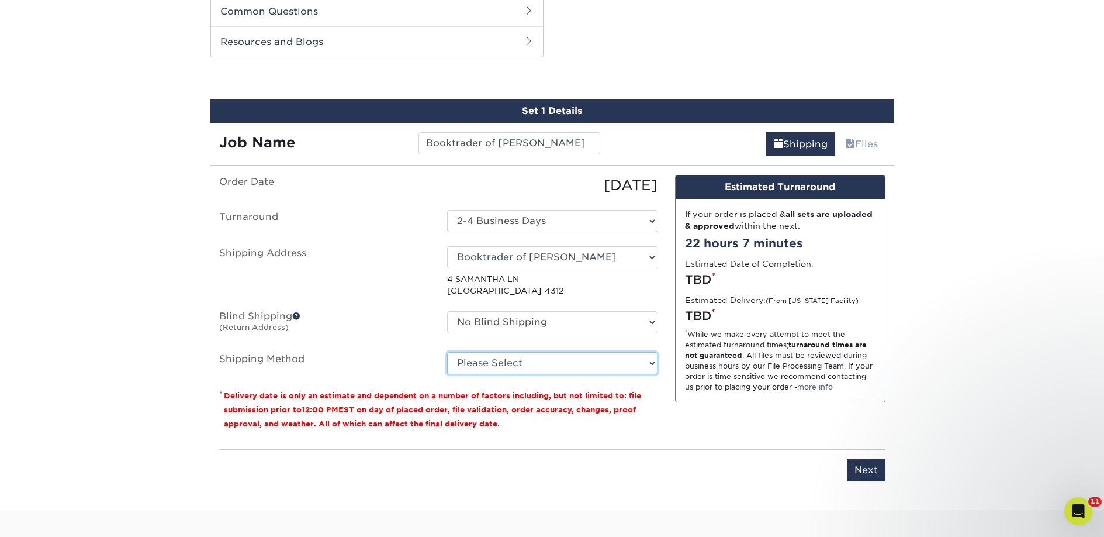
click at [489, 370] on select "Please Select Ground Shipping (+$25.89) 3 Day Shipping Service (+$33.36) 2 Day …" at bounding box center [552, 363] width 210 height 22
select select "03"
click at [447, 352] on select "Please Select Ground Shipping (+$25.89) 3 Day Shipping Service (+$33.36) 2 Day …" at bounding box center [552, 363] width 210 height 22
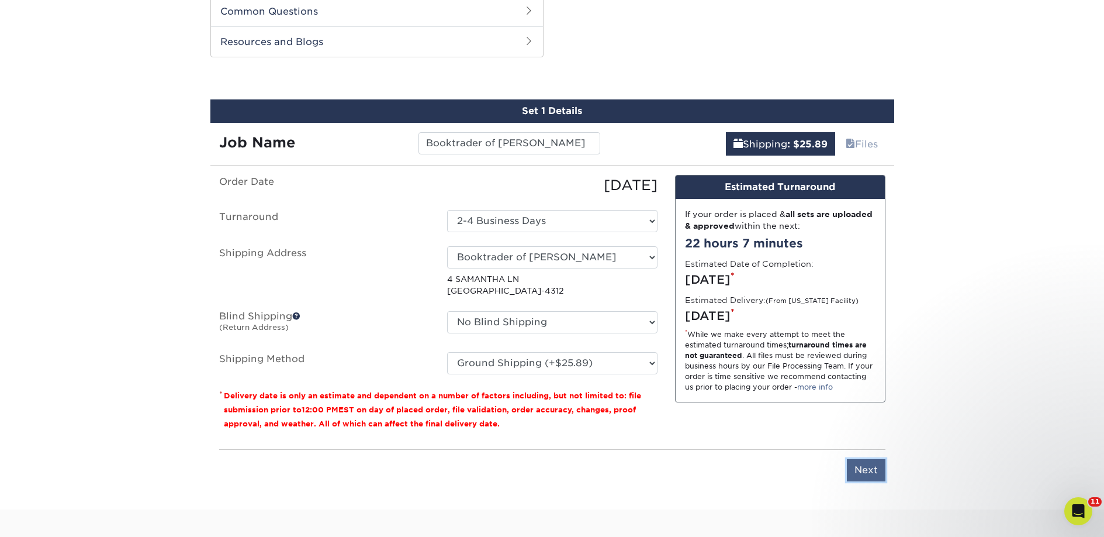
click at [869, 469] on input "Next" at bounding box center [866, 470] width 39 height 22
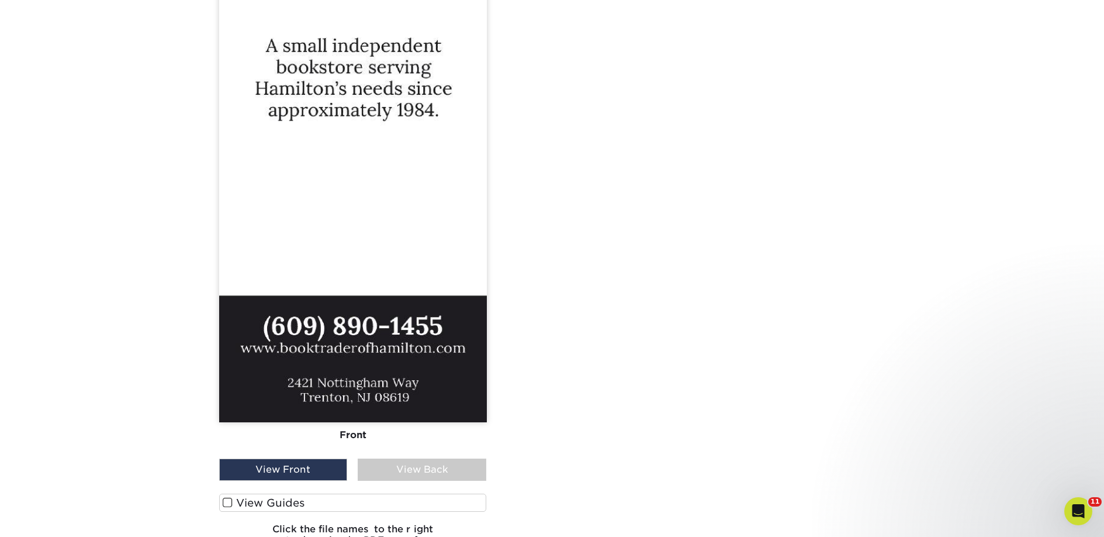
scroll to position [1136, 0]
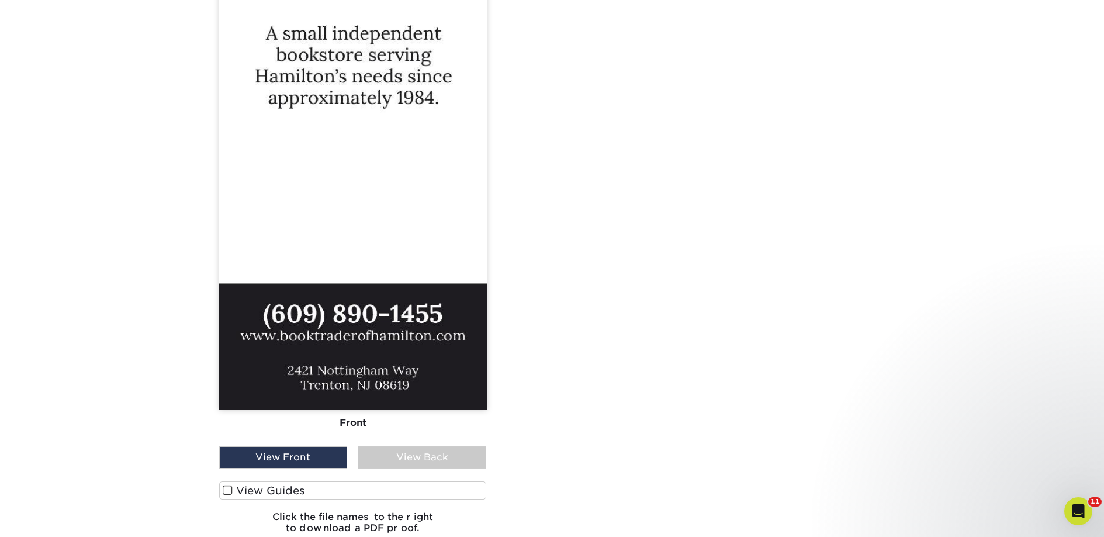
click at [315, 488] on label "View Guides" at bounding box center [353, 490] width 268 height 18
click at [0, 0] on input "View Guides" at bounding box center [0, 0] width 0 height 0
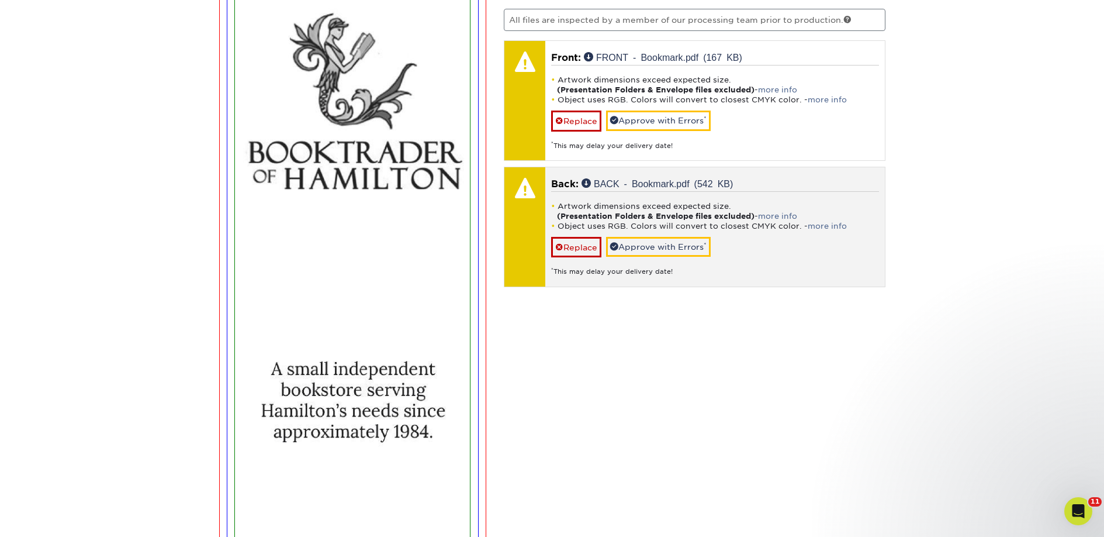
scroll to position [784, 0]
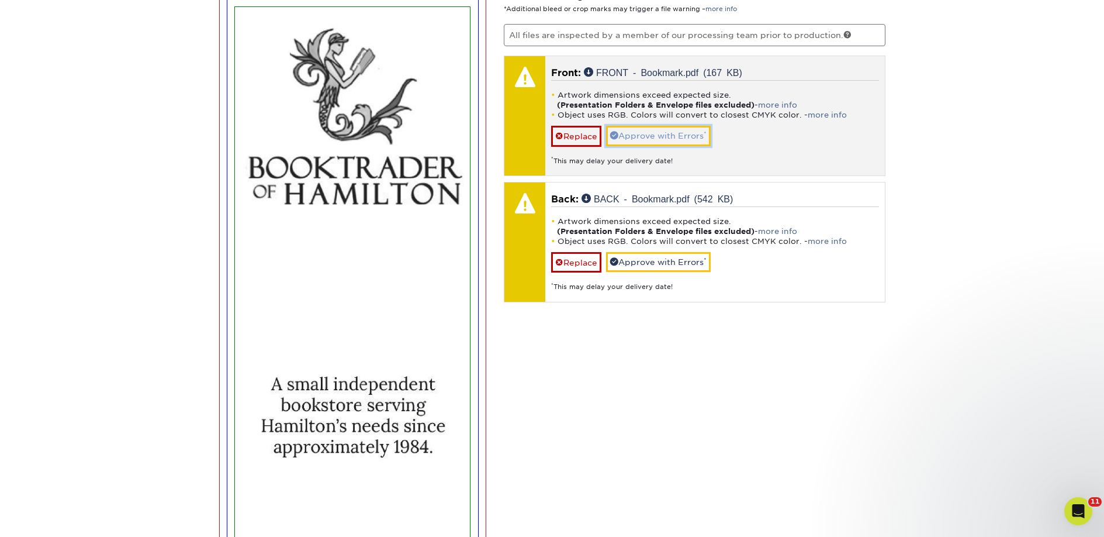
click at [630, 129] on link "Approve with Errors *" at bounding box center [658, 136] width 105 height 20
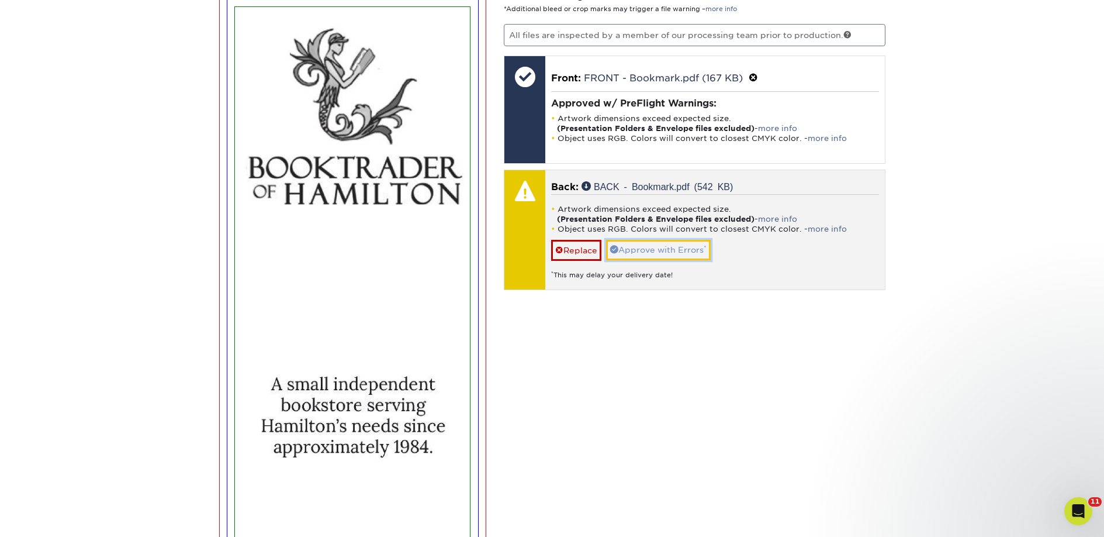
click at [658, 242] on link "Approve with Errors *" at bounding box center [658, 250] width 105 height 20
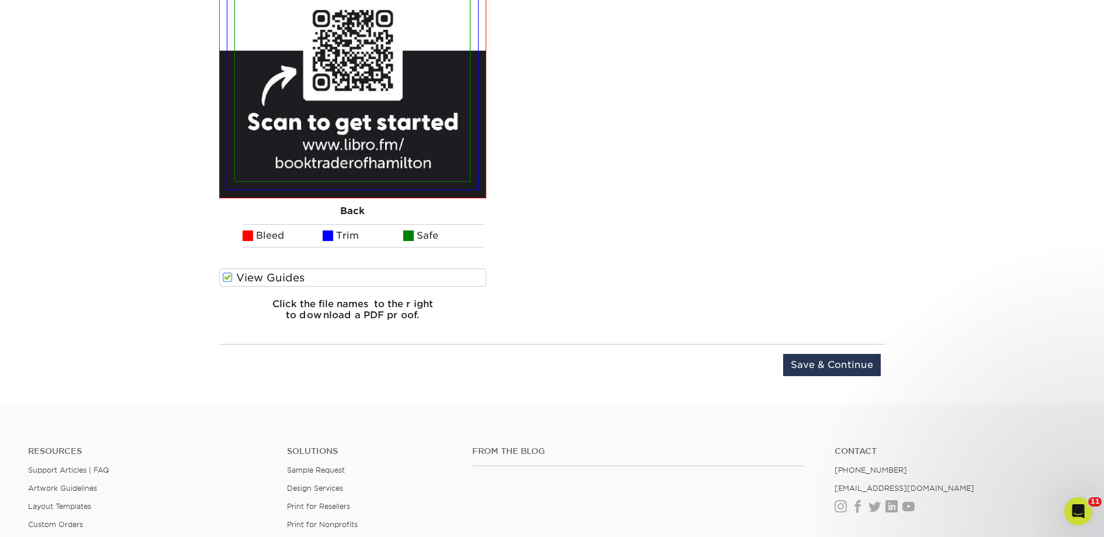
scroll to position [2254, 0]
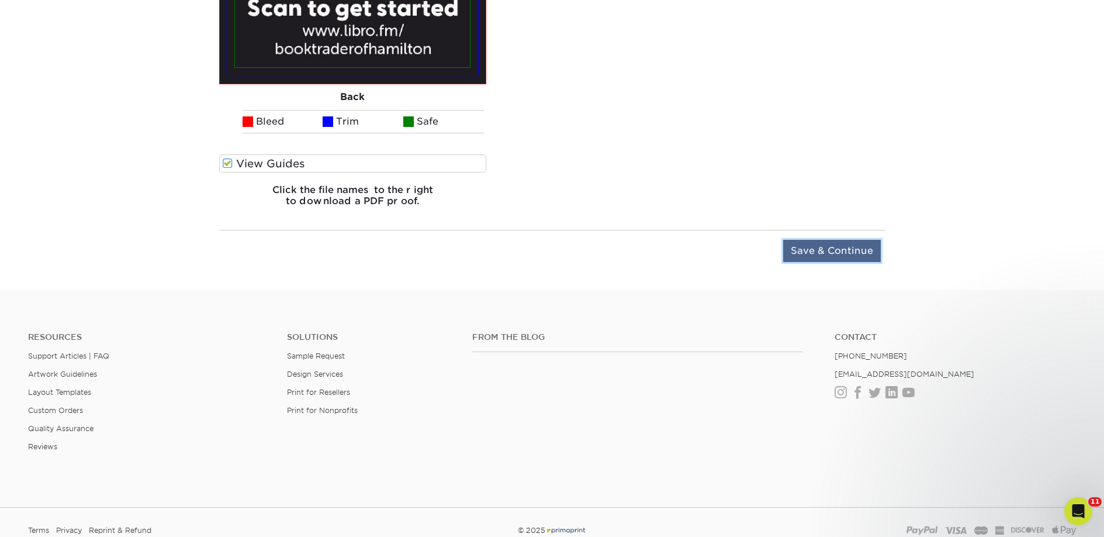
click at [793, 257] on input "Save & Continue" at bounding box center [832, 251] width 98 height 22
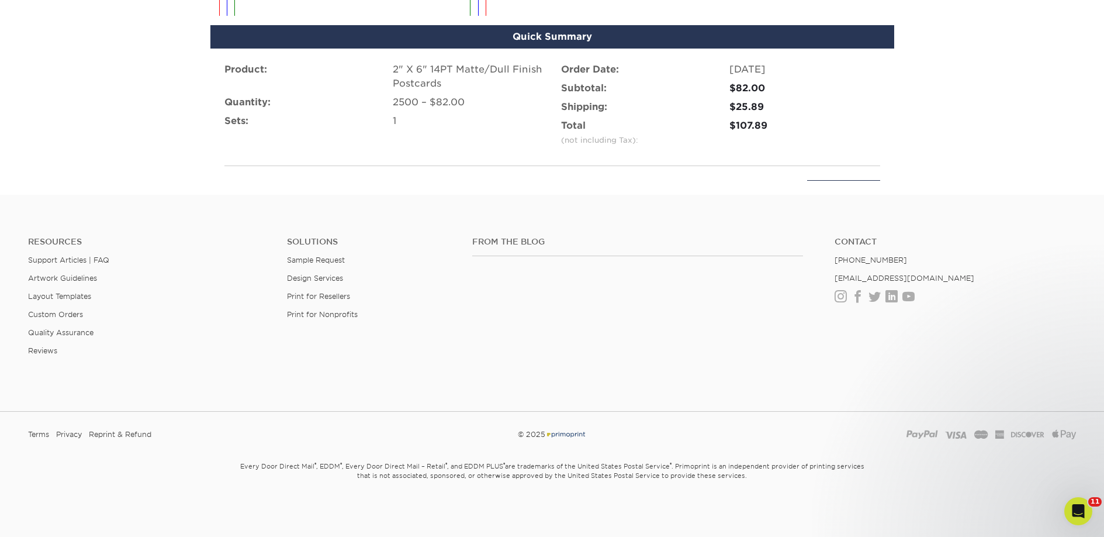
scroll to position [780, 0]
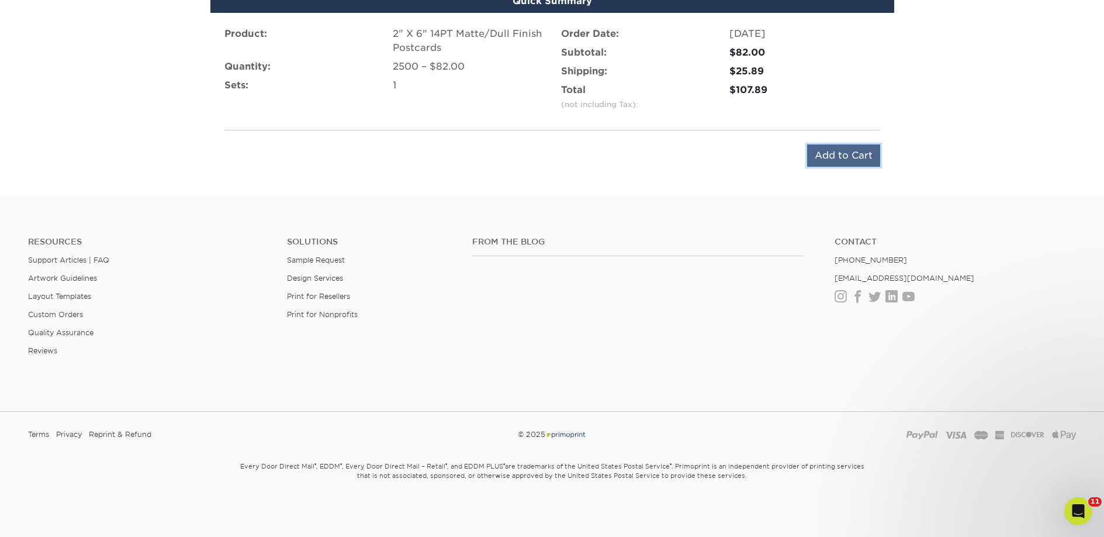
click at [834, 155] on input "Add to Cart" at bounding box center [843, 155] width 73 height 22
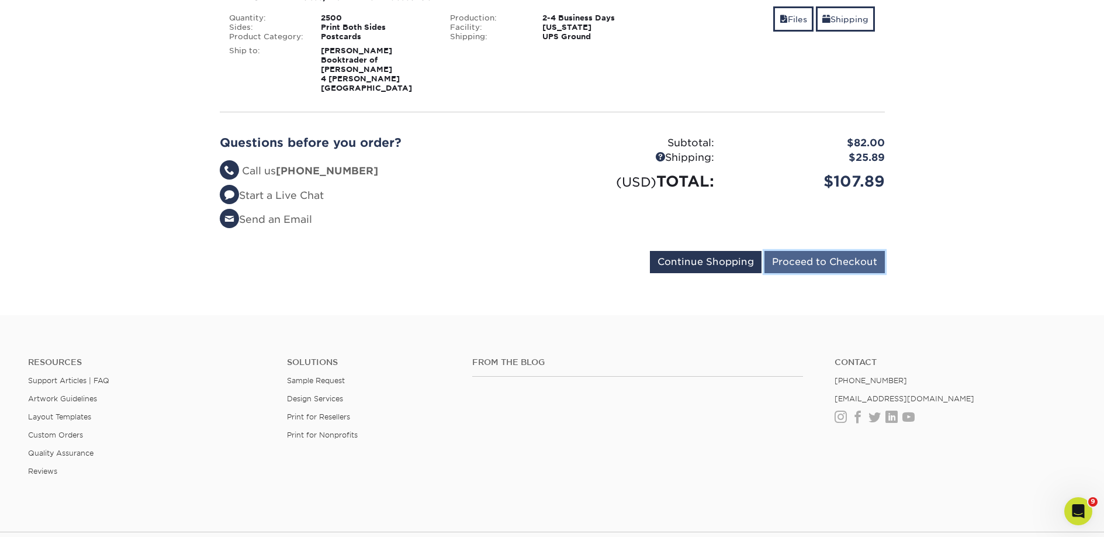
click at [804, 251] on input "Proceed to Checkout" at bounding box center [825, 262] width 120 height 22
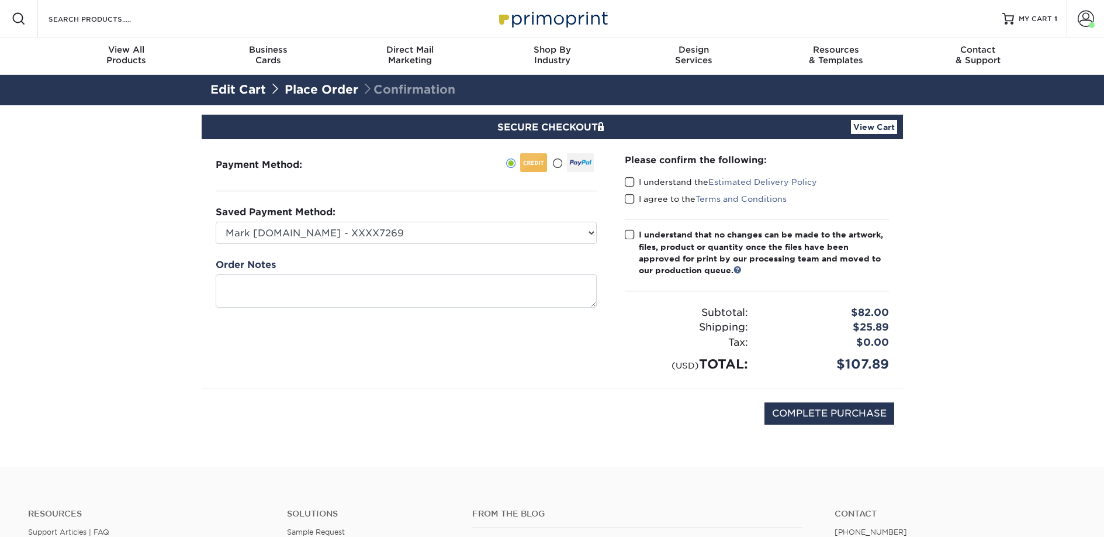
click at [658, 176] on label "I understand the Estimated Delivery Policy" at bounding box center [721, 182] width 192 height 12
click at [0, 0] on input "I understand the Estimated Delivery Policy" at bounding box center [0, 0] width 0 height 0
drag, startPoint x: 661, startPoint y: 194, endPoint x: 661, endPoint y: 206, distance: 11.7
click at [661, 194] on label "I agree to the Terms and Conditions" at bounding box center [706, 199] width 162 height 12
click at [0, 0] on input "I agree to the Terms and Conditions" at bounding box center [0, 0] width 0 height 0
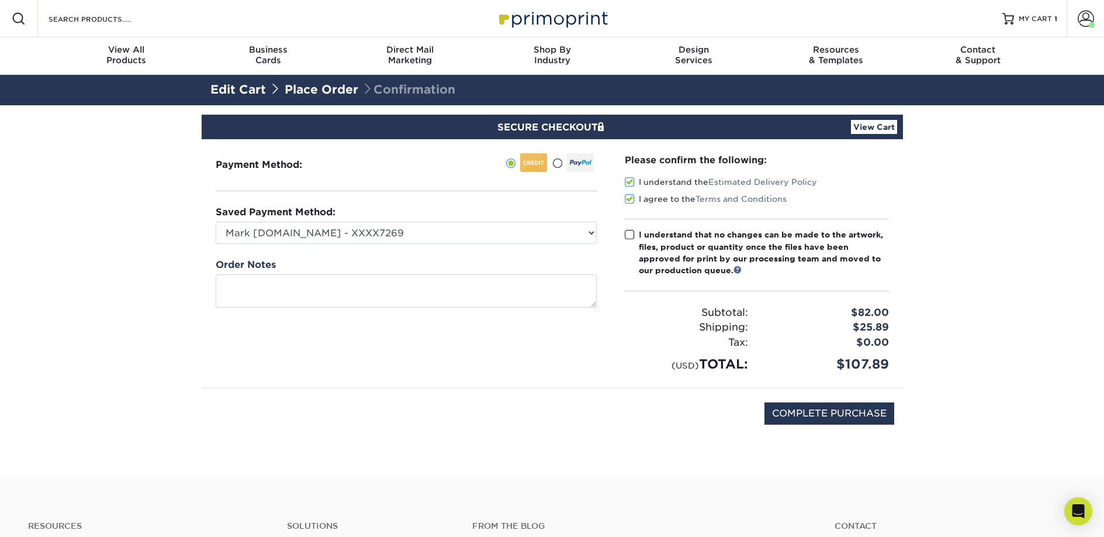
click at [667, 246] on div "I understand that no changes can be made to the artwork, files, product or quan…" at bounding box center [764, 253] width 250 height 48
click at [0, 0] on input "I understand that no changes can be made to the artwork, files, product or quan…" at bounding box center [0, 0] width 0 height 0
click at [793, 412] on input "COMPLETE PURCHASE" at bounding box center [830, 413] width 130 height 22
type input "PROCESSING, PLEASE WAIT..."
